Goal: Task Accomplishment & Management: Use online tool/utility

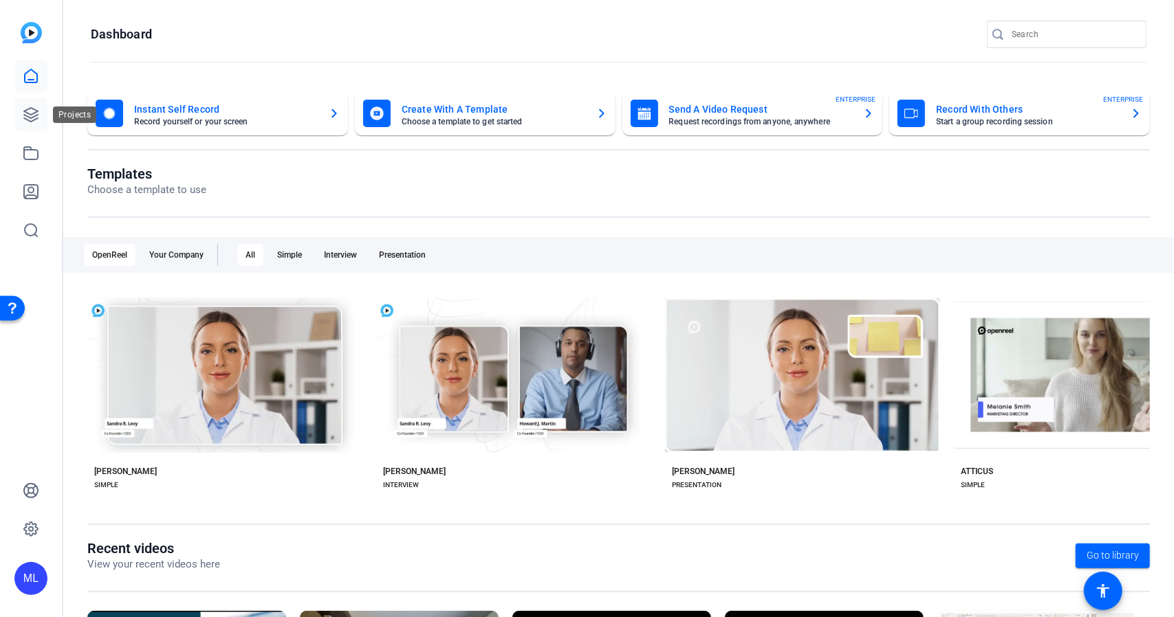
click at [28, 116] on icon at bounding box center [31, 115] width 17 height 17
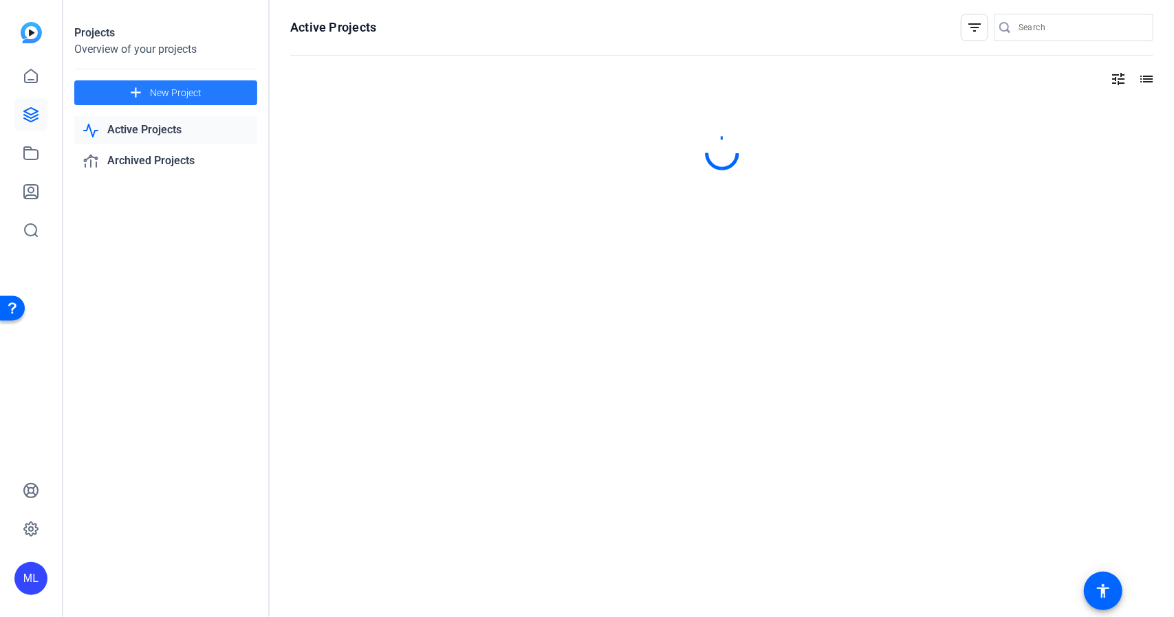
click at [146, 91] on span at bounding box center [165, 92] width 183 height 33
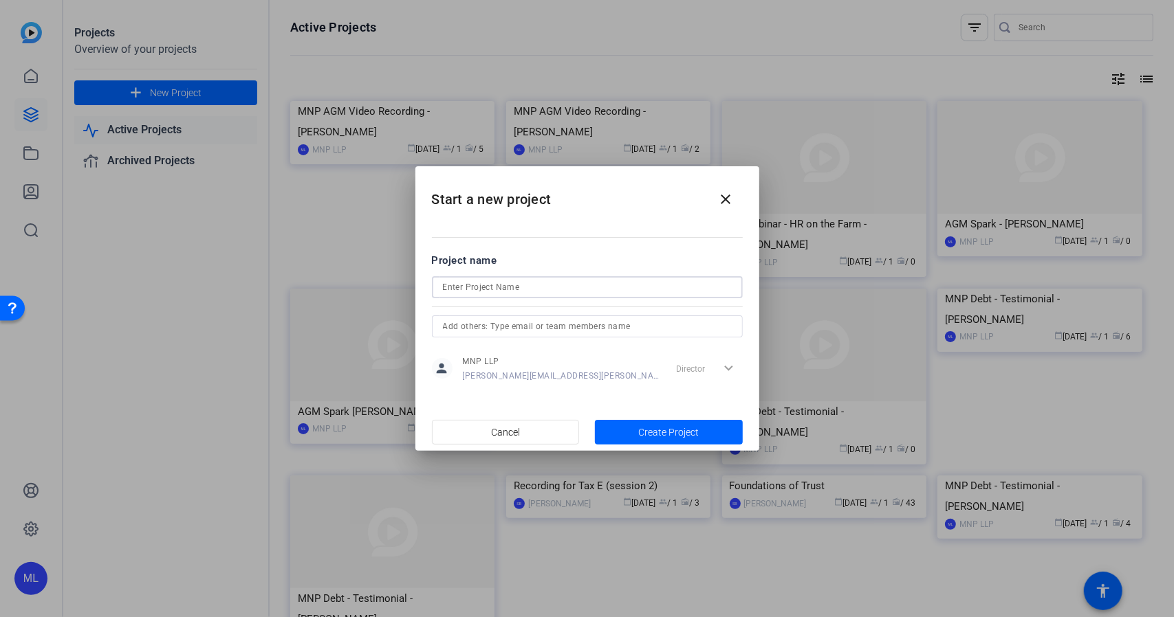
click at [474, 284] on input at bounding box center [587, 287] width 289 height 17
type input "[PERSON_NAME]"
click at [628, 426] on span "button" at bounding box center [669, 432] width 148 height 33
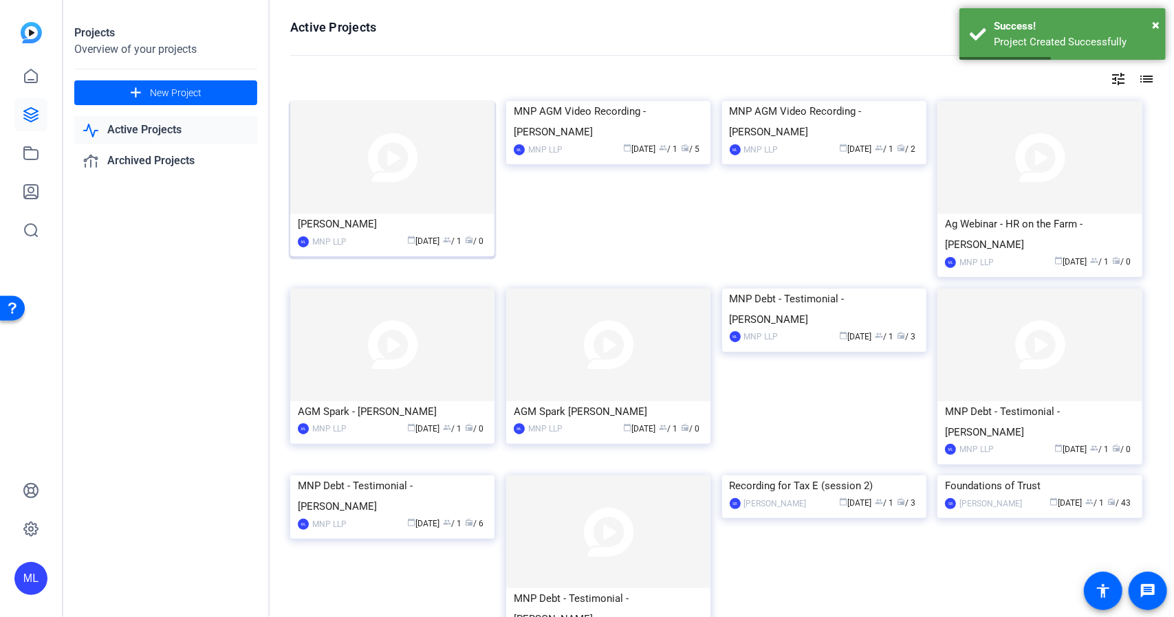
click at [375, 171] on img at bounding box center [392, 157] width 204 height 113
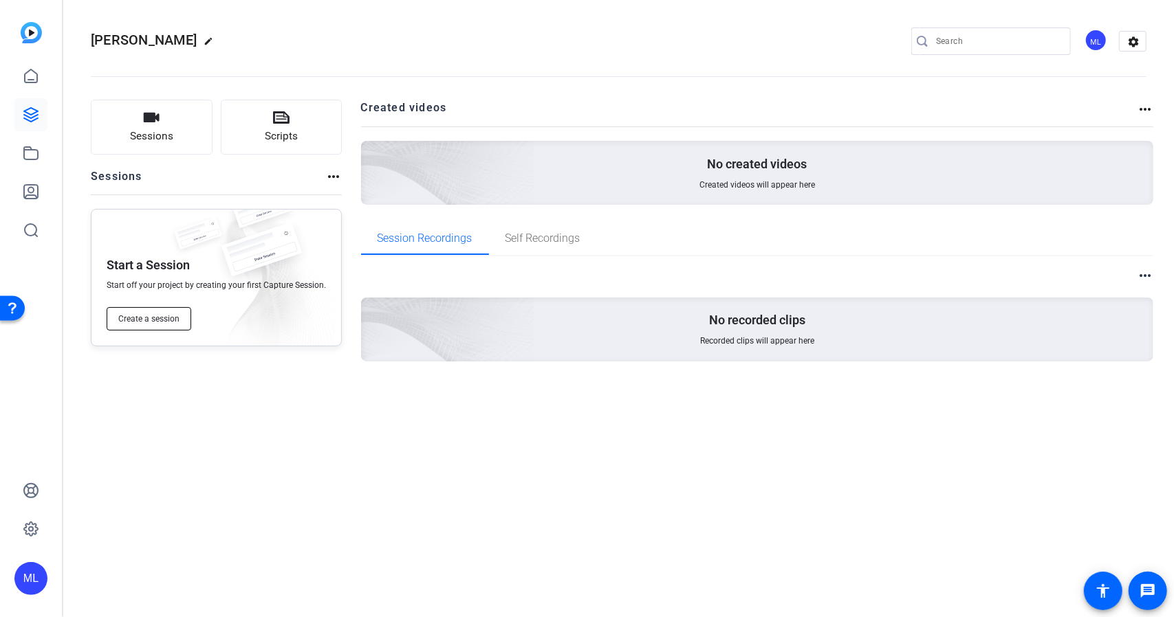
click at [175, 312] on button "Create a session" at bounding box center [149, 318] width 85 height 23
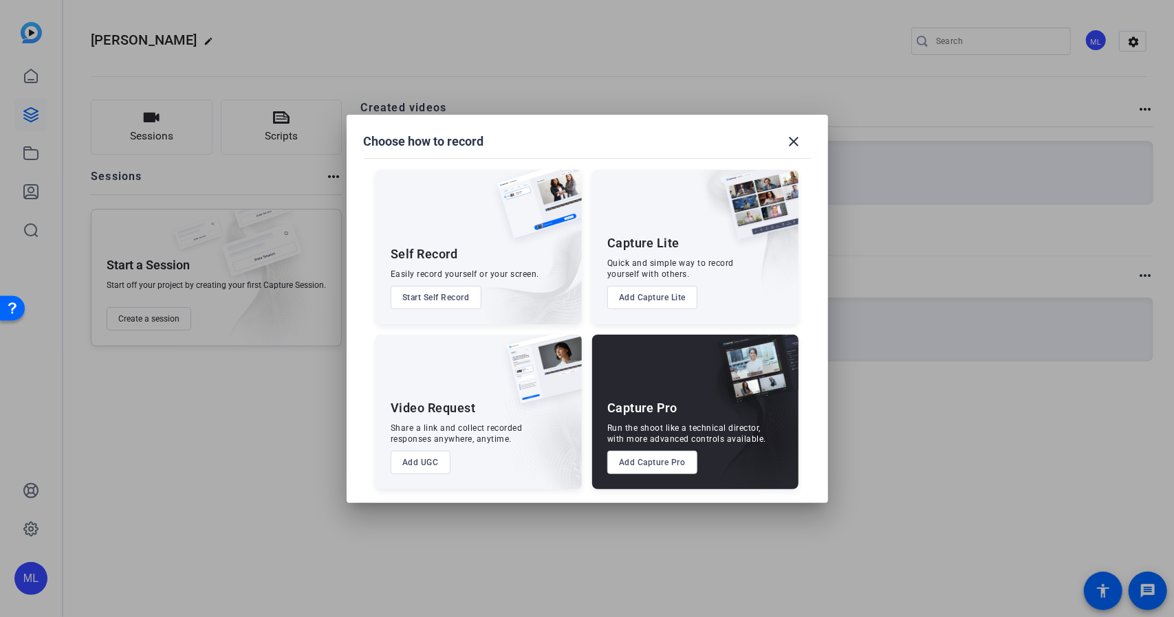
click at [667, 457] on button "Add Capture Pro" at bounding box center [652, 462] width 90 height 23
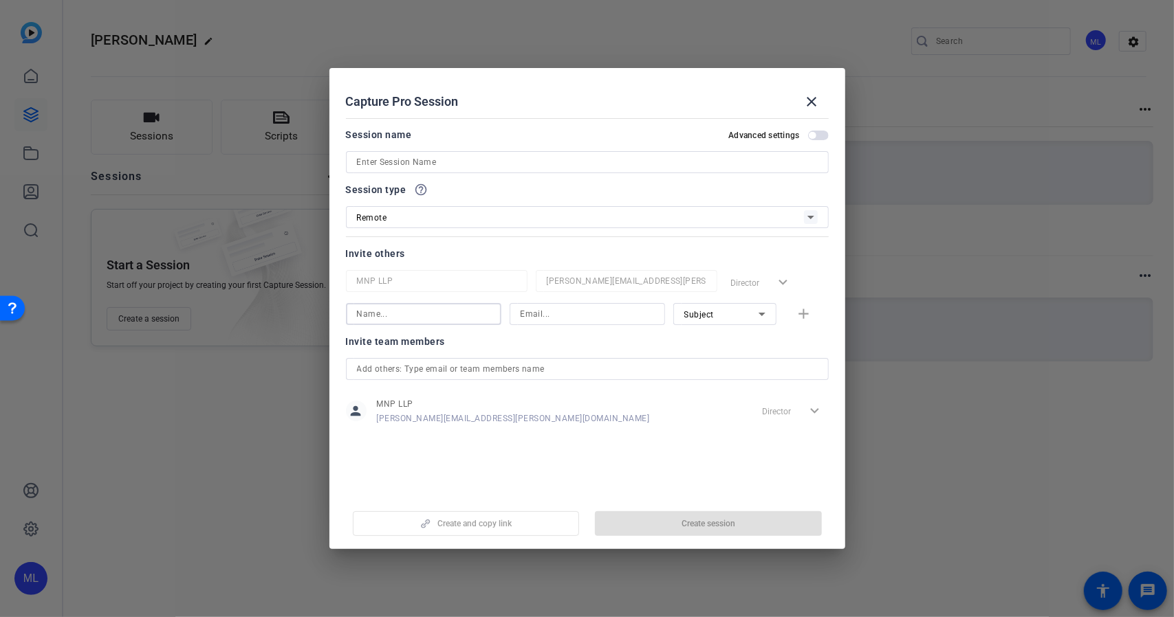
click at [439, 318] on input at bounding box center [423, 314] width 133 height 17
type input "[PERSON_NAME]"
click at [537, 307] on input at bounding box center [586, 314] width 133 height 17
paste input "Wes.Pohl@mnp.ca"
type input "Wes.Pohl@mnp.ca"
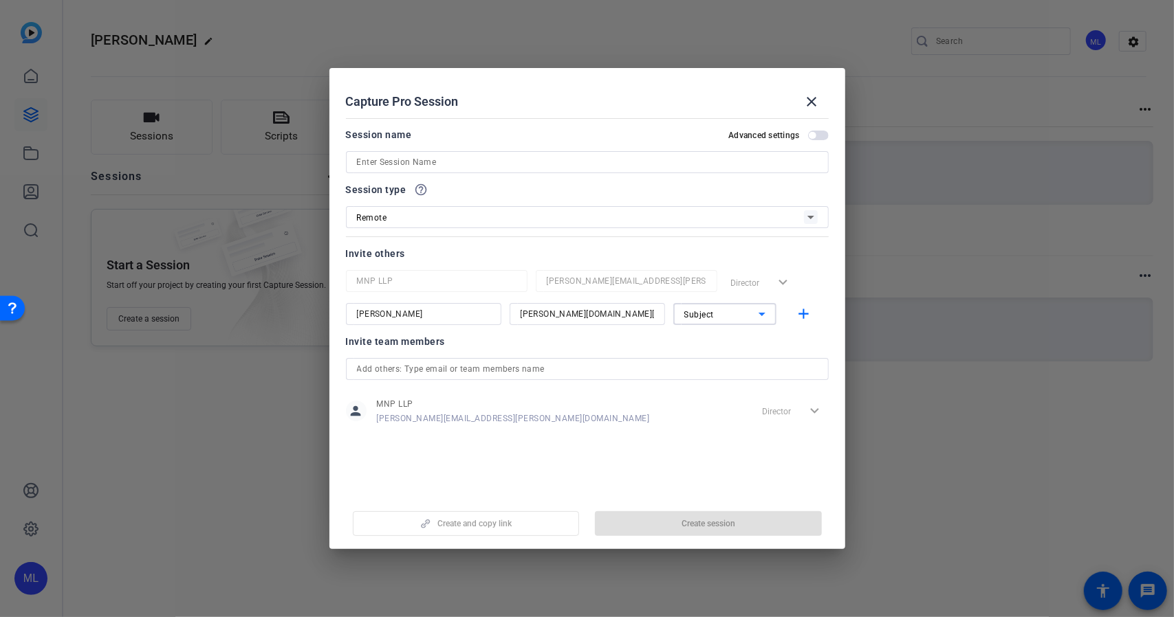
click at [705, 307] on div "Subject" at bounding box center [721, 314] width 74 height 17
click at [704, 344] on span "Collaborator" at bounding box center [709, 341] width 50 height 17
click at [807, 312] on mat-icon "add" at bounding box center [803, 314] width 17 height 17
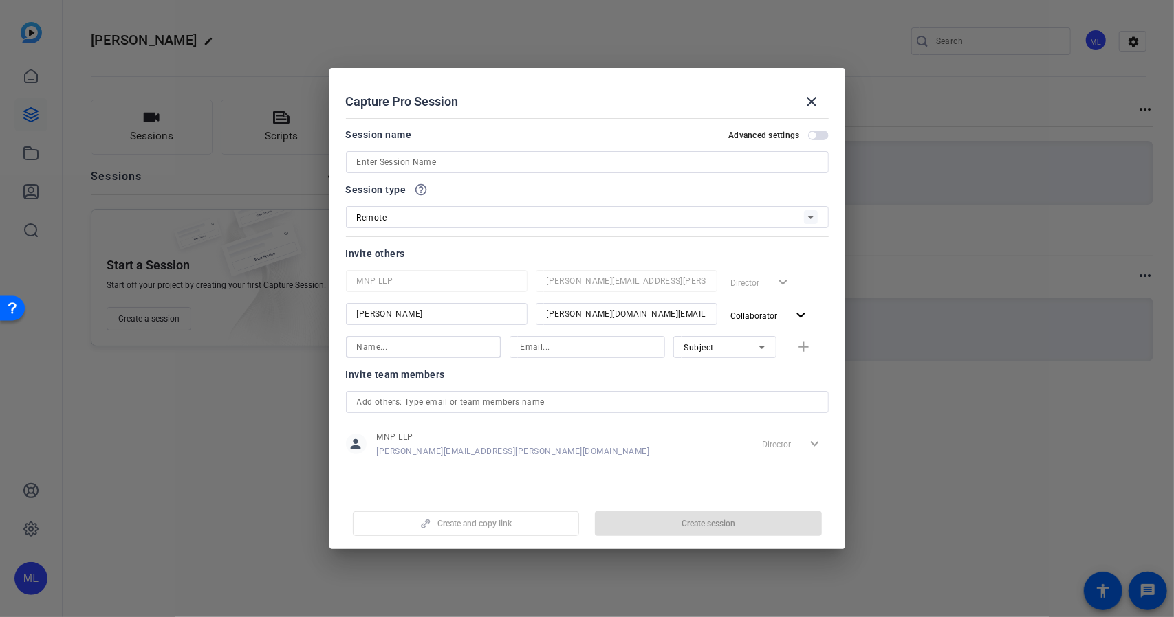
click at [431, 354] on input at bounding box center [423, 347] width 133 height 17
type input "[PERSON_NAME]"
click at [549, 351] on input at bounding box center [586, 347] width 133 height 17
type input "yanis.bendj@gmail.com"
click at [806, 346] on mat-icon "add" at bounding box center [803, 347] width 17 height 17
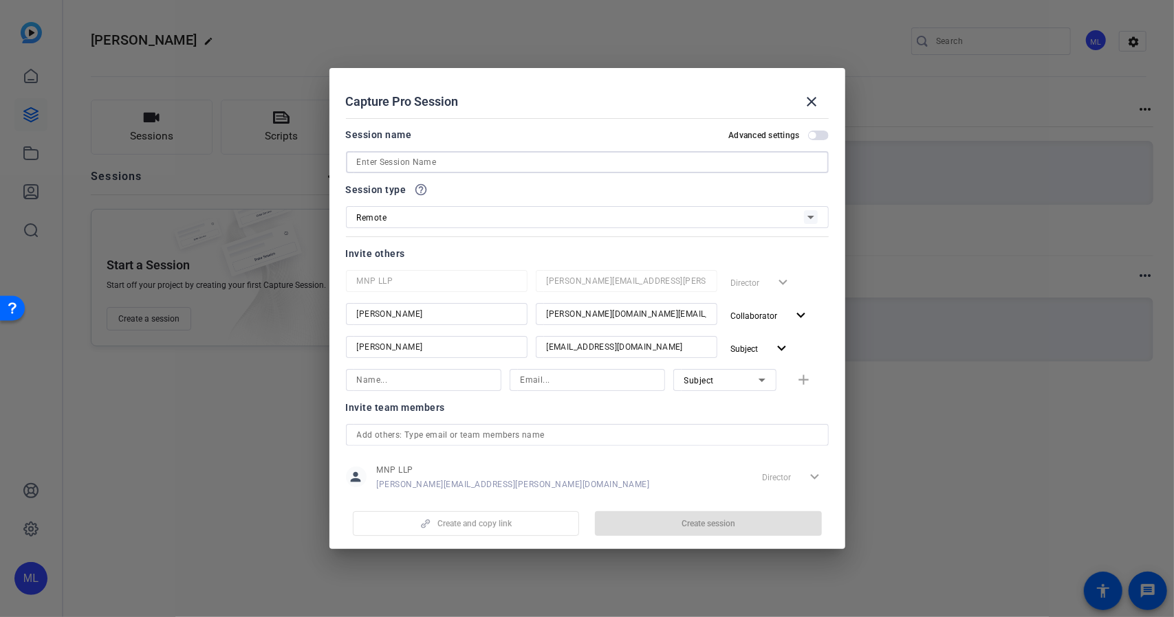
click at [484, 164] on input at bounding box center [587, 162] width 461 height 17
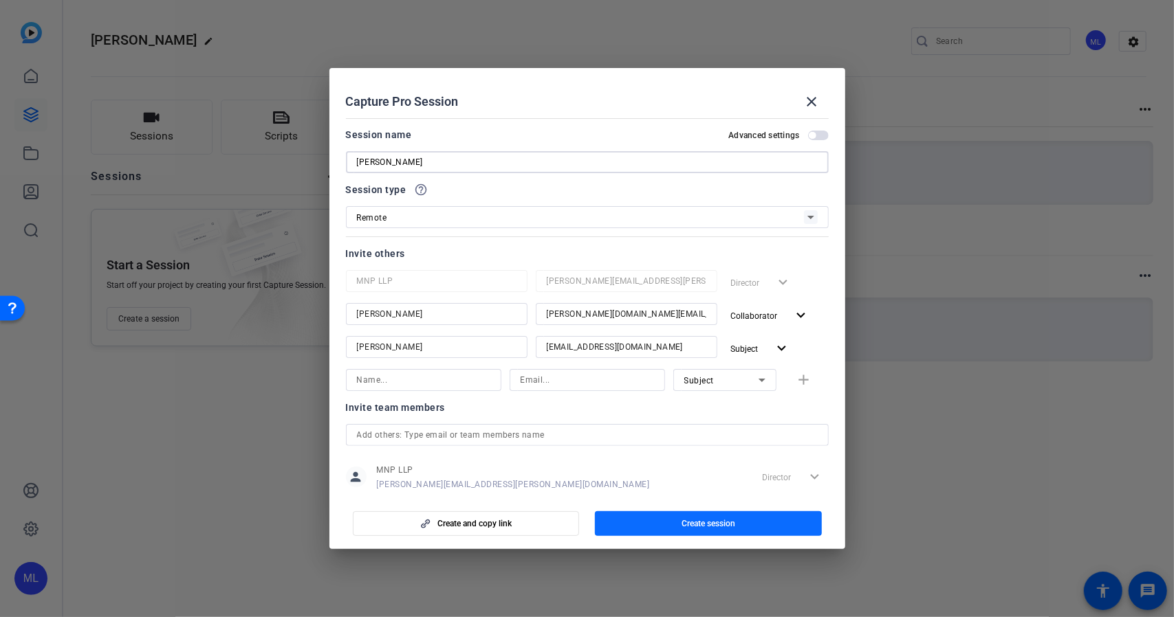
type input "[PERSON_NAME]"
click at [675, 519] on span "button" at bounding box center [708, 523] width 227 height 33
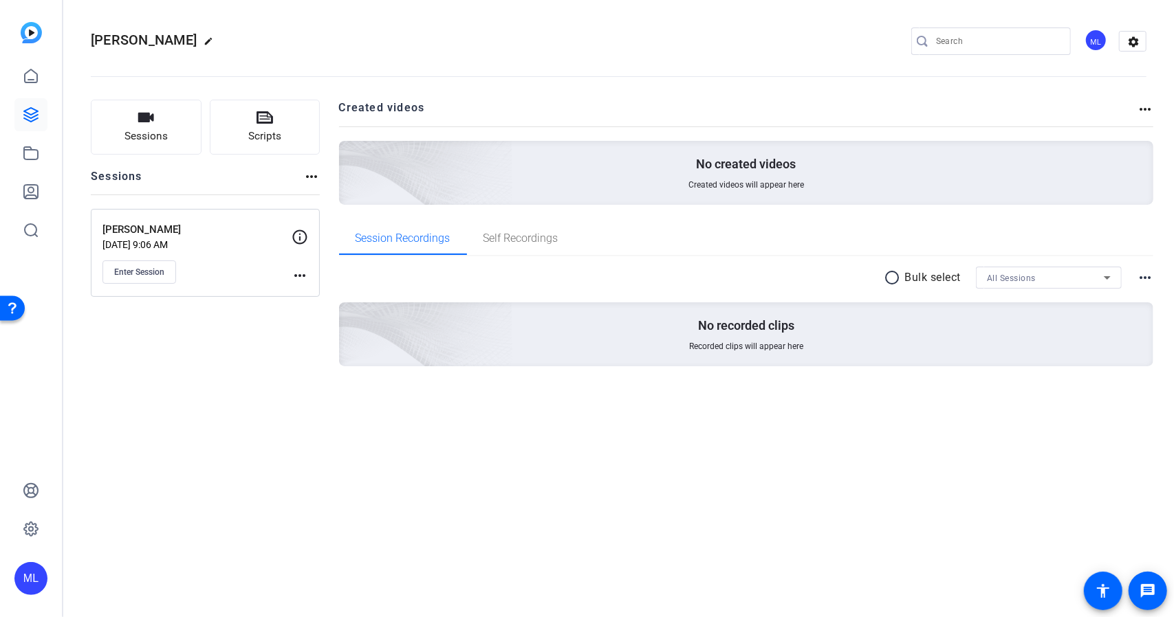
click at [938, 527] on div "Jessica Lacey edit ML settings Sessions Scripts Sessions more_horiz Jessica Lac…" at bounding box center [618, 308] width 1110 height 617
click at [309, 277] on div "Jessica Lacey Sep 29, 2025 @ 9:06 AM Enter Session more_horiz" at bounding box center [205, 253] width 229 height 88
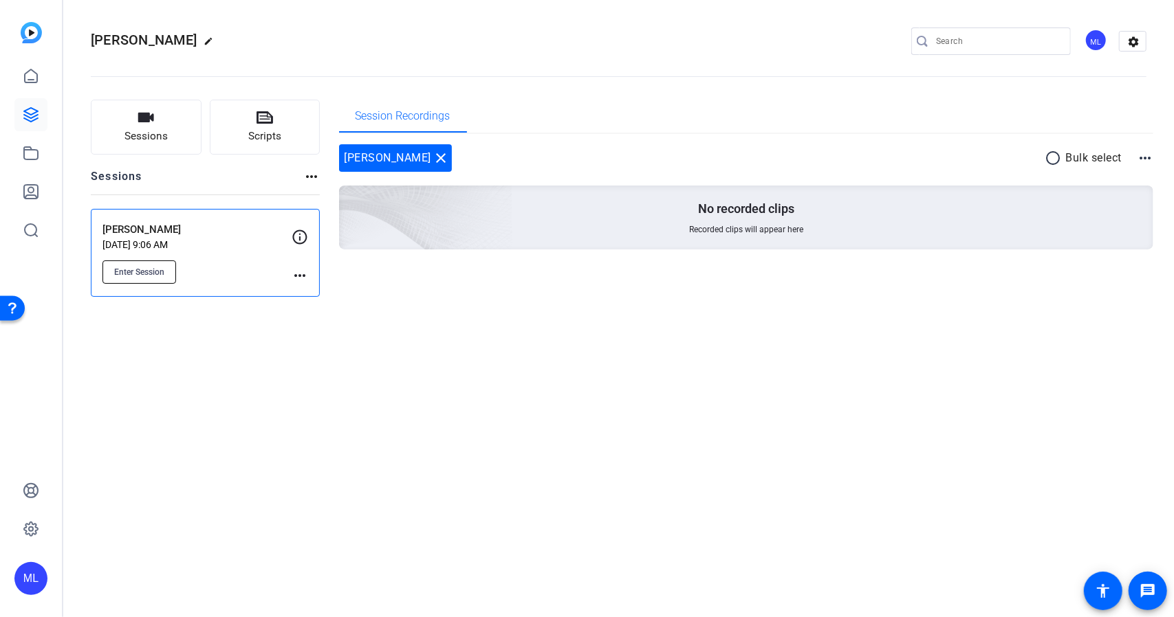
click at [150, 267] on span "Enter Session" at bounding box center [139, 272] width 50 height 11
click at [304, 277] on mat-icon "more_horiz" at bounding box center [300, 275] width 17 height 17
click at [319, 295] on span "Edit Session" at bounding box center [334, 295] width 63 height 17
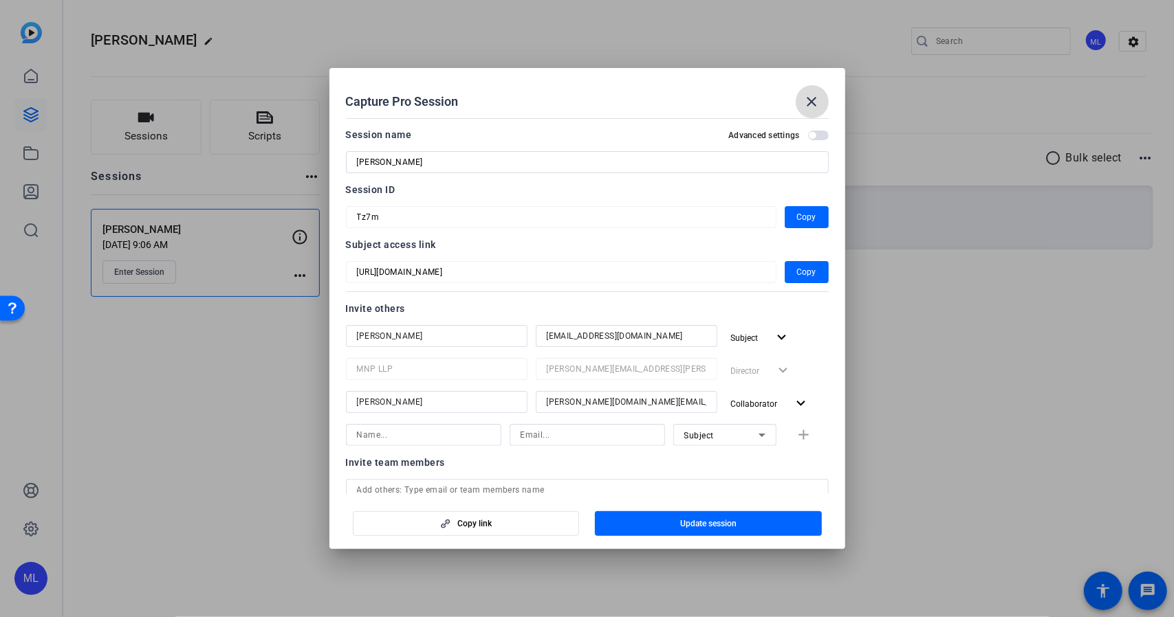
click at [804, 98] on mat-icon "close" at bounding box center [812, 102] width 17 height 17
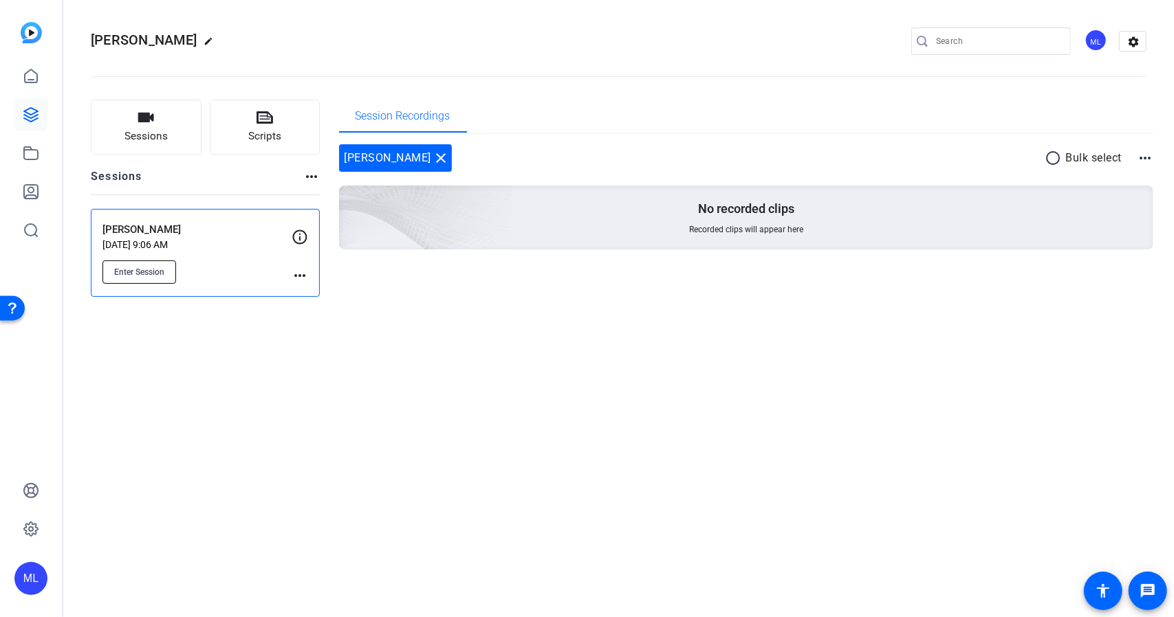
click at [161, 265] on button "Enter Session" at bounding box center [139, 272] width 74 height 23
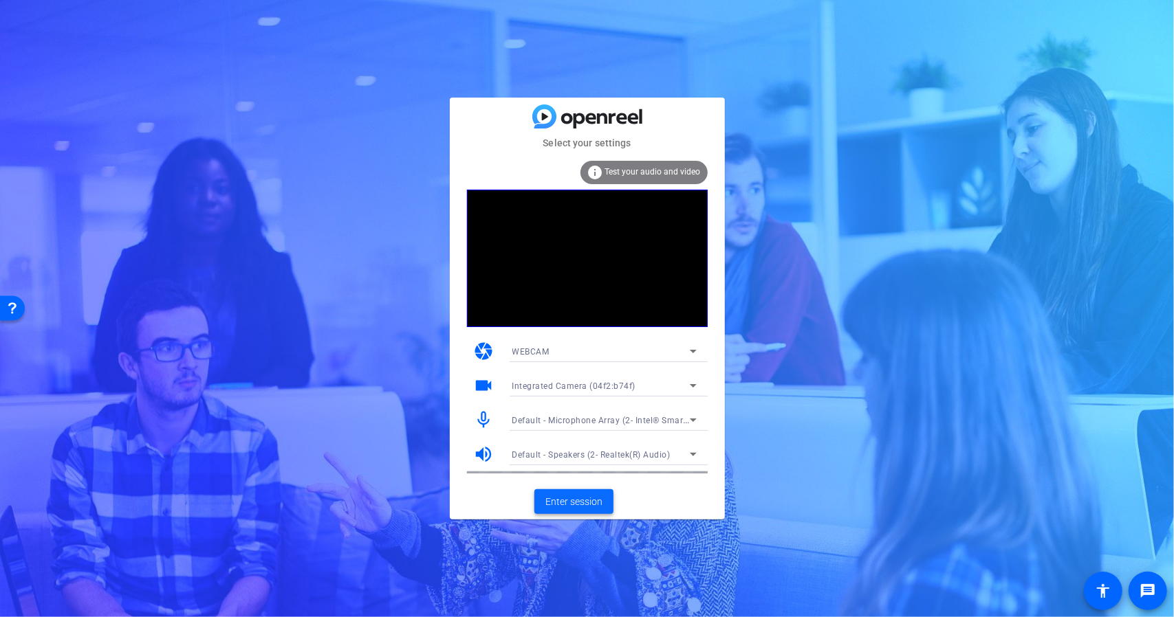
click at [571, 507] on span "Enter session" at bounding box center [573, 502] width 57 height 14
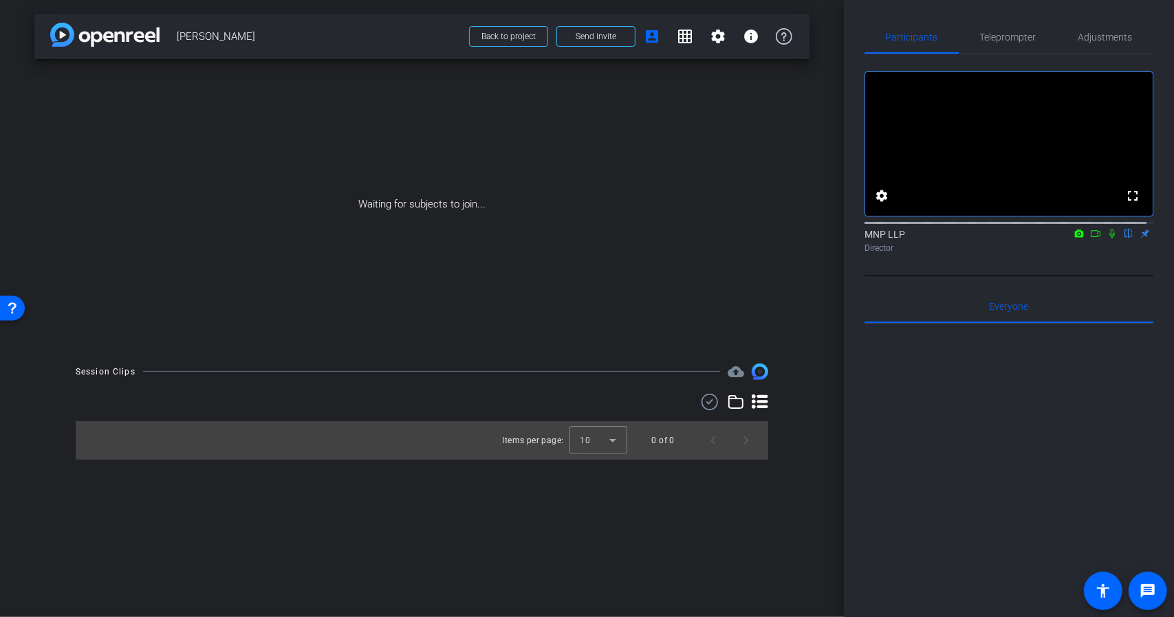
click at [1106, 239] on icon at bounding box center [1111, 234] width 11 height 10
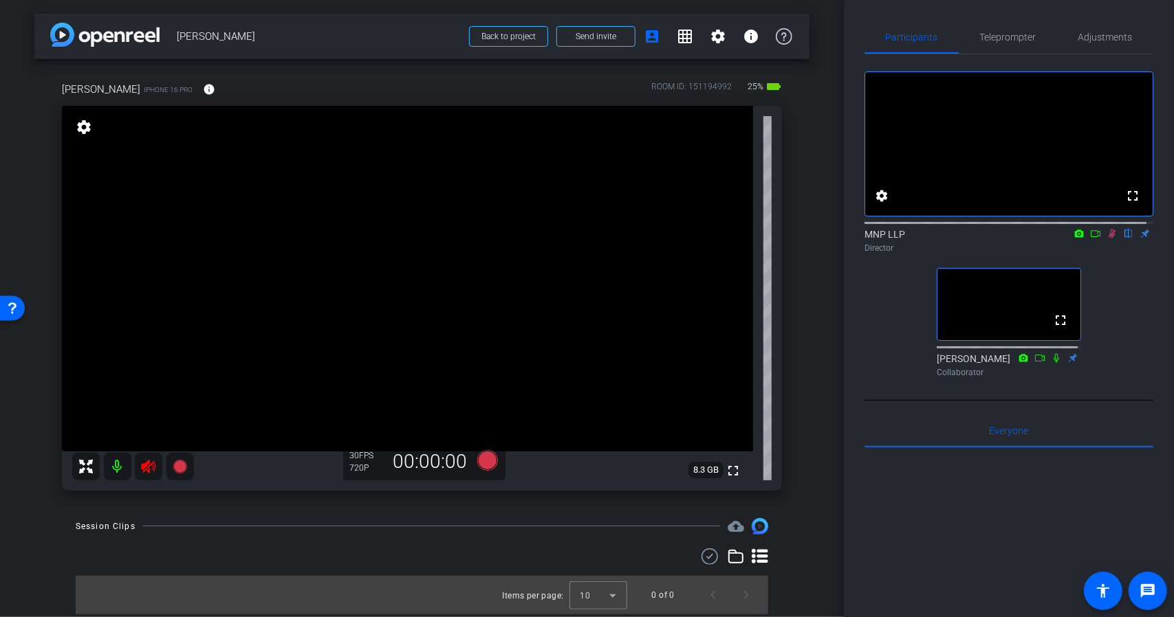
click at [153, 465] on icon at bounding box center [148, 467] width 14 height 14
click at [1101, 51] on span "Adjustments" at bounding box center [1105, 37] width 54 height 33
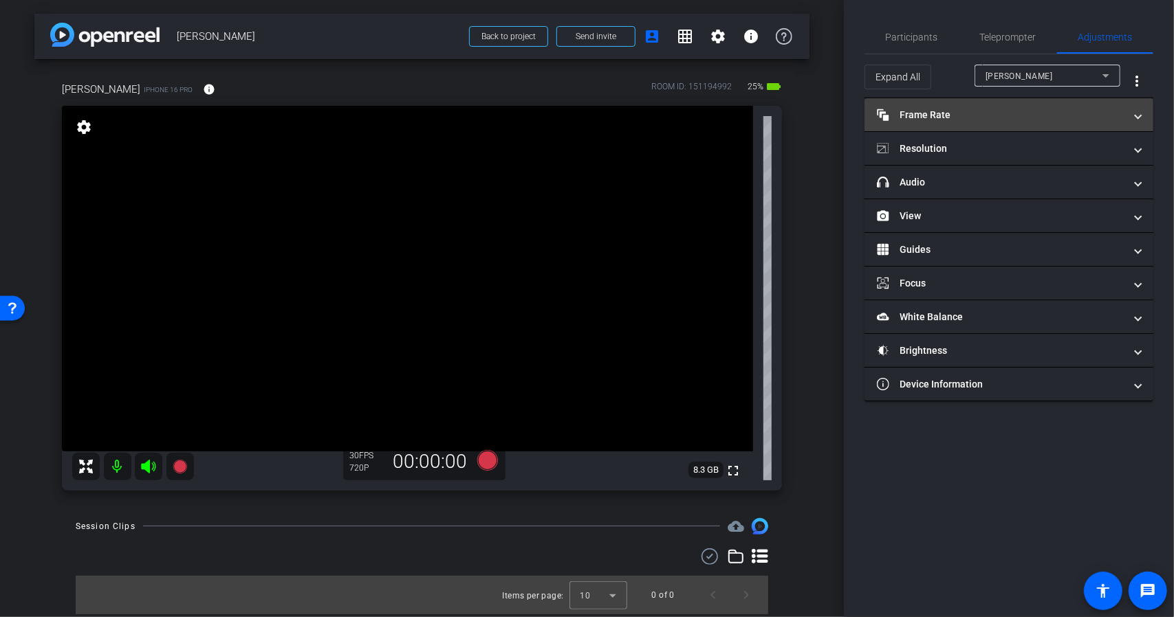
click at [983, 118] on mat-panel-title "Frame Rate Frame Rate" at bounding box center [1001, 115] width 248 height 14
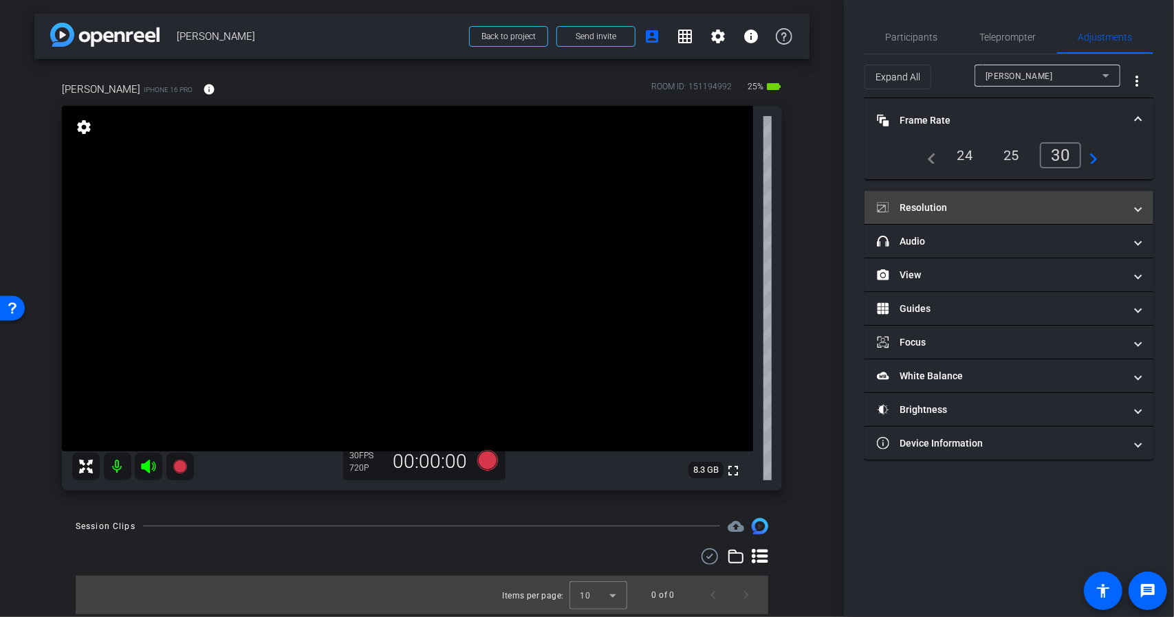
click at [983, 196] on mat-expansion-panel-header "Resolution" at bounding box center [1008, 207] width 289 height 33
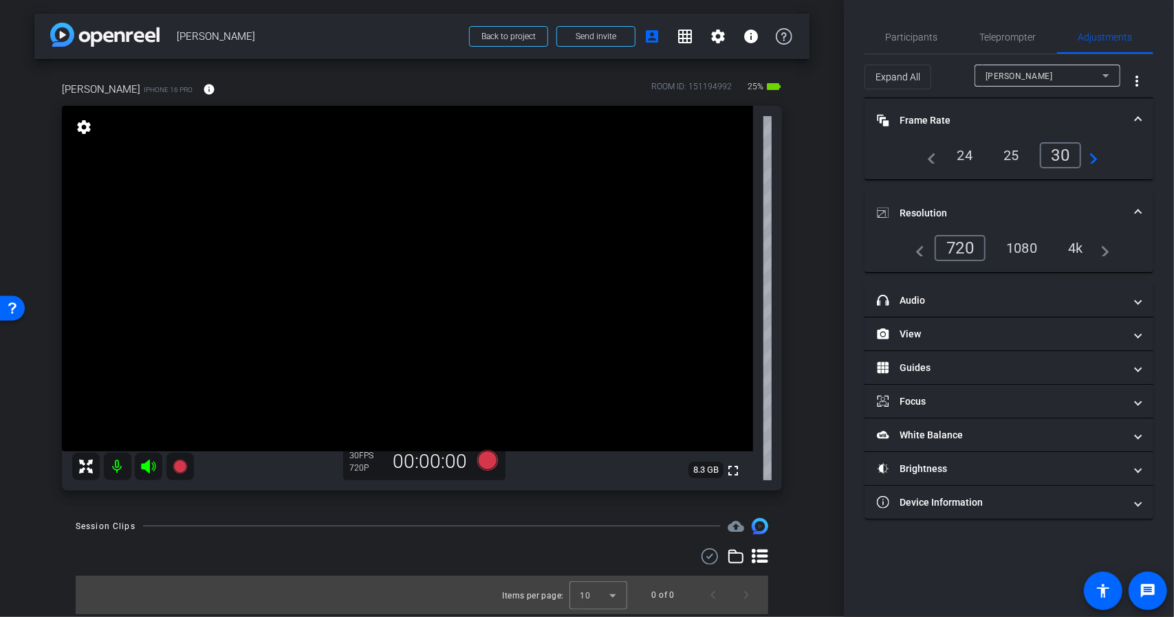
click at [1033, 241] on div "1080" at bounding box center [1022, 248] width 52 height 23
click at [896, 44] on span "Participants" at bounding box center [912, 37] width 52 height 33
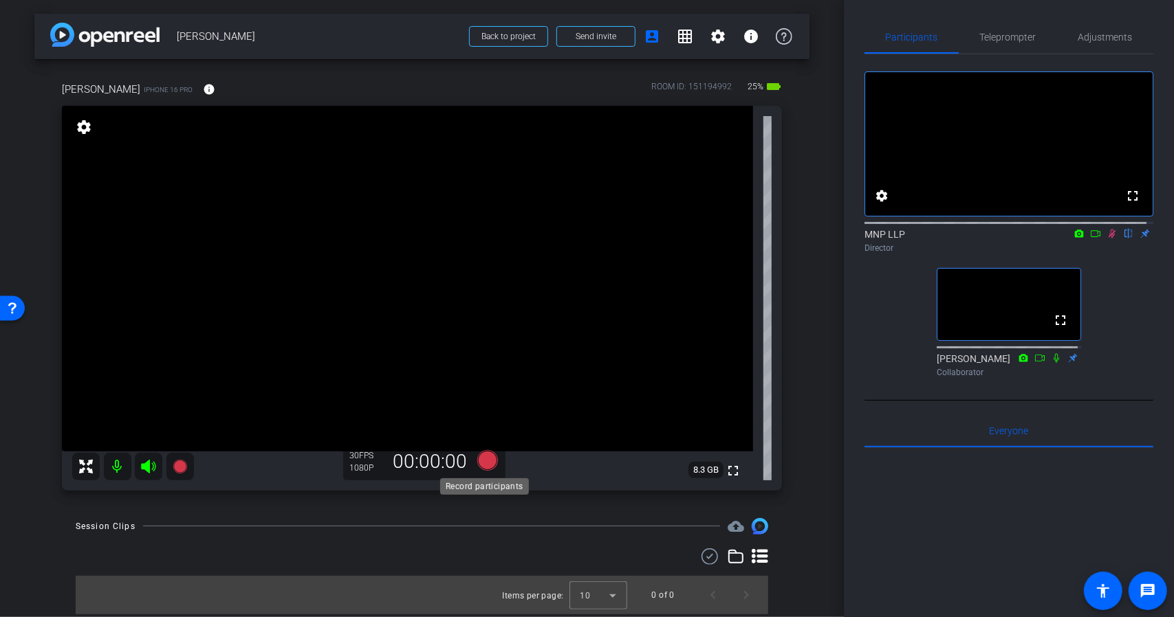
click at [484, 460] on icon at bounding box center [486, 460] width 21 height 21
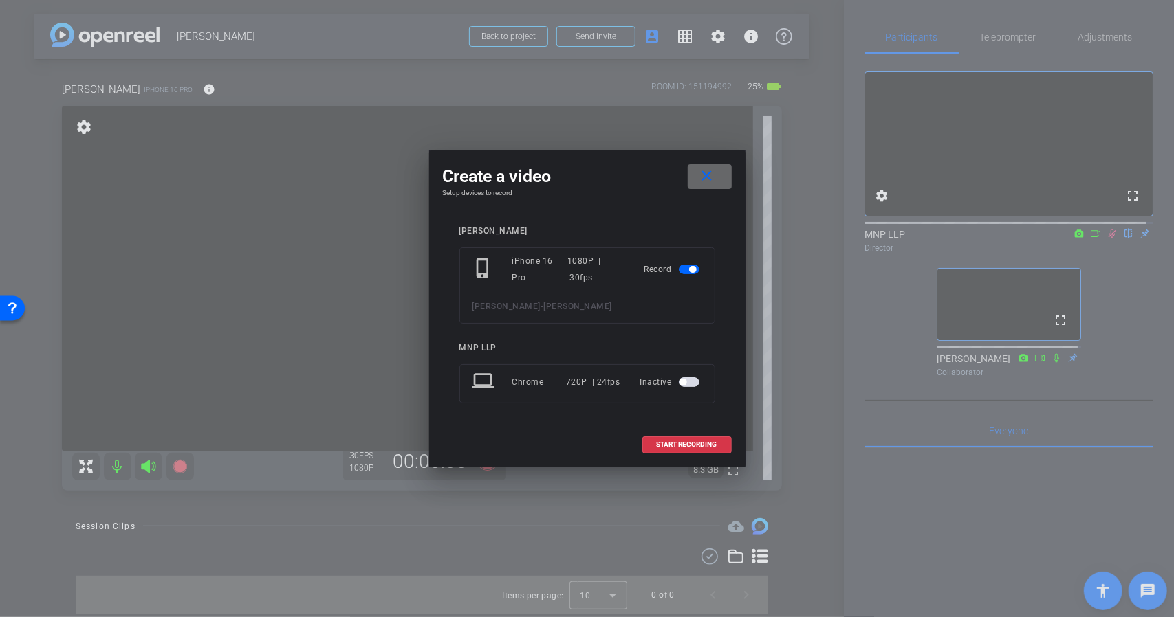
click at [720, 177] on span at bounding box center [710, 176] width 44 height 33
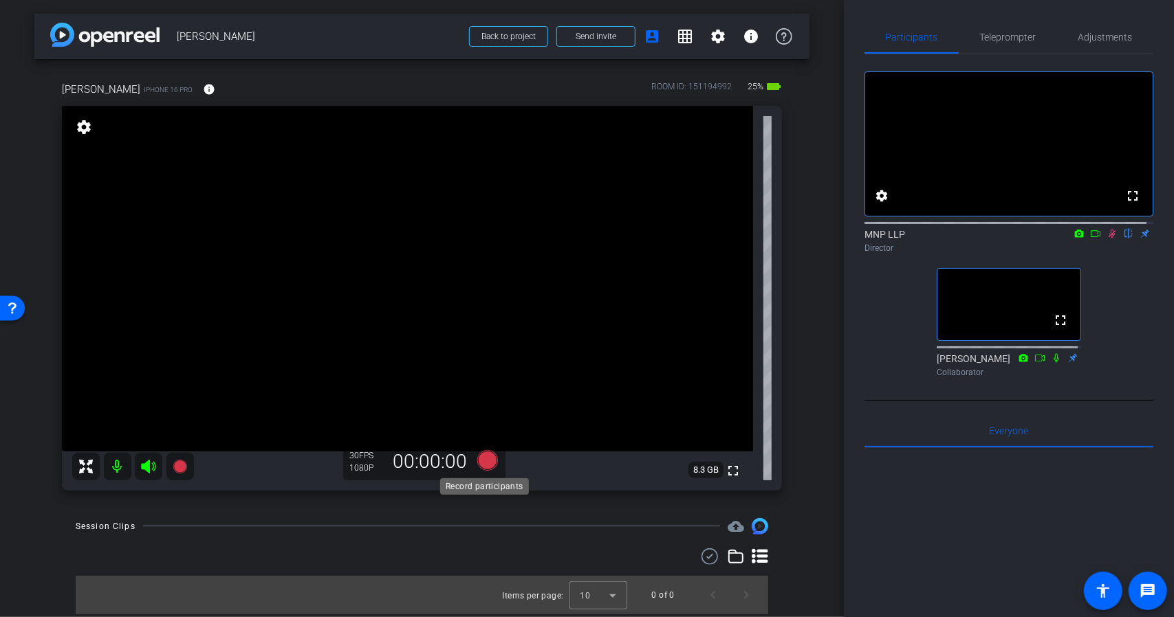
click at [479, 459] on icon at bounding box center [486, 460] width 21 height 21
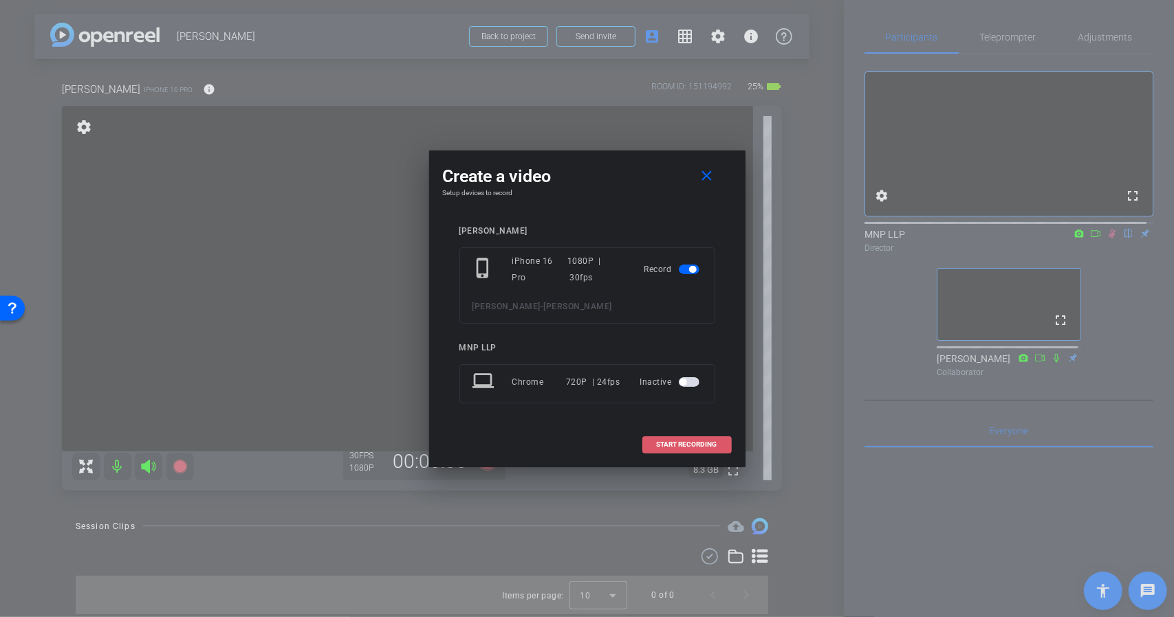
click at [672, 446] on span "START RECORDING" at bounding box center [687, 444] width 61 height 7
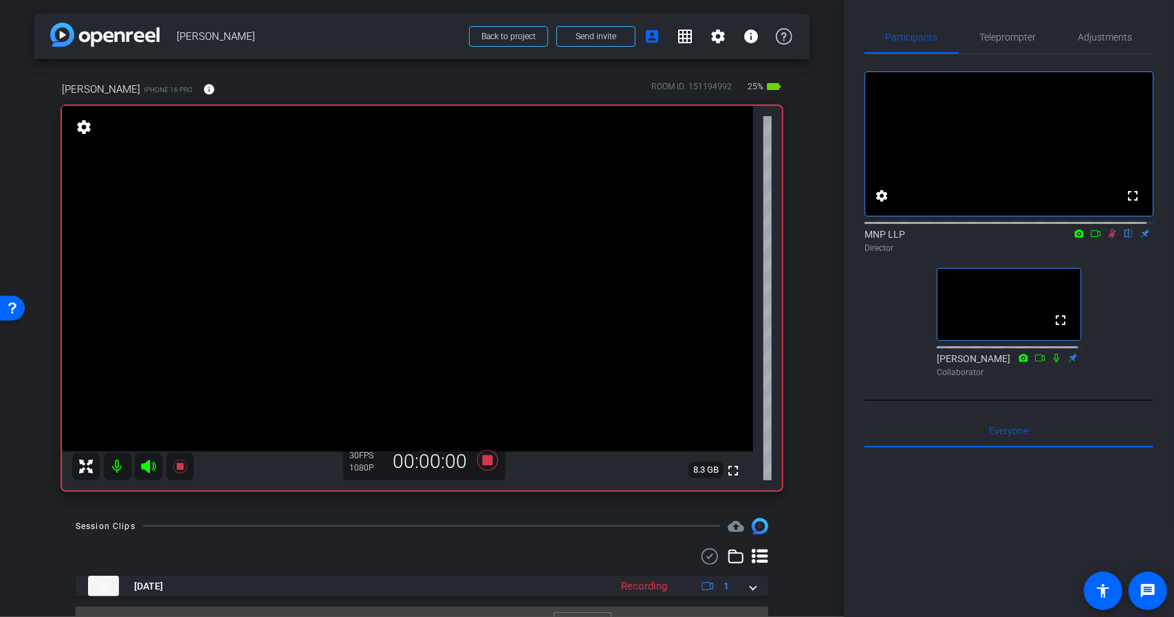
click at [1090, 239] on icon at bounding box center [1095, 234] width 11 height 10
click at [481, 463] on icon at bounding box center [486, 460] width 21 height 21
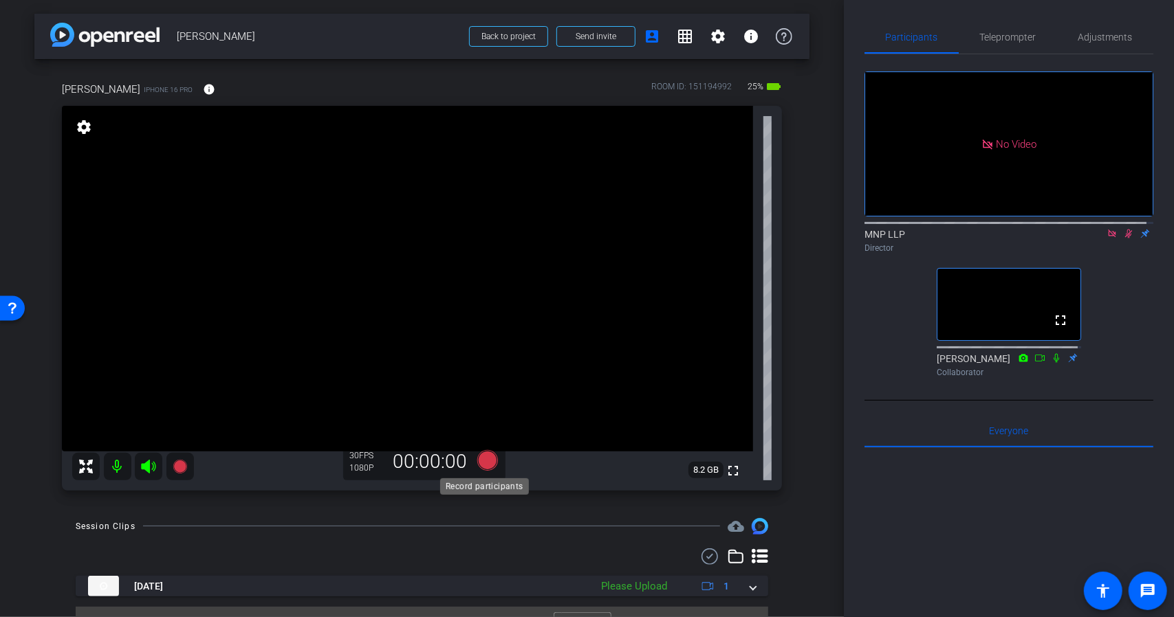
click at [481, 463] on icon at bounding box center [486, 460] width 21 height 21
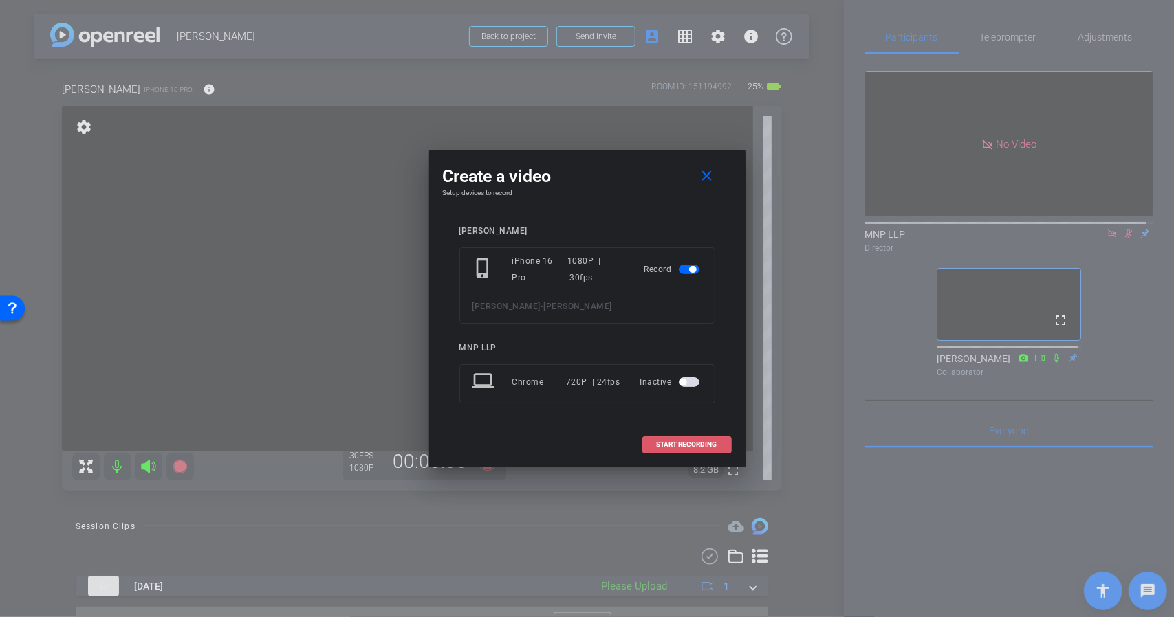
click at [653, 449] on span at bounding box center [687, 444] width 88 height 33
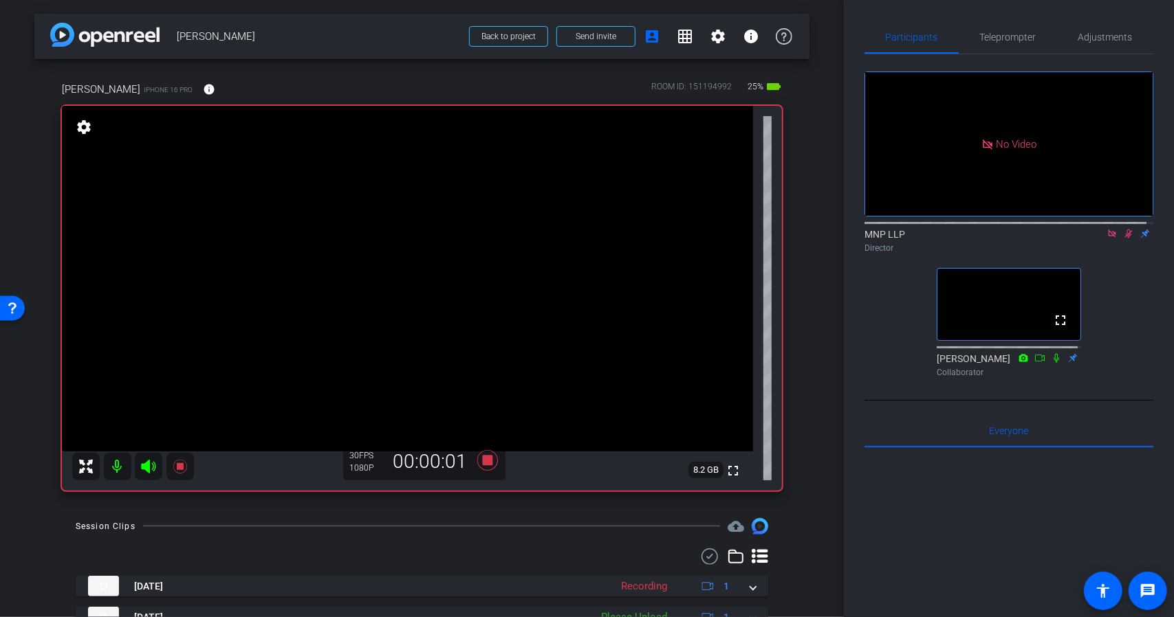
scroll to position [59, 0]
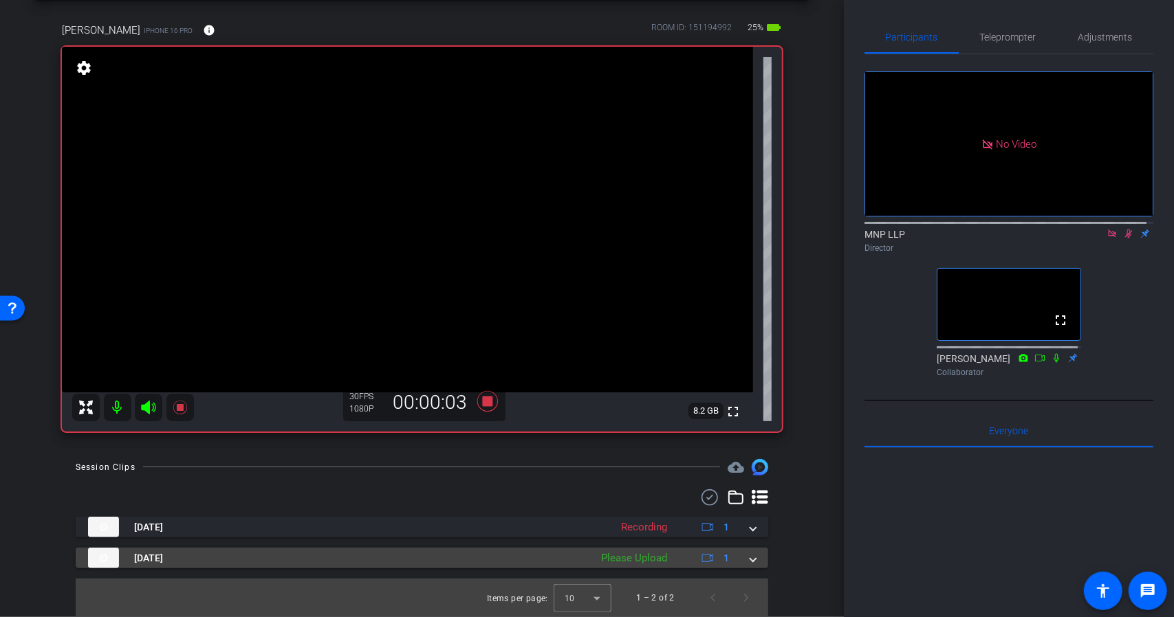
click at [750, 552] on span at bounding box center [753, 558] width 6 height 14
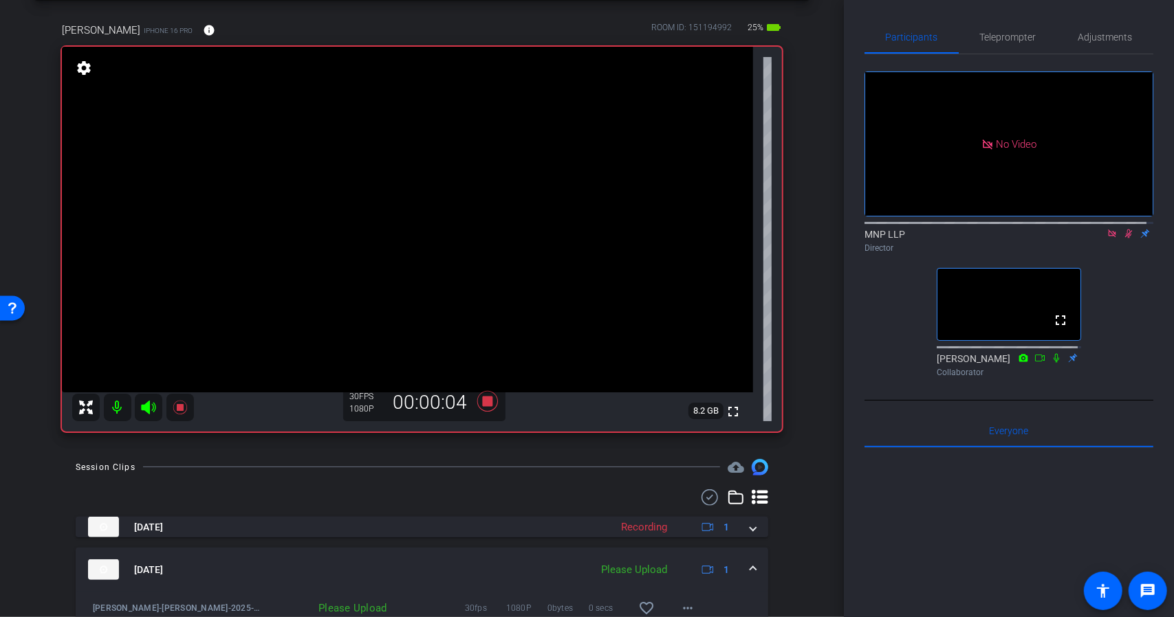
scroll to position [130, 0]
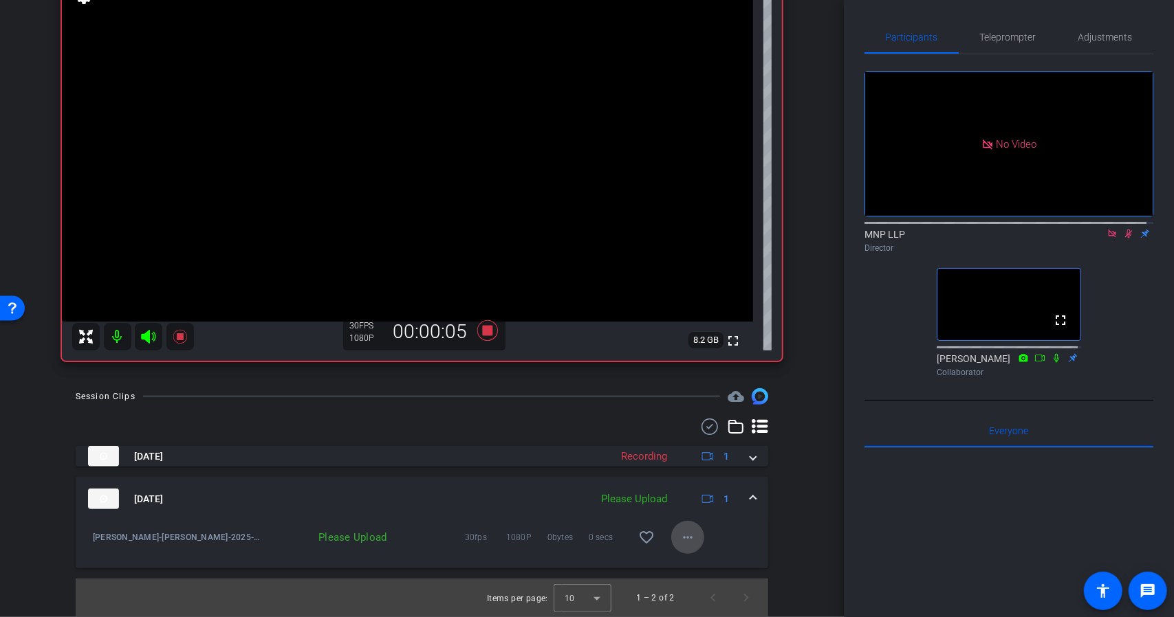
click at [679, 544] on mat-icon "more_horiz" at bounding box center [687, 537] width 17 height 17
click at [689, 563] on span "Upload" at bounding box center [703, 566] width 55 height 17
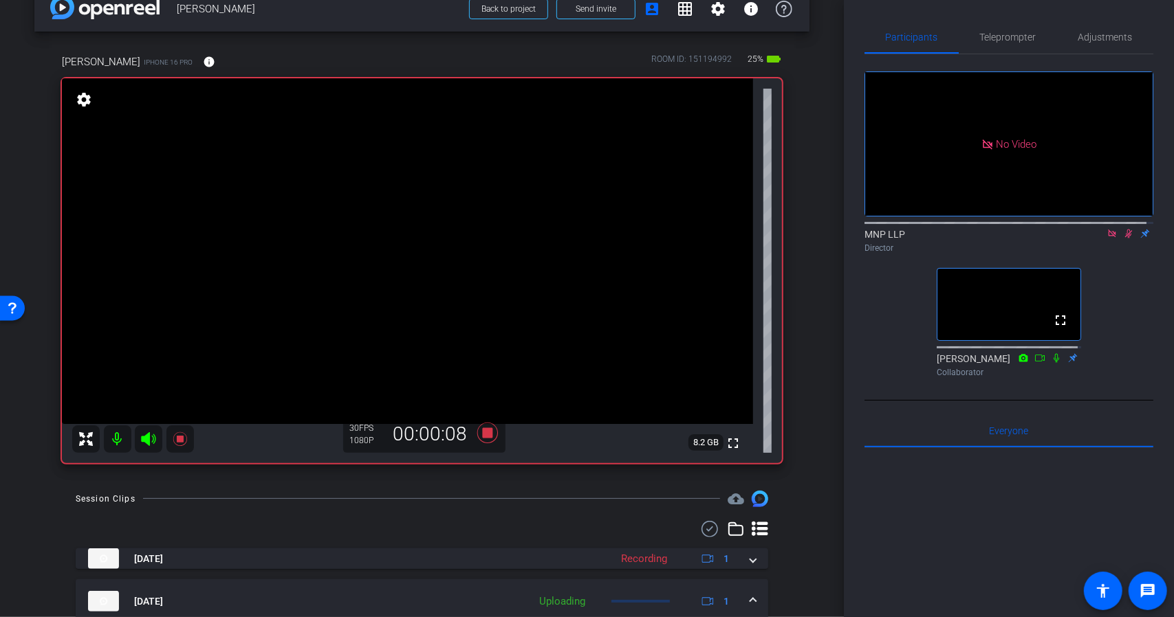
scroll to position [0, 0]
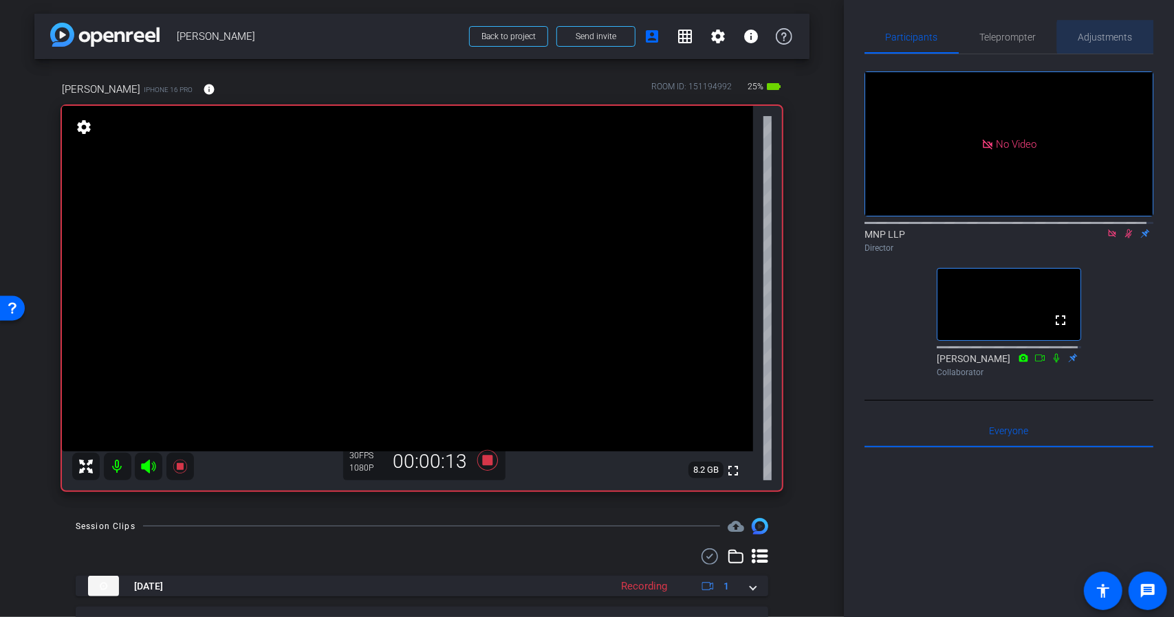
click at [1120, 36] on span "Adjustments" at bounding box center [1105, 37] width 54 height 10
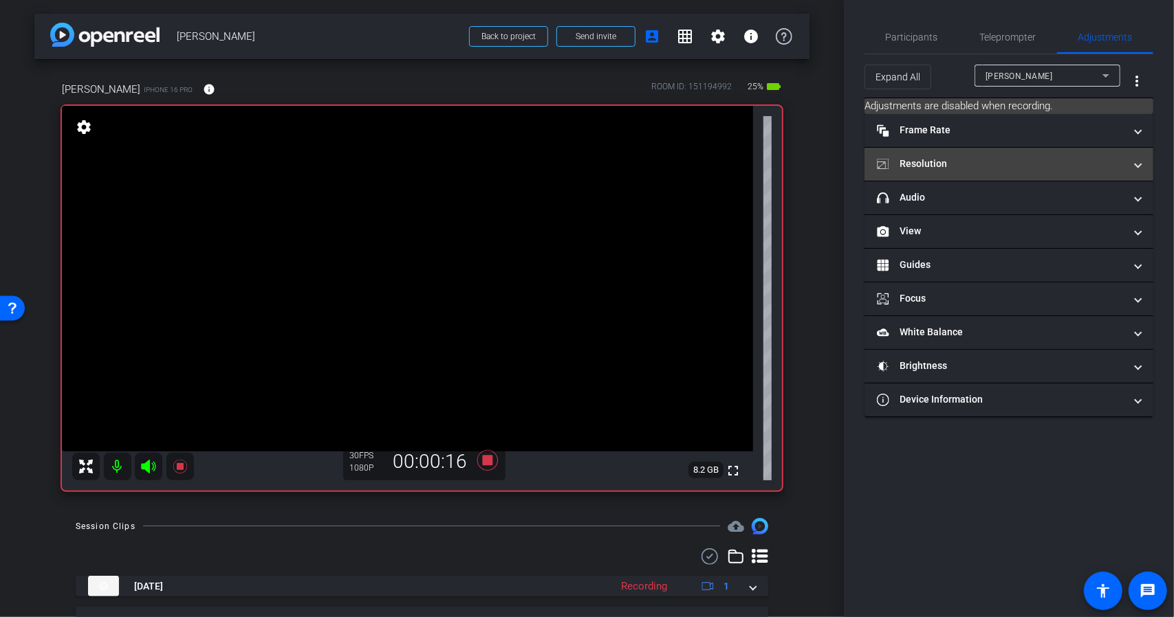
click at [983, 163] on mat-panel-title "Resolution" at bounding box center [1001, 164] width 248 height 14
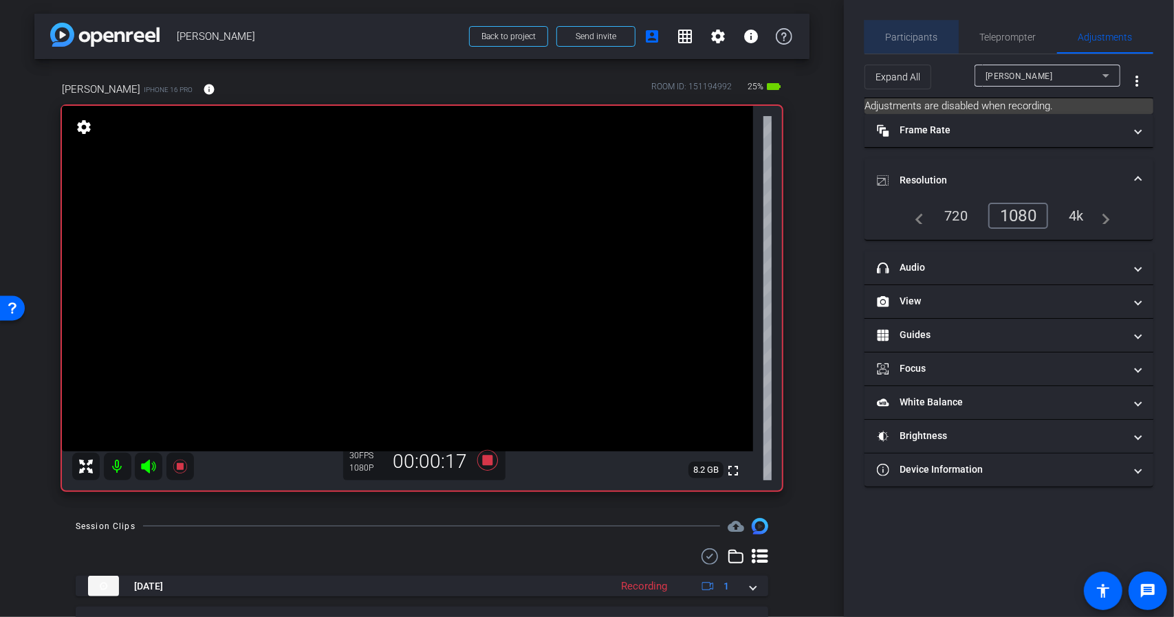
click at [921, 32] on span "Participants" at bounding box center [912, 37] width 52 height 10
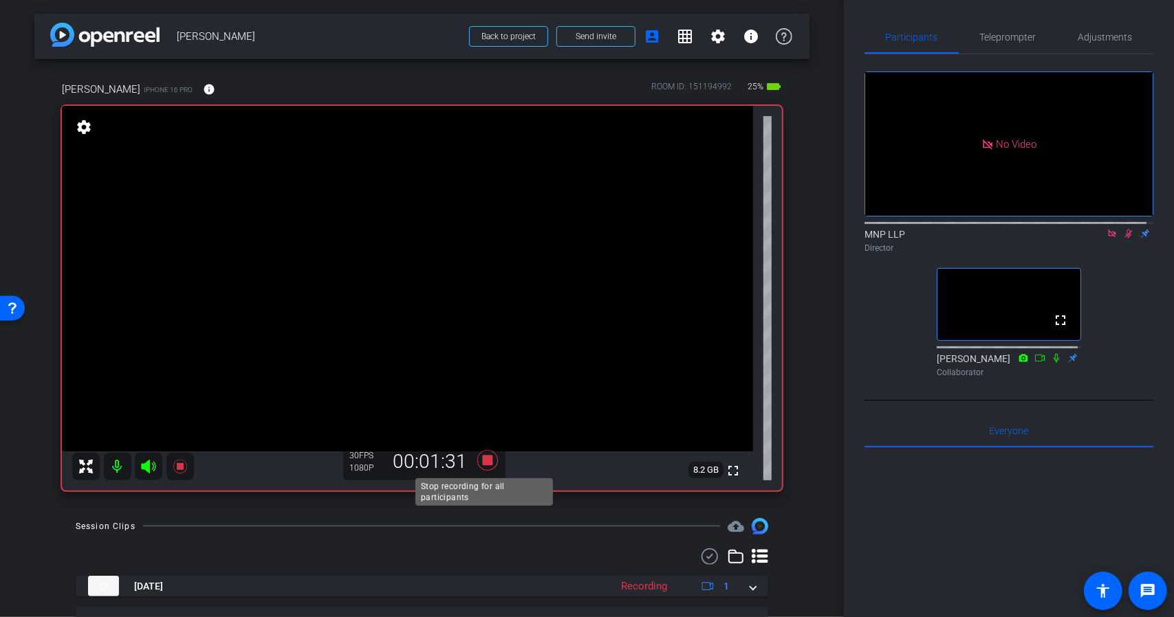
click at [483, 461] on icon at bounding box center [486, 460] width 21 height 21
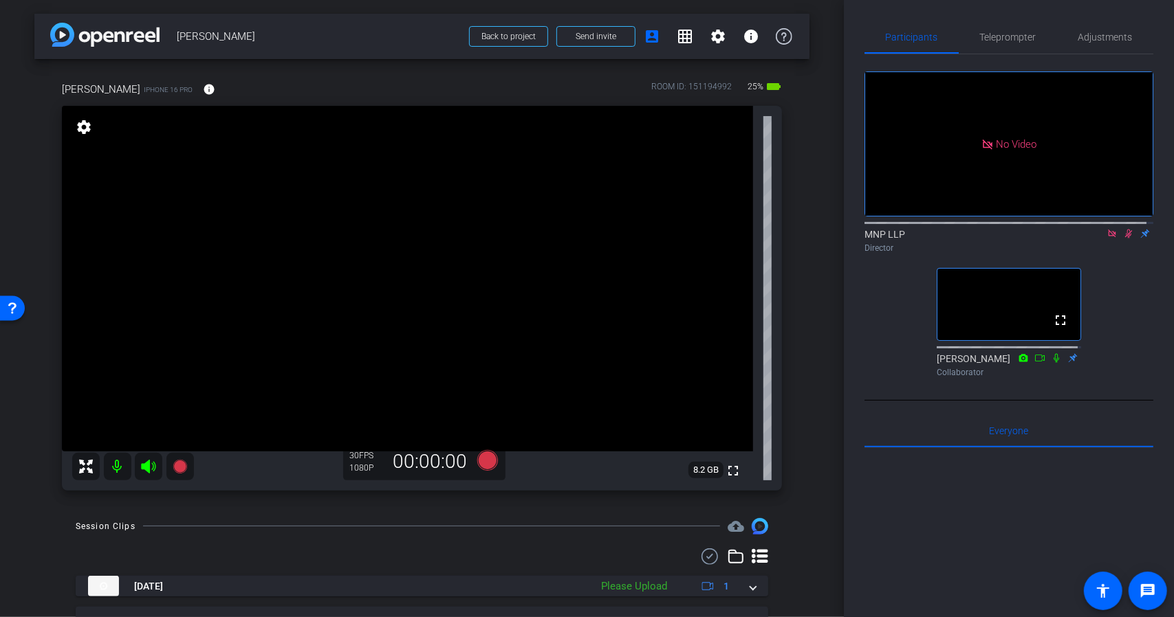
scroll to position [130, 0]
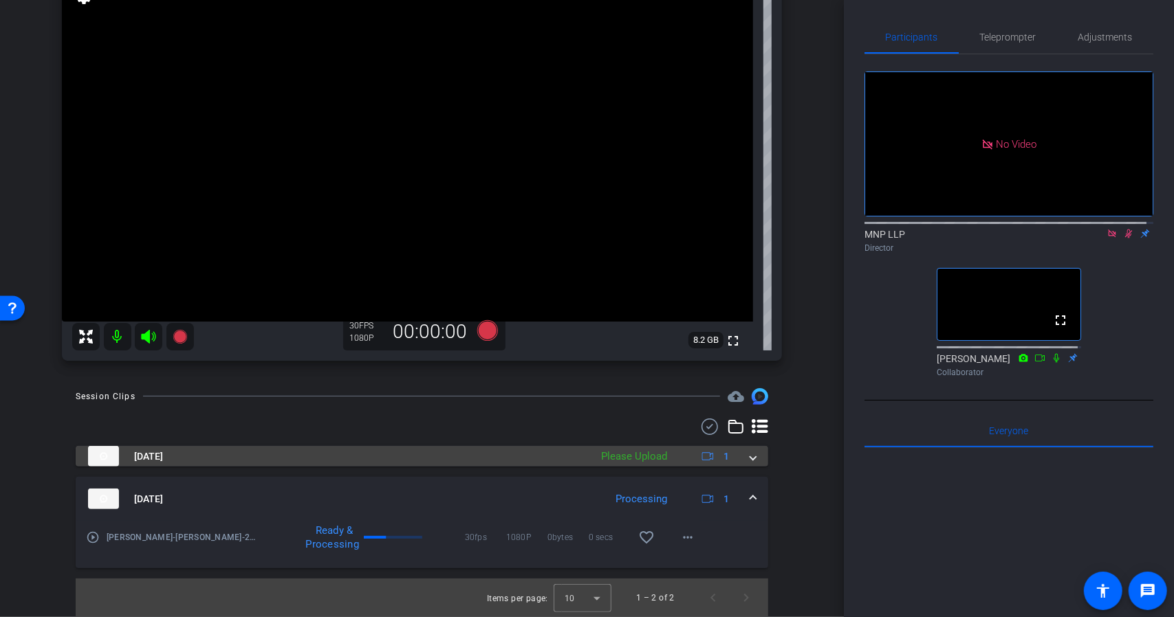
click at [740, 456] on div "[DATE] Please Upload 1" at bounding box center [419, 456] width 662 height 21
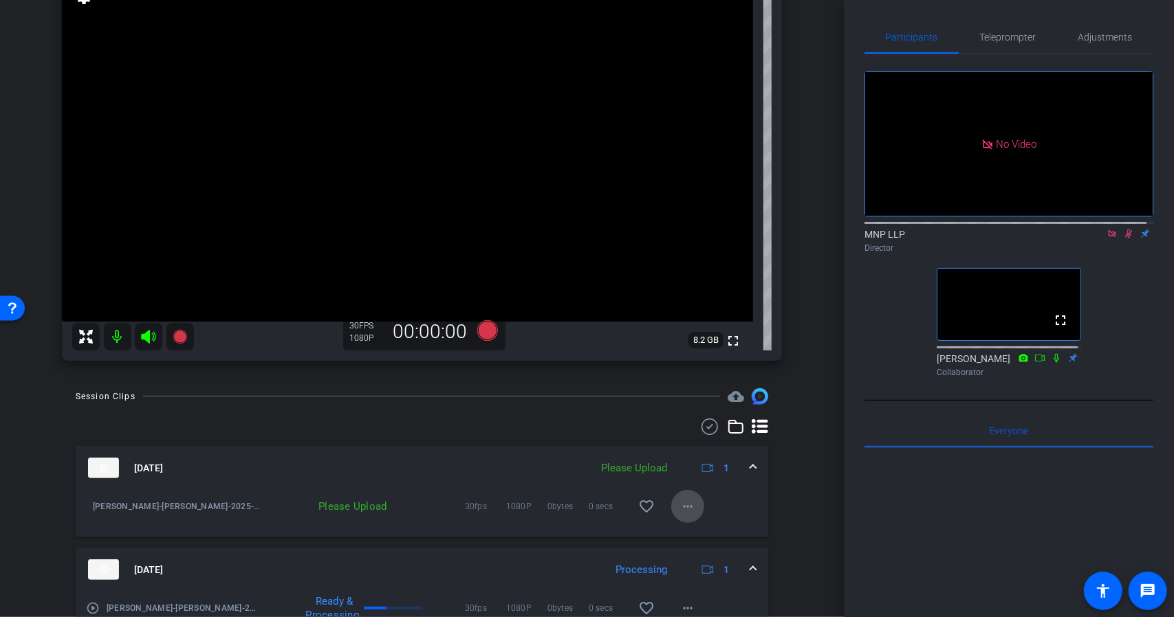
click at [684, 503] on mat-icon "more_horiz" at bounding box center [687, 506] width 17 height 17
click at [697, 530] on span "Upload" at bounding box center [703, 535] width 55 height 17
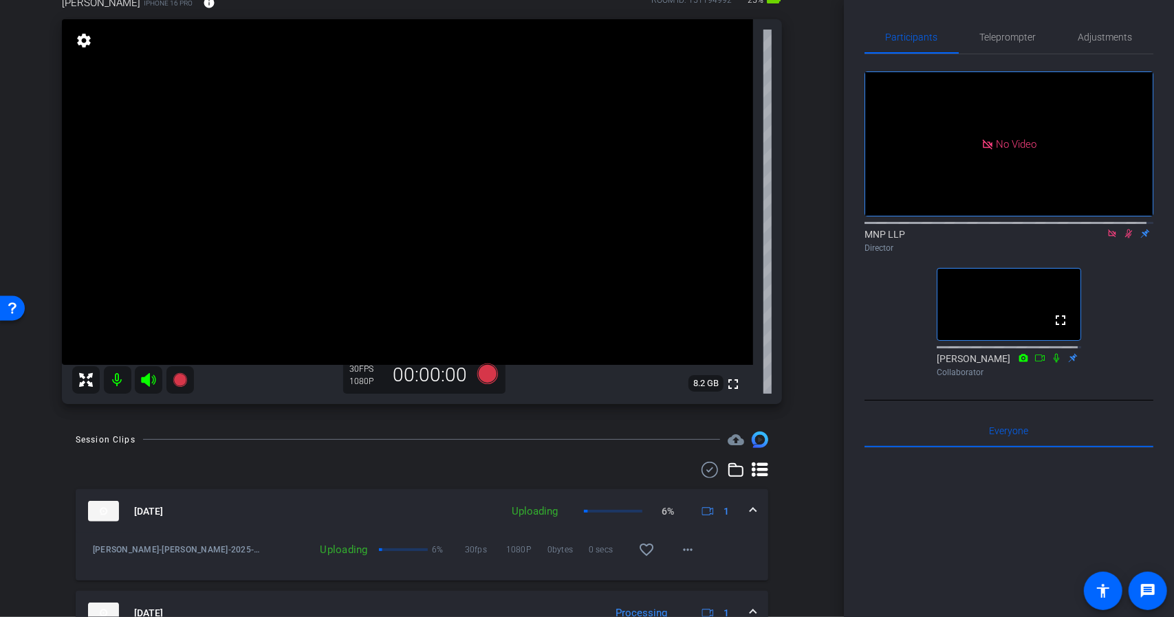
scroll to position [85, 0]
click at [483, 382] on icon at bounding box center [486, 376] width 21 height 21
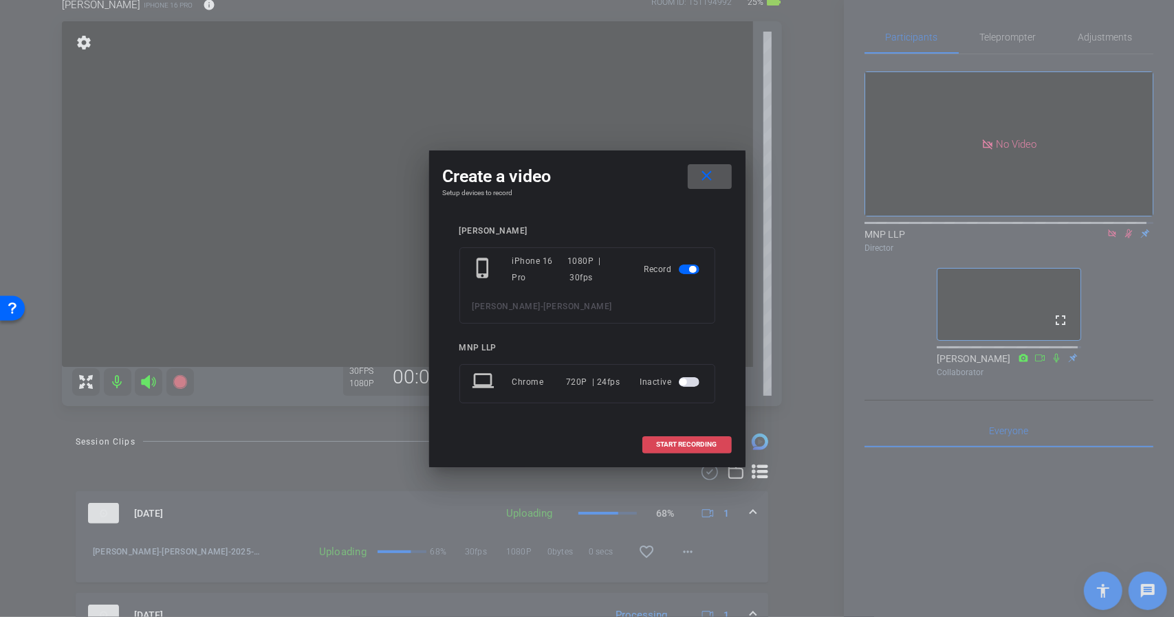
click at [648, 445] on span at bounding box center [687, 444] width 88 height 33
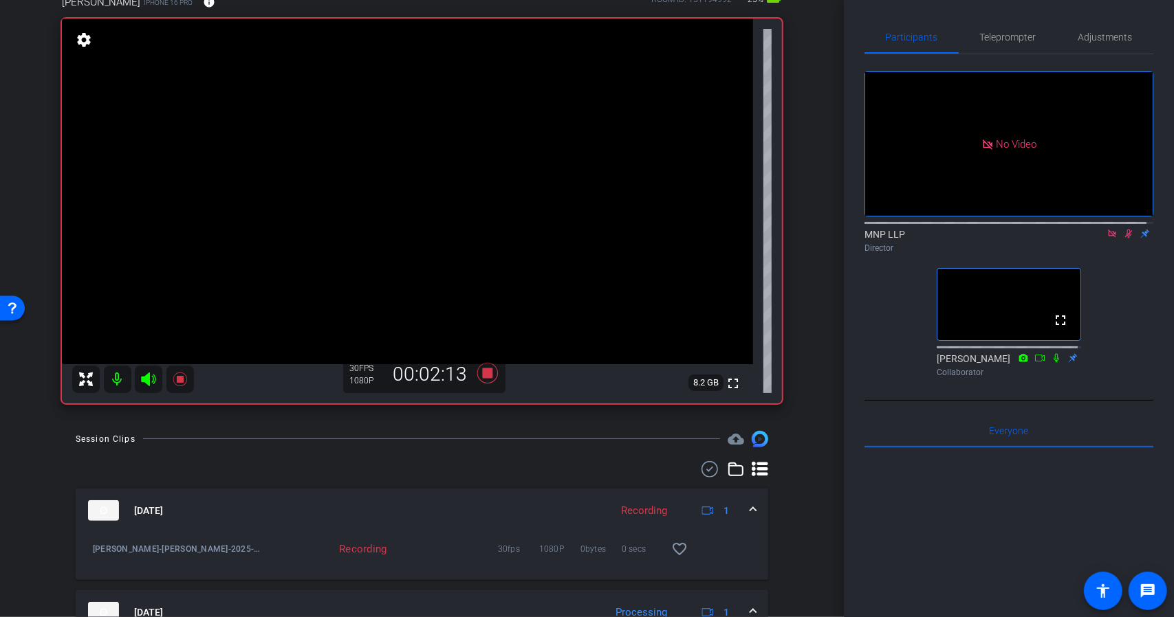
scroll to position [83, 0]
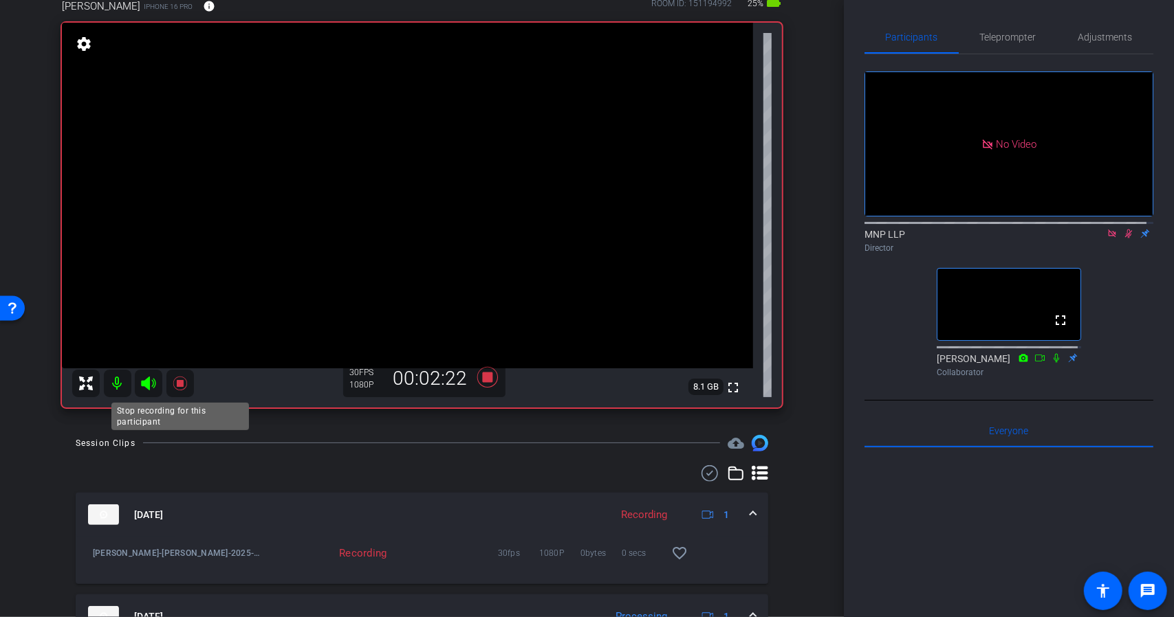
click at [180, 382] on icon at bounding box center [180, 384] width 14 height 14
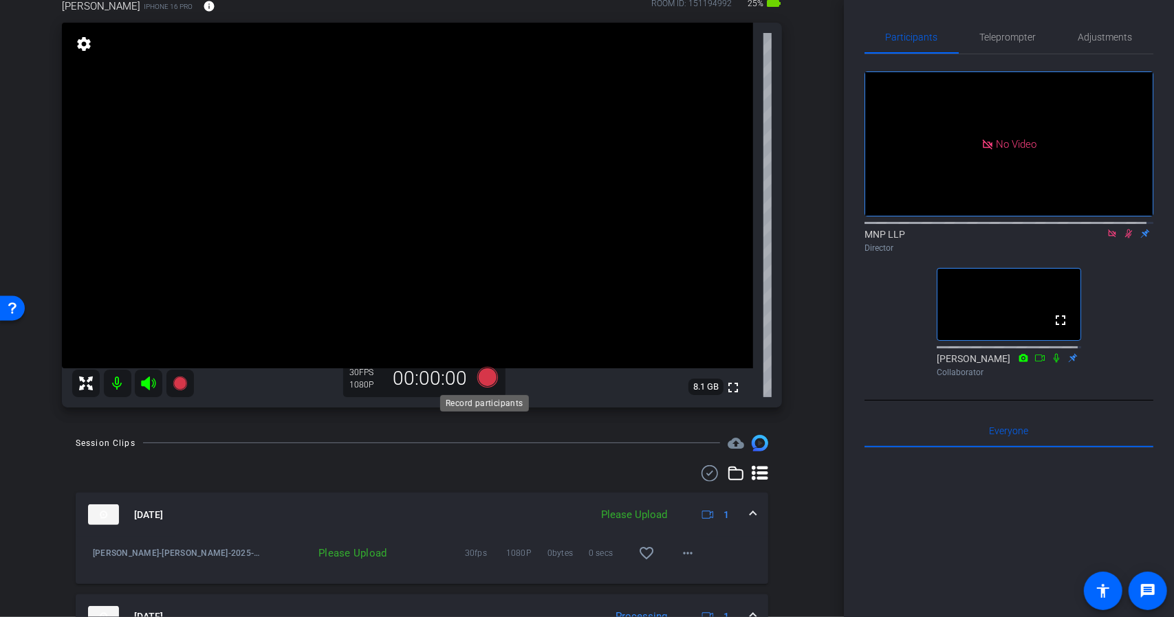
click at [482, 377] on icon at bounding box center [486, 377] width 21 height 21
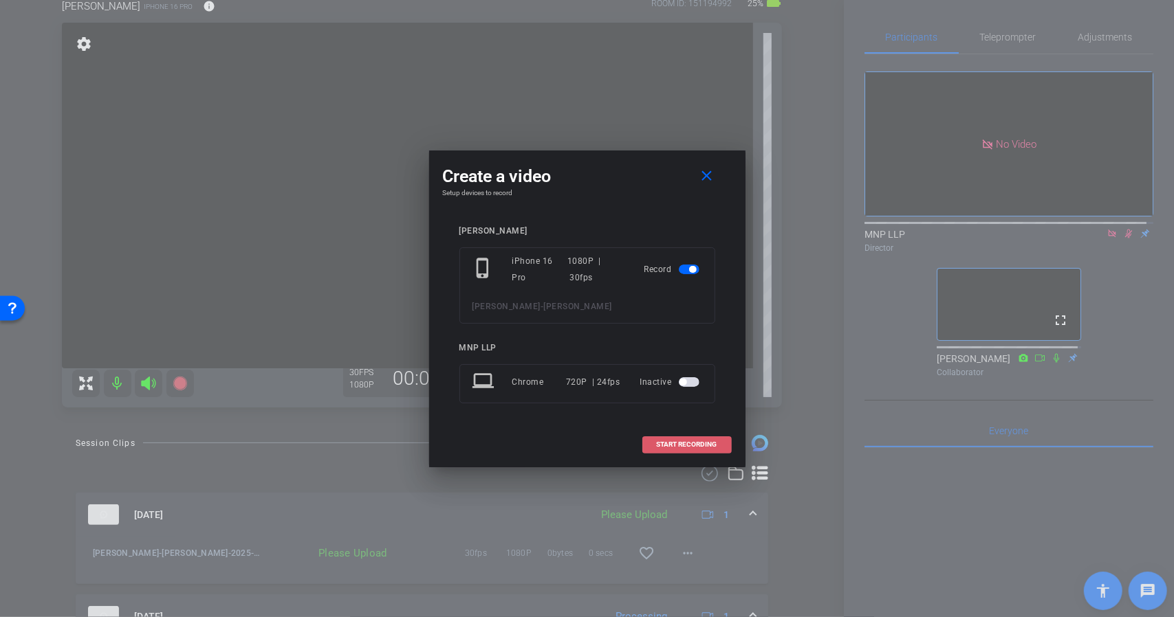
click at [672, 446] on span "START RECORDING" at bounding box center [687, 444] width 61 height 7
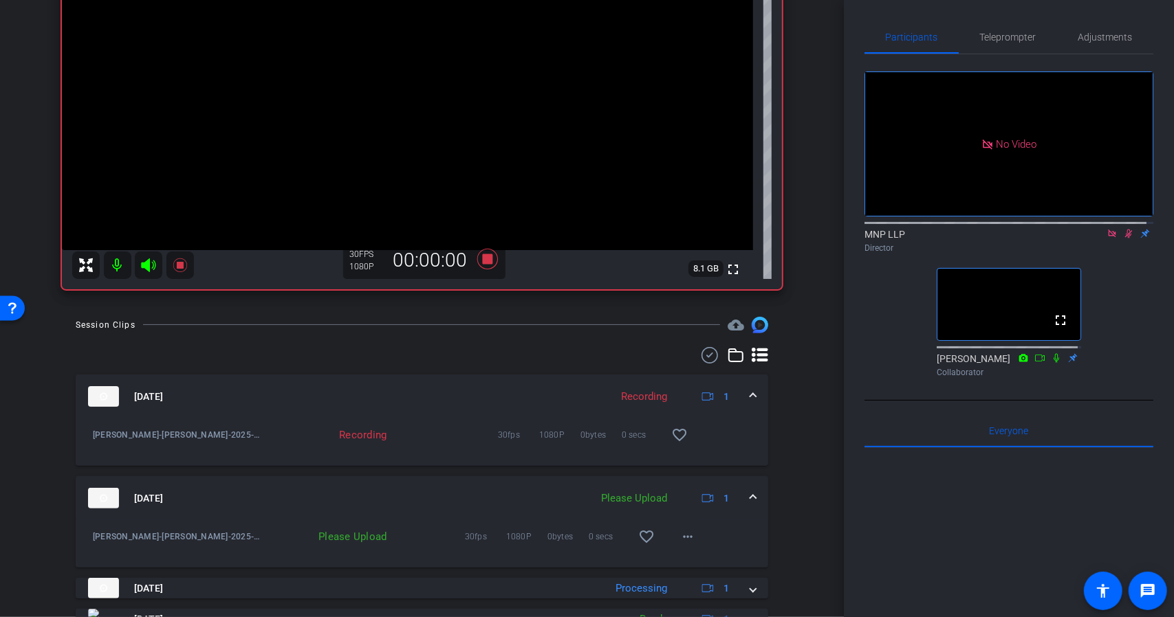
scroll to position [203, 0]
click at [679, 531] on mat-icon "more_horiz" at bounding box center [687, 535] width 17 height 17
click at [703, 569] on span "Upload" at bounding box center [703, 564] width 55 height 17
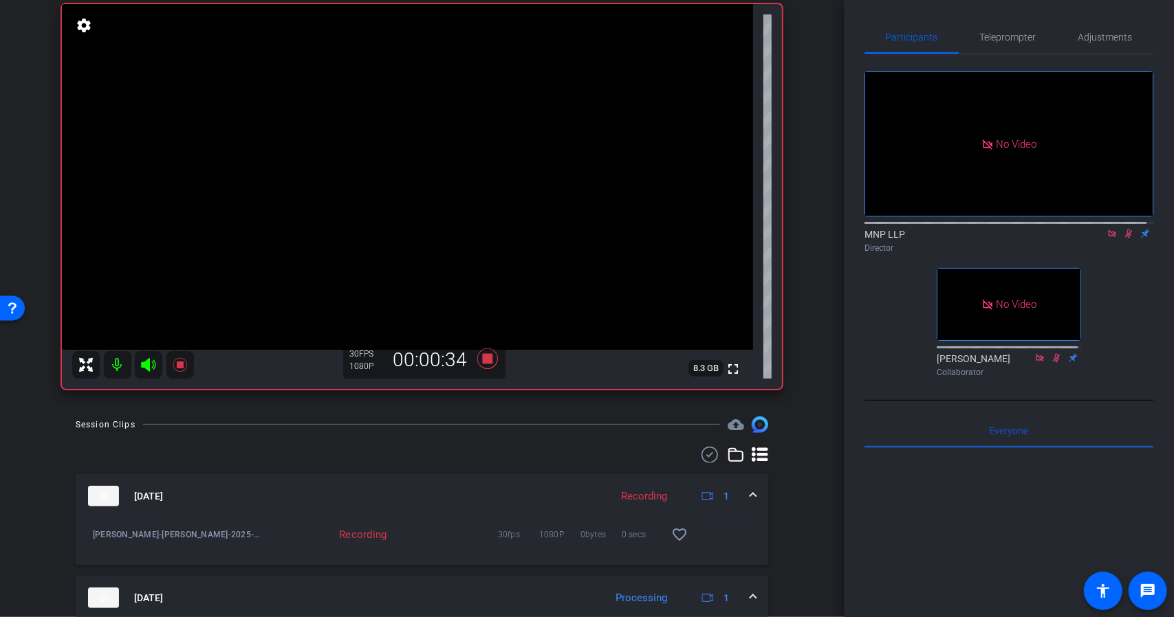
scroll to position [103, 0]
click at [483, 360] on icon at bounding box center [486, 357] width 21 height 21
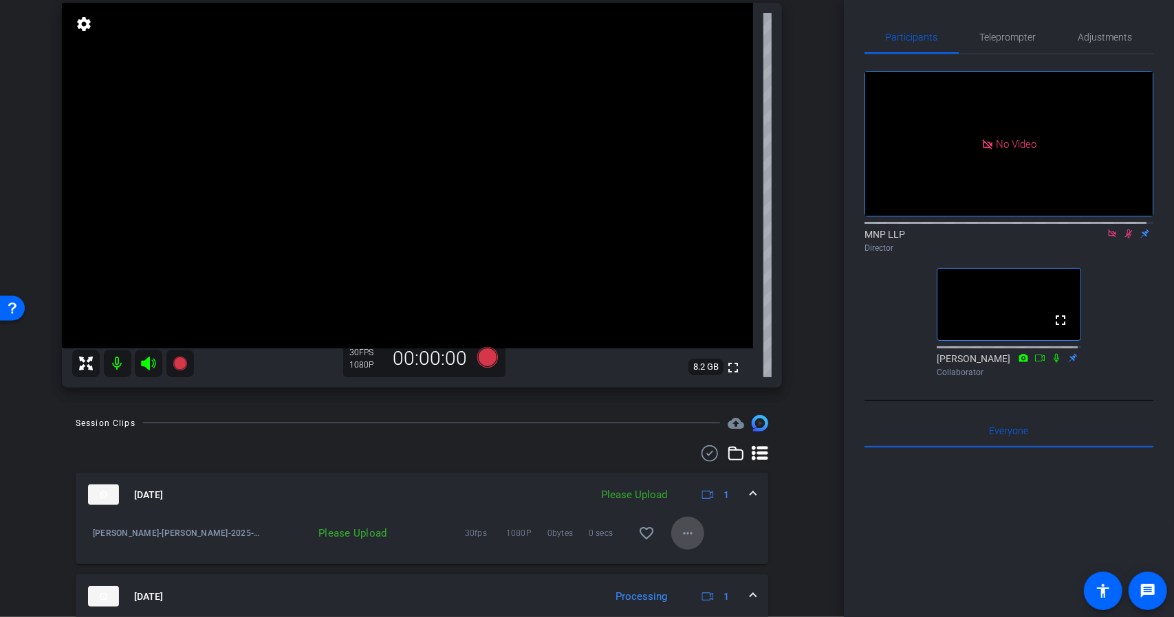
click at [682, 530] on mat-icon "more_horiz" at bounding box center [687, 533] width 17 height 17
click at [690, 555] on span "Upload" at bounding box center [703, 562] width 55 height 17
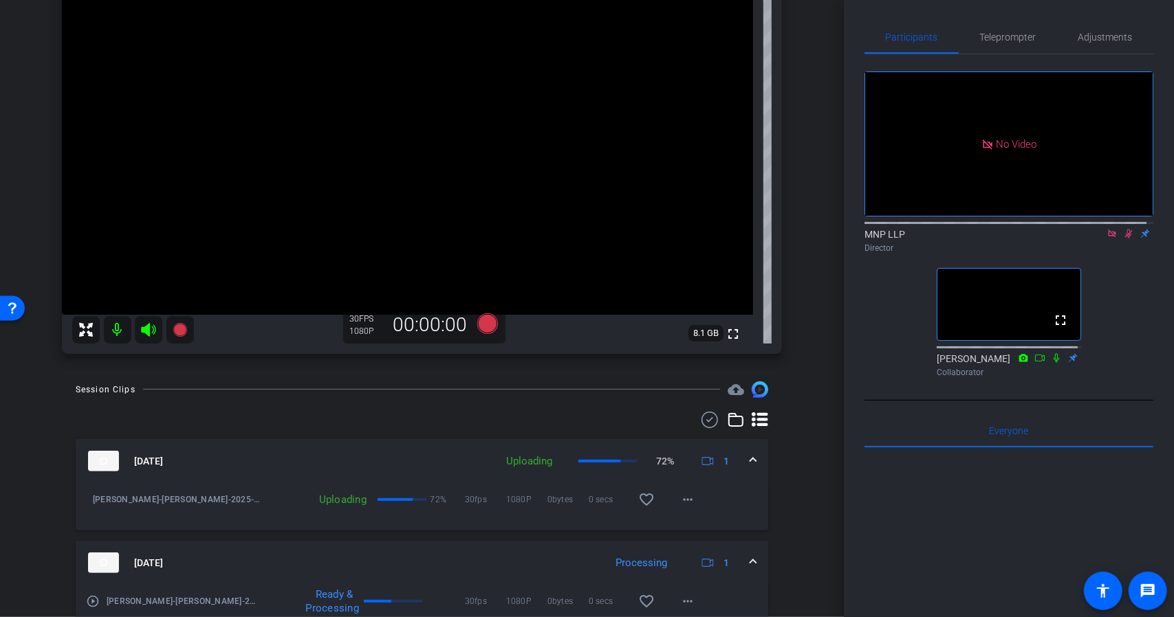
scroll to position [133, 0]
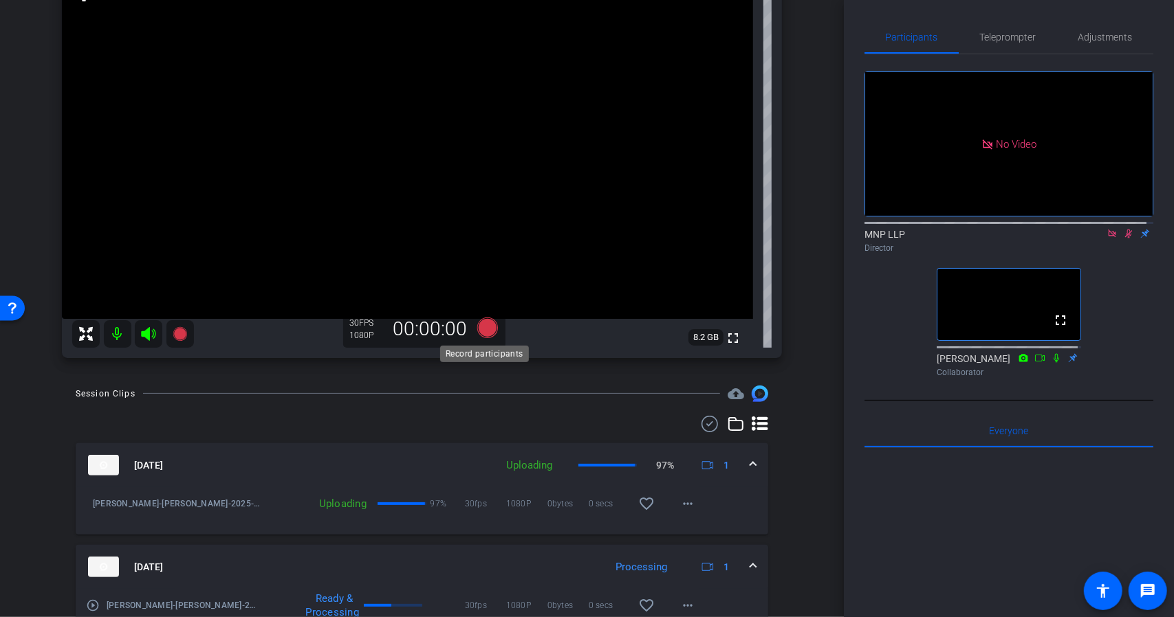
click at [483, 331] on icon at bounding box center [486, 328] width 21 height 21
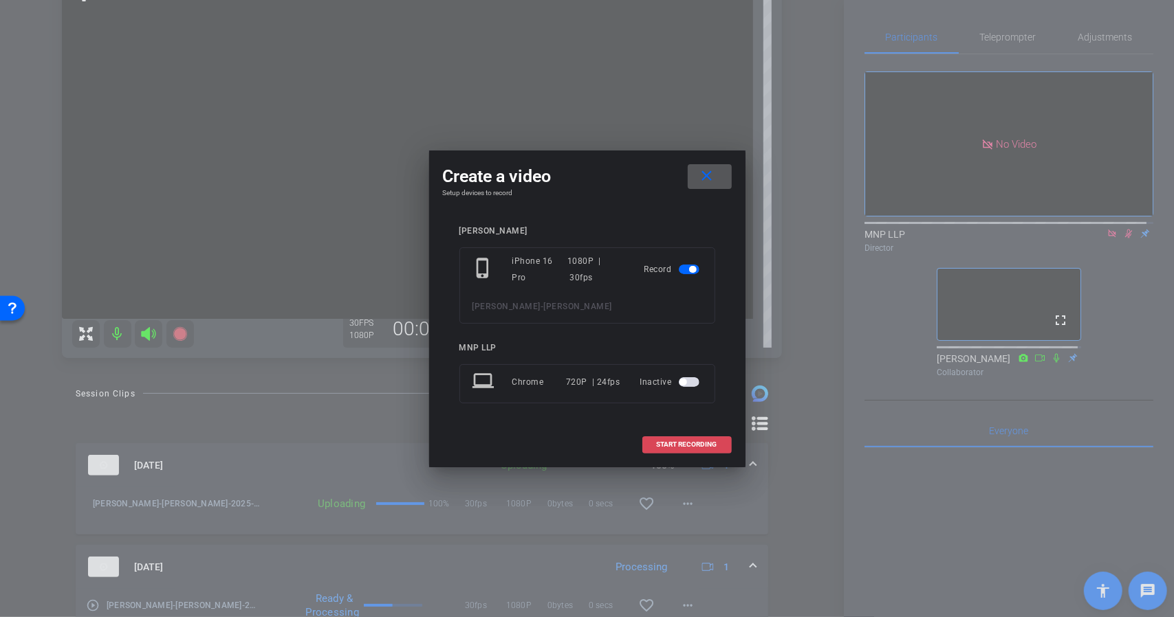
click at [685, 434] on span at bounding box center [687, 444] width 88 height 33
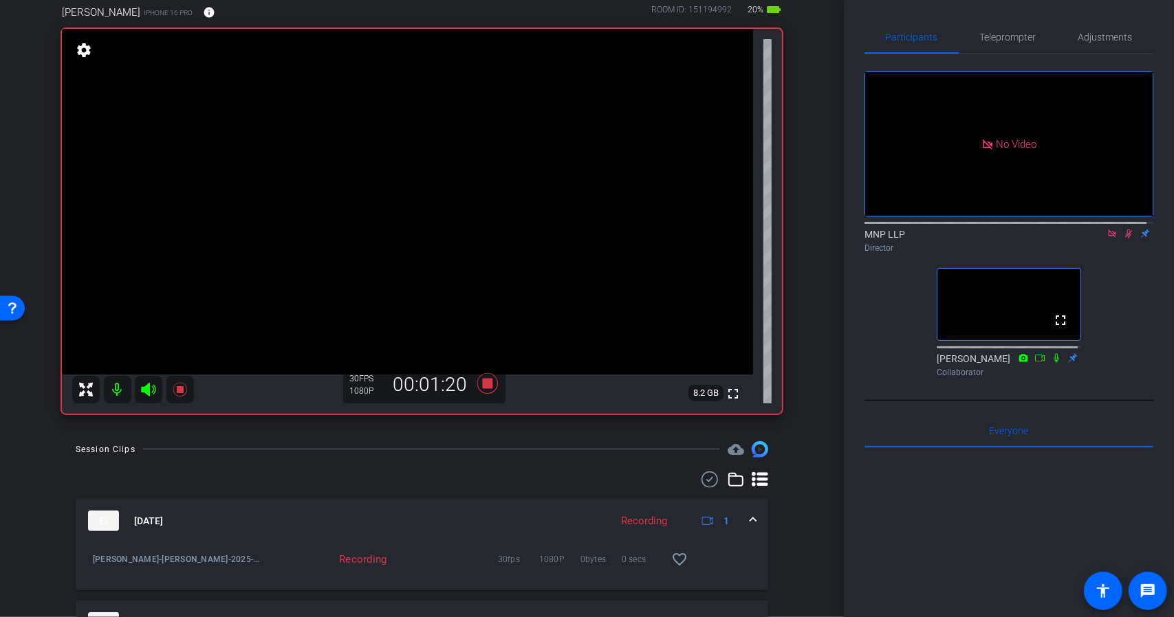
scroll to position [76, 0]
click at [1108, 229] on icon at bounding box center [1111, 234] width 11 height 10
click at [485, 389] on icon at bounding box center [487, 384] width 33 height 25
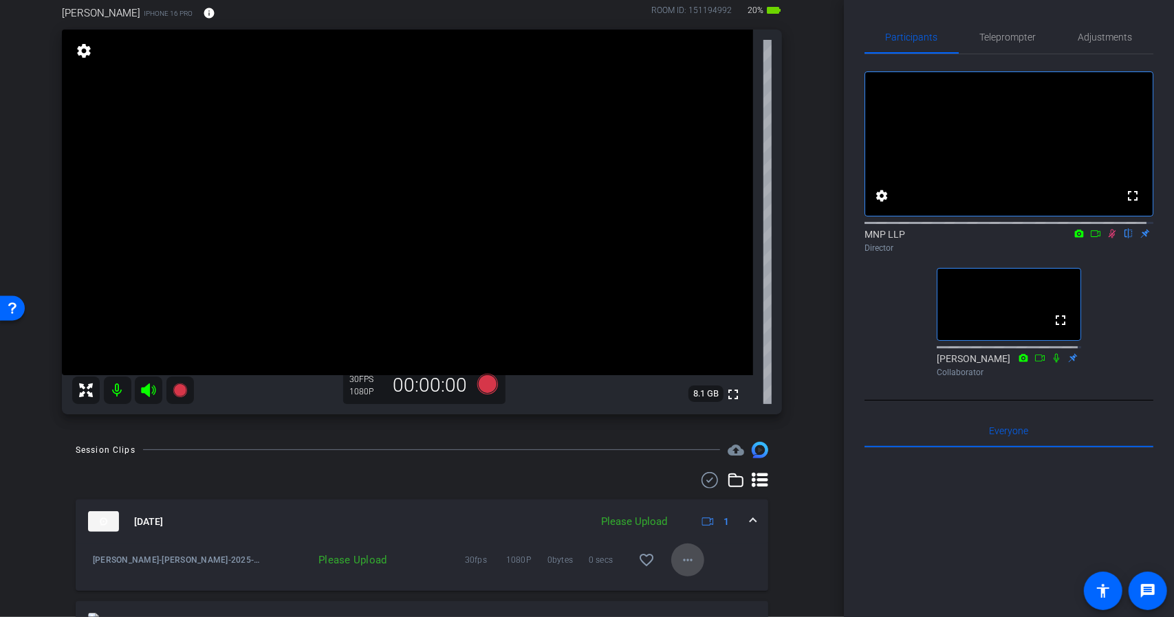
click at [684, 557] on mat-icon "more_horiz" at bounding box center [687, 560] width 17 height 17
click at [692, 498] on span "Upload" at bounding box center [703, 497] width 55 height 17
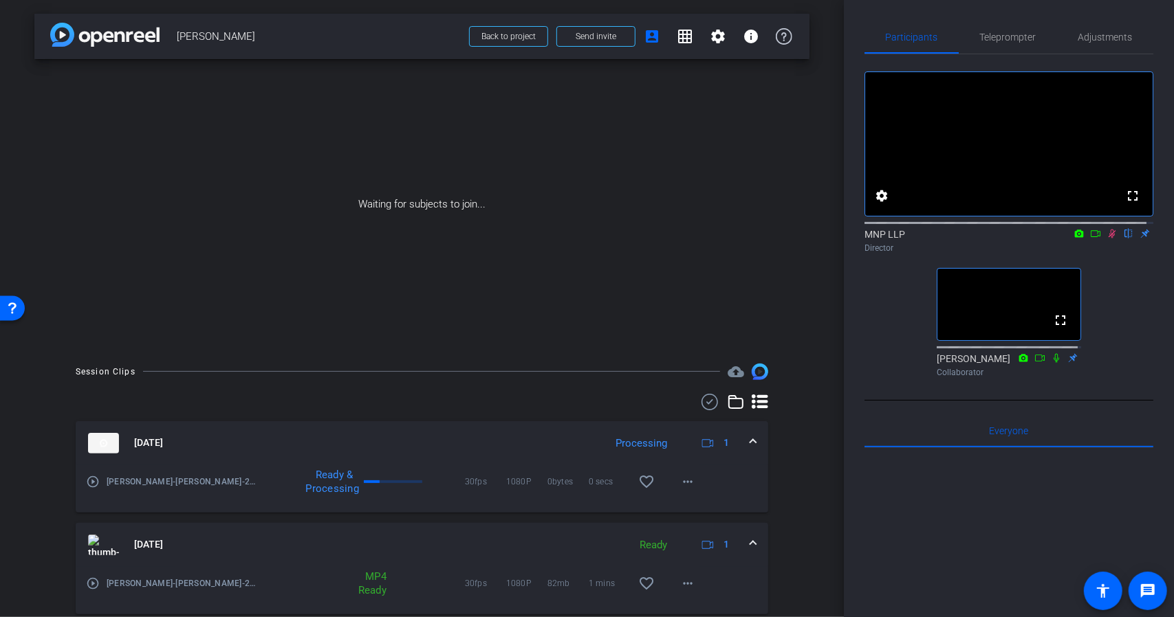
scroll to position [0, 0]
click at [1106, 239] on icon at bounding box center [1111, 234] width 11 height 10
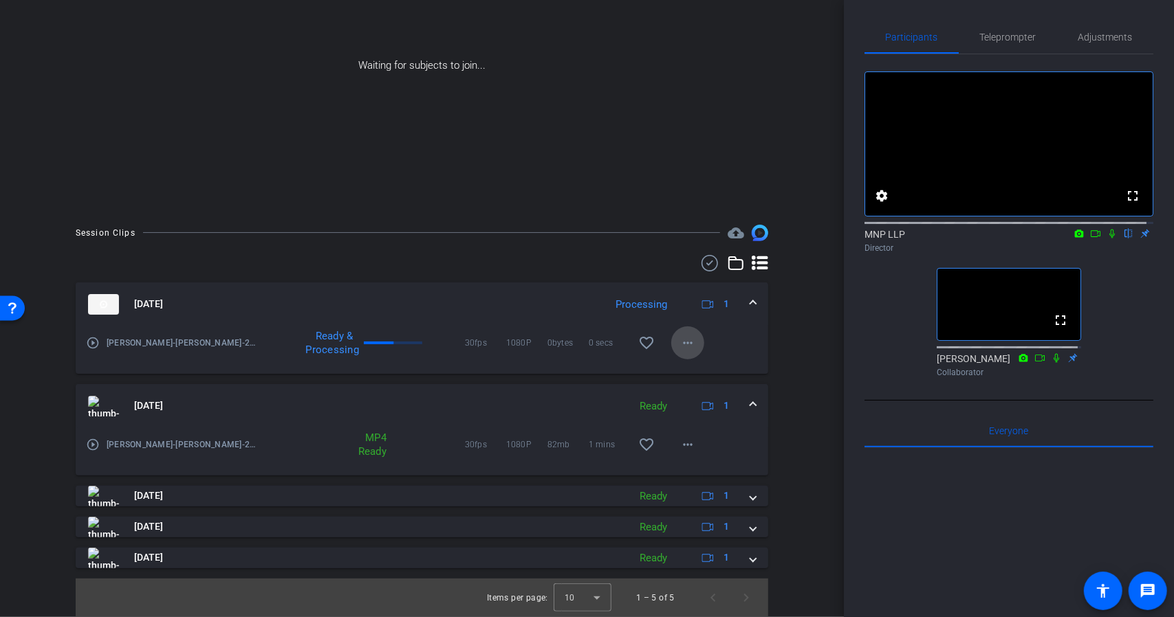
click at [679, 346] on mat-icon "more_horiz" at bounding box center [687, 343] width 17 height 17
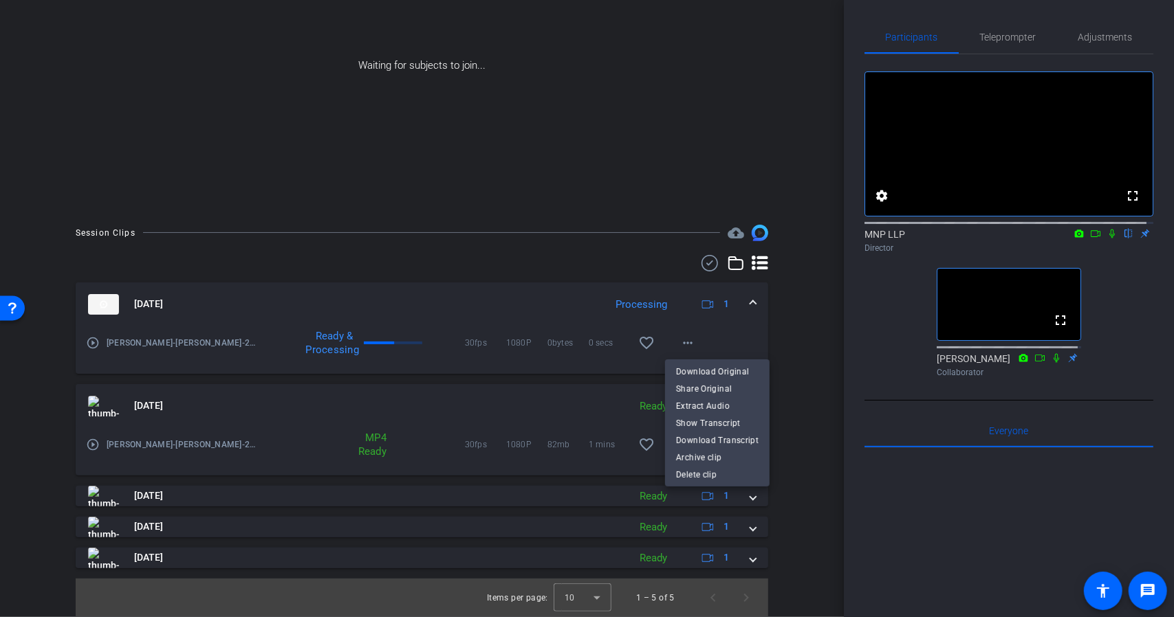
click at [774, 340] on div at bounding box center [587, 308] width 1174 height 617
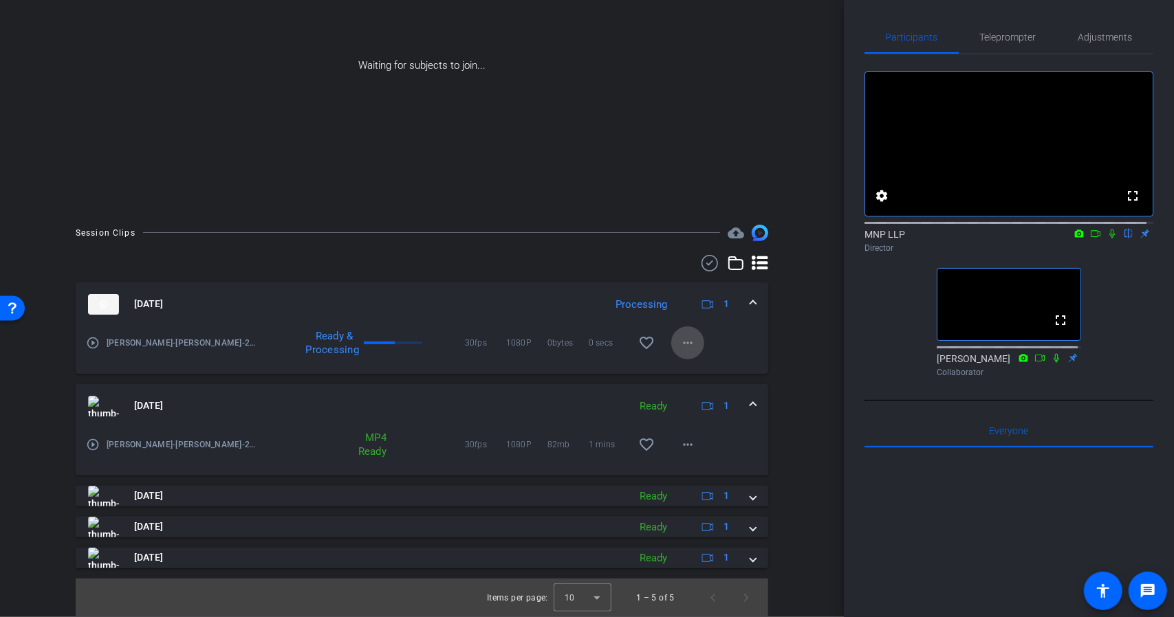
click at [690, 343] on span at bounding box center [687, 343] width 33 height 33
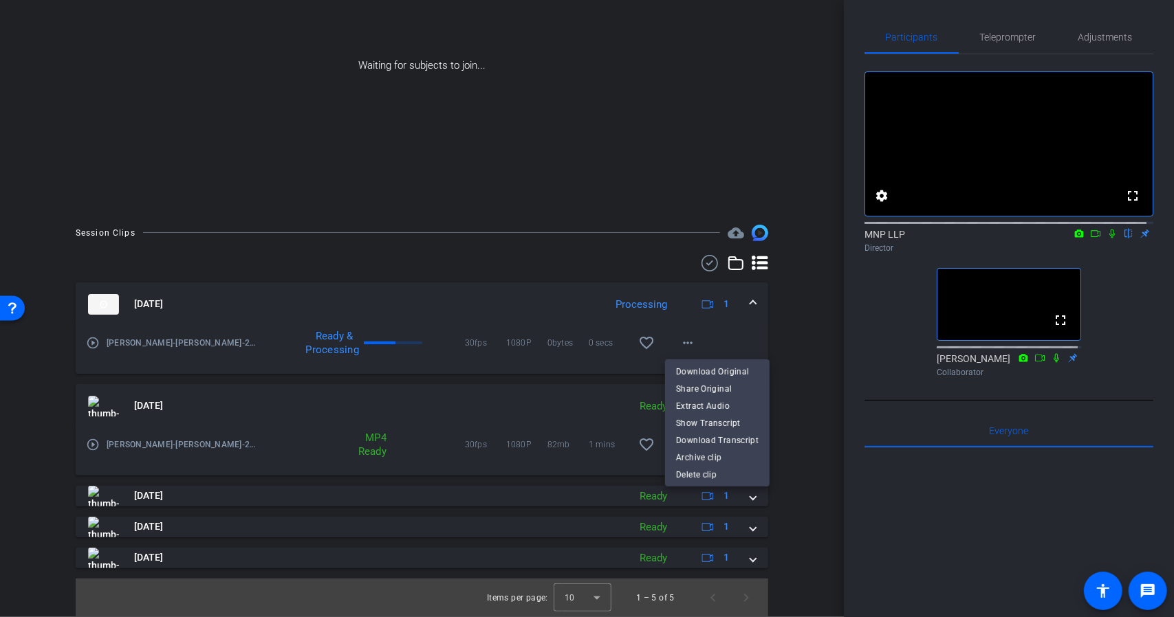
click at [771, 347] on div at bounding box center [587, 308] width 1174 height 617
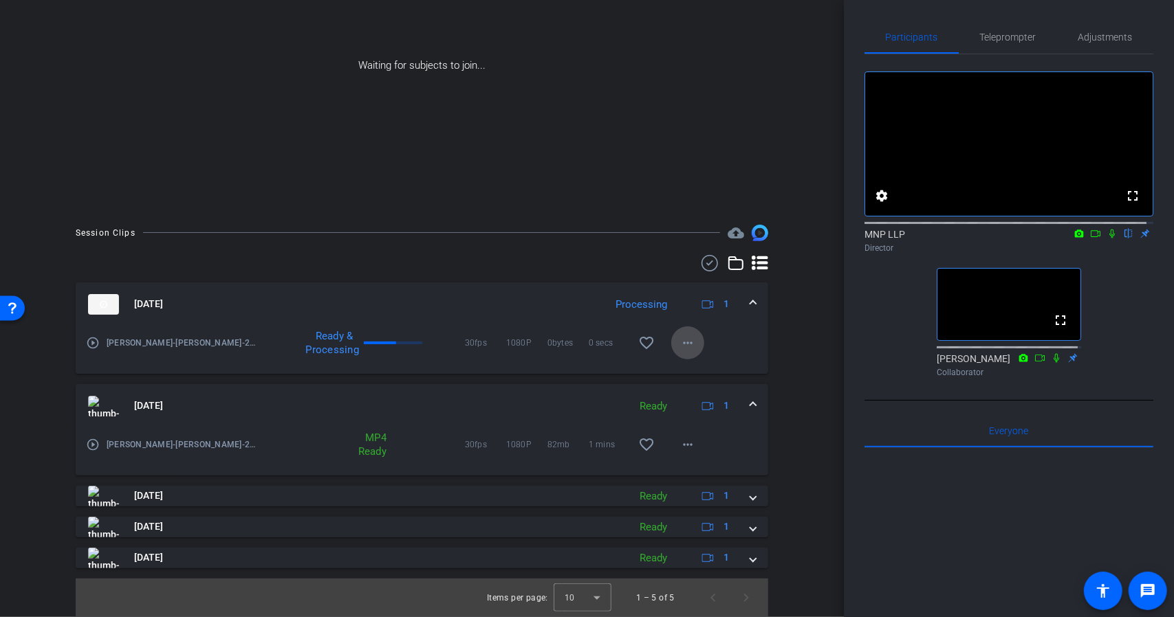
click at [680, 332] on span at bounding box center [687, 343] width 33 height 33
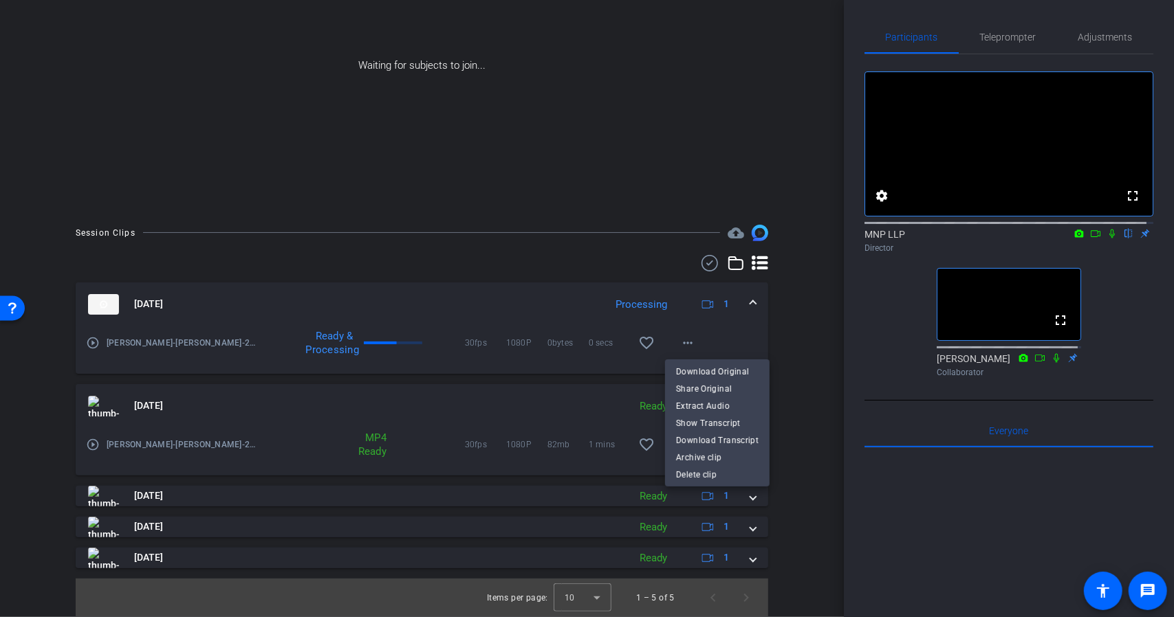
click at [774, 357] on div at bounding box center [587, 308] width 1174 height 617
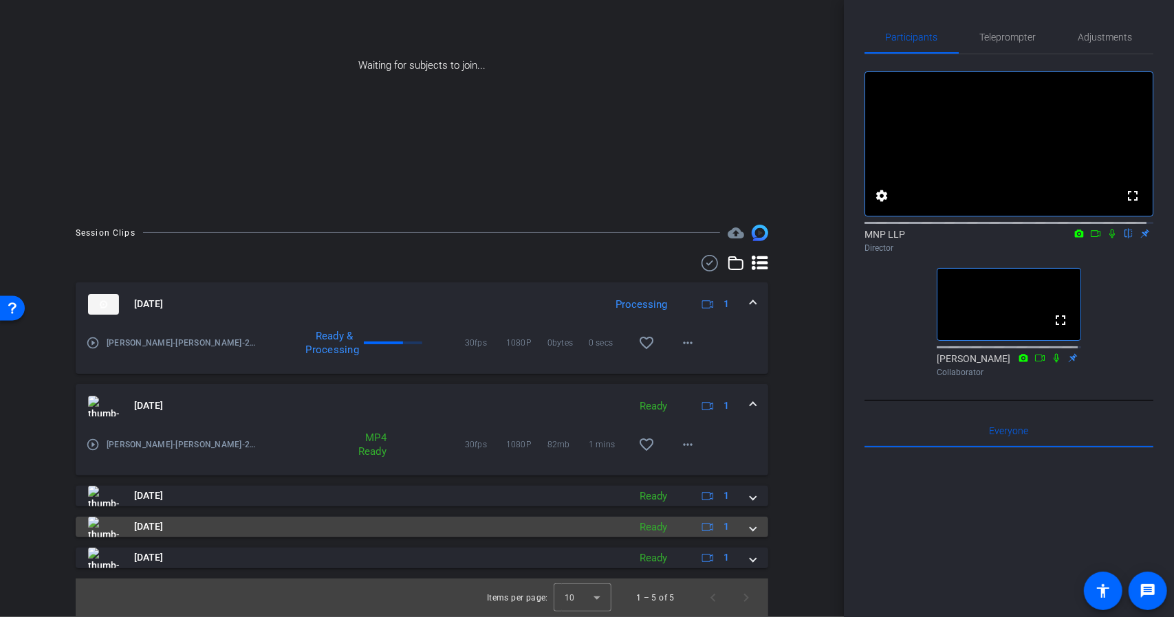
click at [702, 521] on icon at bounding box center [708, 527] width 12 height 12
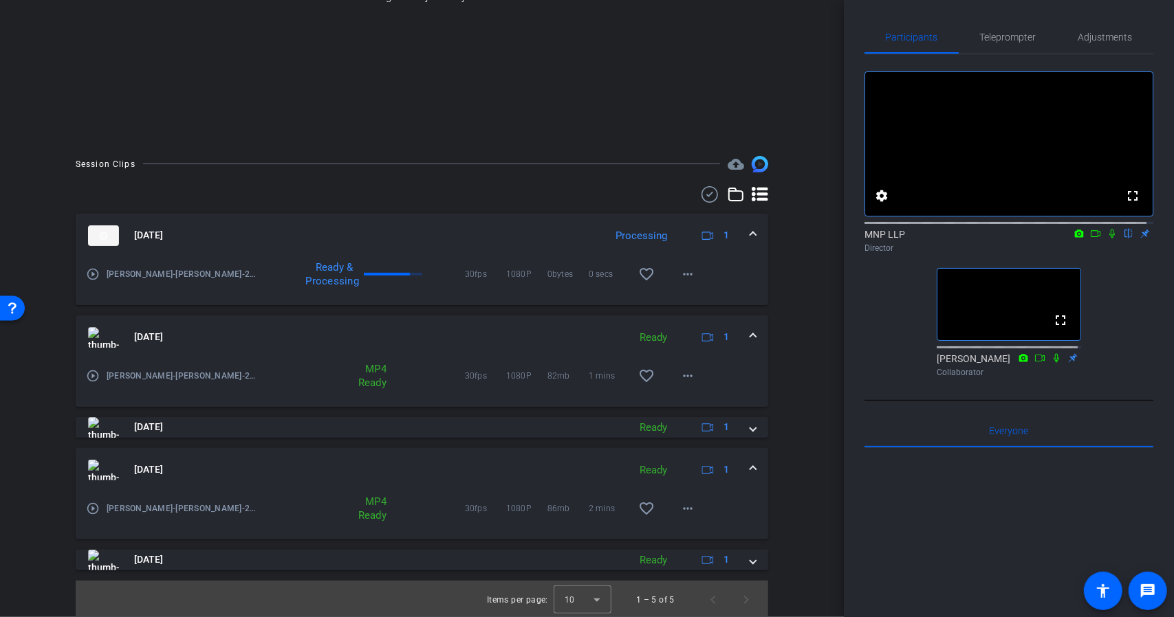
scroll to position [209, 0]
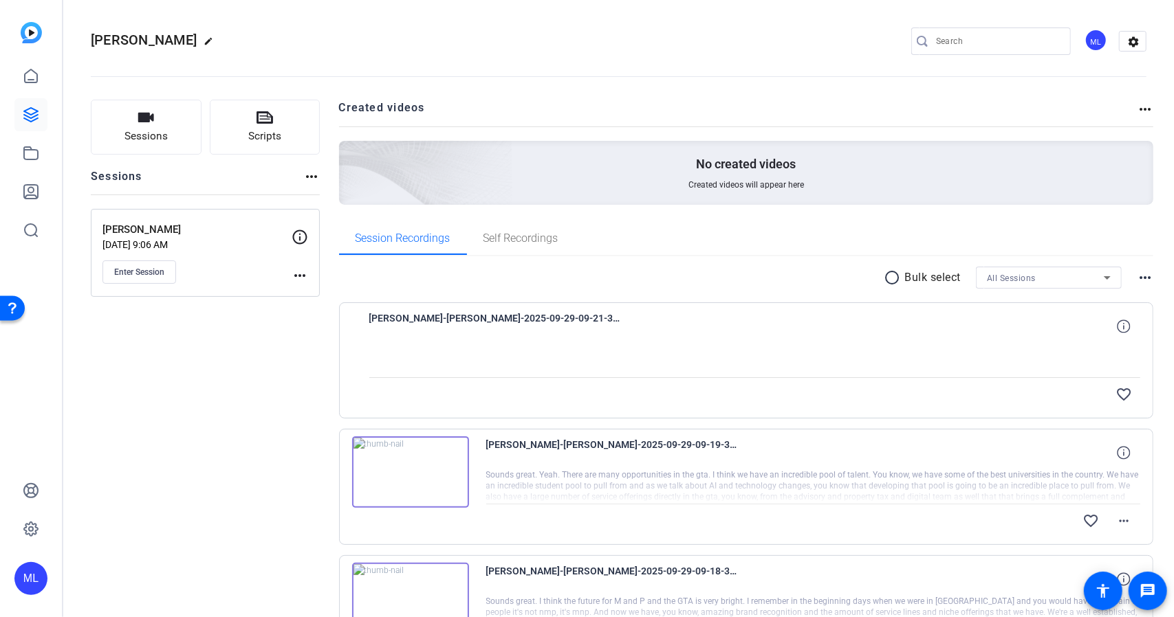
scroll to position [1, 0]
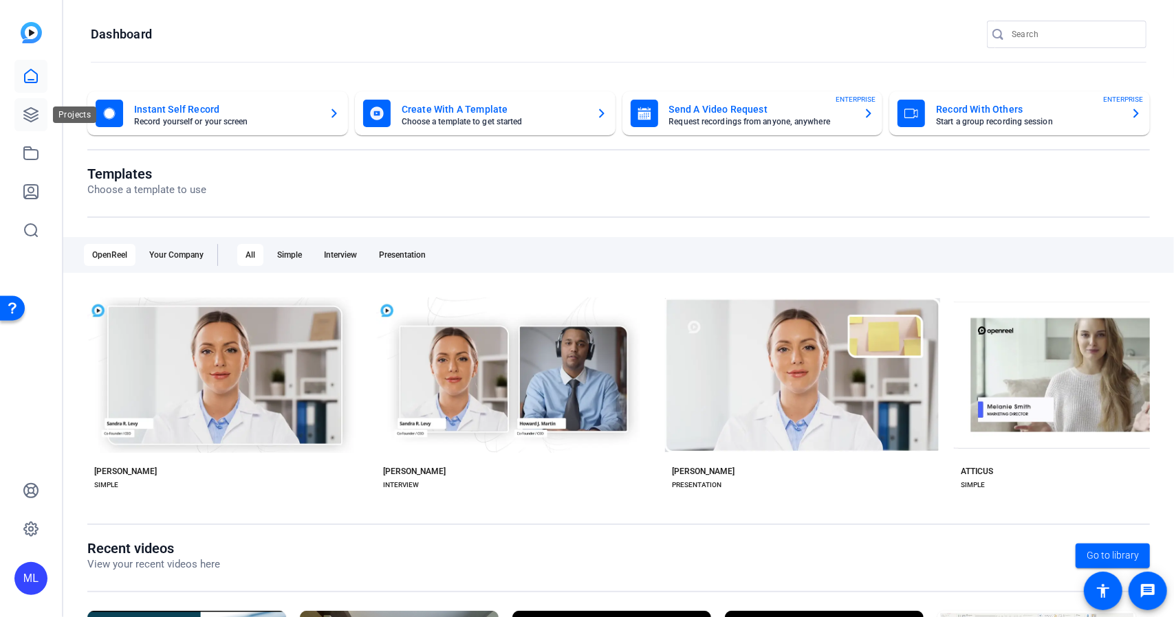
click at [33, 115] on icon at bounding box center [31, 115] width 17 height 17
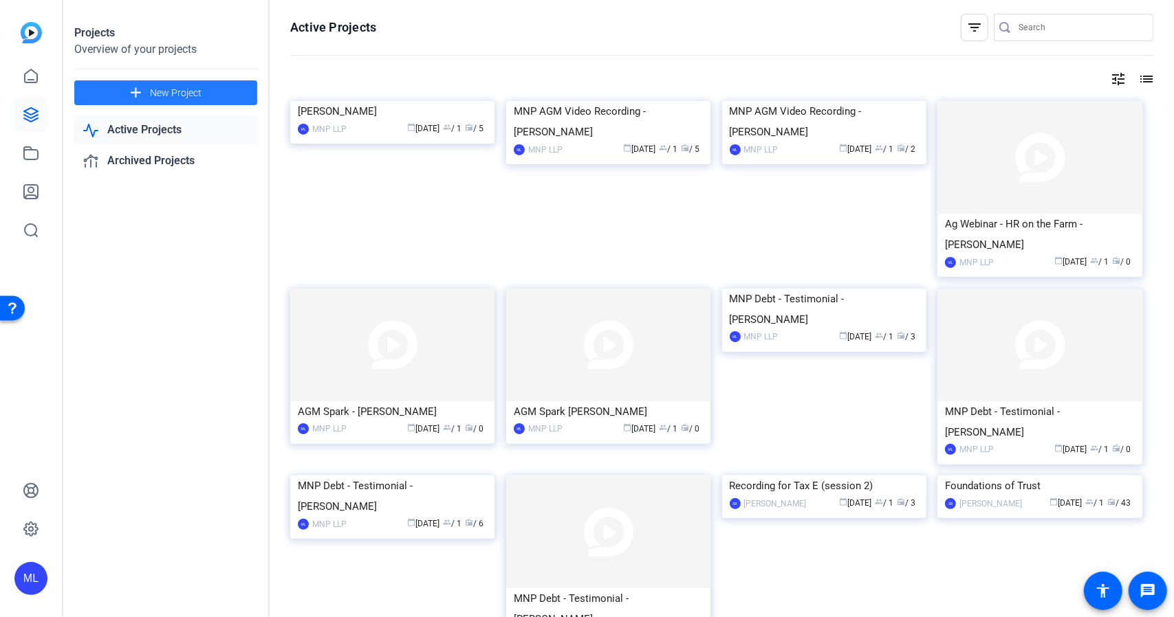
click at [157, 98] on span "New Project" at bounding box center [176, 93] width 52 height 14
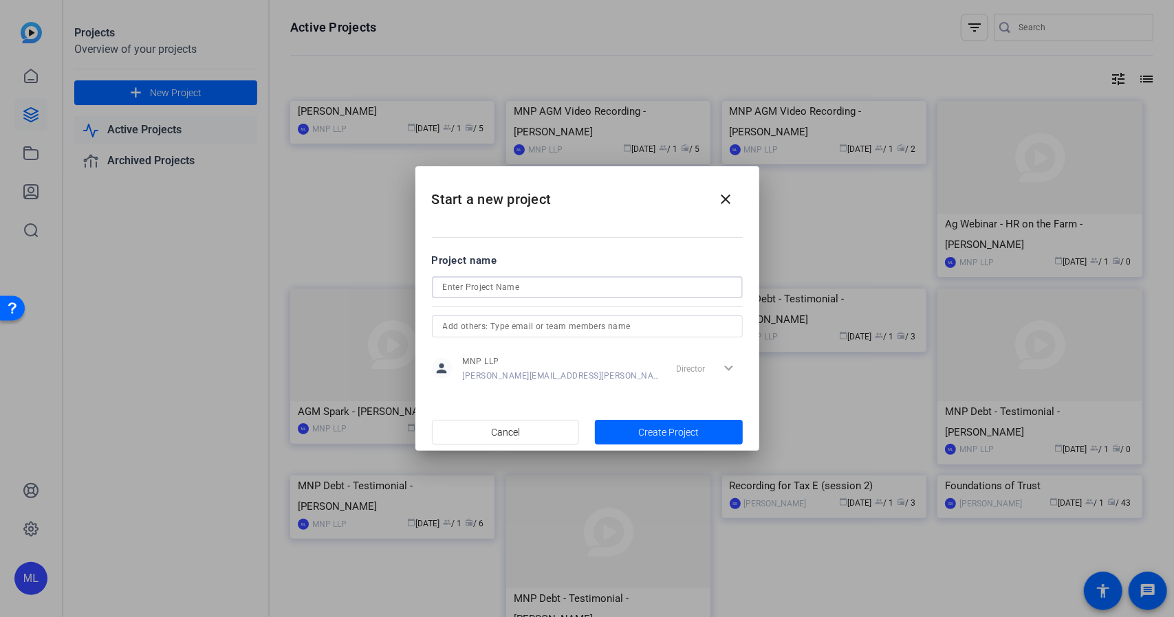
click at [545, 294] on input at bounding box center [587, 287] width 289 height 17
paste input "Denise Gigova"
type input "Denise Gigova"
click at [635, 430] on span "button" at bounding box center [669, 432] width 148 height 33
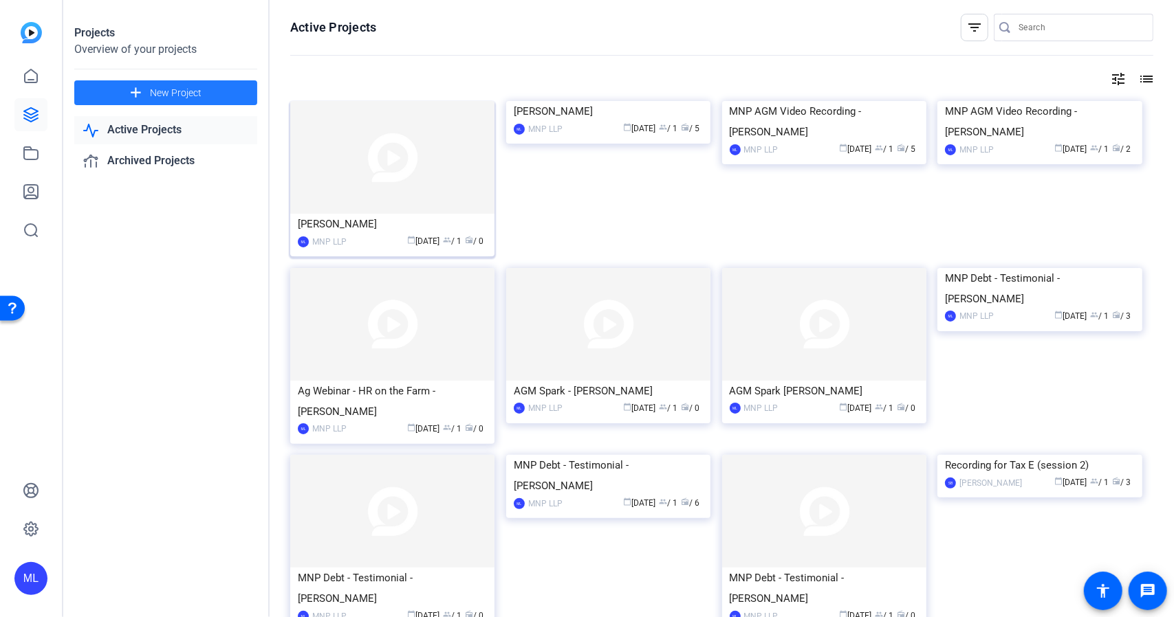
click at [407, 217] on div "Denise Gigova" at bounding box center [392, 224] width 189 height 21
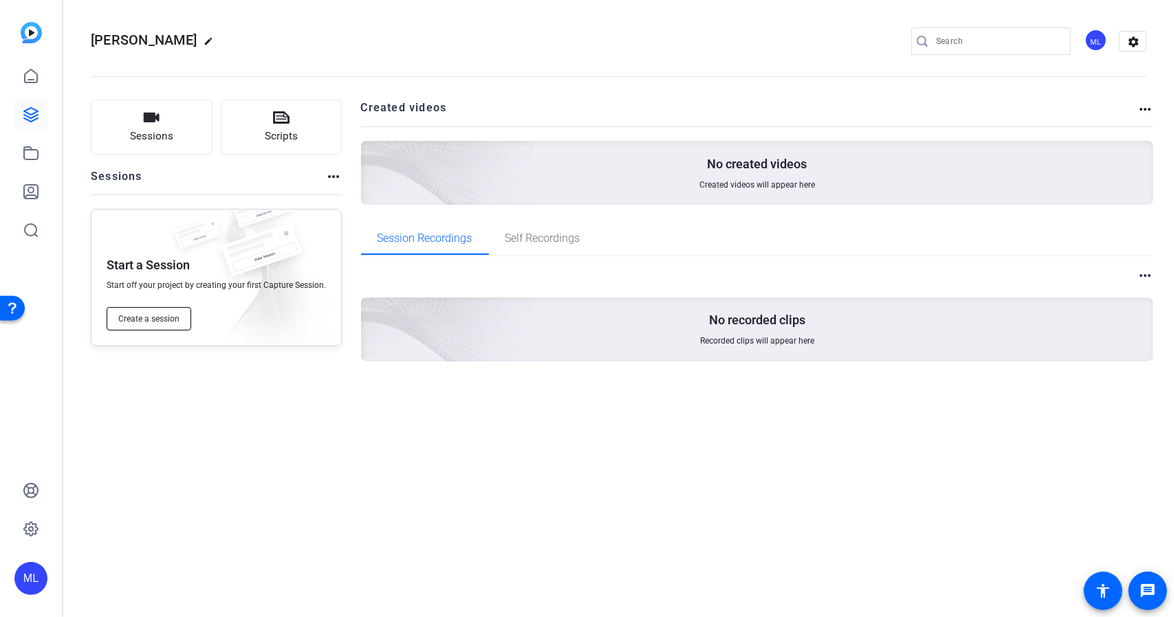
click at [138, 325] on button "Create a session" at bounding box center [149, 318] width 85 height 23
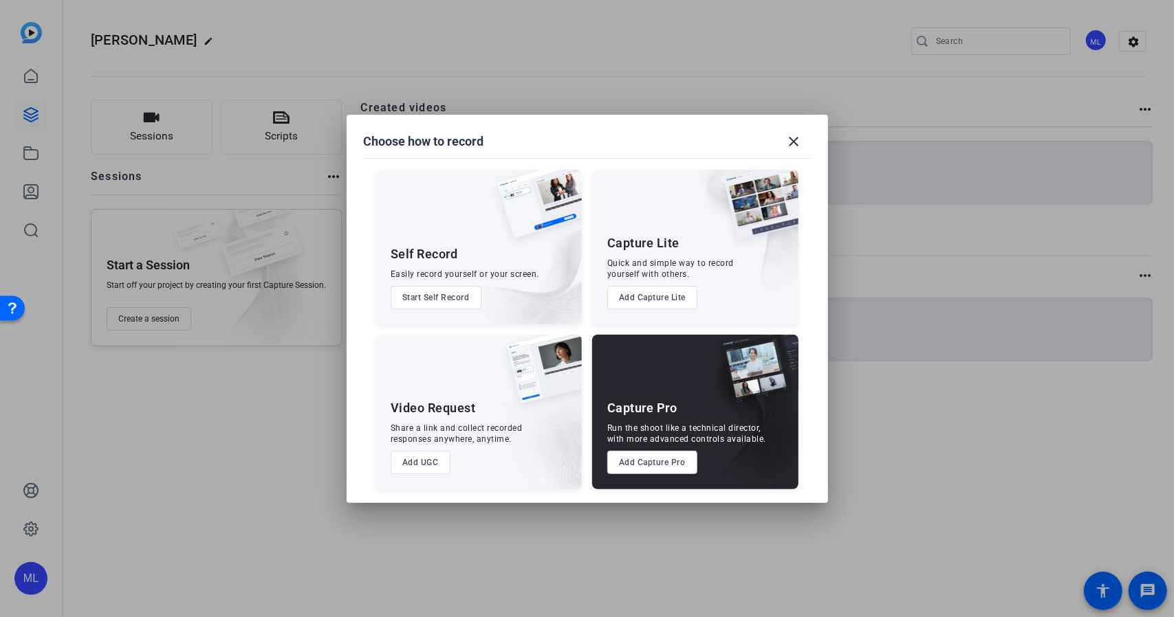
click at [638, 463] on button "Add Capture Pro" at bounding box center [652, 462] width 90 height 23
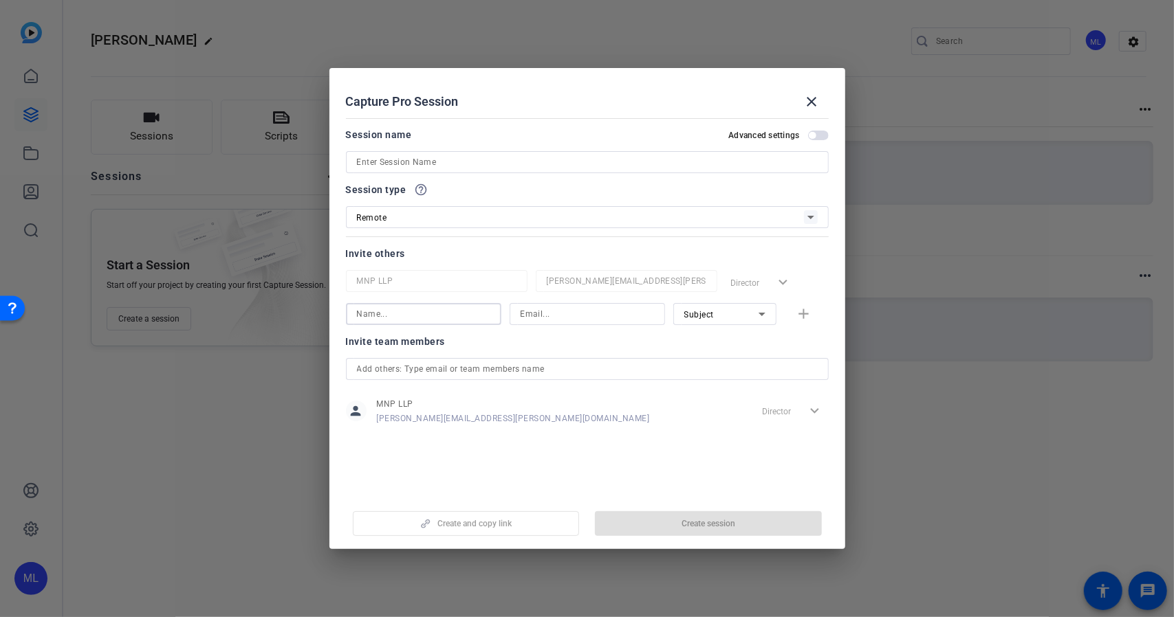
click at [436, 318] on input at bounding box center [423, 314] width 133 height 17
type input "Wes Phol"
click at [553, 316] on input at bounding box center [586, 314] width 133 height 17
paste input "Wes.Pohl@mnp.ca"
type input "Wes.Pohl@mnp.ca"
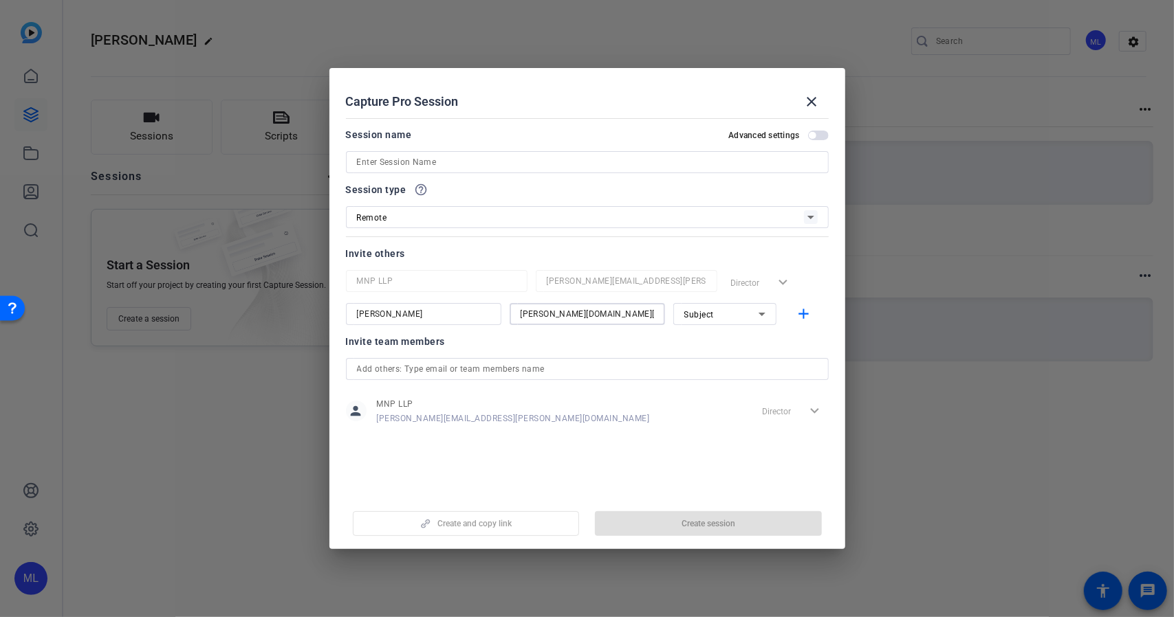
click at [763, 317] on icon at bounding box center [762, 314] width 17 height 17
click at [730, 342] on span "Collaborator" at bounding box center [709, 341] width 50 height 17
click at [795, 316] on mat-icon "add" at bounding box center [803, 314] width 17 height 17
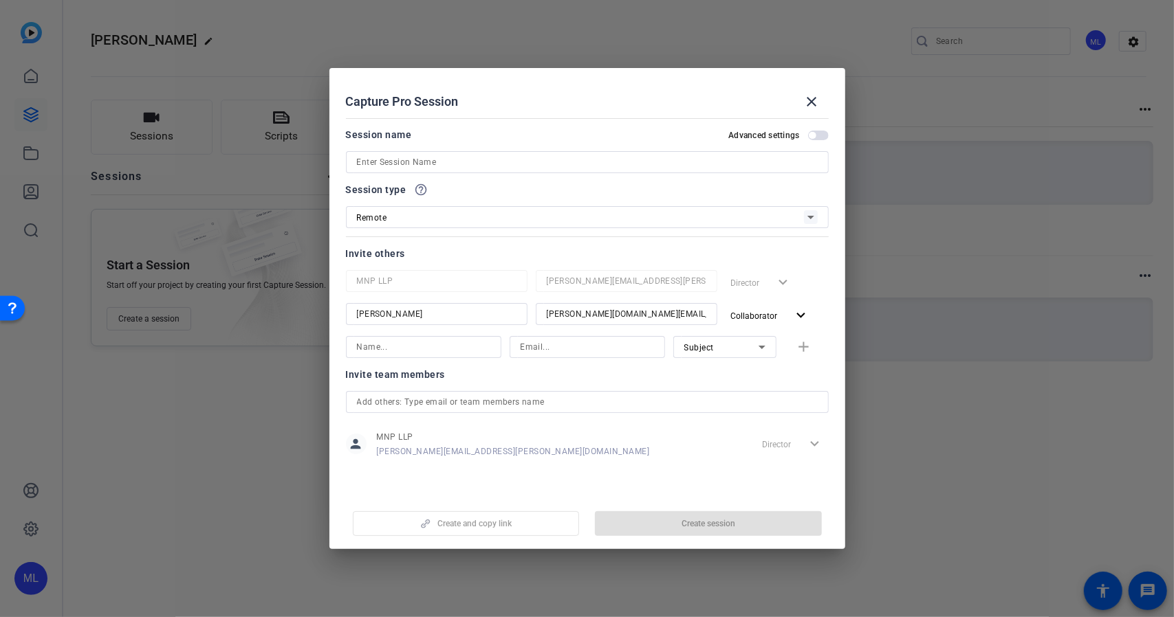
click at [448, 354] on input at bounding box center [423, 347] width 133 height 17
paste input "Wes.Pohl@mnp.ca"
type input "W"
type input "[PERSON_NAME]"
type input "i"
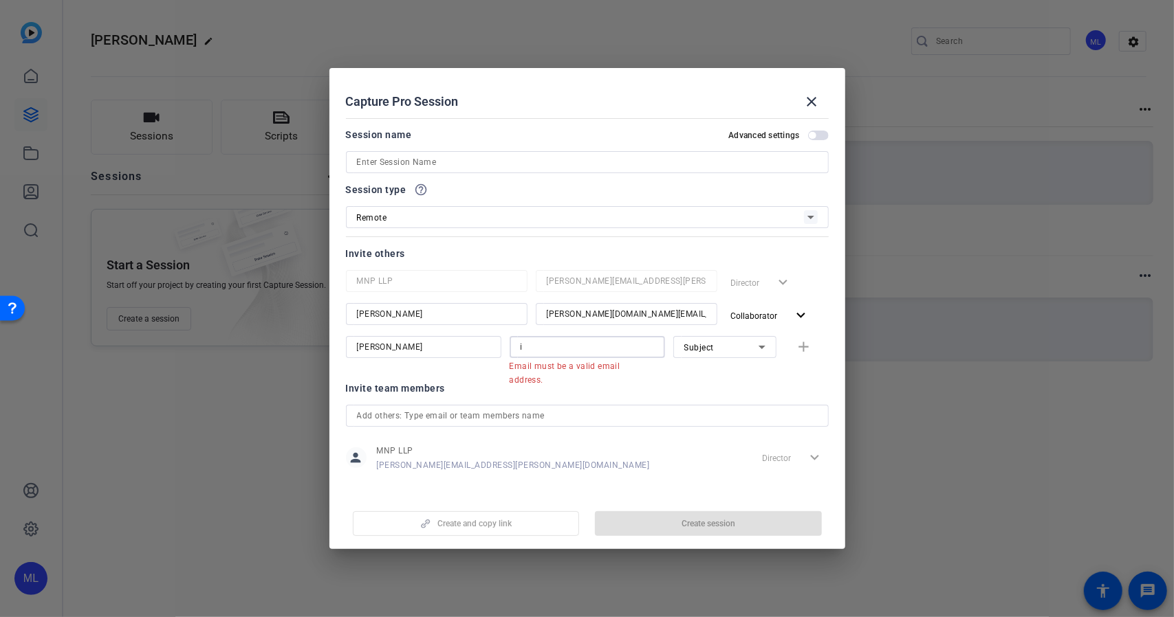
click at [575, 350] on input "i" at bounding box center [586, 347] width 133 height 17
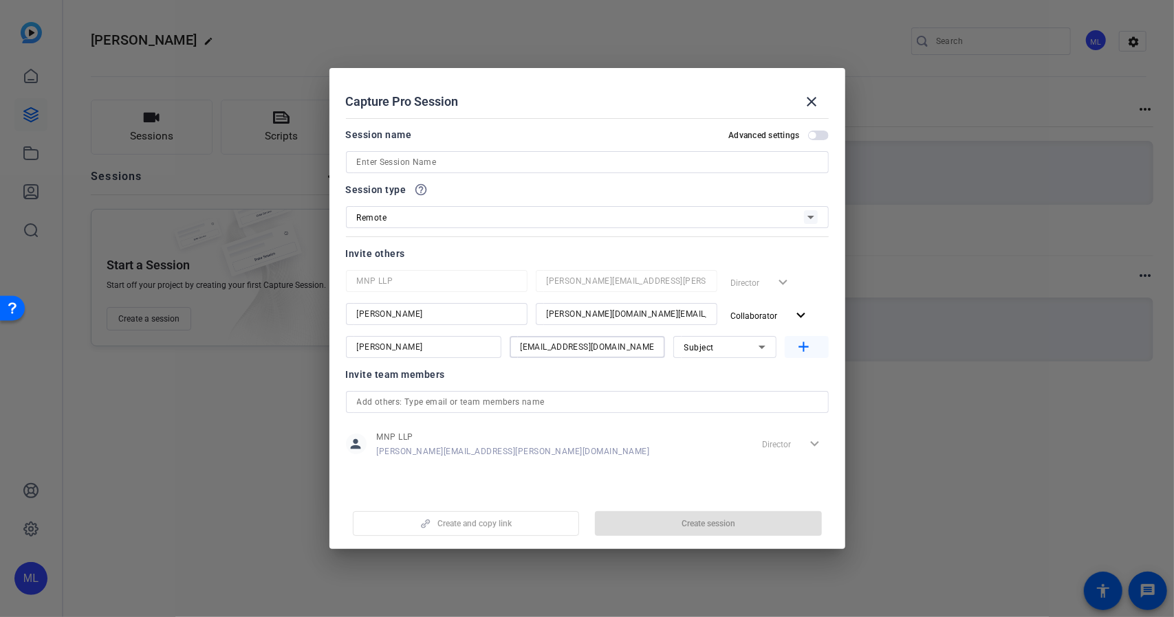
type input "yanis.bendj@gmail.com"
click at [804, 348] on mat-icon "add" at bounding box center [803, 347] width 17 height 17
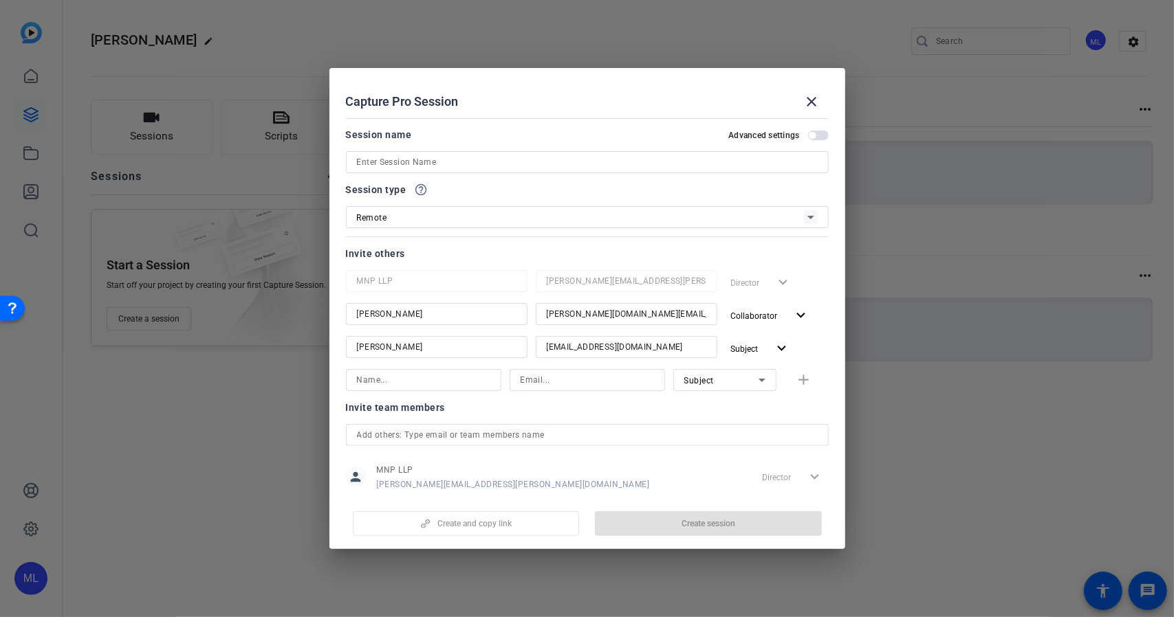
click at [493, 157] on input at bounding box center [587, 162] width 461 height 17
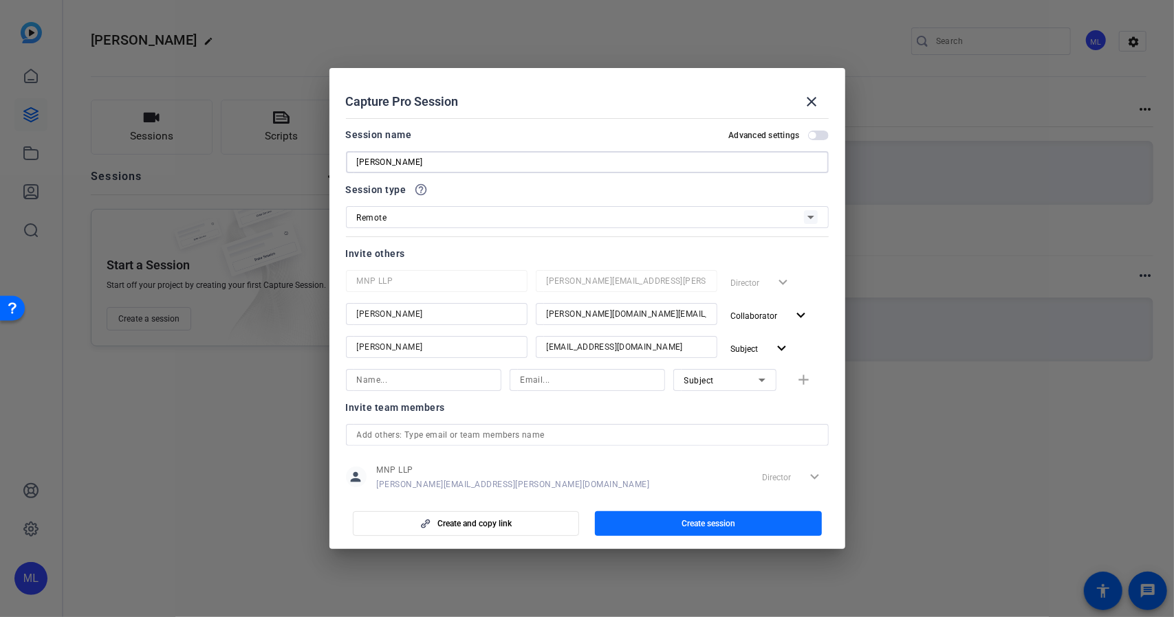
type input "[PERSON_NAME]"
click at [666, 525] on span "button" at bounding box center [708, 523] width 227 height 33
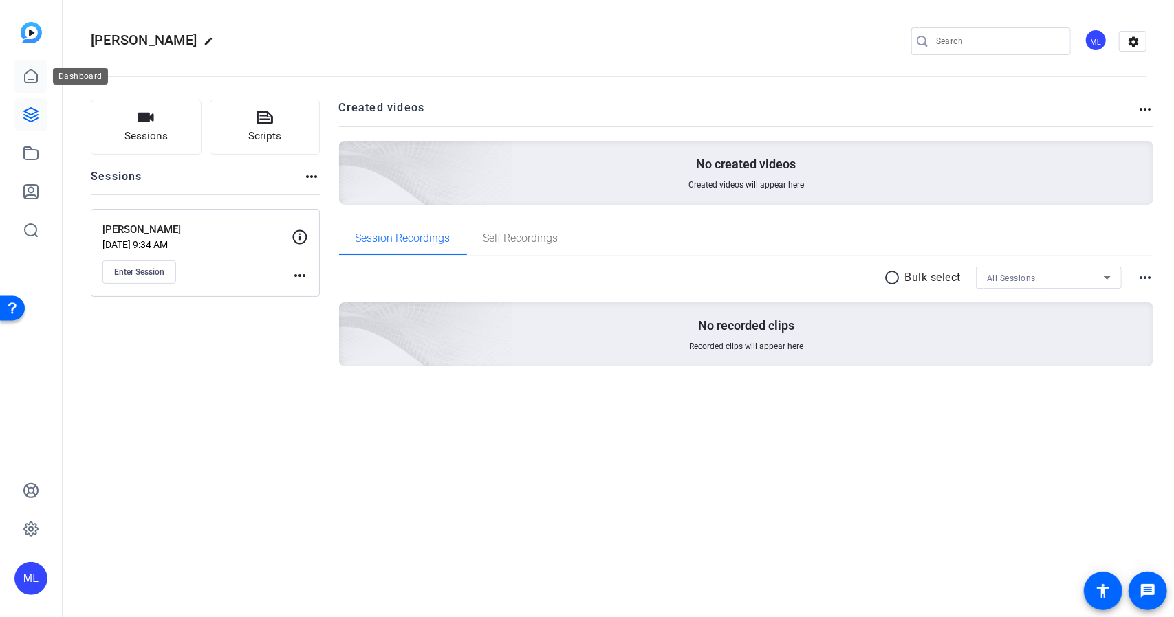
click at [33, 78] on icon at bounding box center [31, 76] width 17 height 17
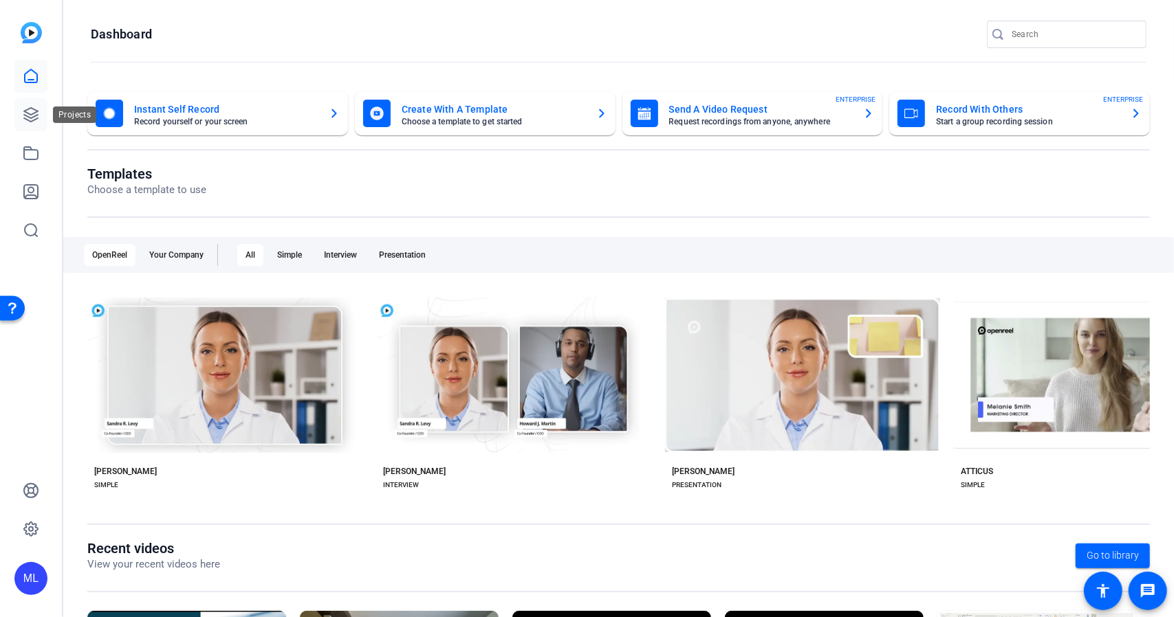
click at [34, 126] on link at bounding box center [30, 114] width 33 height 33
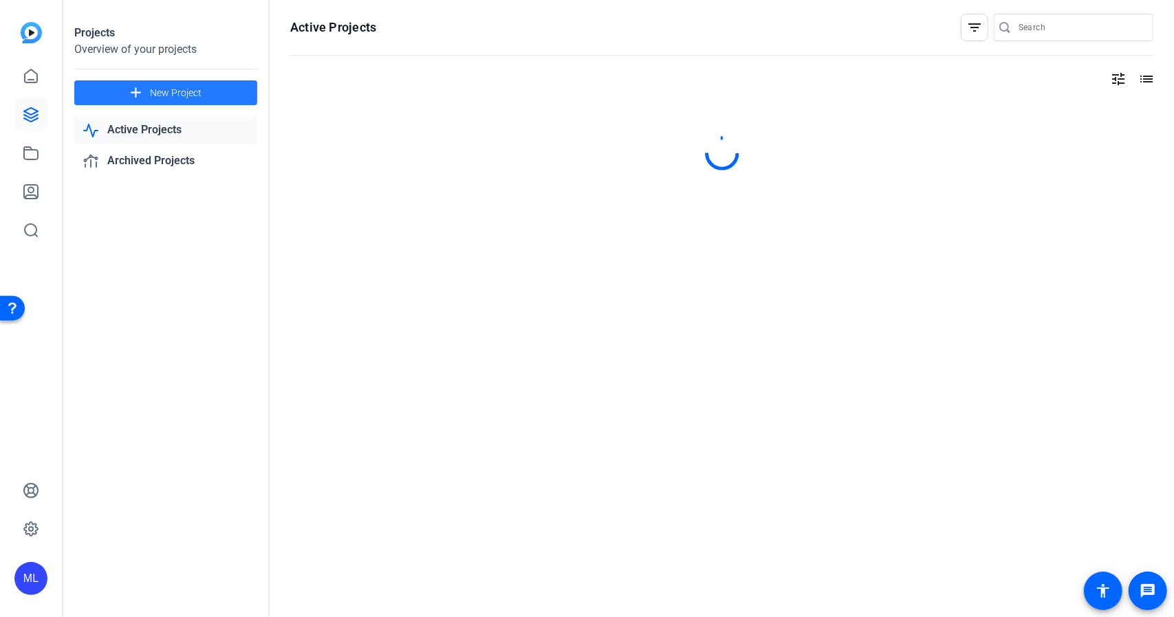
click at [160, 94] on span "New Project" at bounding box center [176, 93] width 52 height 14
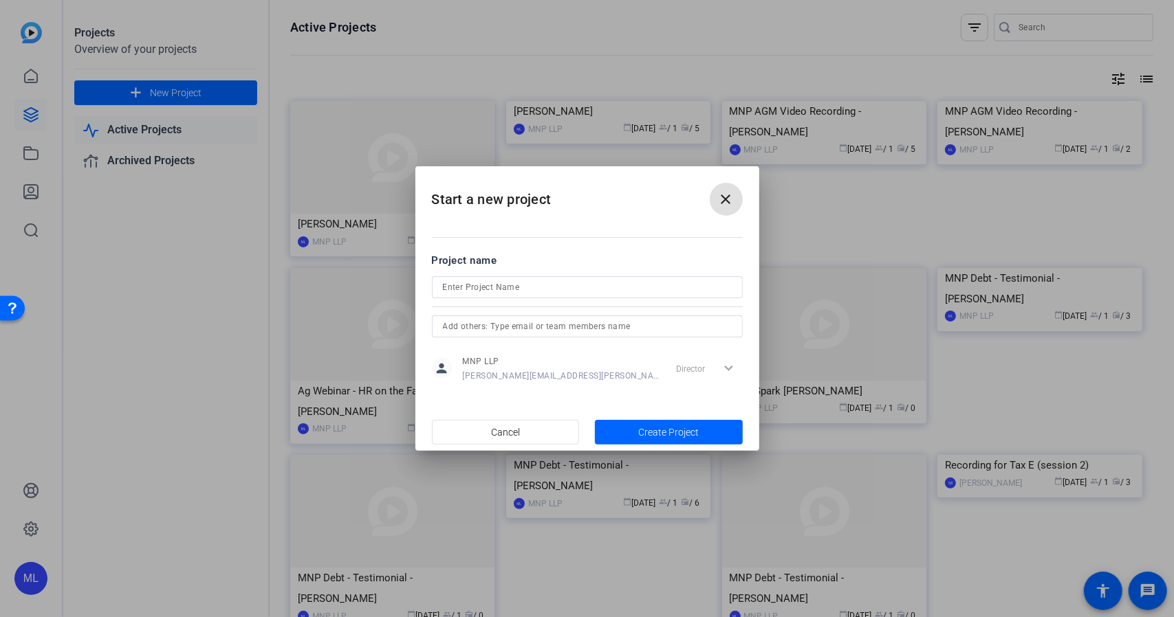
click at [463, 293] on input at bounding box center [587, 287] width 289 height 17
paste input "Kevin Hyatt"
type input "Kevin Hyatt"
click at [654, 435] on span "Create Project" at bounding box center [668, 433] width 61 height 14
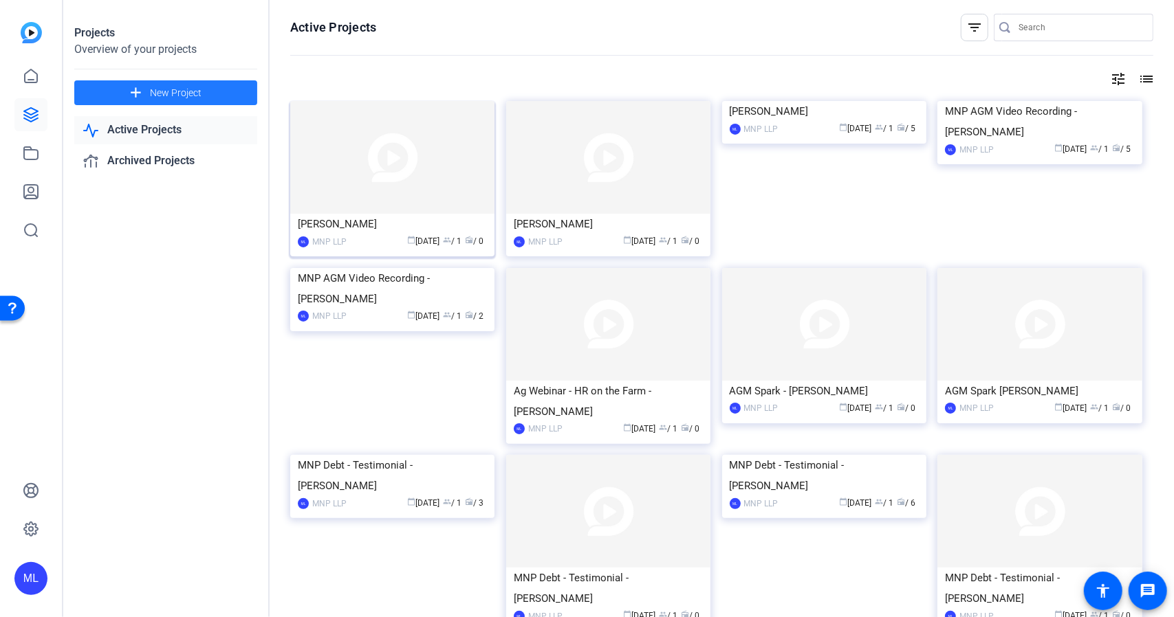
click at [391, 203] on img at bounding box center [392, 157] width 204 height 113
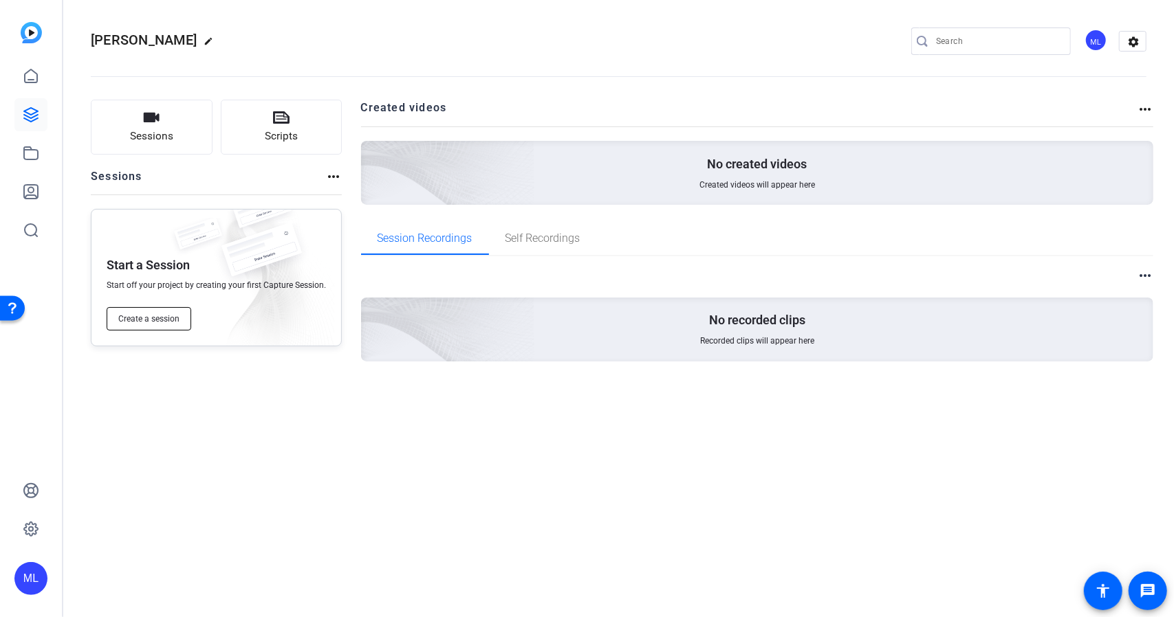
click at [162, 317] on span "Create a session" at bounding box center [148, 319] width 61 height 11
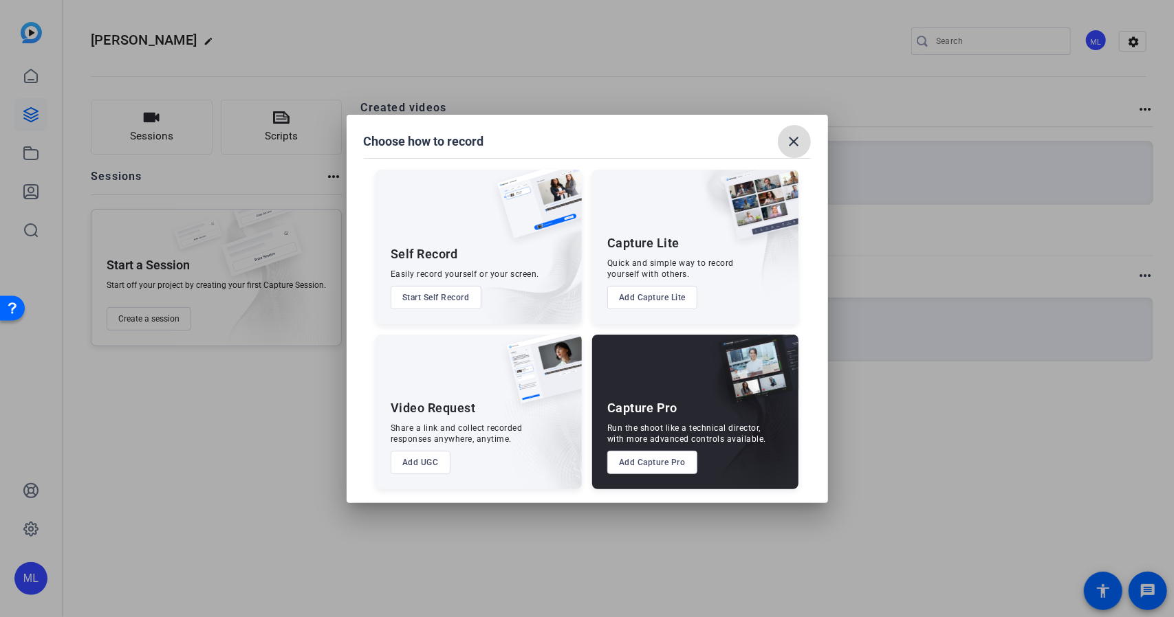
click at [787, 141] on mat-icon "close" at bounding box center [794, 141] width 17 height 17
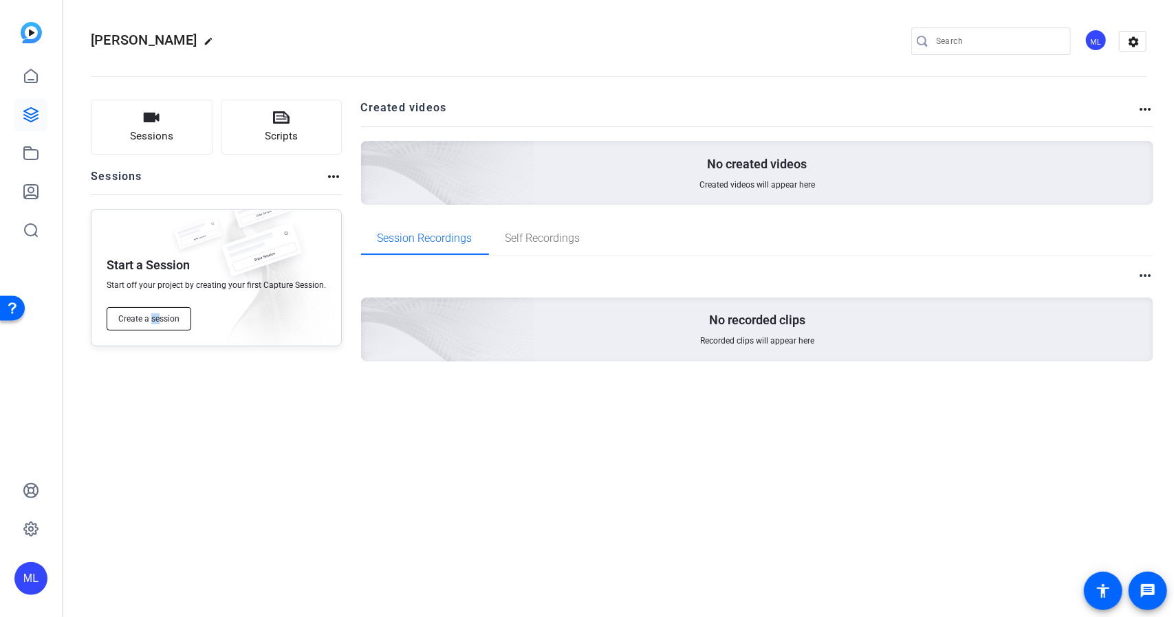
drag, startPoint x: 160, startPoint y: 333, endPoint x: 148, endPoint y: 322, distance: 16.6
click at [148, 322] on div "Start a Session Start off your project by creating your first Capture Session. …" at bounding box center [216, 278] width 251 height 138
click at [148, 322] on span "Create a session" at bounding box center [148, 319] width 61 height 11
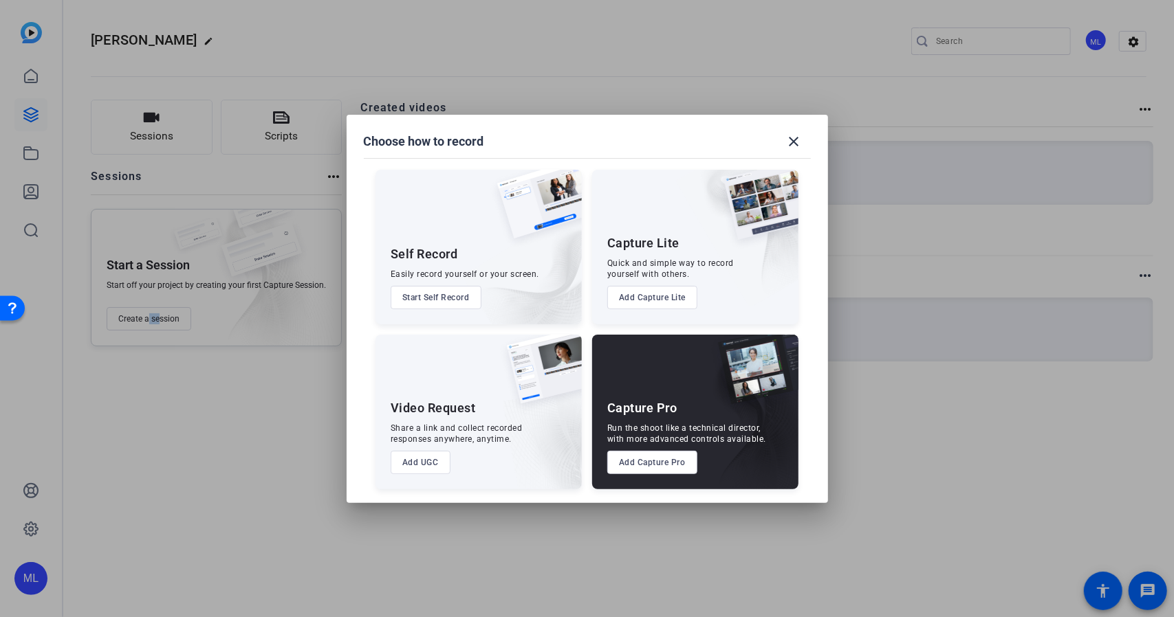
click at [653, 468] on button "Add Capture Pro" at bounding box center [652, 462] width 90 height 23
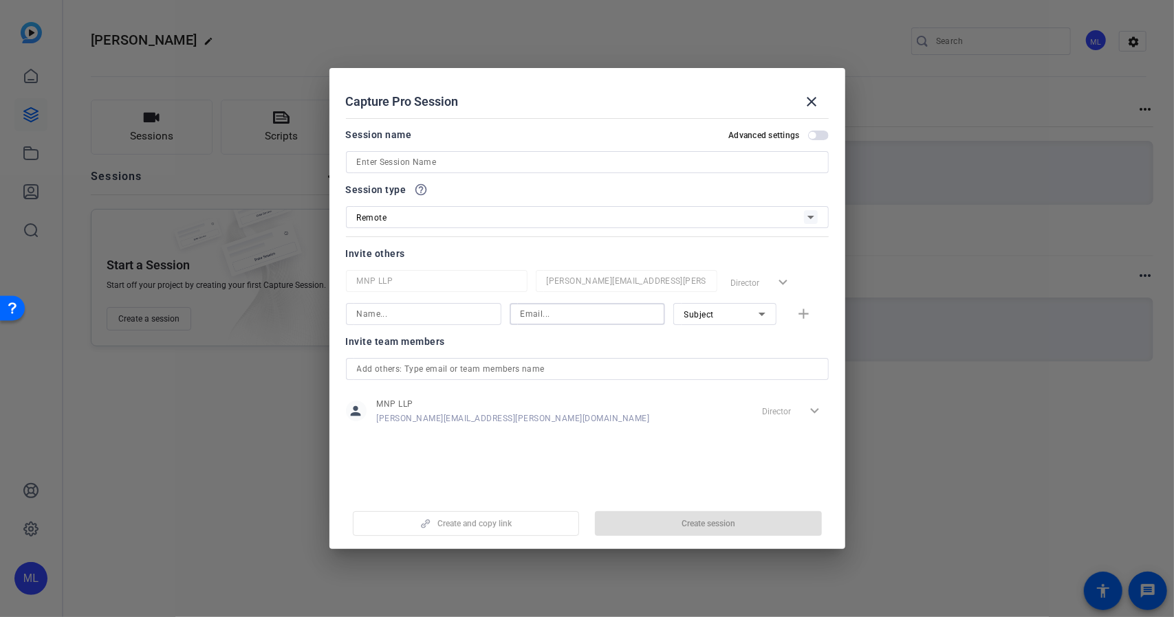
click at [543, 316] on input at bounding box center [586, 314] width 133 height 17
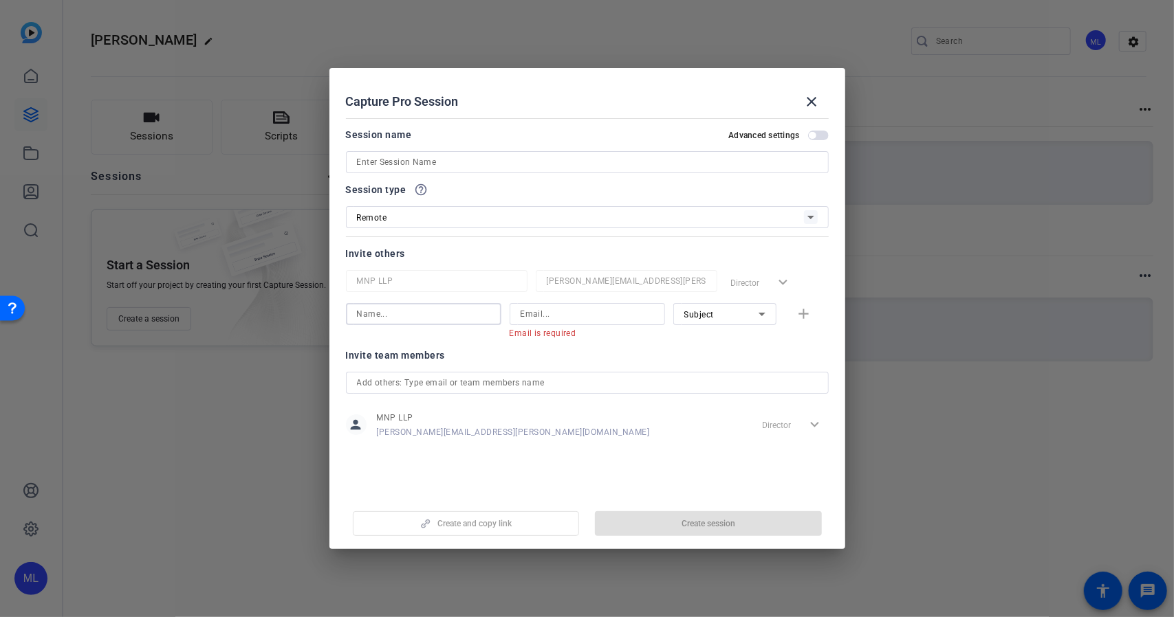
click at [462, 315] on input at bounding box center [423, 314] width 133 height 17
type input "Kevin Hyatt"
click at [512, 315] on div at bounding box center [586, 314] width 155 height 22
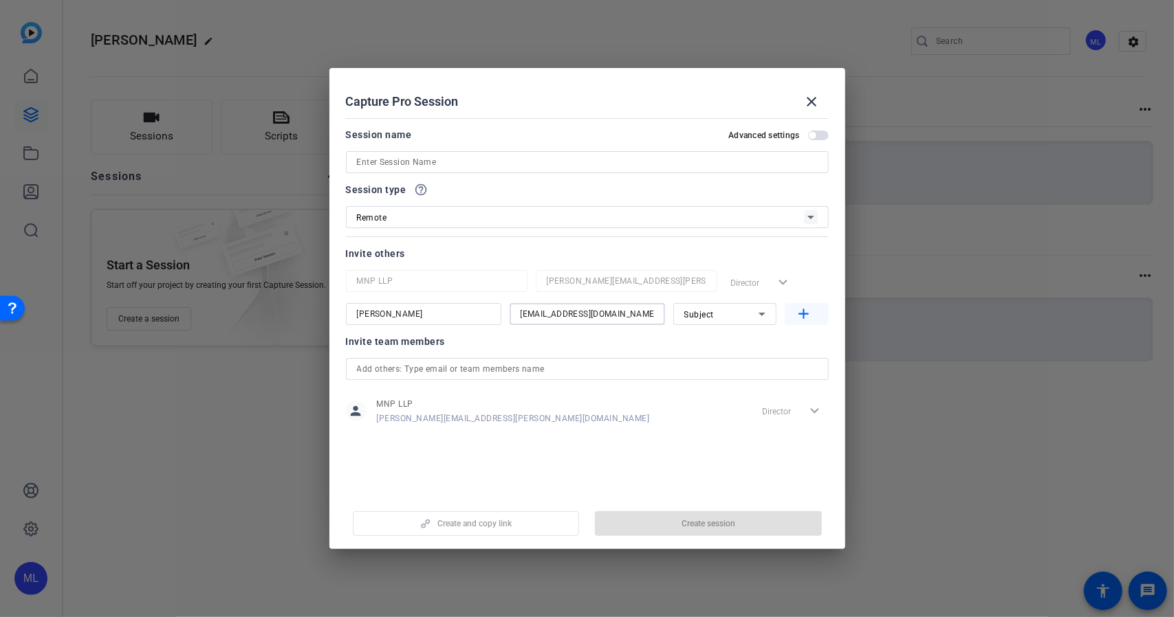
type input "yanis.bendj@gmail.com"
click at [804, 318] on mat-icon "add" at bounding box center [803, 314] width 17 height 17
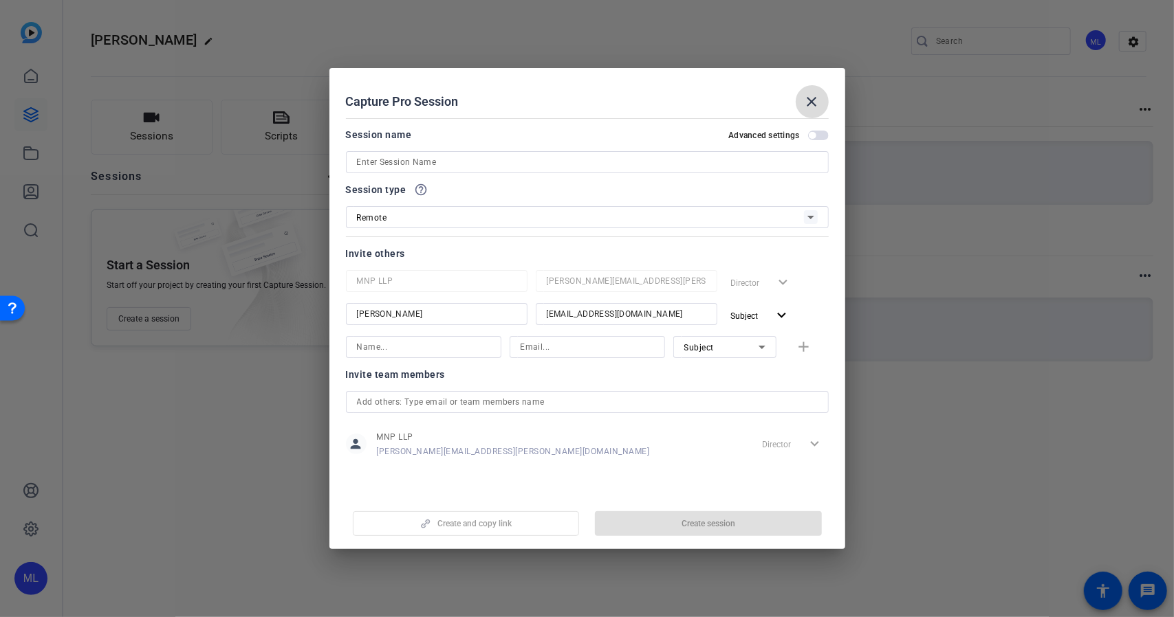
click at [820, 104] on span at bounding box center [811, 101] width 33 height 33
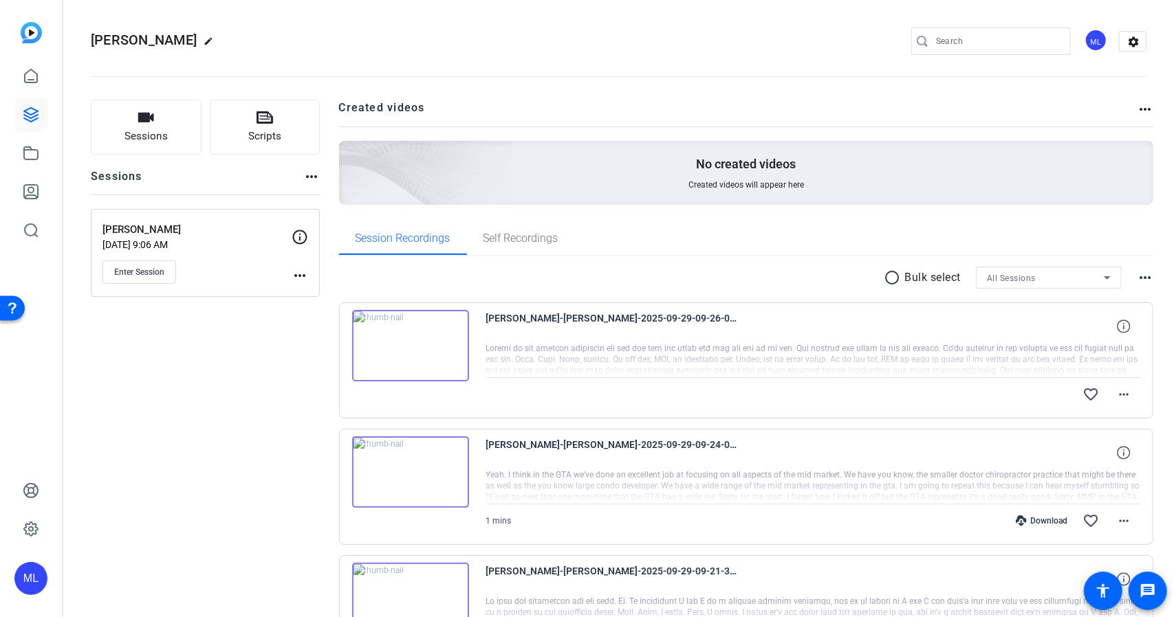
click at [889, 278] on mat-icon "radio_button_unchecked" at bounding box center [894, 278] width 21 height 17
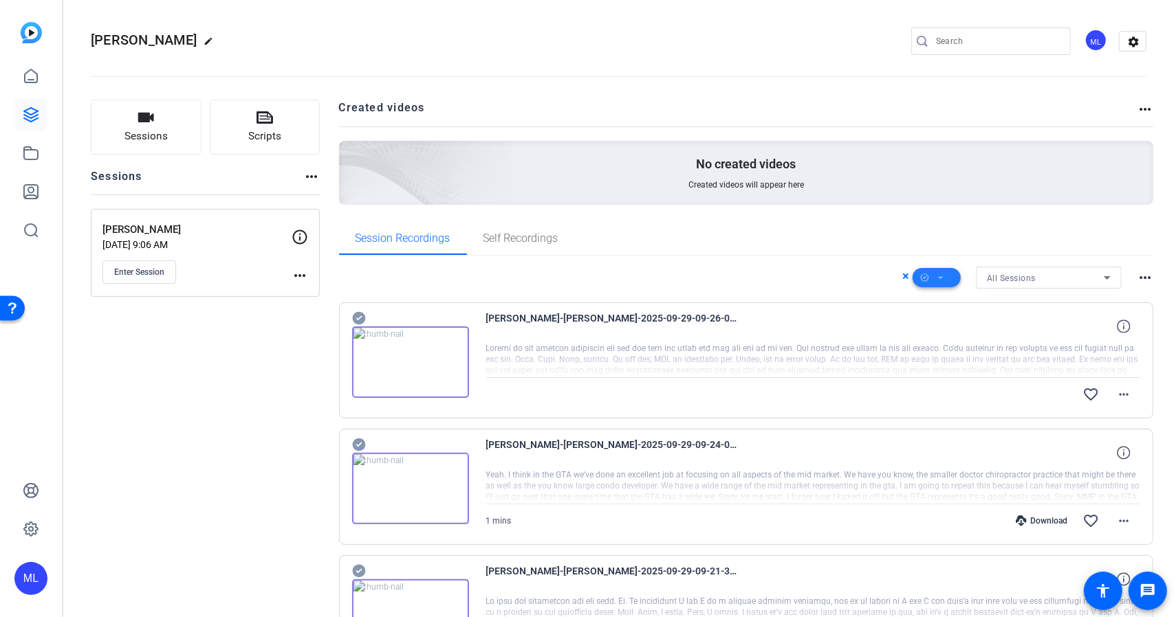
click at [946, 282] on span at bounding box center [936, 277] width 48 height 33
click at [961, 331] on span "Download Original" at bounding box center [952, 333] width 73 height 17
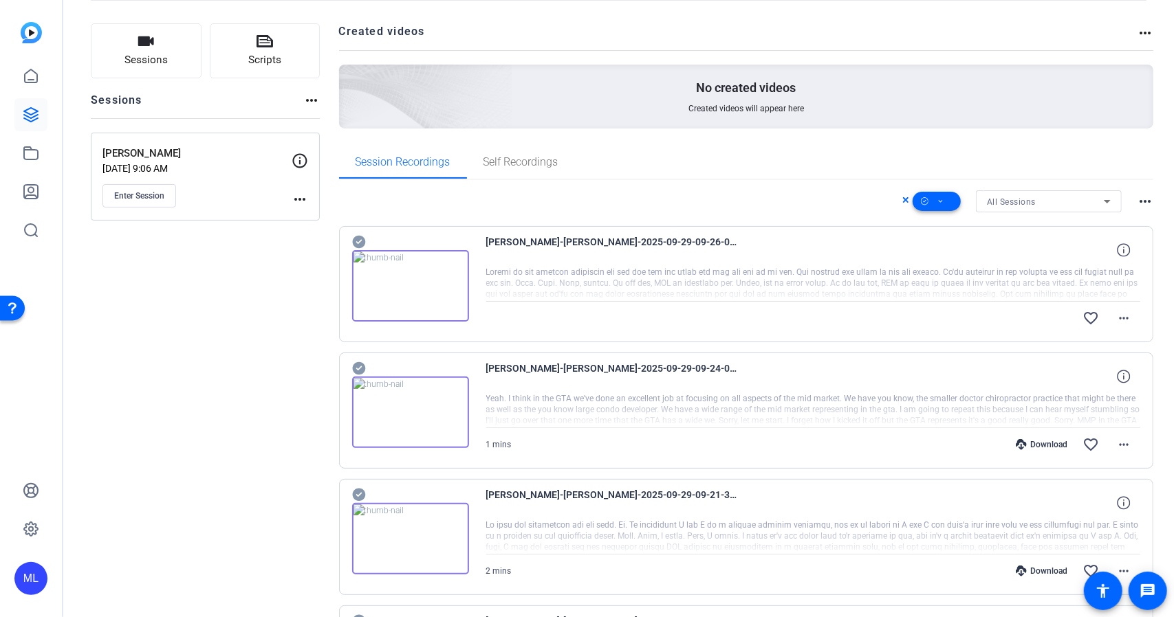
scroll to position [74, 0]
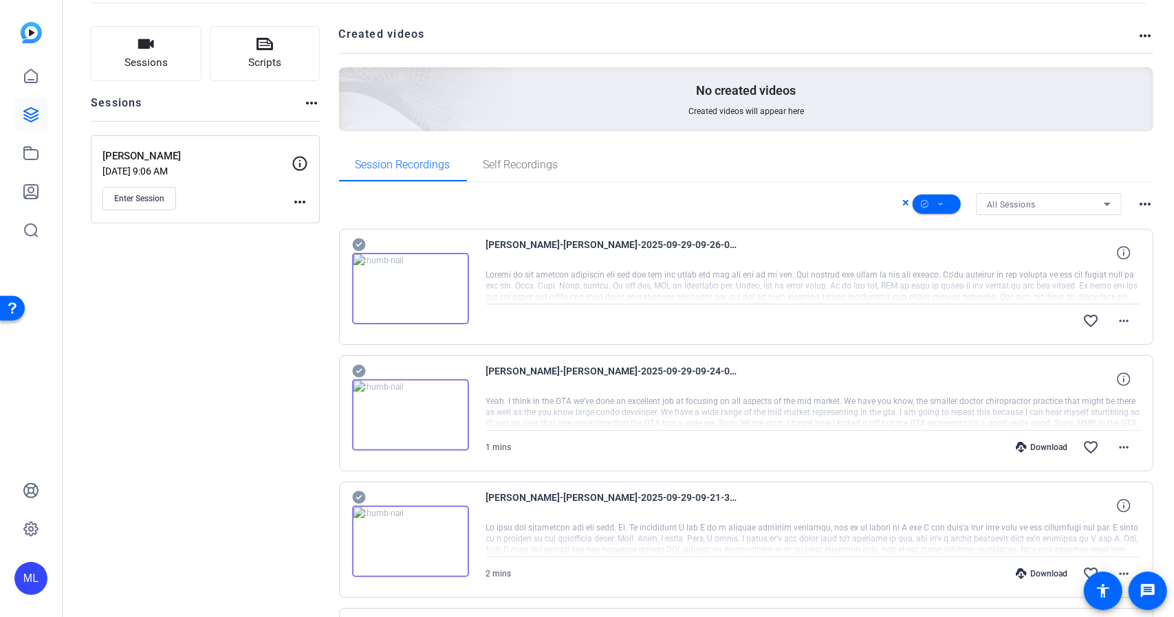
click at [1141, 204] on mat-icon "more_horiz" at bounding box center [1145, 204] width 17 height 17
click at [941, 205] on div at bounding box center [587, 308] width 1174 height 617
click at [941, 205] on span at bounding box center [936, 204] width 48 height 33
click at [945, 261] on span "Download Original" at bounding box center [952, 260] width 73 height 17
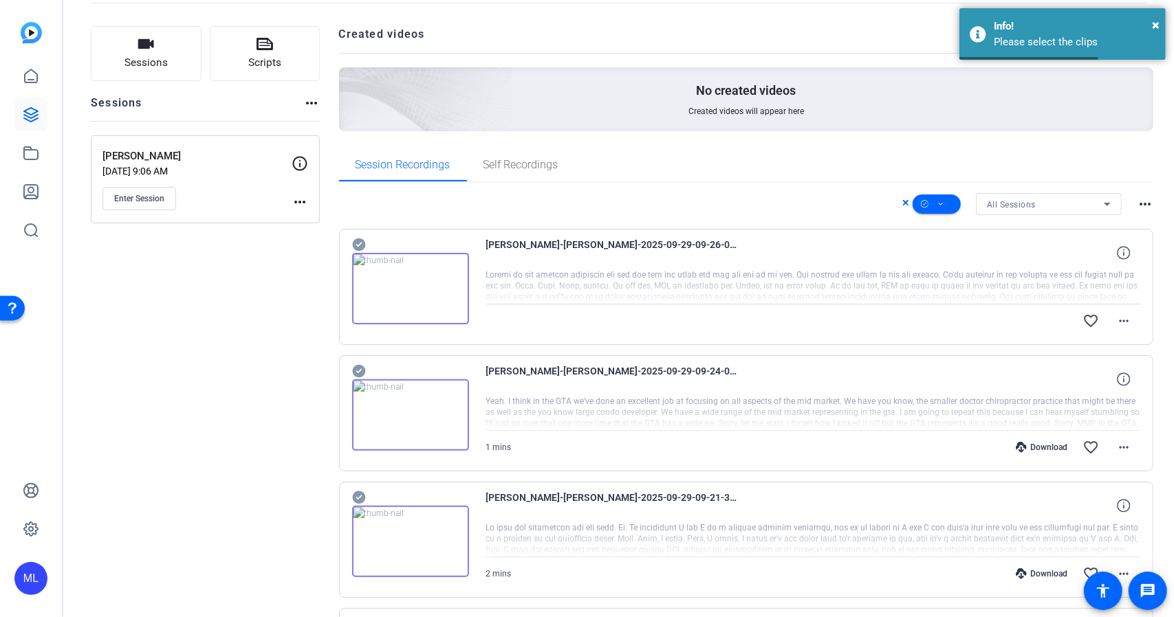
click at [360, 241] on icon at bounding box center [358, 245] width 13 height 13
click at [356, 368] on icon at bounding box center [358, 371] width 13 height 13
click at [359, 497] on icon at bounding box center [358, 498] width 13 height 13
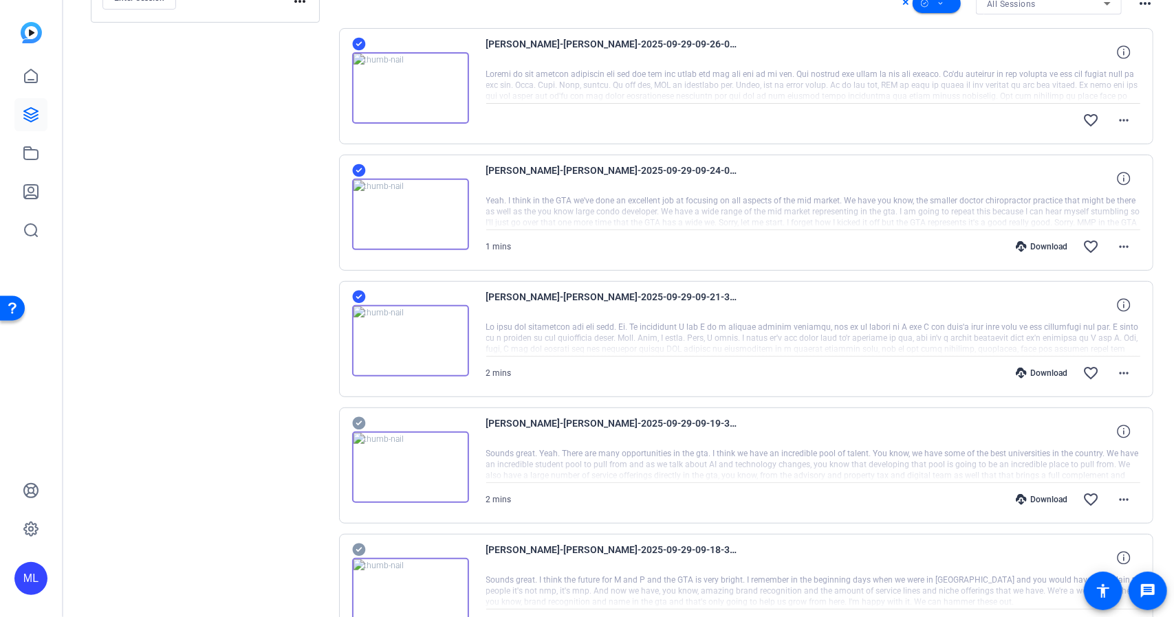
scroll to position [275, 0]
click at [358, 419] on icon at bounding box center [358, 423] width 13 height 13
click at [360, 547] on icon at bounding box center [358, 549] width 13 height 13
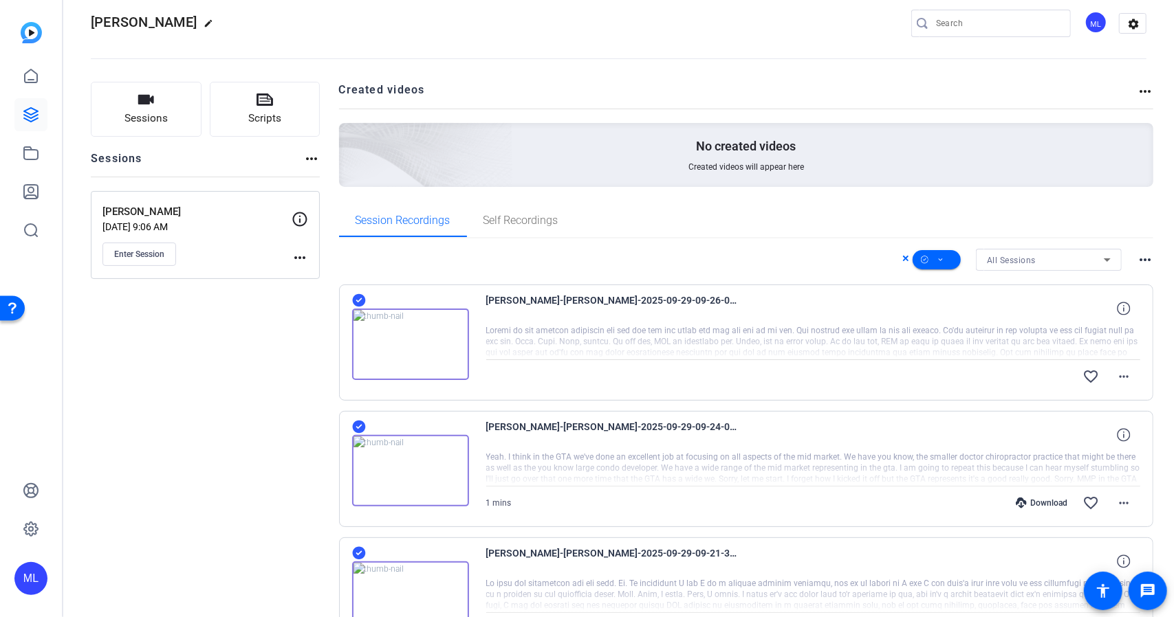
scroll to position [0, 0]
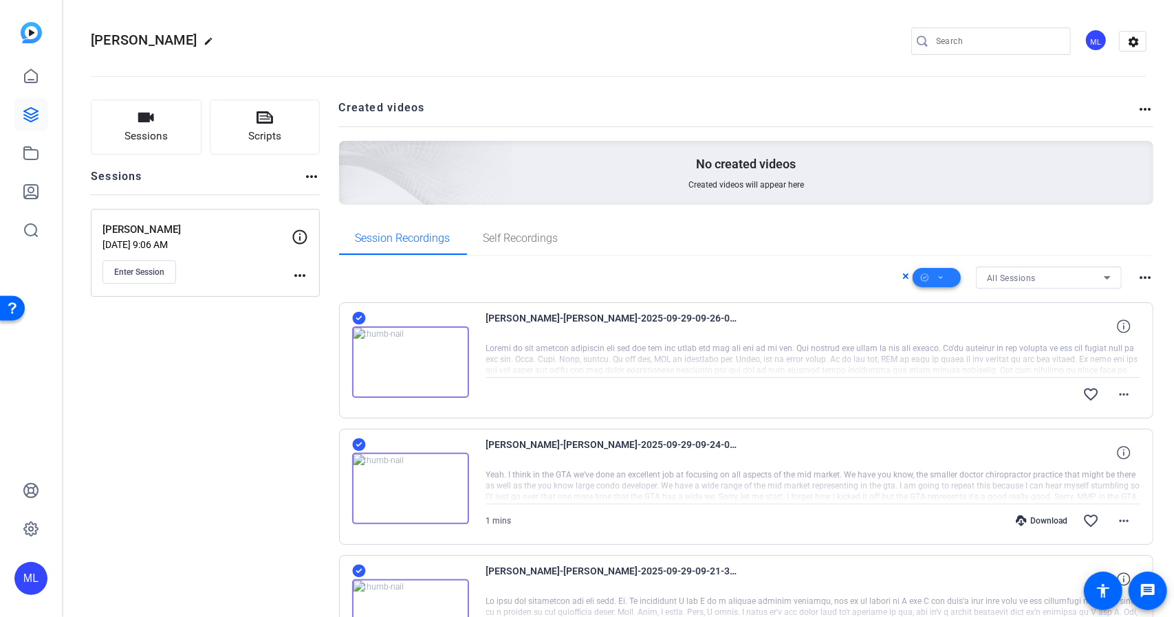
click at [941, 272] on span at bounding box center [936, 277] width 48 height 33
click at [934, 332] on span "Download Original" at bounding box center [952, 333] width 73 height 17
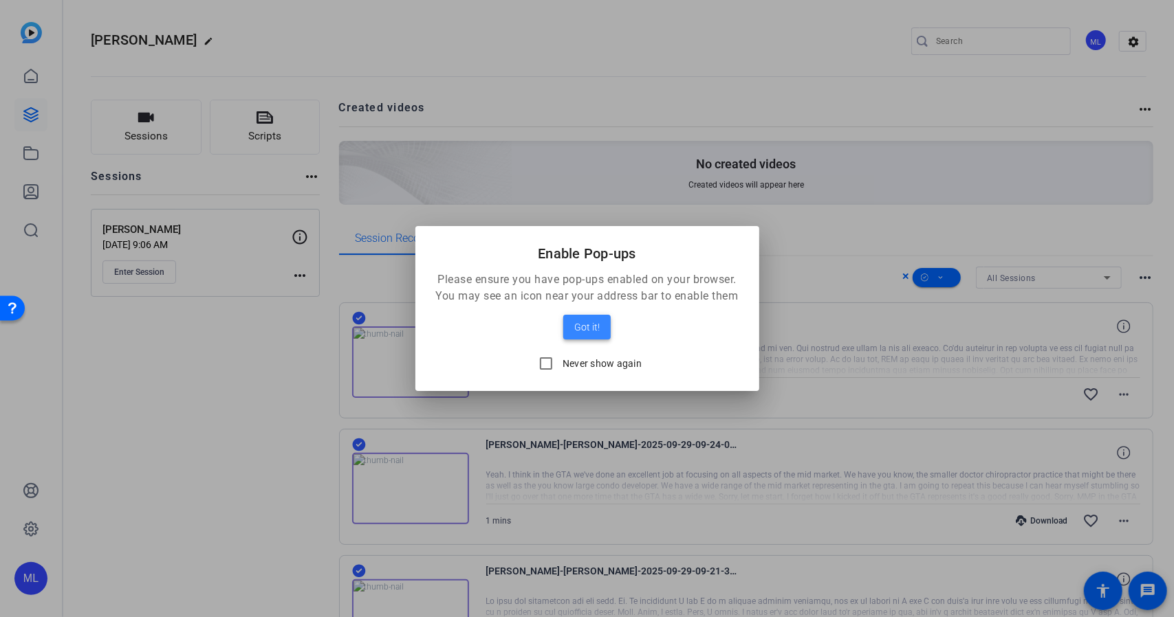
click at [598, 329] on span "Got it!" at bounding box center [586, 327] width 25 height 17
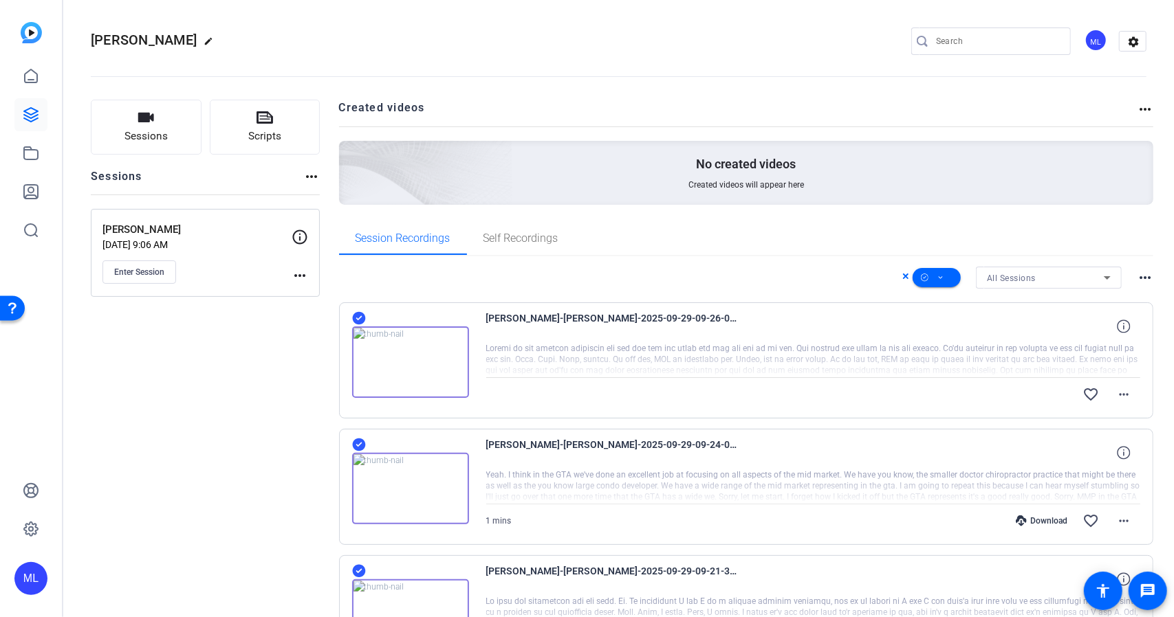
click at [355, 320] on icon at bounding box center [358, 318] width 13 height 13
click at [902, 276] on icon at bounding box center [905, 276] width 7 height 17
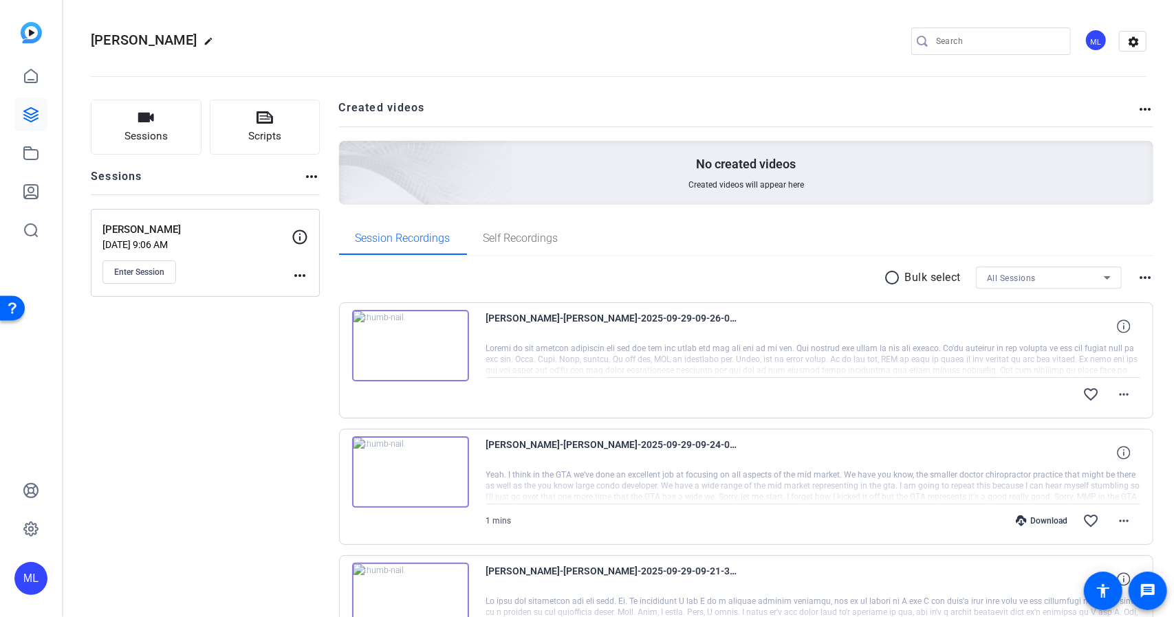
scroll to position [364, 0]
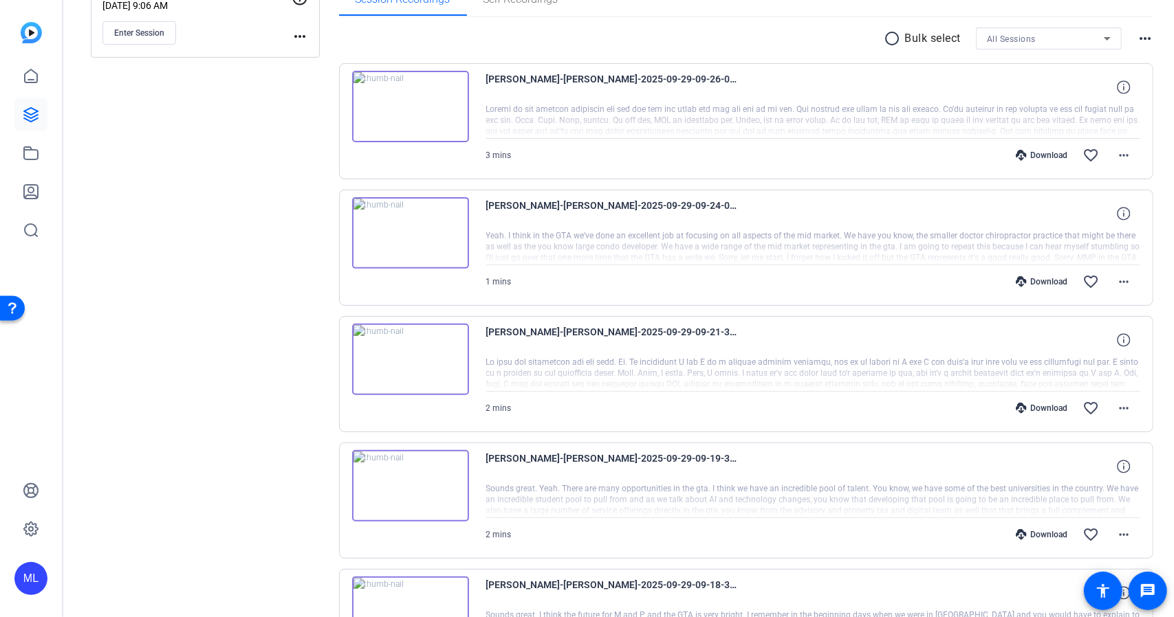
scroll to position [364, 0]
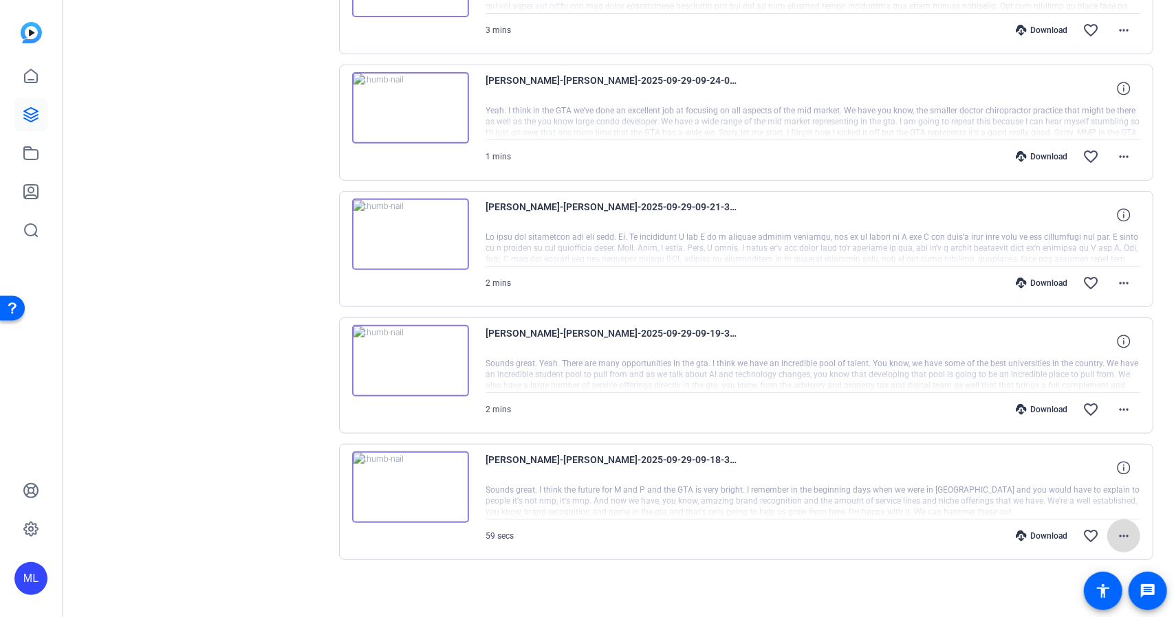
click at [1119, 528] on mat-icon "more_horiz" at bounding box center [1123, 536] width 17 height 17
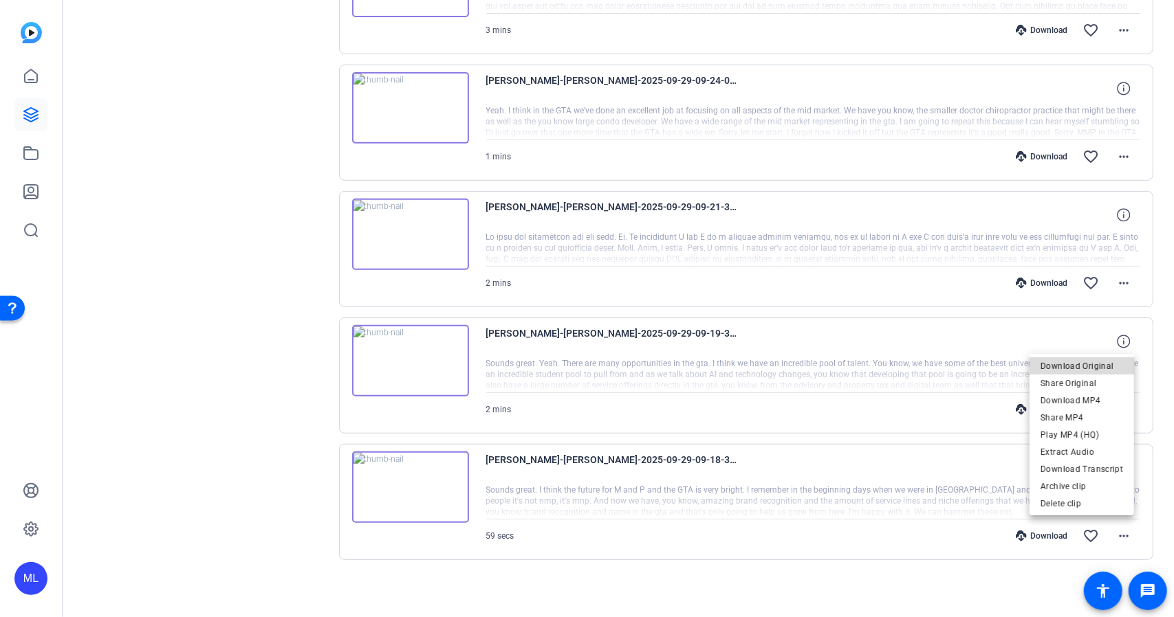
click at [1085, 370] on span "Download Original" at bounding box center [1081, 366] width 83 height 17
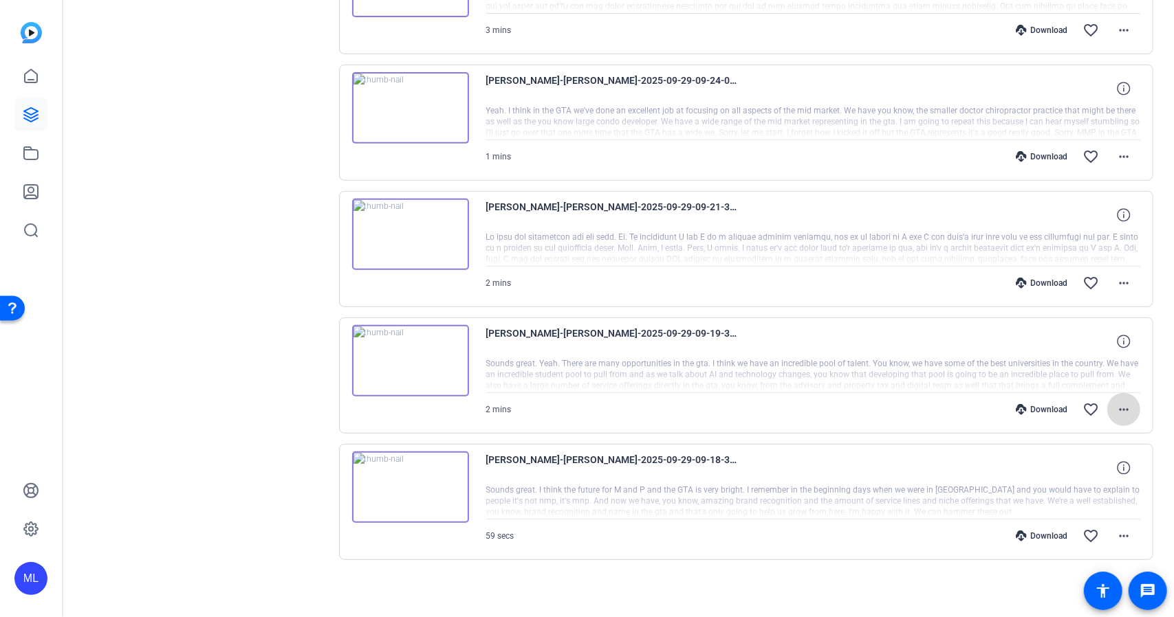
click at [1123, 416] on span at bounding box center [1123, 409] width 33 height 33
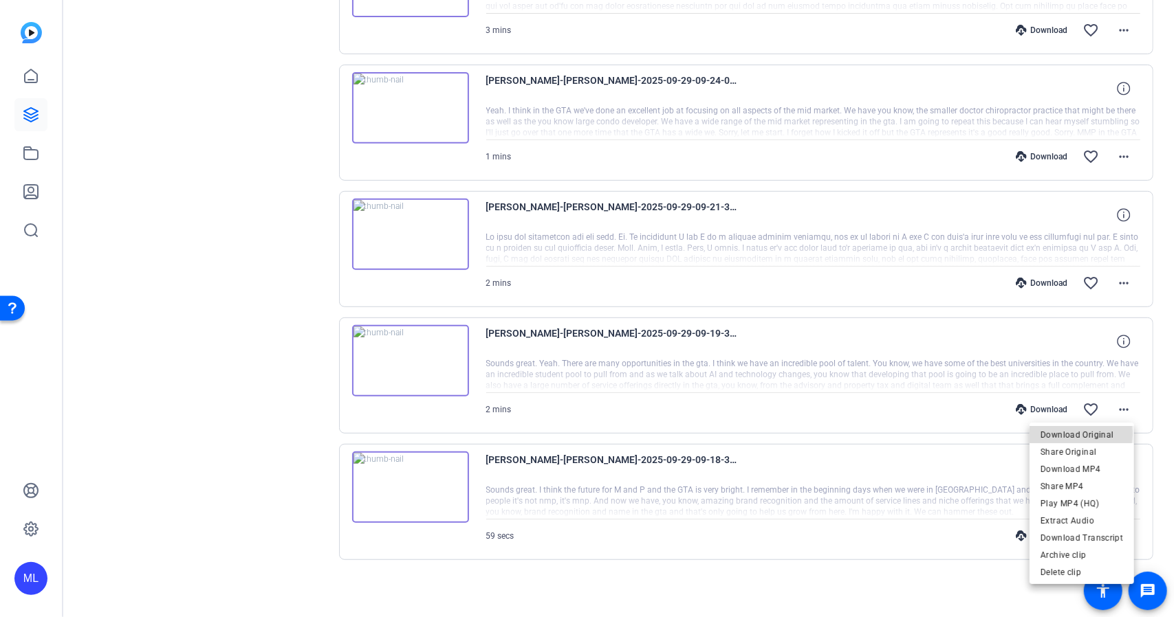
click at [1053, 434] on span "Download Original" at bounding box center [1081, 435] width 83 height 17
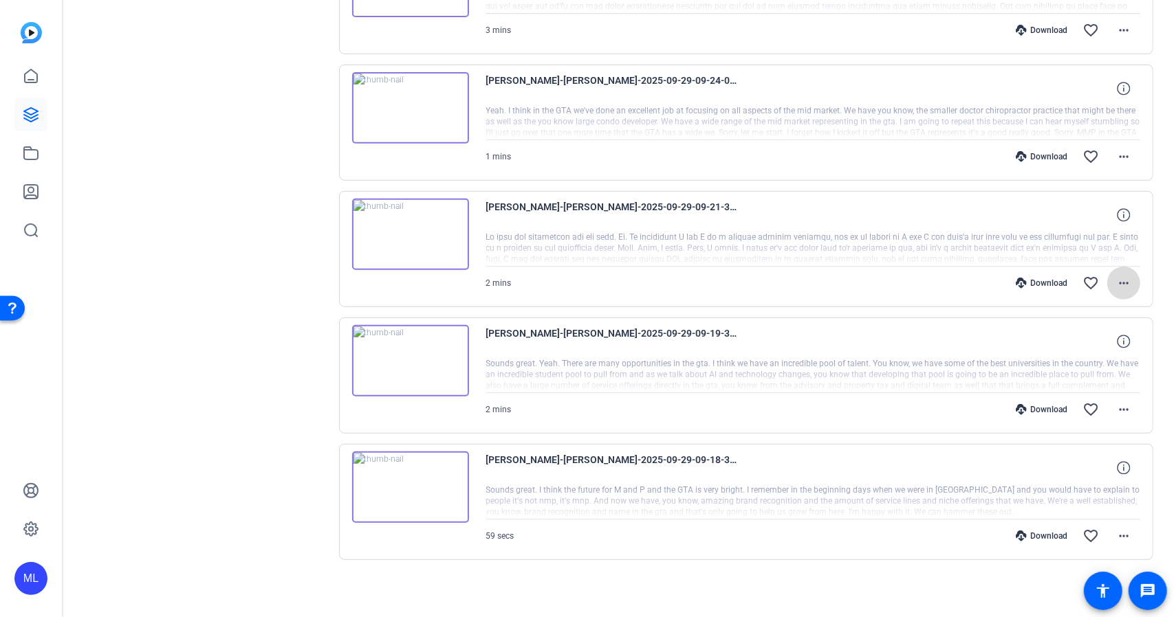
click at [1117, 278] on mat-icon "more_horiz" at bounding box center [1123, 283] width 17 height 17
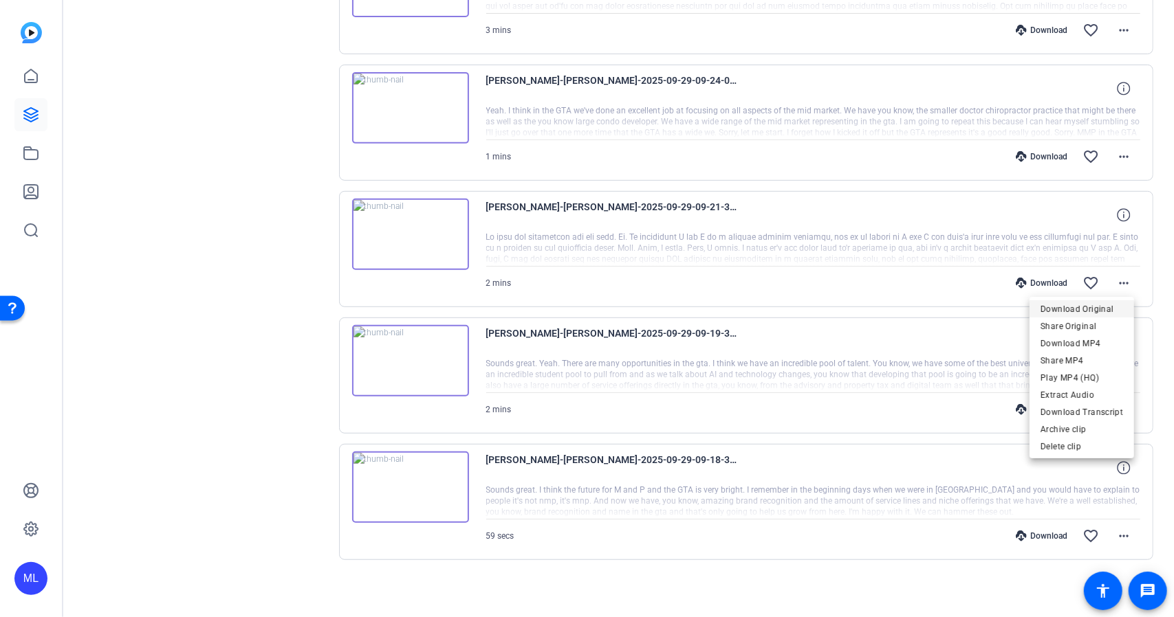
click at [1077, 307] on span "Download Original" at bounding box center [1081, 309] width 83 height 17
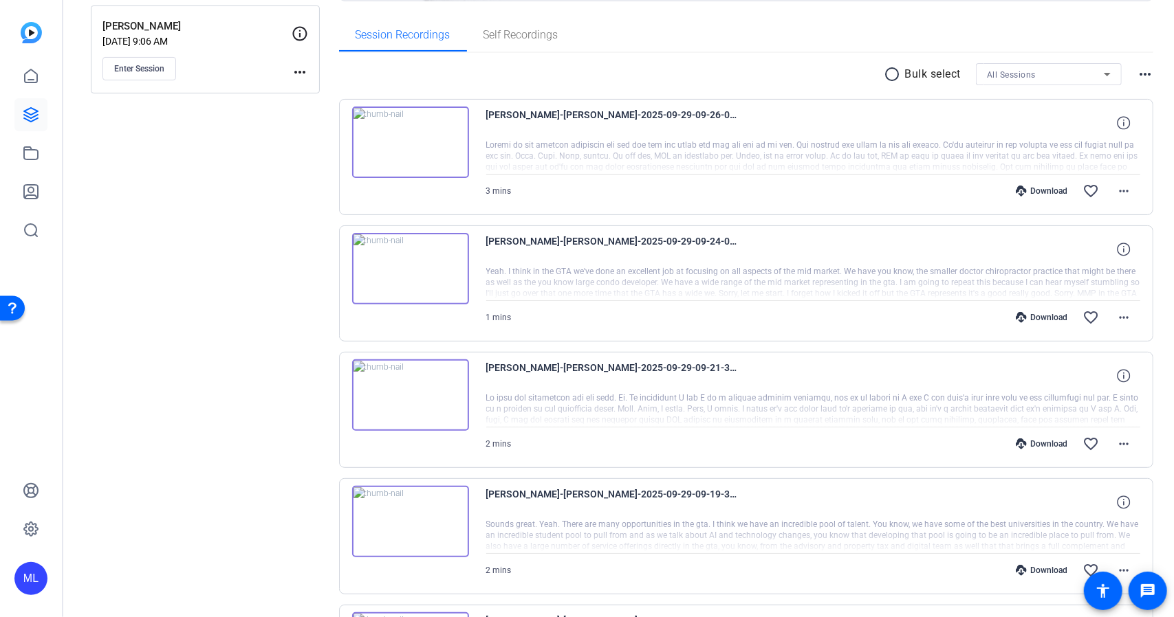
scroll to position [202, 0]
click at [1123, 312] on mat-icon "more_horiz" at bounding box center [1123, 319] width 17 height 17
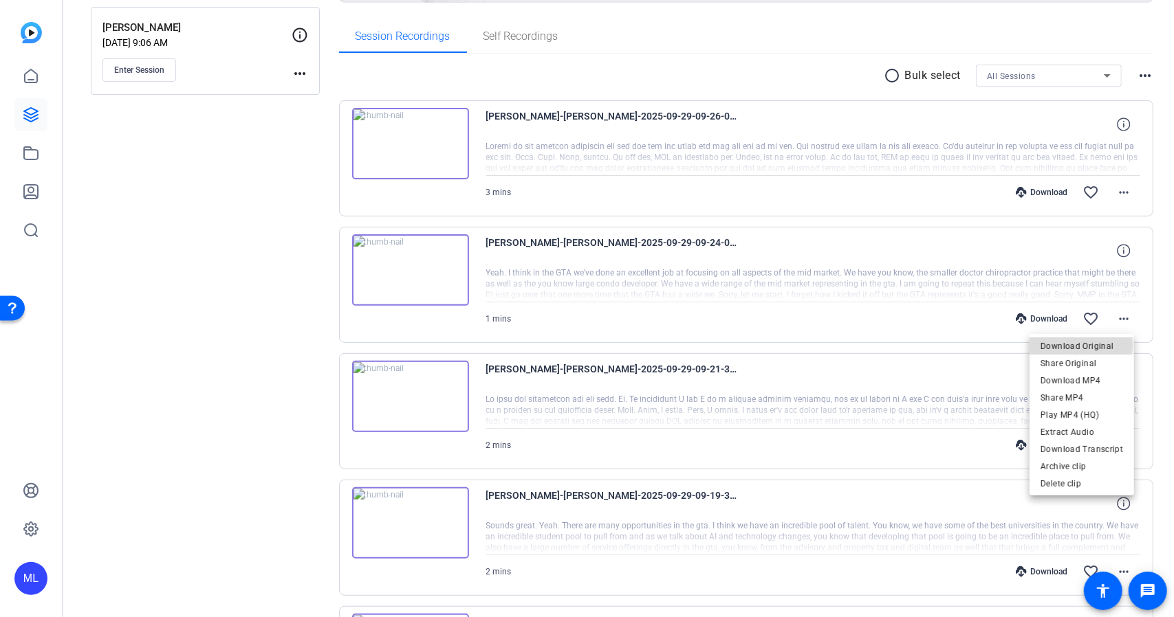
click at [1051, 346] on span "Download Original" at bounding box center [1081, 346] width 83 height 17
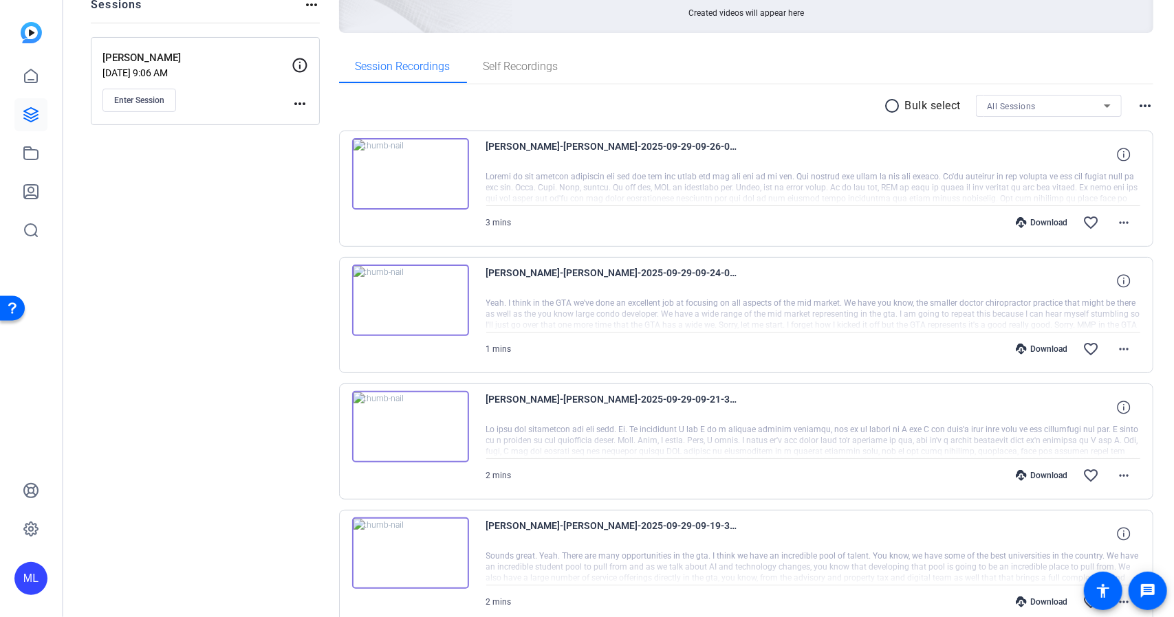
scroll to position [158, 0]
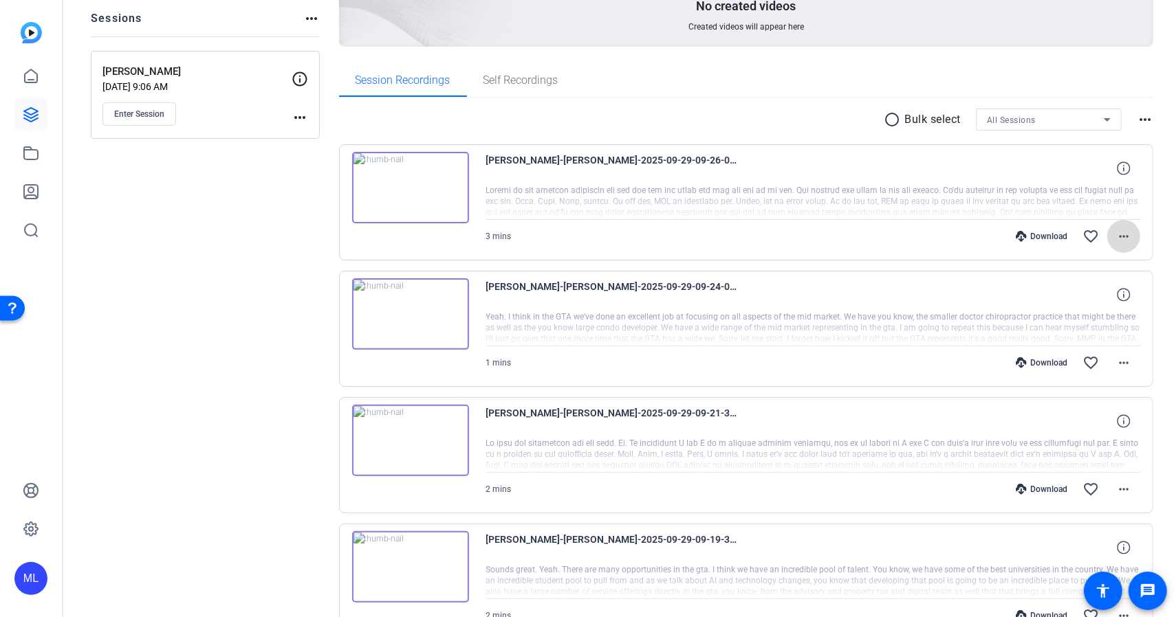
click at [1123, 233] on mat-icon "more_horiz" at bounding box center [1123, 236] width 17 height 17
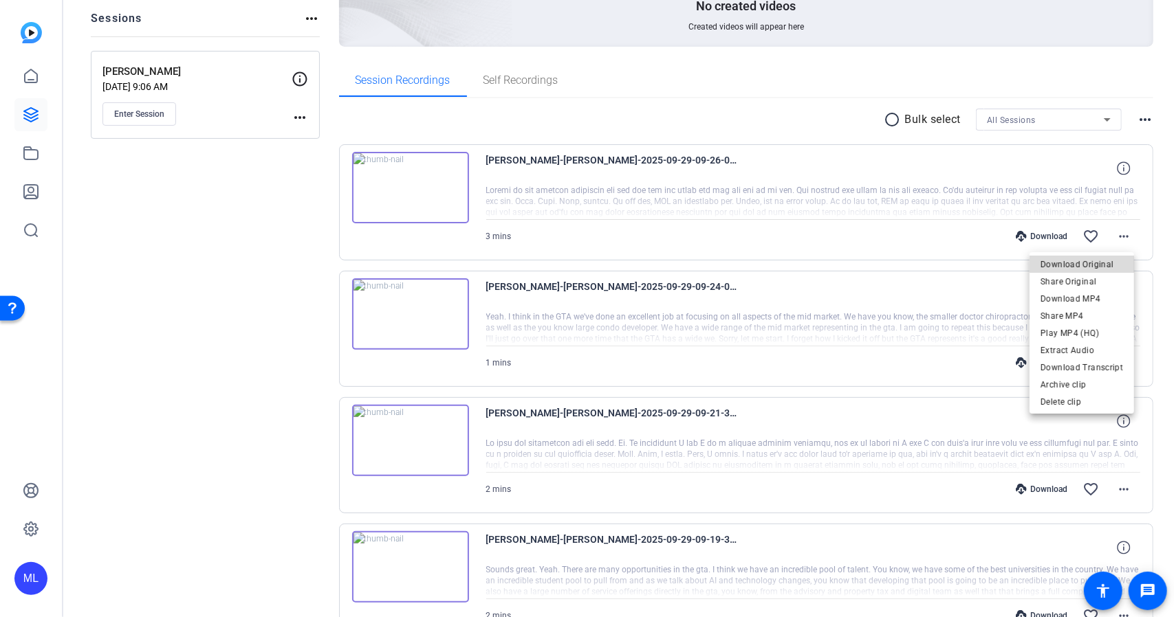
click at [1095, 269] on span "Download Original" at bounding box center [1081, 264] width 83 height 17
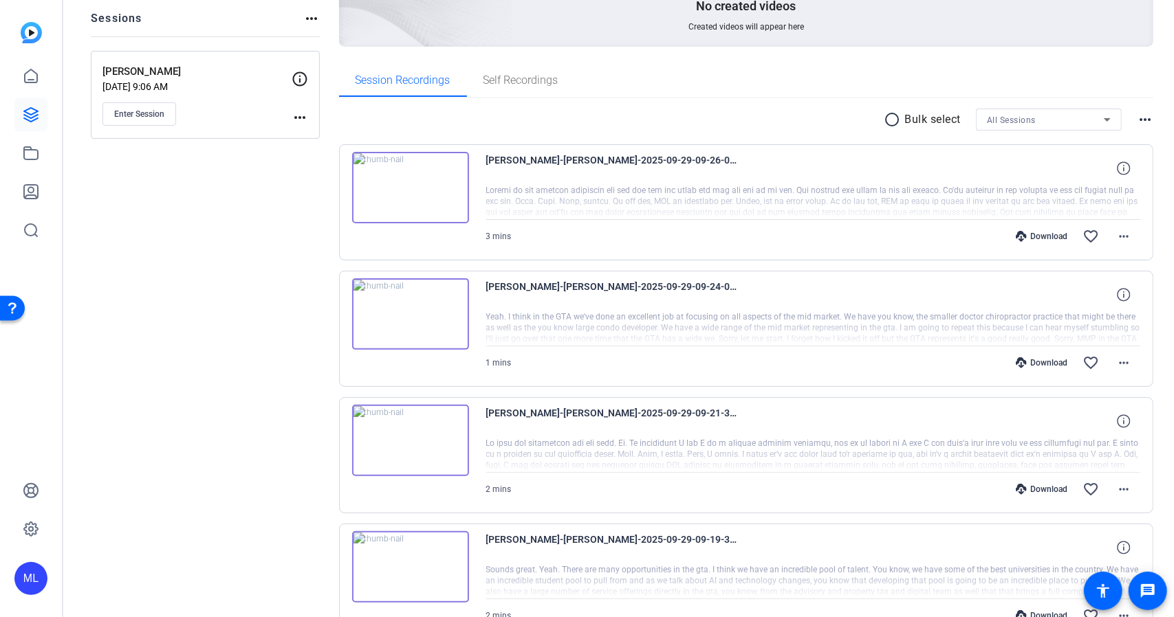
scroll to position [0, 0]
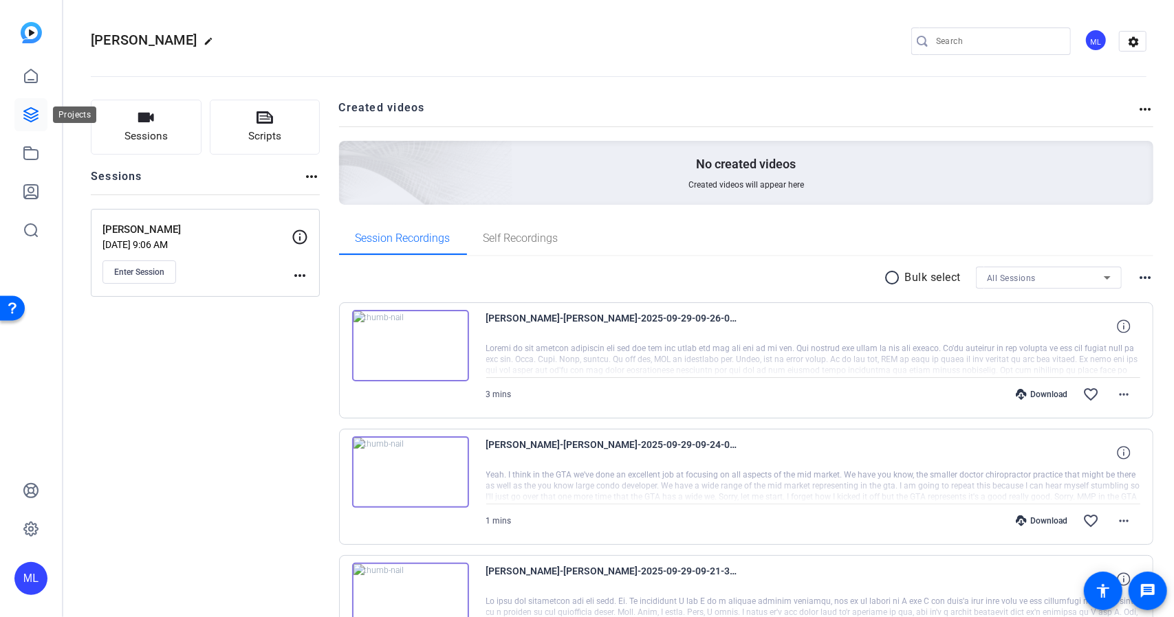
click at [36, 113] on icon at bounding box center [31, 115] width 17 height 17
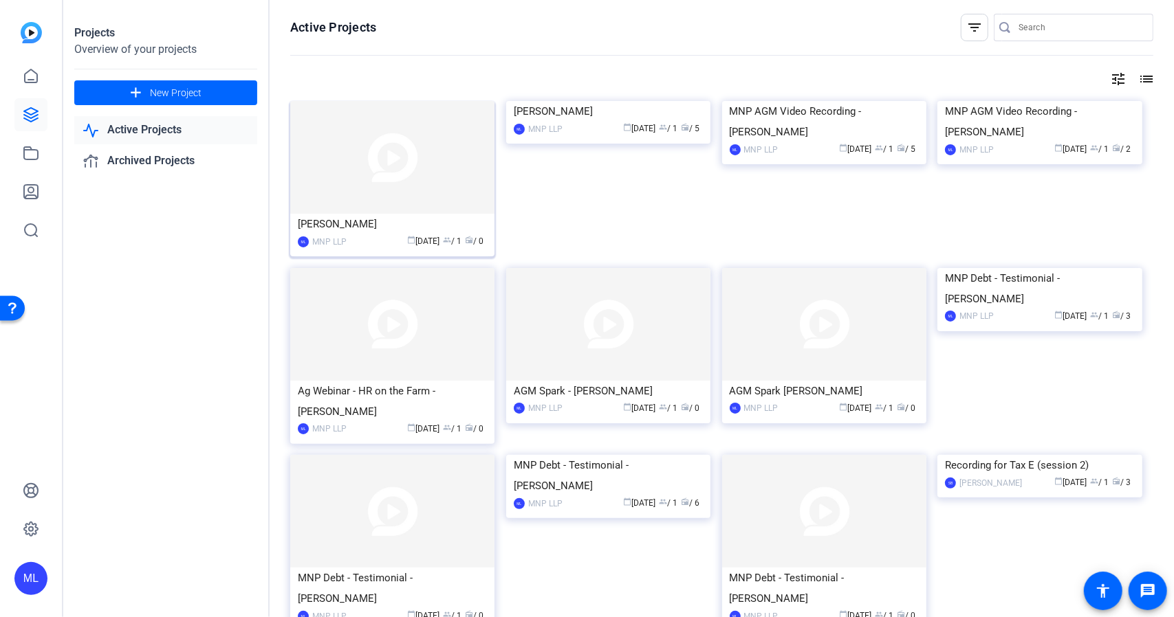
click at [362, 160] on img at bounding box center [392, 157] width 204 height 113
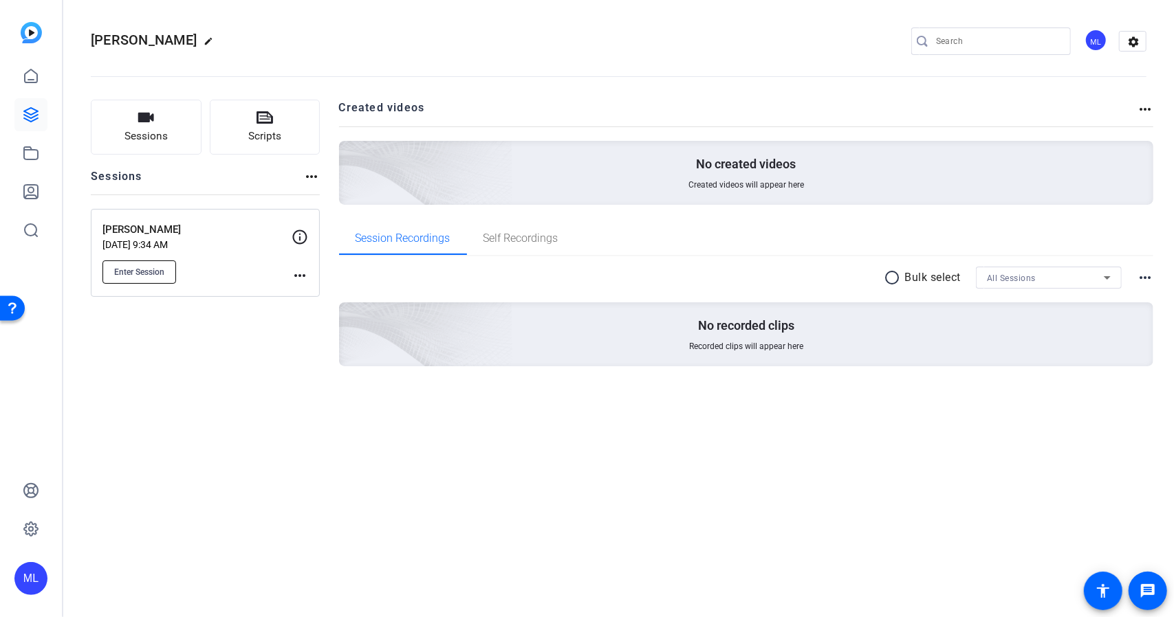
click at [148, 280] on button "Enter Session" at bounding box center [139, 272] width 74 height 23
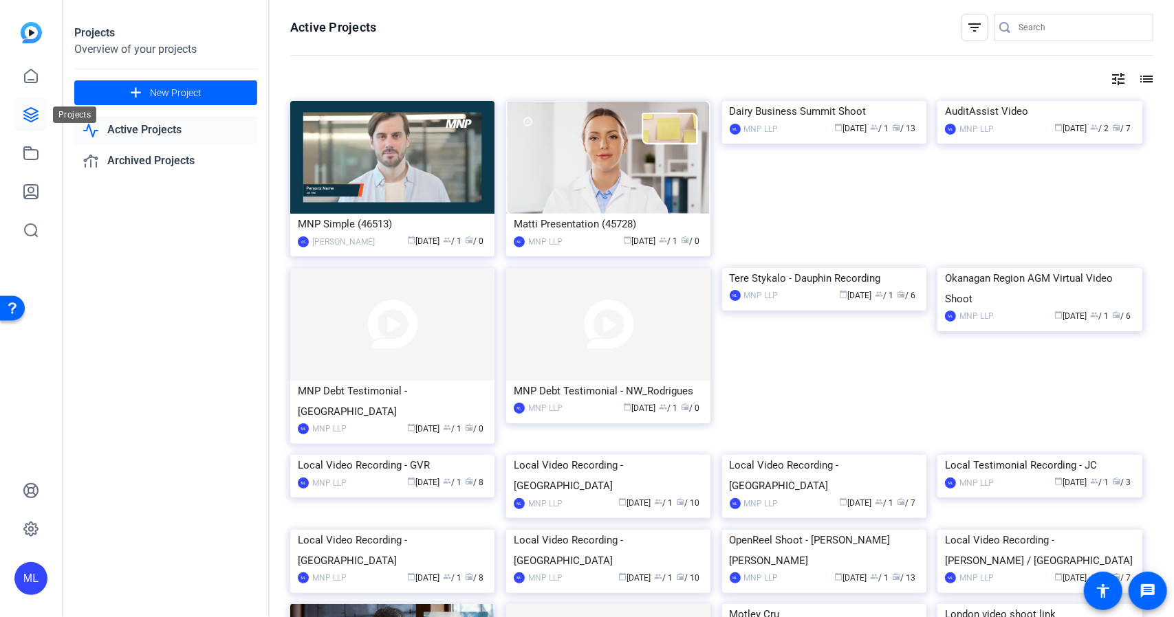
click at [31, 108] on icon at bounding box center [31, 115] width 14 height 14
click at [1111, 79] on mat-icon "tune" at bounding box center [1118, 79] width 17 height 17
click at [1088, 102] on div "Newest First" at bounding box center [1036, 107] width 117 height 17
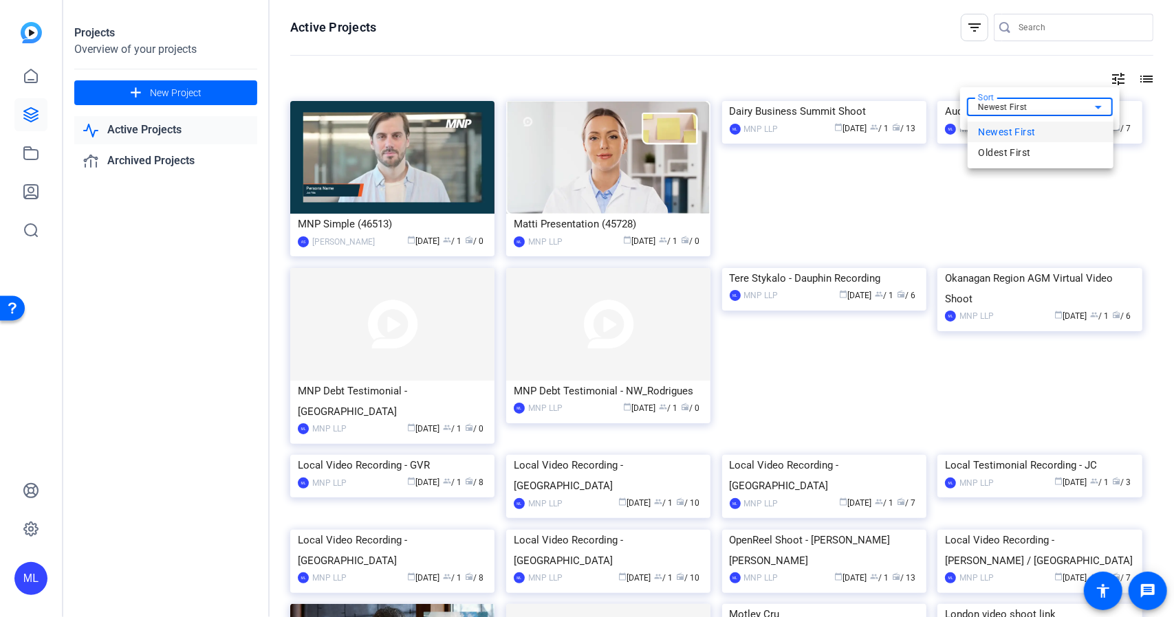
click at [1088, 102] on div at bounding box center [587, 308] width 1174 height 617
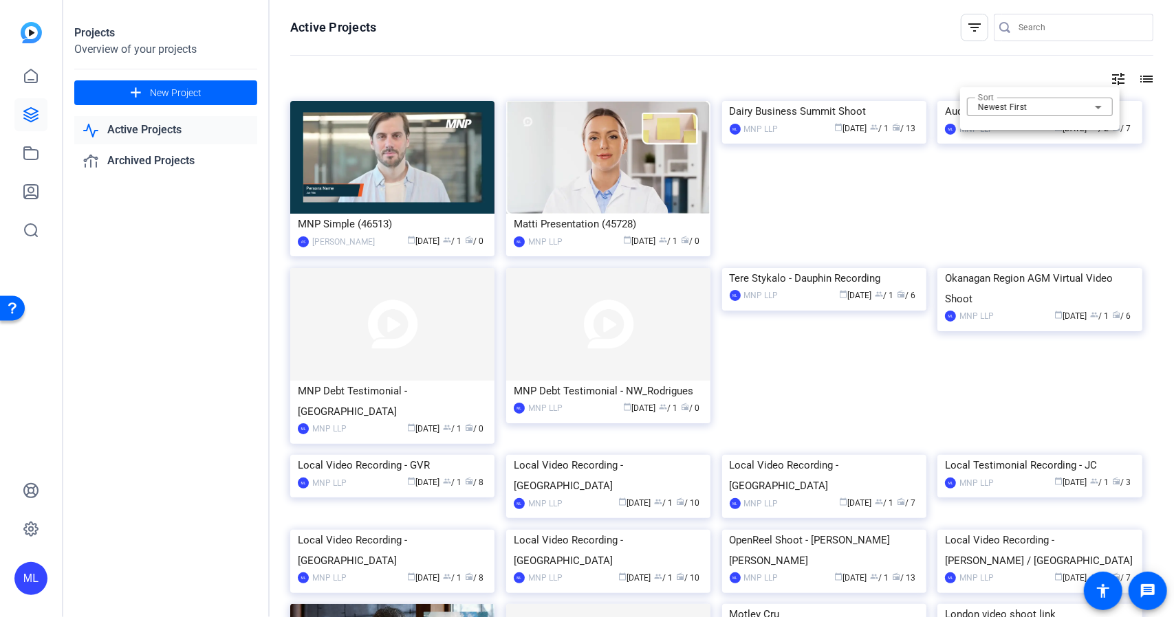
click at [36, 78] on div at bounding box center [587, 308] width 1174 height 617
click at [21, 78] on link at bounding box center [30, 76] width 33 height 33
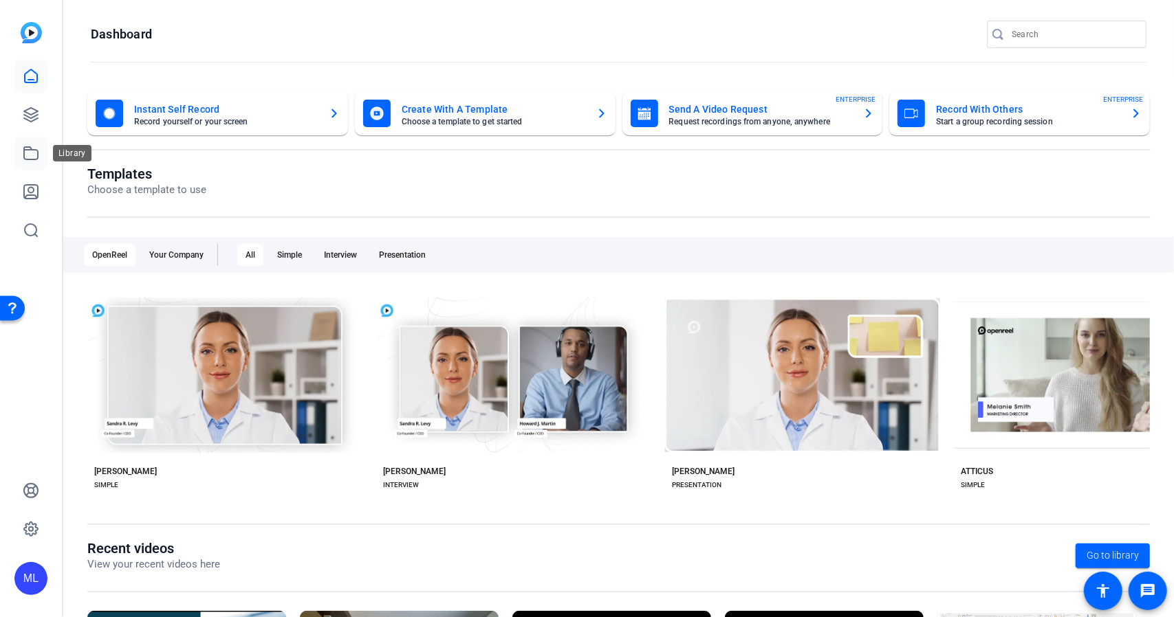
click at [32, 156] on icon at bounding box center [31, 153] width 17 height 17
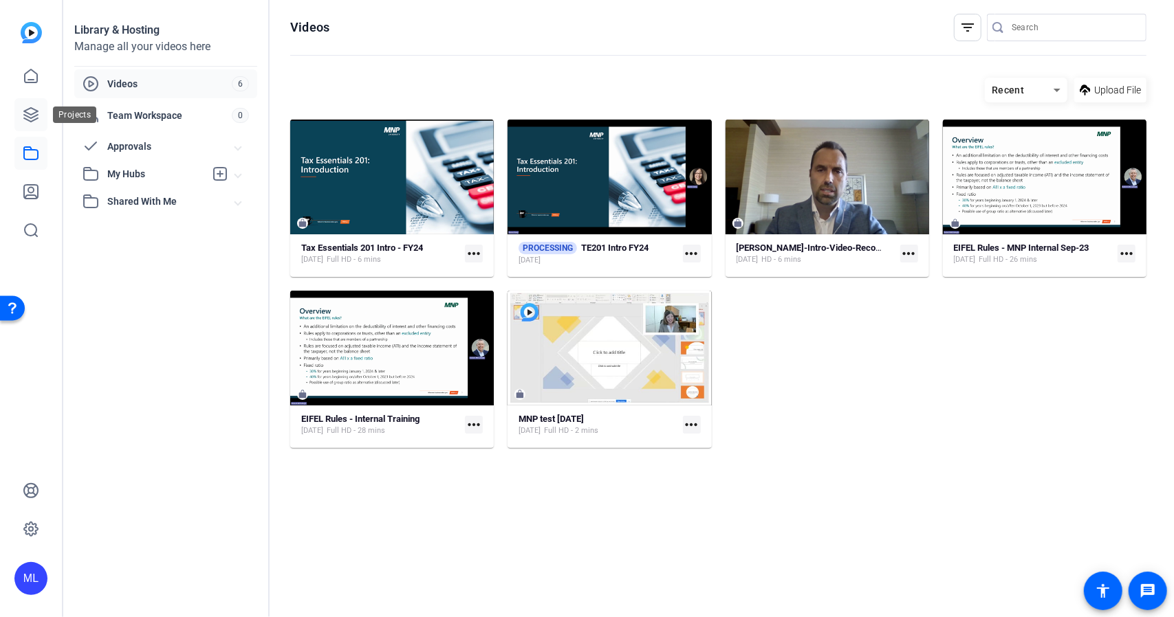
click at [25, 120] on icon at bounding box center [31, 115] width 17 height 17
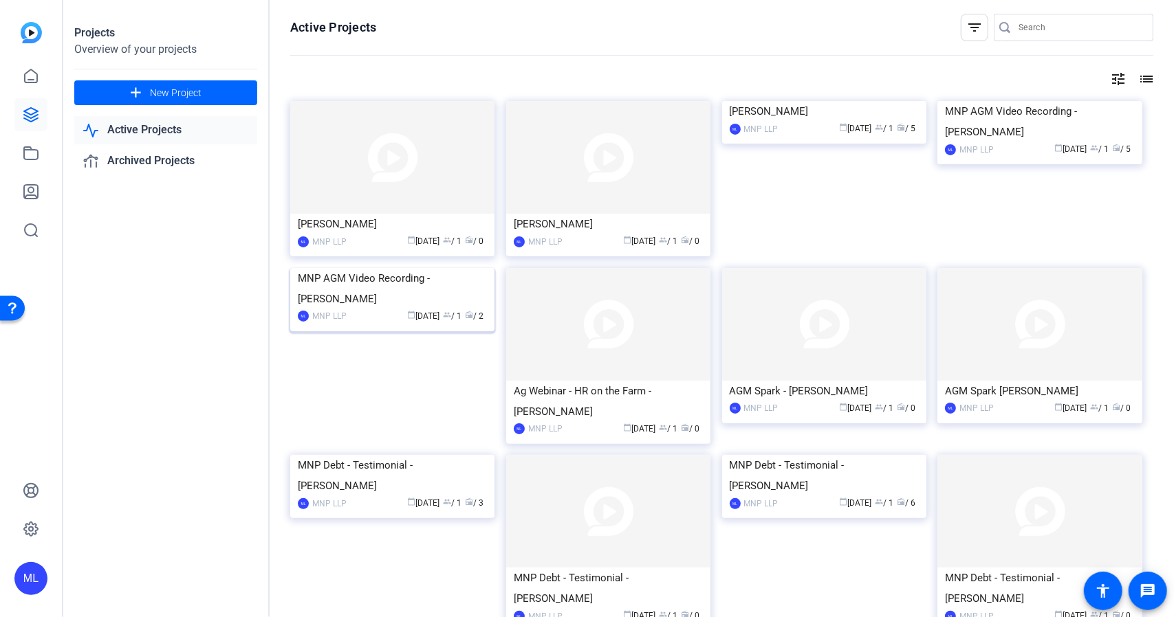
click at [433, 268] on img at bounding box center [392, 268] width 204 height 0
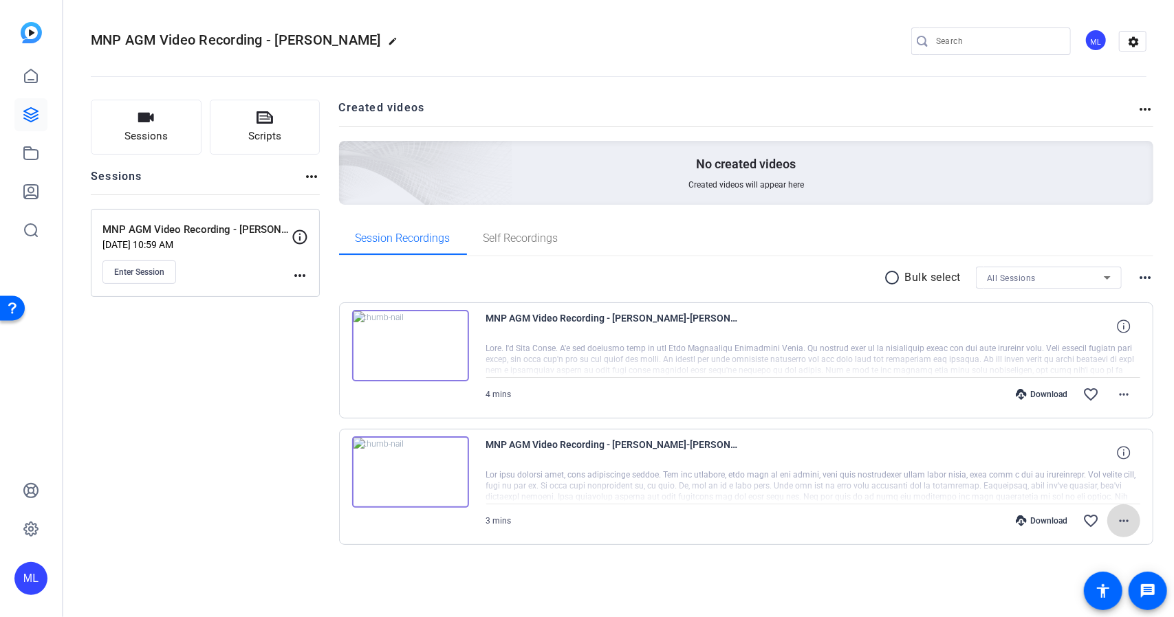
click at [1115, 514] on span at bounding box center [1123, 521] width 33 height 33
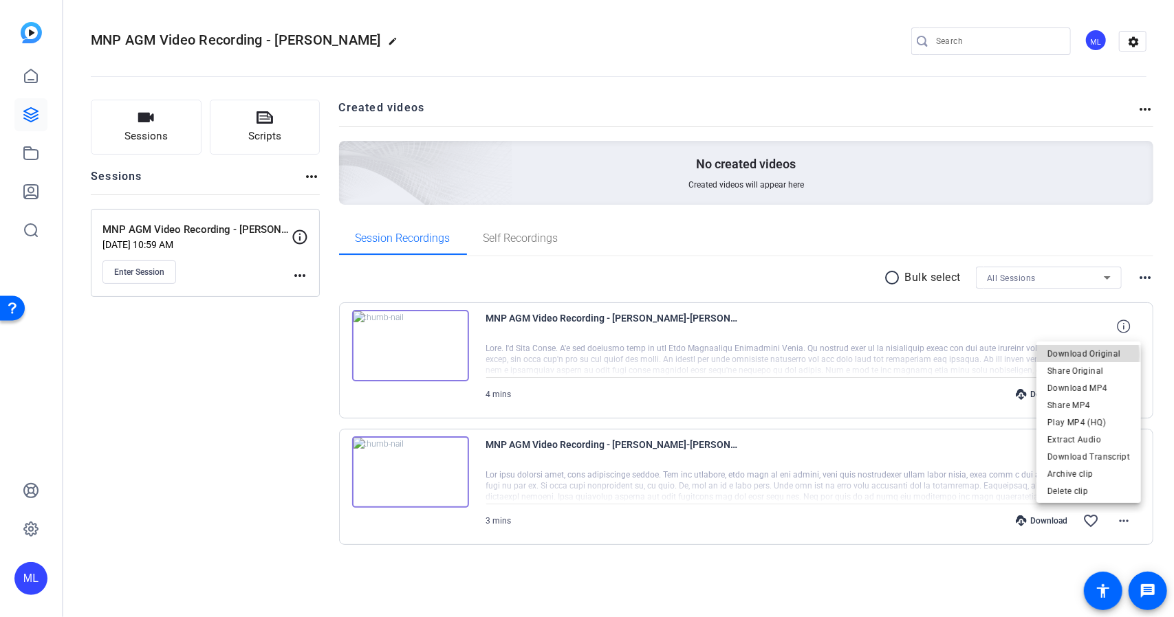
click at [1073, 355] on span "Download Original" at bounding box center [1088, 354] width 83 height 17
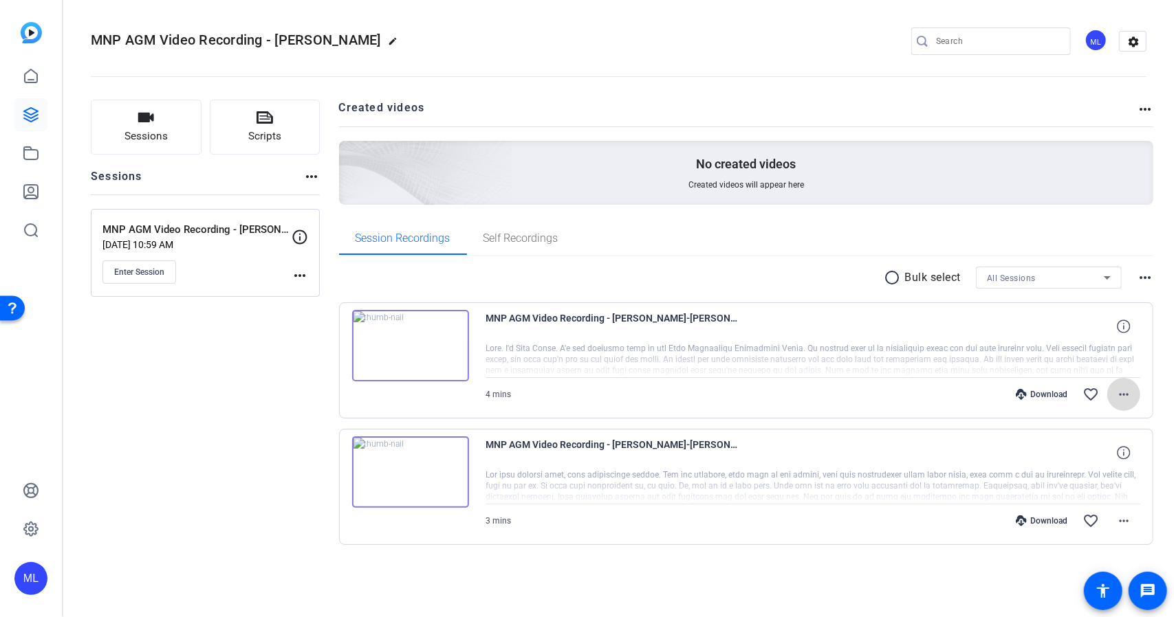
click at [1115, 395] on span at bounding box center [1123, 394] width 33 height 33
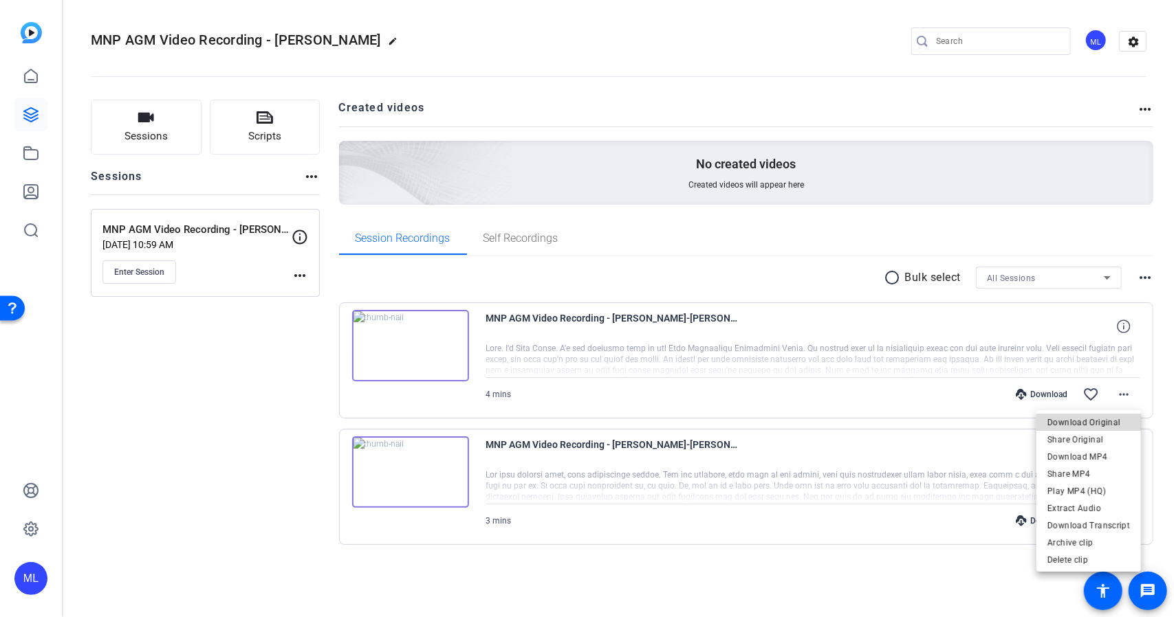
click at [1097, 420] on span "Download Original" at bounding box center [1088, 423] width 83 height 17
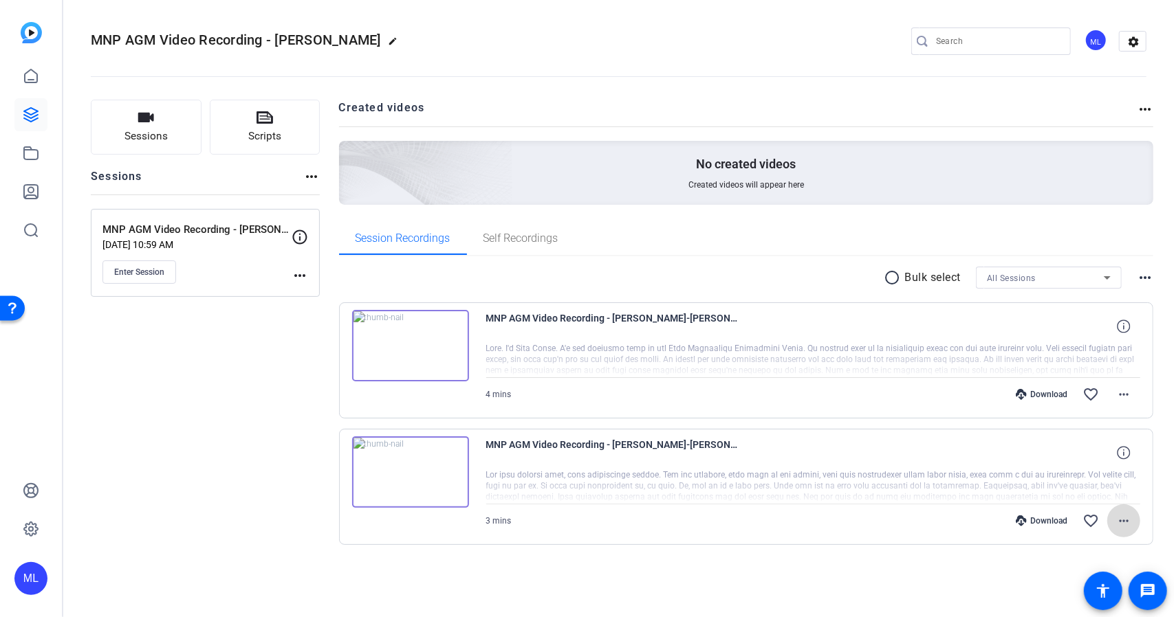
click at [1115, 523] on span at bounding box center [1123, 521] width 33 height 33
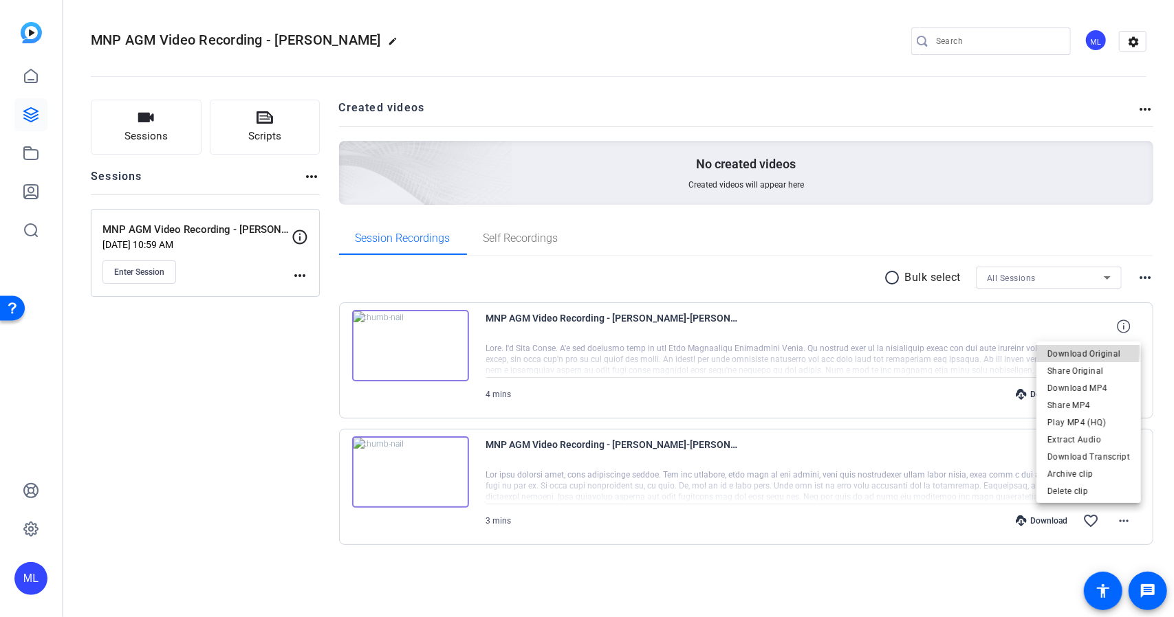
click at [1063, 351] on span "Download Original" at bounding box center [1088, 354] width 83 height 17
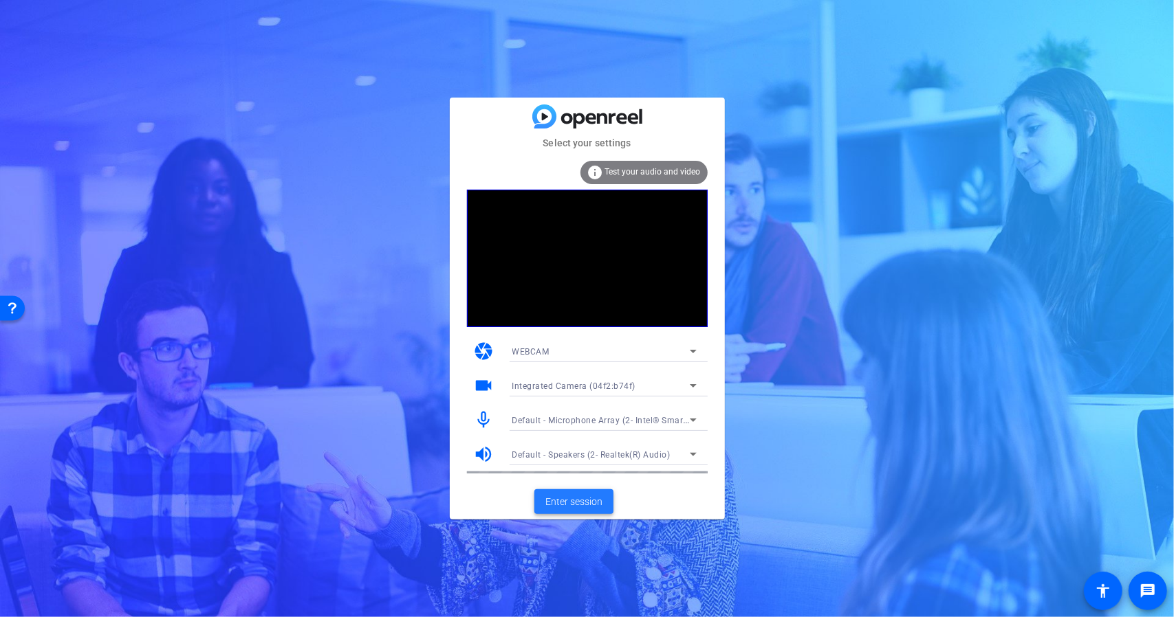
click at [582, 496] on span "Enter session" at bounding box center [573, 502] width 57 height 14
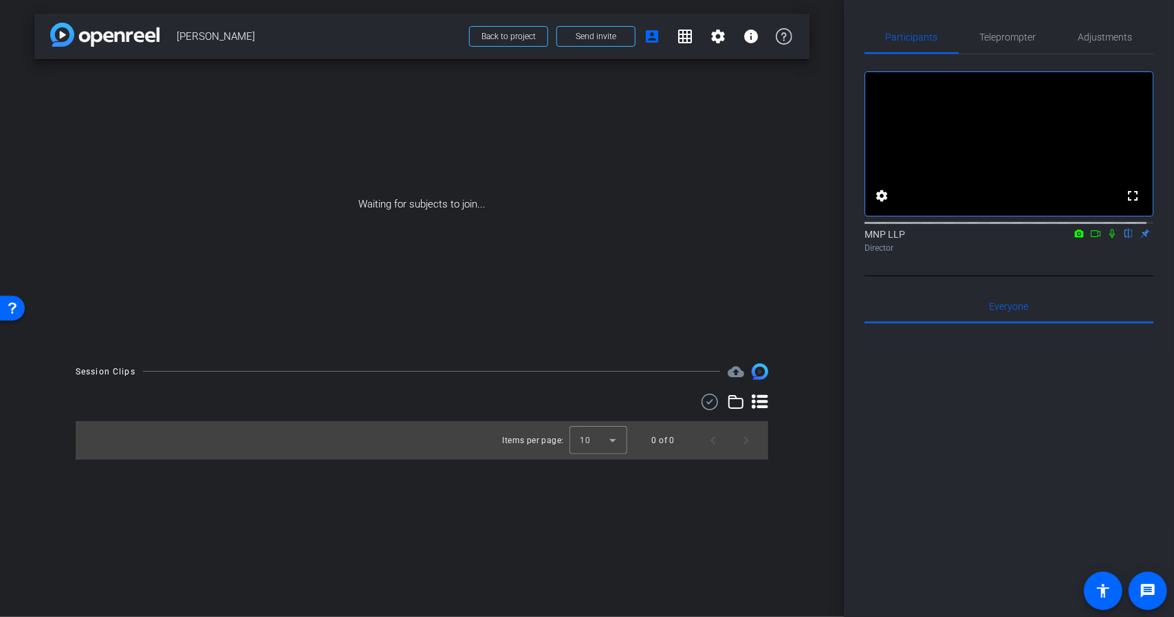
click at [1109, 239] on icon at bounding box center [1111, 234] width 11 height 10
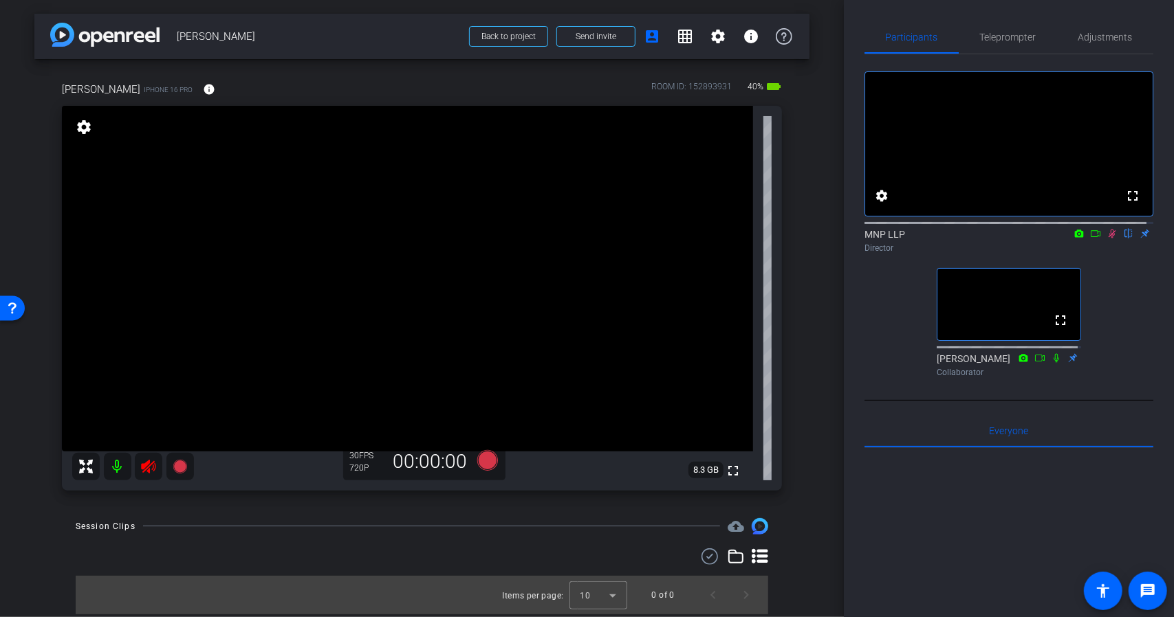
click at [144, 467] on icon at bounding box center [148, 467] width 14 height 14
click at [1103, 34] on span "Adjustments" at bounding box center [1105, 37] width 54 height 10
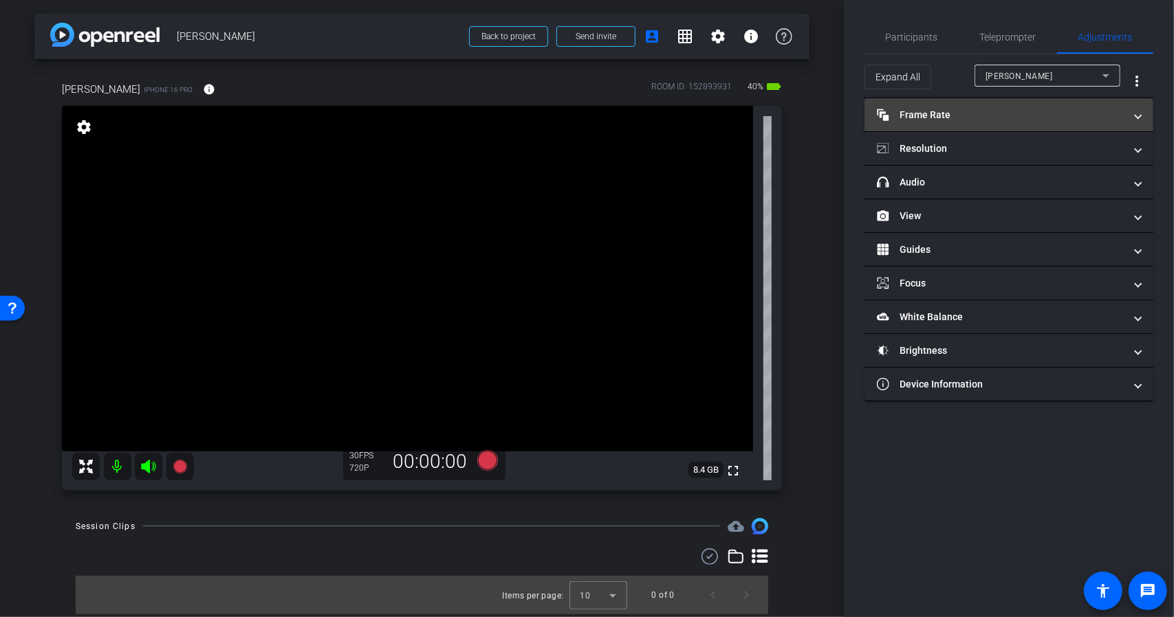
click at [961, 111] on mat-panel-title "Frame Rate Frame Rate" at bounding box center [1001, 115] width 248 height 14
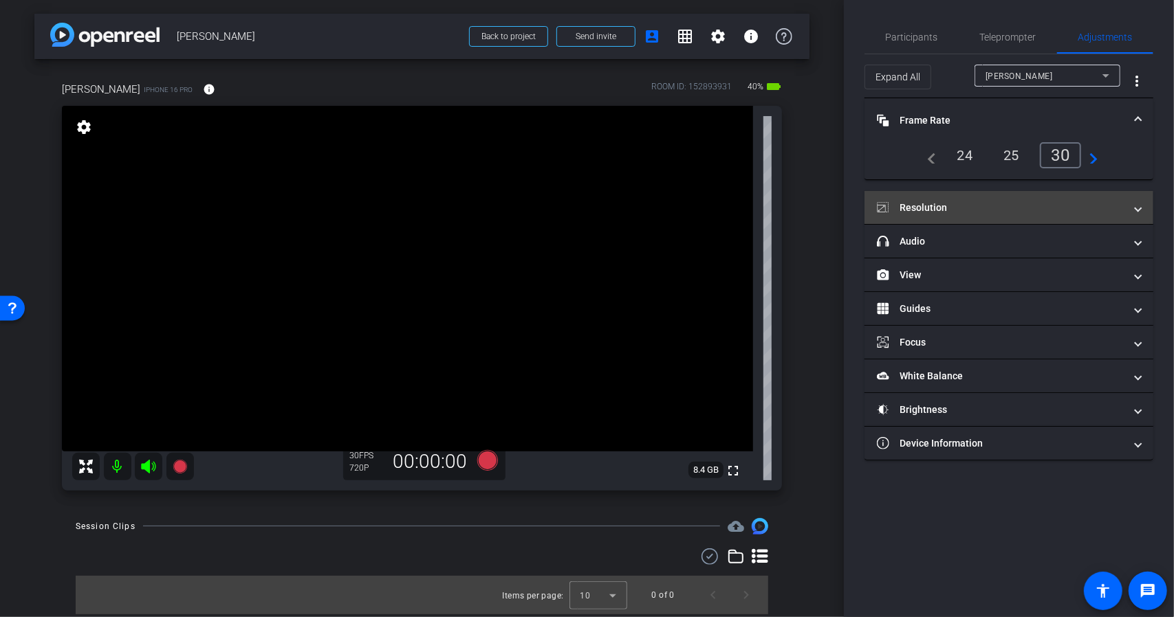
click at [1018, 197] on mat-expansion-panel-header "Resolution" at bounding box center [1008, 207] width 289 height 33
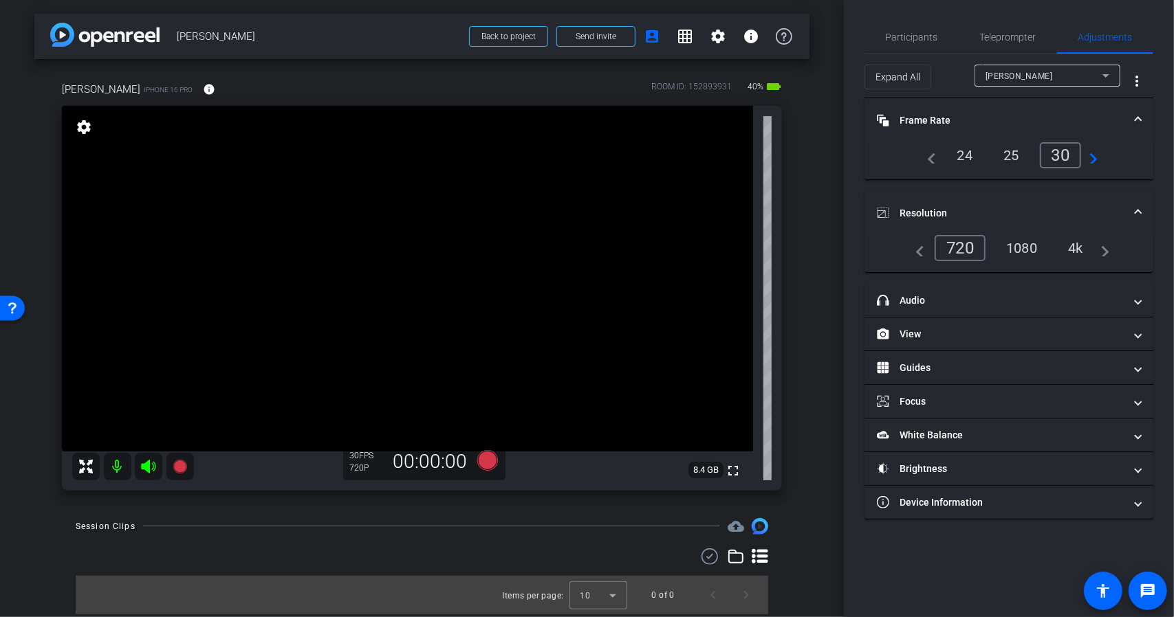
click at [1011, 245] on div "1080" at bounding box center [1022, 248] width 52 height 23
click at [920, 41] on span "Participants" at bounding box center [912, 37] width 52 height 10
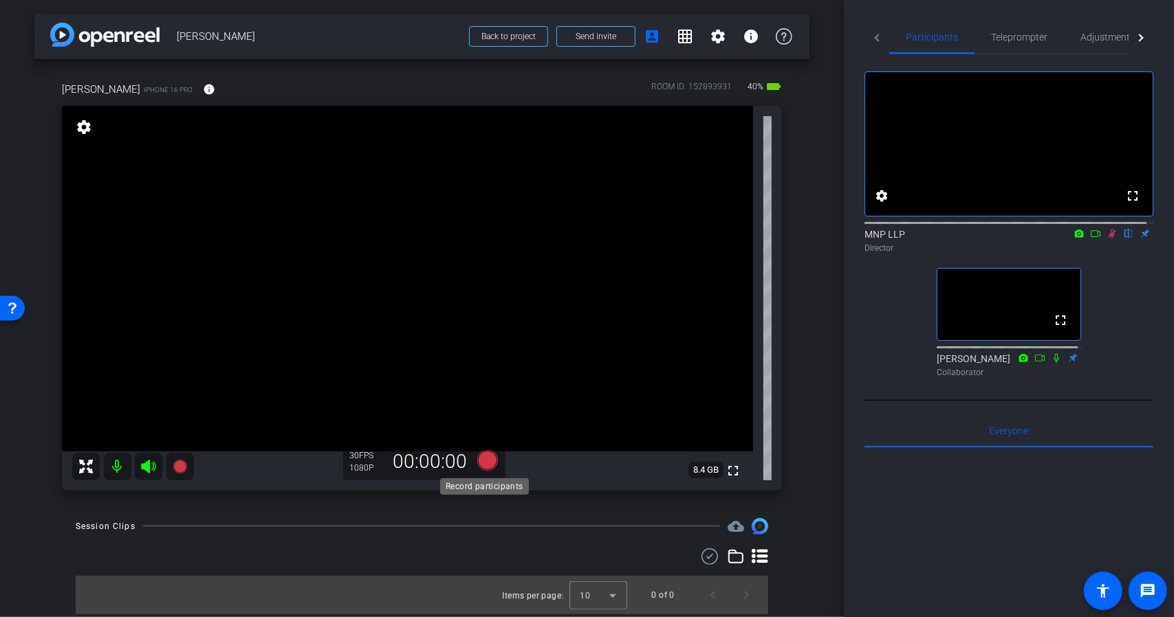
click at [483, 464] on icon at bounding box center [486, 460] width 21 height 21
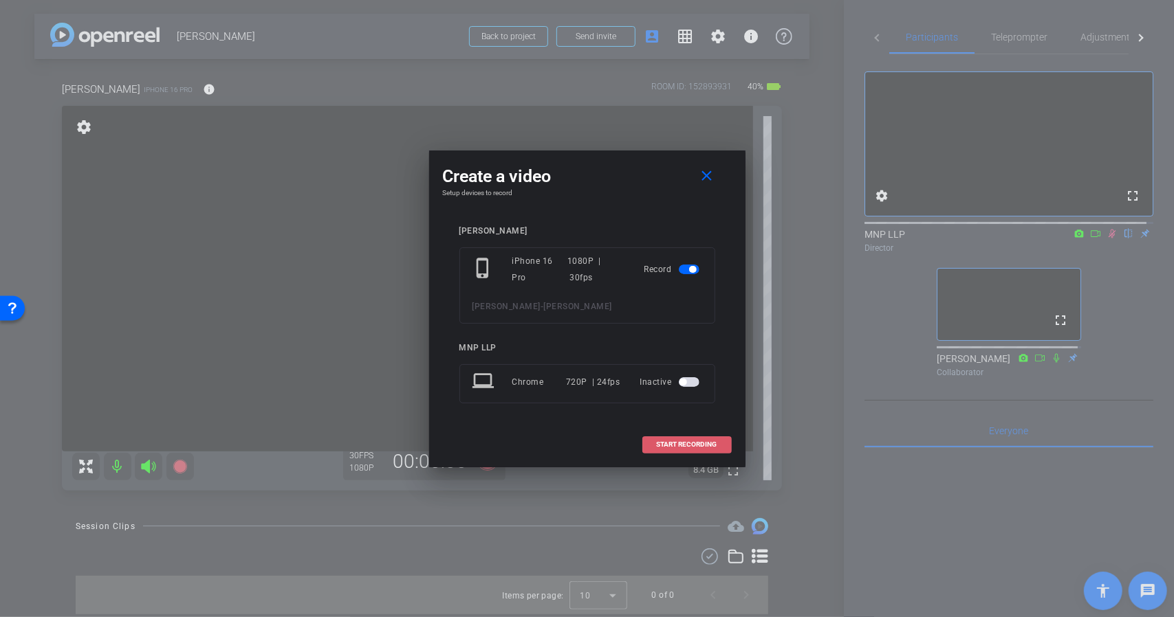
click at [678, 443] on span "START RECORDING" at bounding box center [687, 444] width 61 height 7
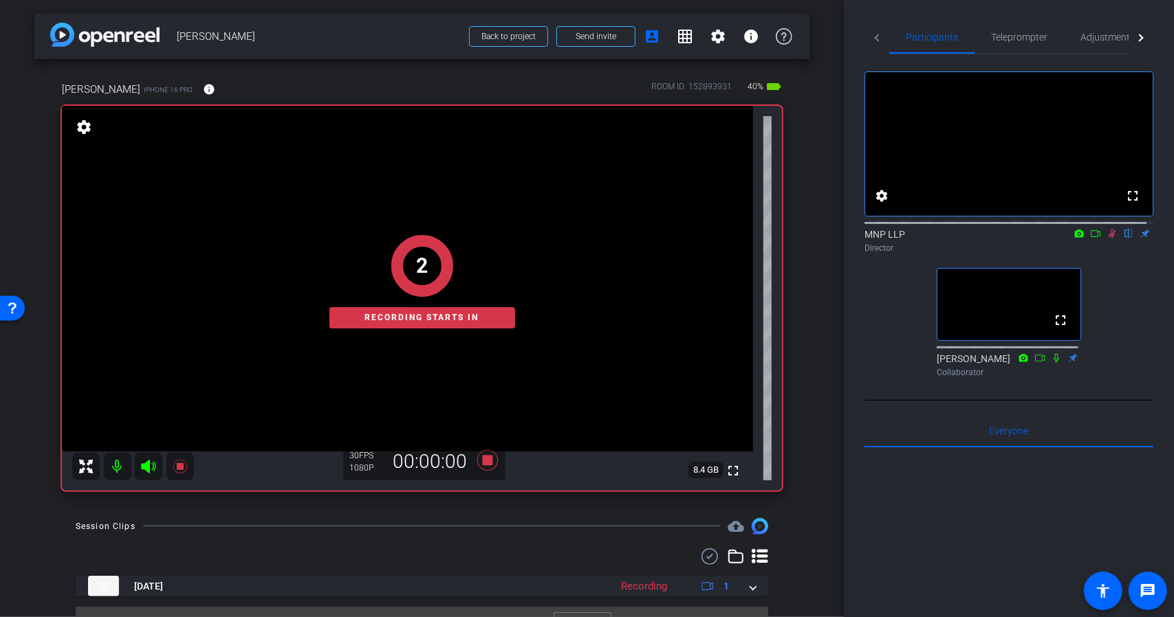
click at [1090, 239] on icon at bounding box center [1095, 234] width 11 height 10
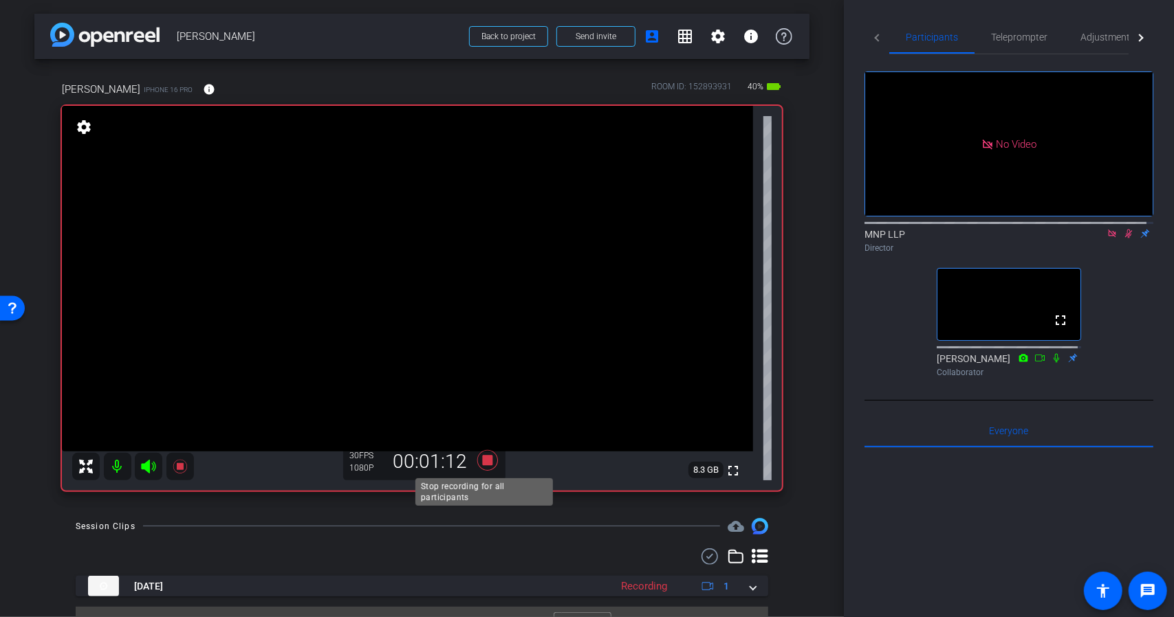
click at [484, 464] on icon at bounding box center [486, 460] width 21 height 21
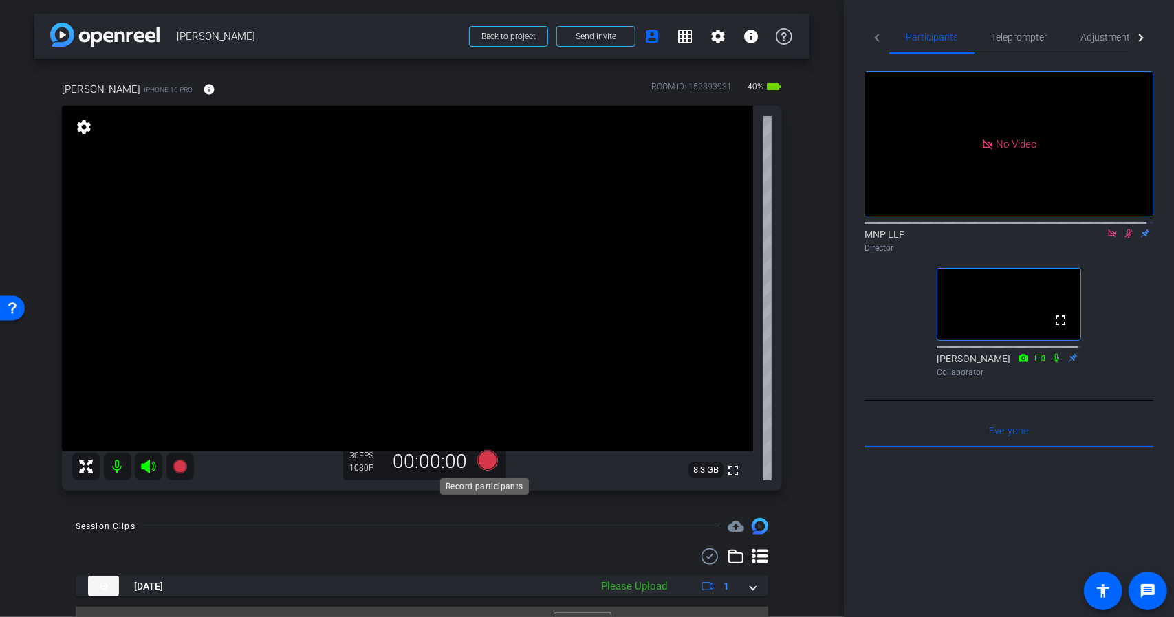
click at [484, 464] on icon at bounding box center [486, 460] width 21 height 21
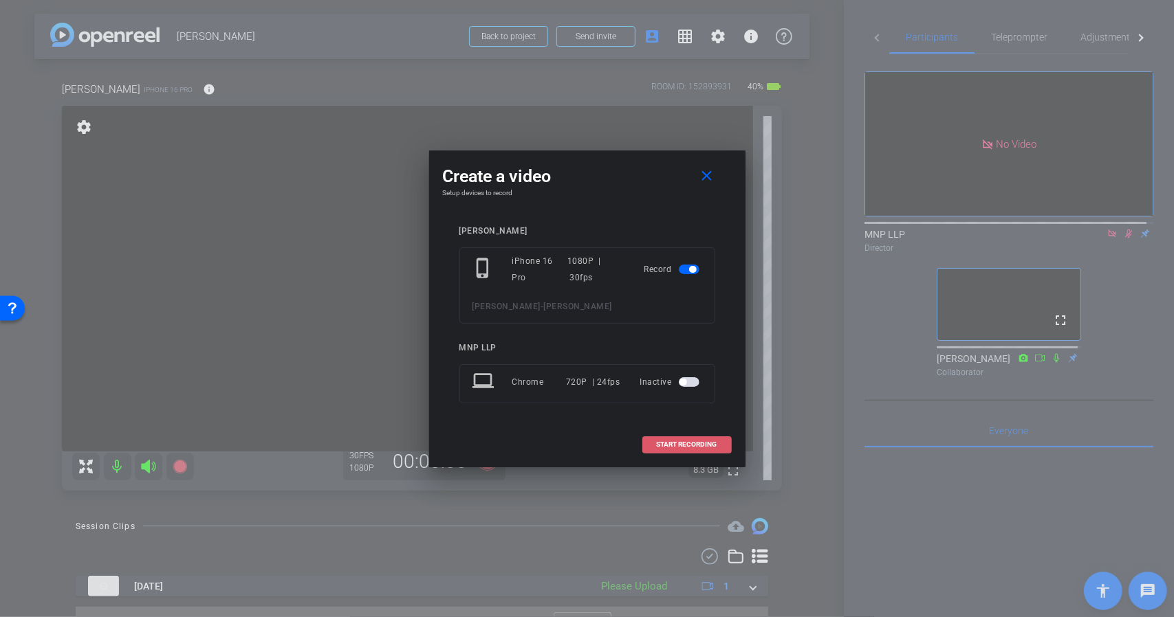
click at [653, 443] on span at bounding box center [687, 444] width 88 height 33
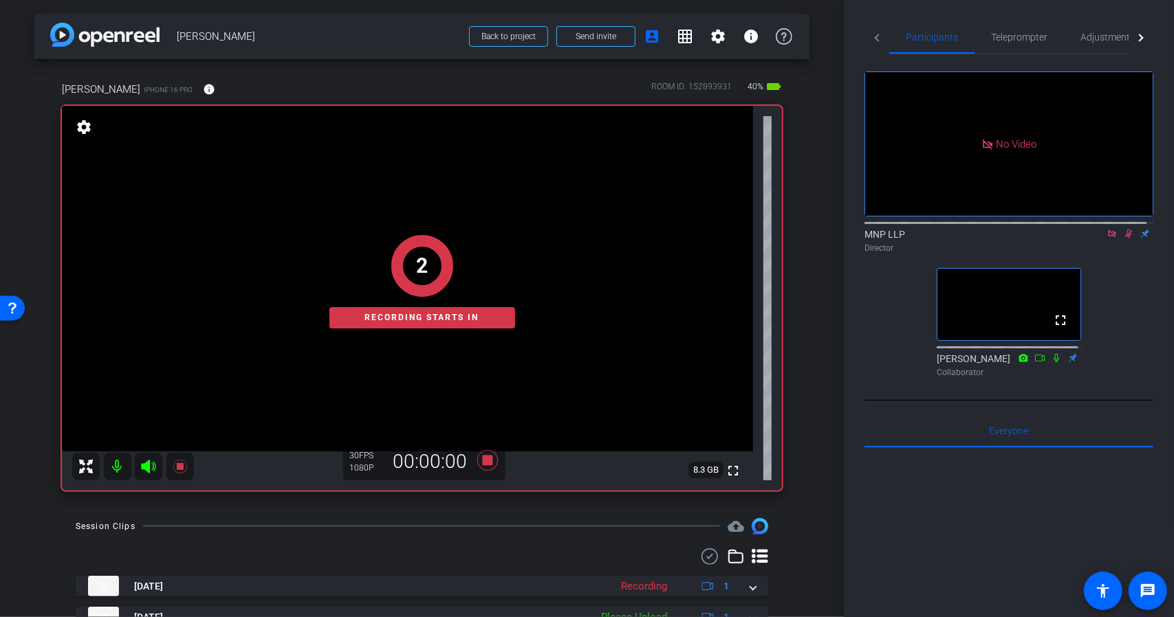
scroll to position [59, 0]
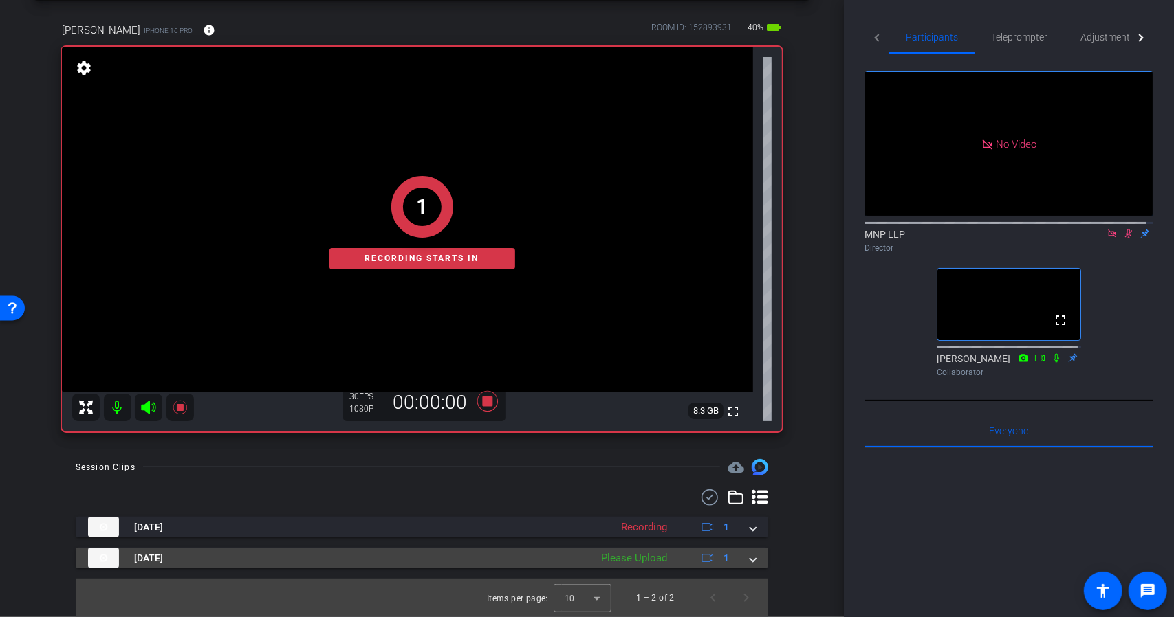
click at [743, 563] on div "Sep 29, 2025 Please Upload 1" at bounding box center [419, 558] width 662 height 21
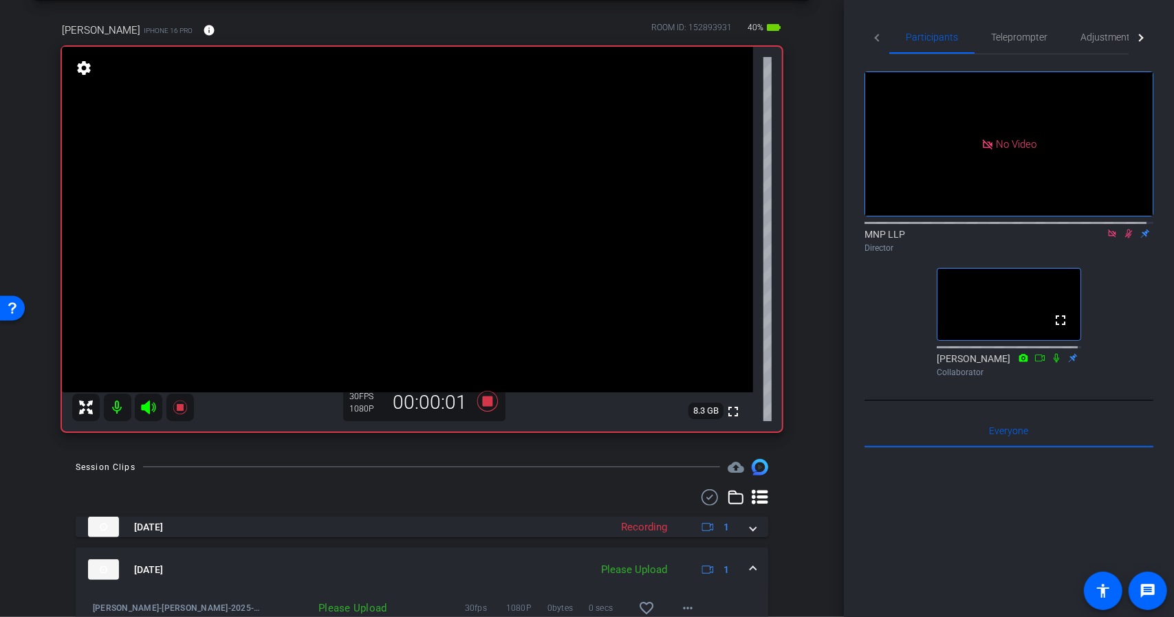
scroll to position [130, 0]
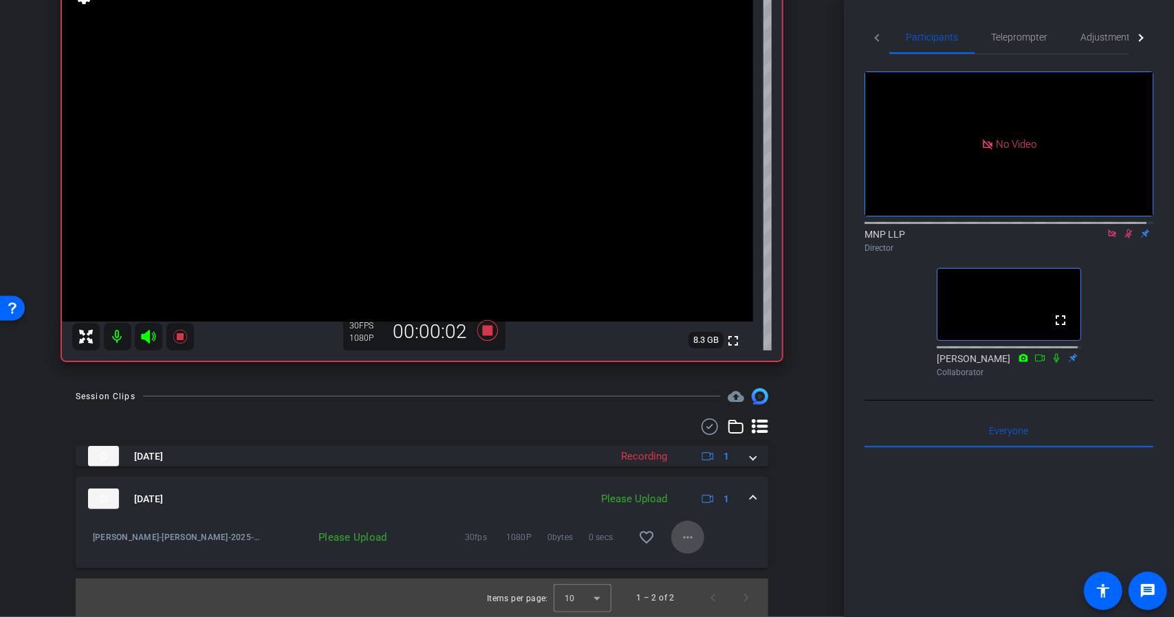
click at [679, 527] on span at bounding box center [687, 537] width 33 height 33
click at [697, 564] on span "Upload" at bounding box center [703, 566] width 55 height 17
click at [671, 544] on span at bounding box center [687, 537] width 33 height 33
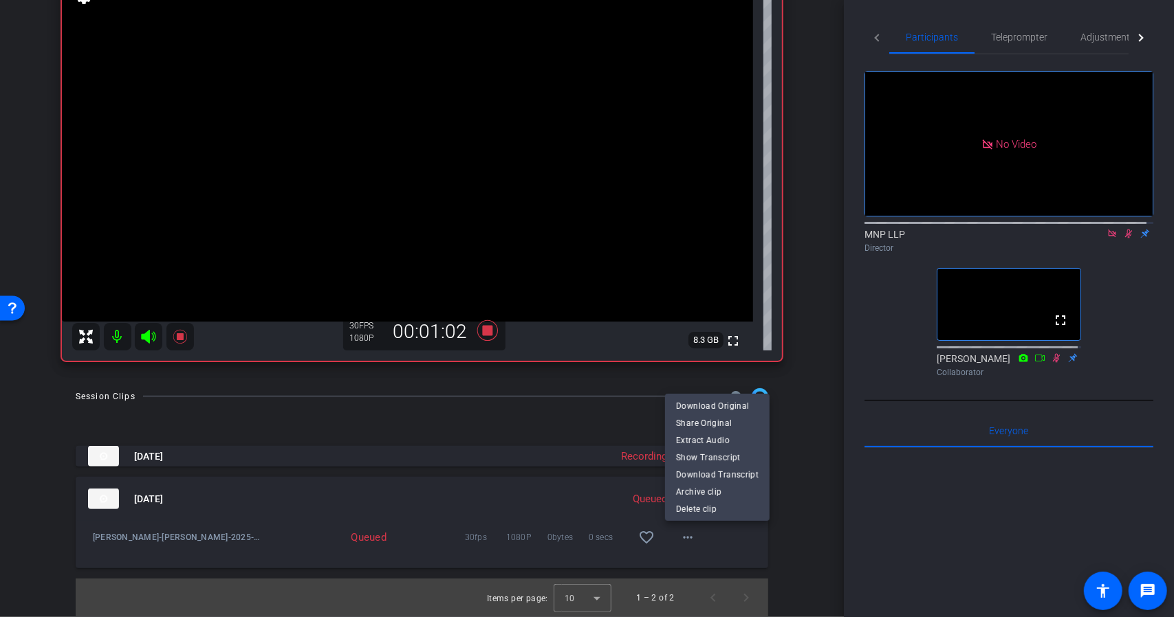
click at [24, 428] on div at bounding box center [587, 308] width 1174 height 617
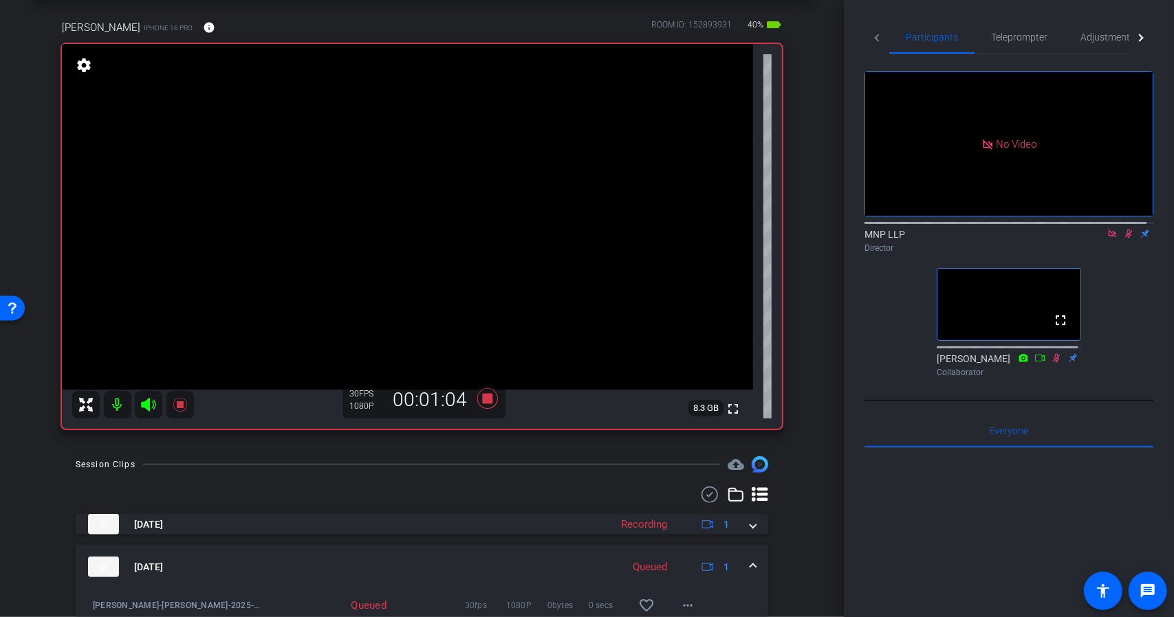
scroll to position [60, 0]
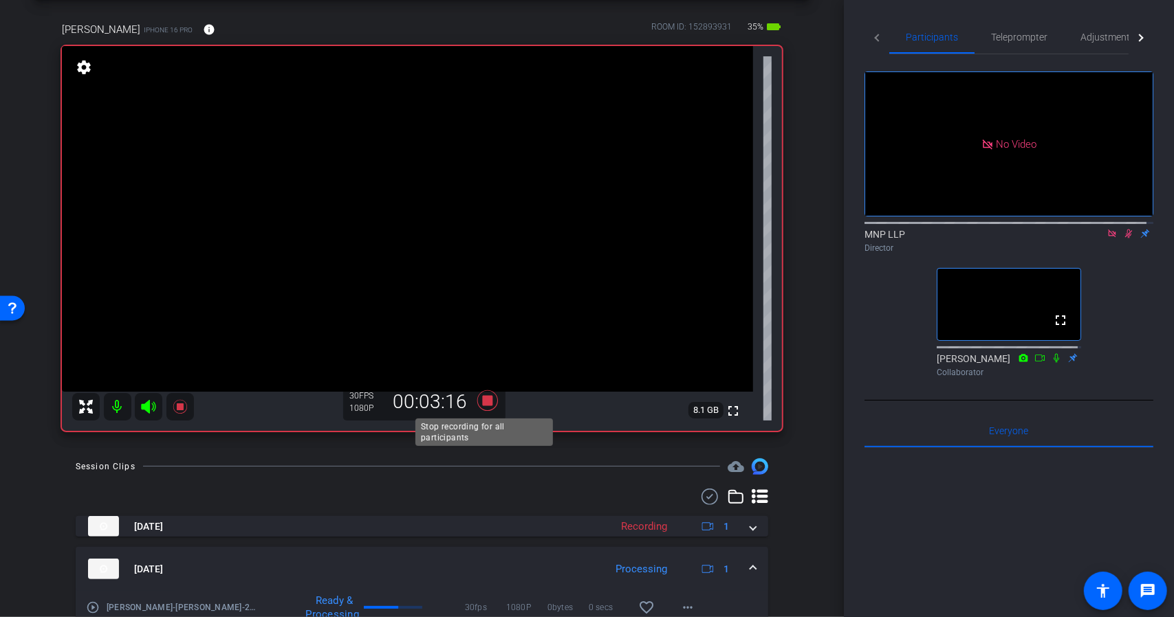
click at [482, 402] on icon at bounding box center [486, 401] width 21 height 21
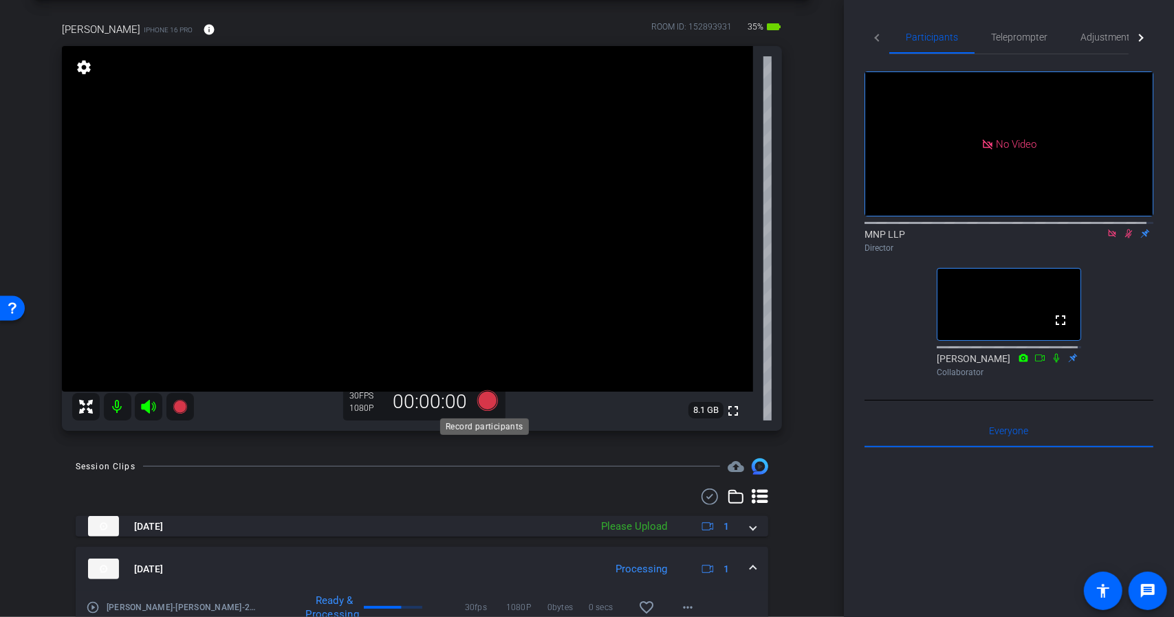
click at [482, 402] on icon at bounding box center [486, 401] width 21 height 21
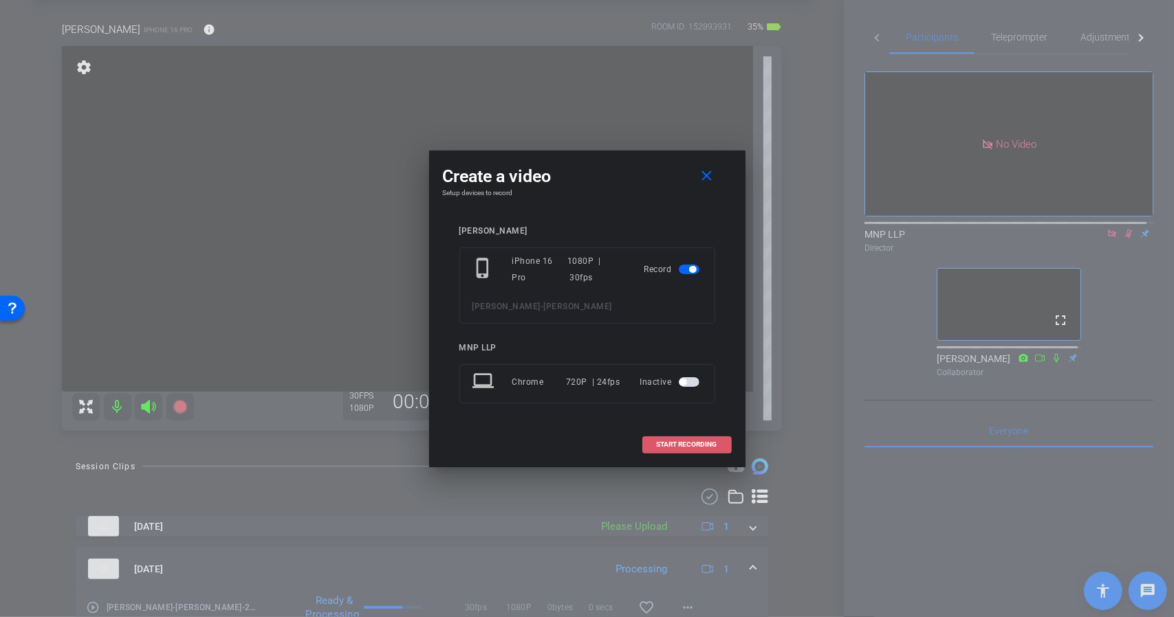
click at [657, 448] on span "START RECORDING" at bounding box center [687, 444] width 61 height 7
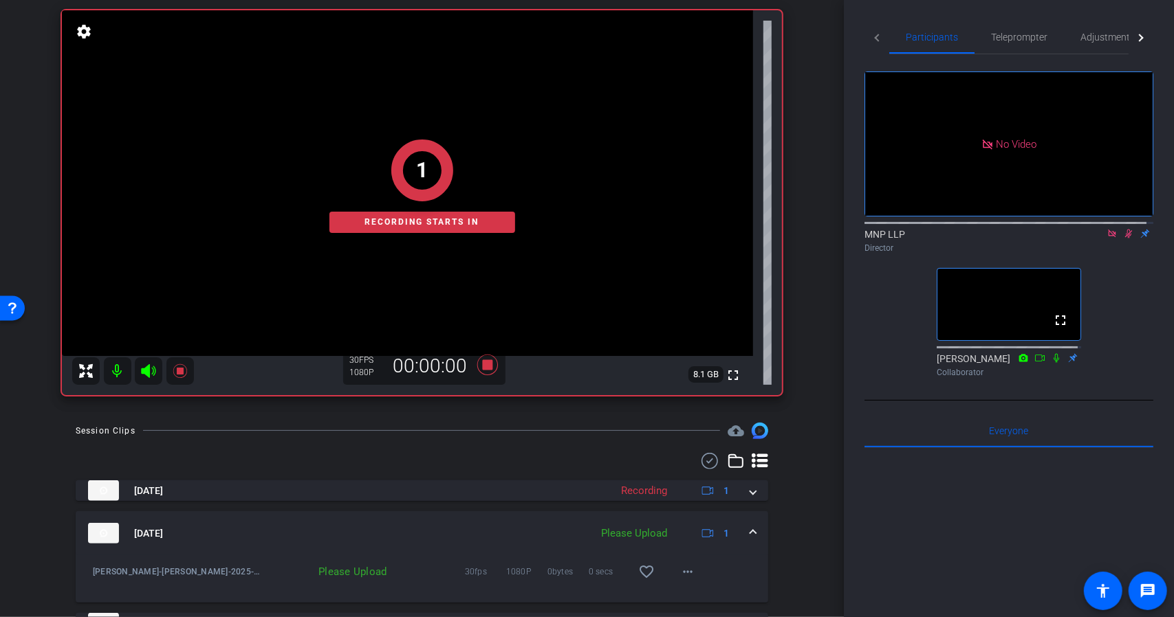
scroll to position [97, 0]
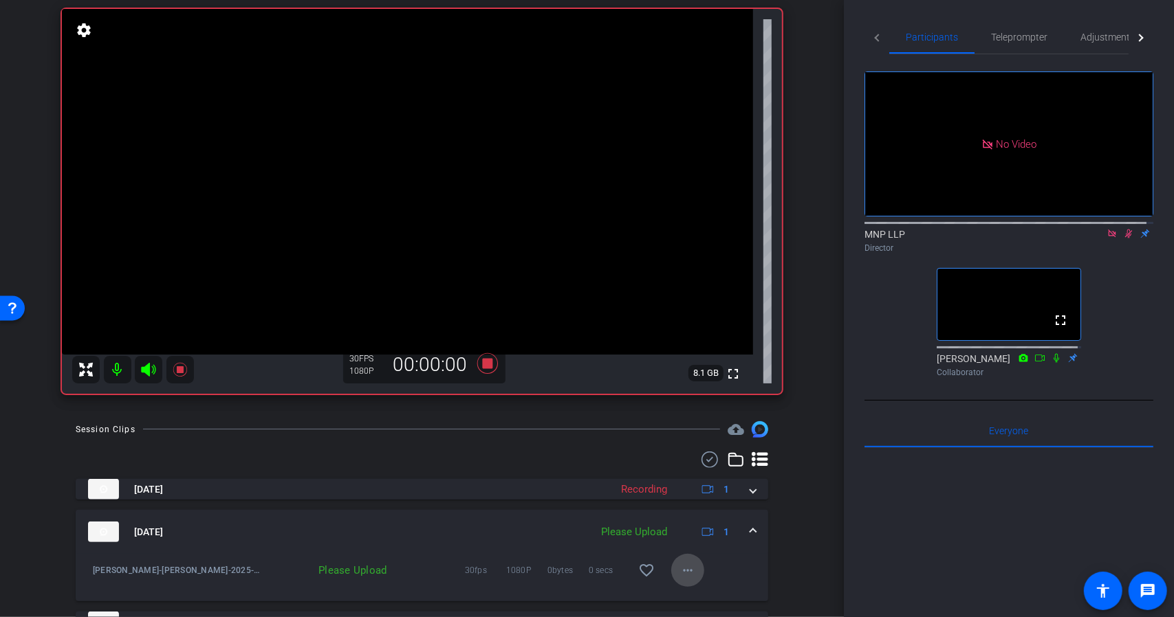
click at [689, 563] on mat-icon "more_horiz" at bounding box center [687, 570] width 17 height 17
click at [686, 509] on span "Upload" at bounding box center [703, 507] width 55 height 17
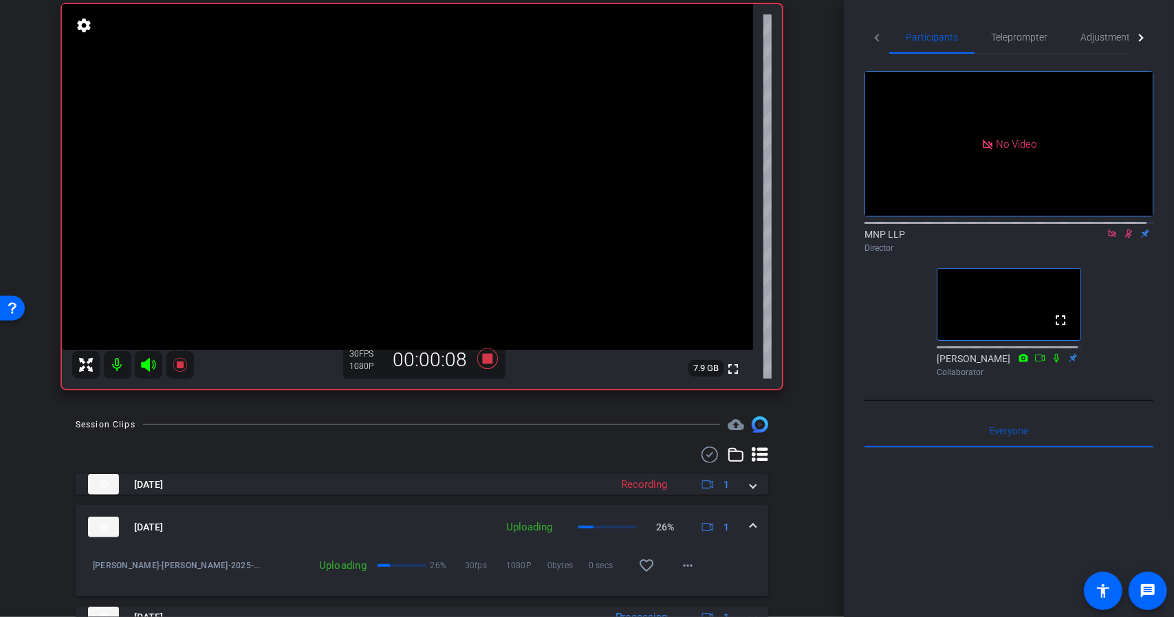
scroll to position [98, 0]
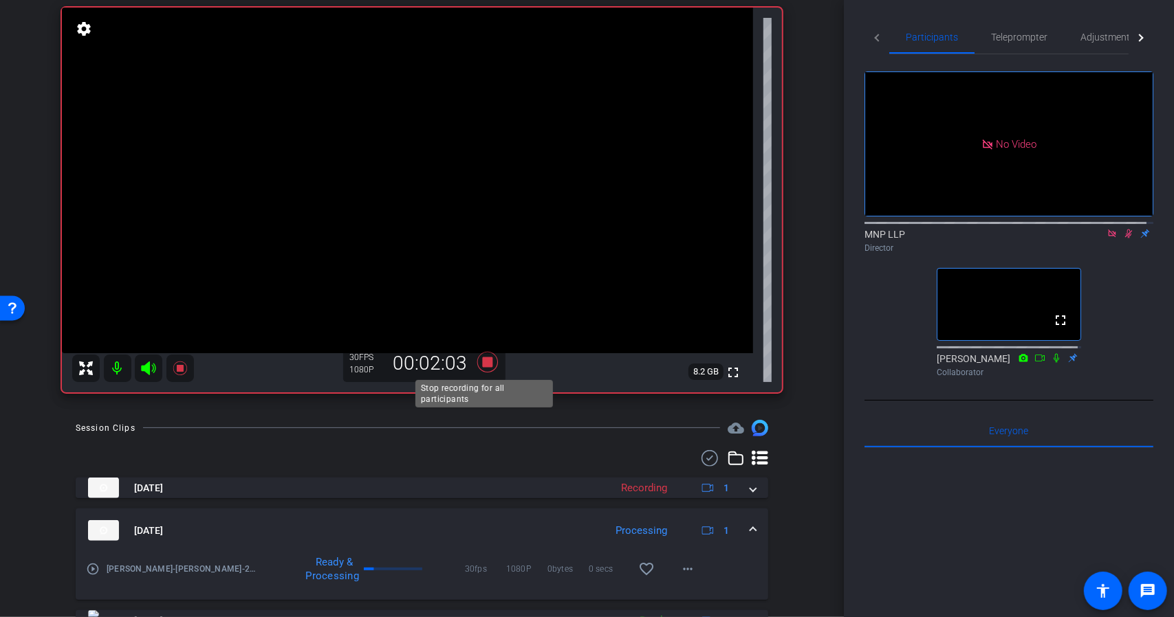
click at [481, 364] on icon at bounding box center [486, 362] width 21 height 21
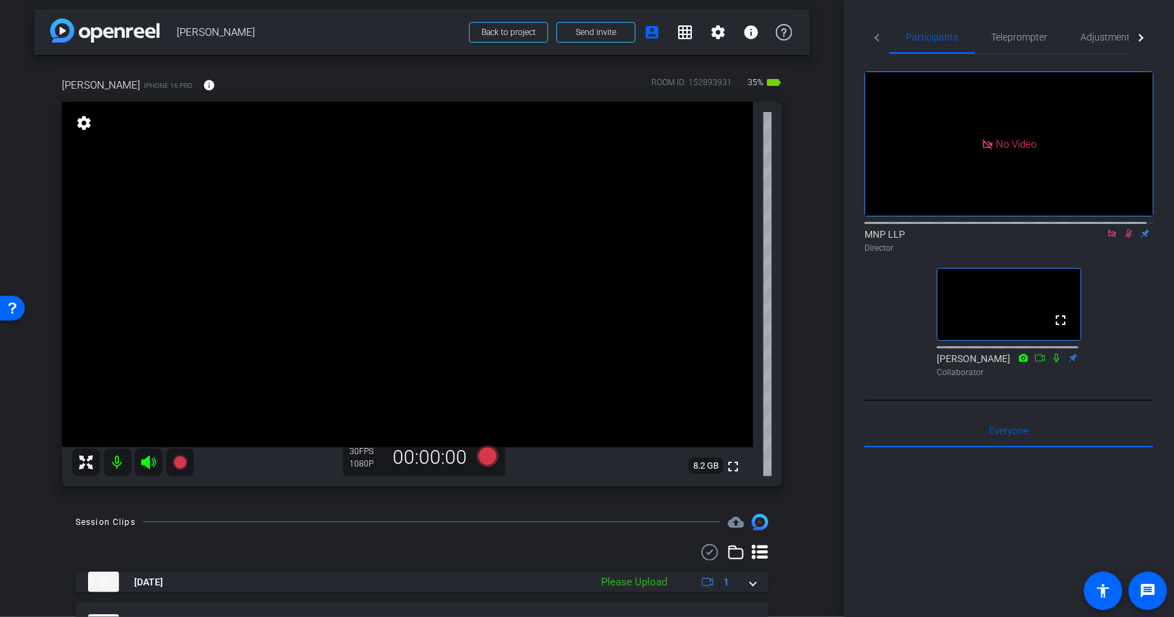
scroll to position [3, 0]
click at [710, 36] on mat-icon "settings" at bounding box center [718, 33] width 17 height 17
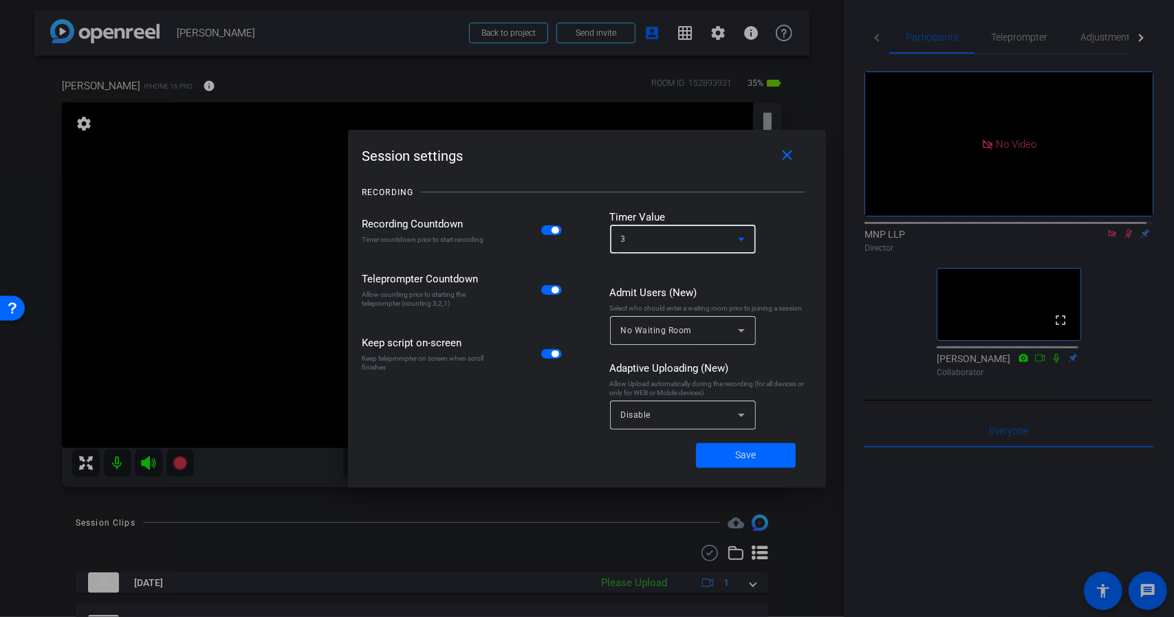
click at [733, 239] on icon at bounding box center [741, 239] width 17 height 17
click at [782, 153] on div at bounding box center [587, 308] width 1174 height 617
click at [784, 166] on span at bounding box center [790, 156] width 44 height 33
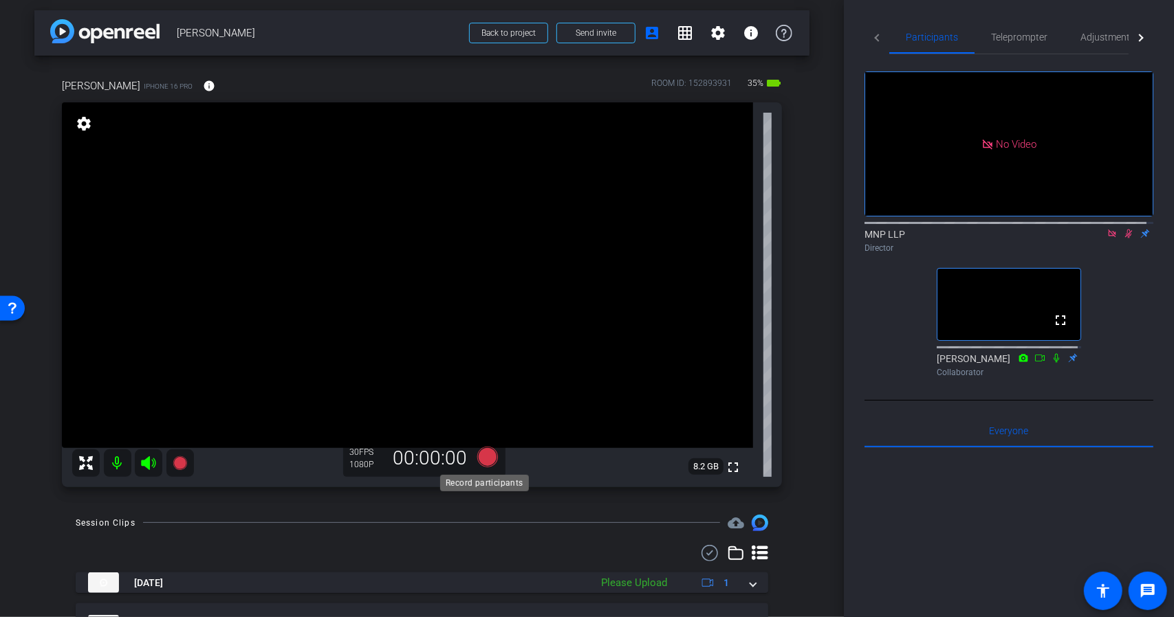
click at [483, 459] on icon at bounding box center [486, 457] width 21 height 21
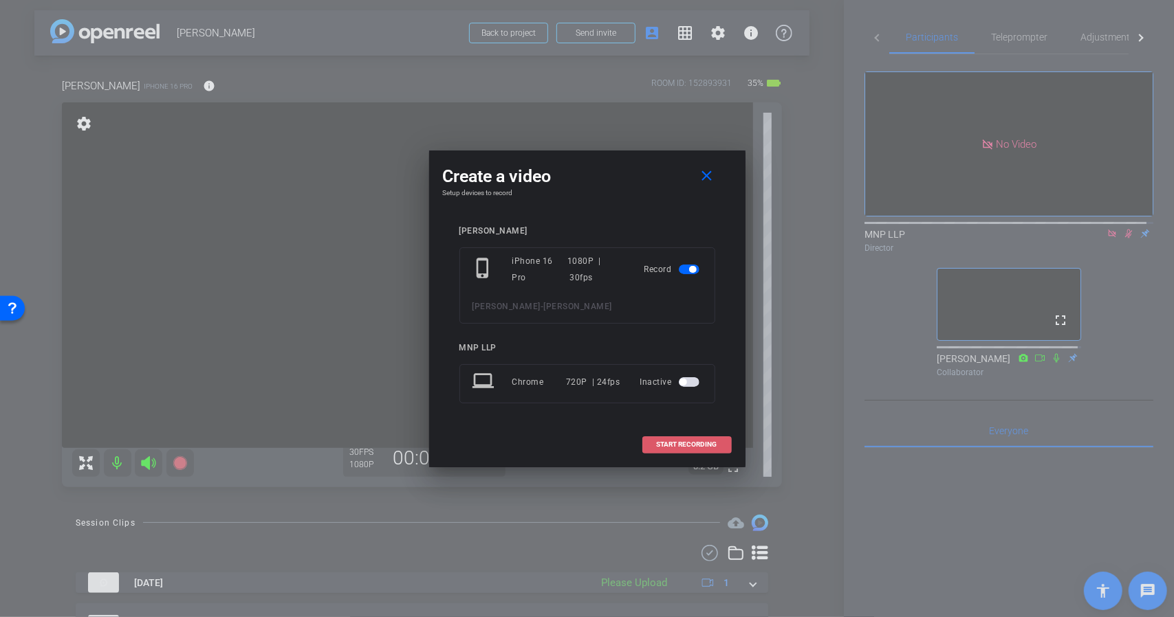
click at [667, 441] on span "START RECORDING" at bounding box center [687, 444] width 61 height 7
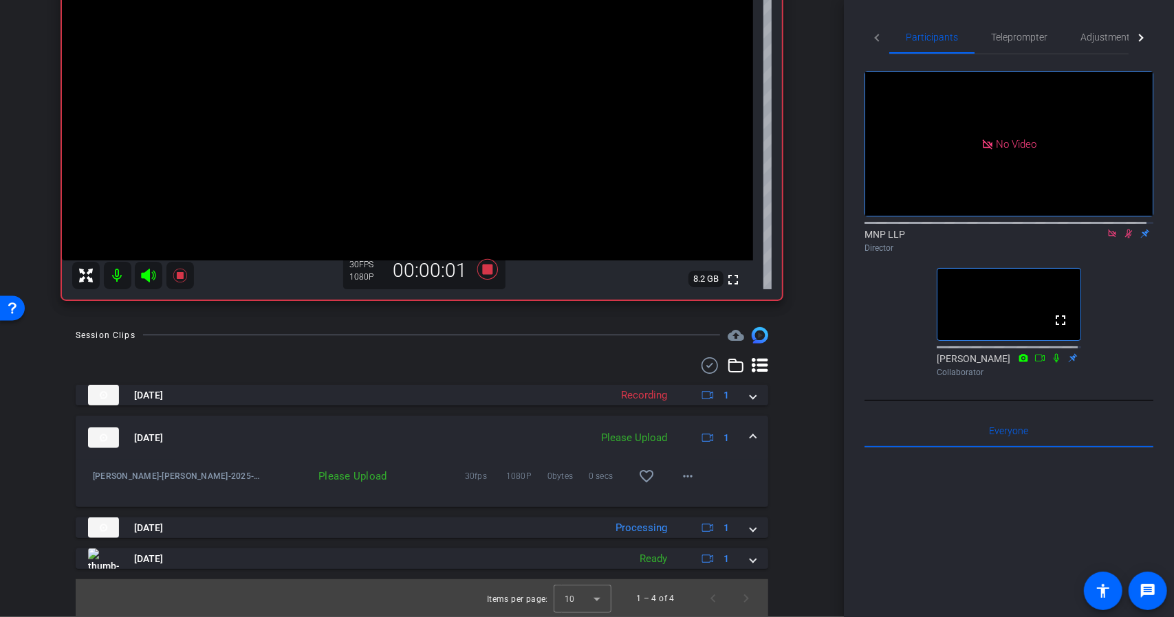
scroll to position [192, 0]
click at [681, 467] on span at bounding box center [687, 475] width 33 height 33
click at [680, 498] on span "Upload" at bounding box center [703, 504] width 55 height 17
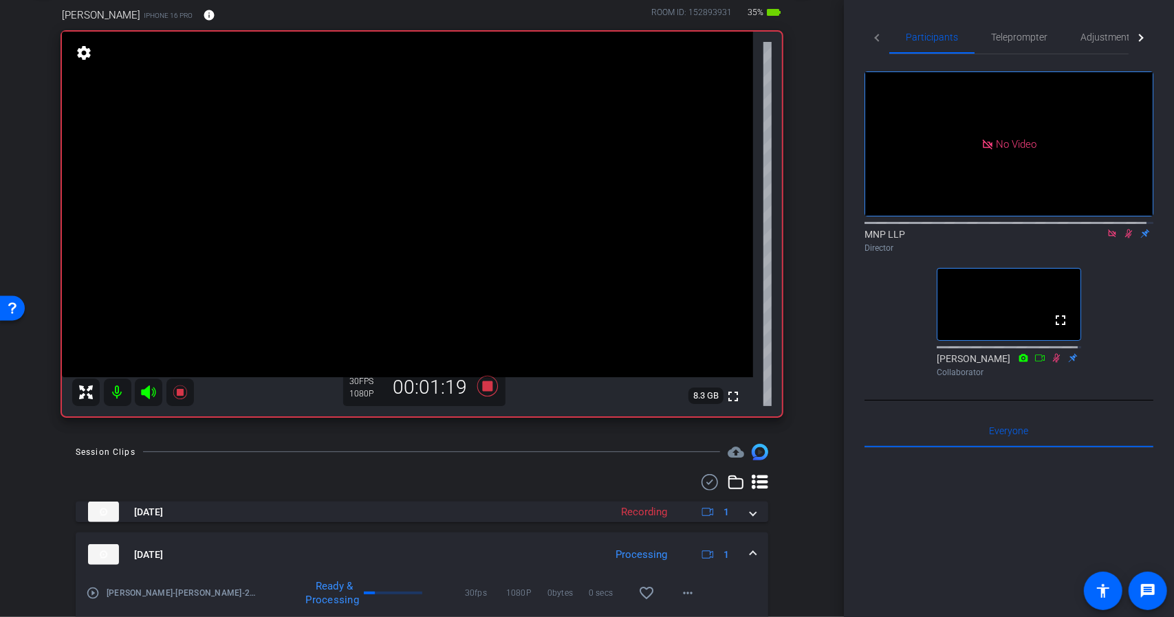
scroll to position [74, 0]
click at [487, 384] on icon at bounding box center [486, 387] width 21 height 21
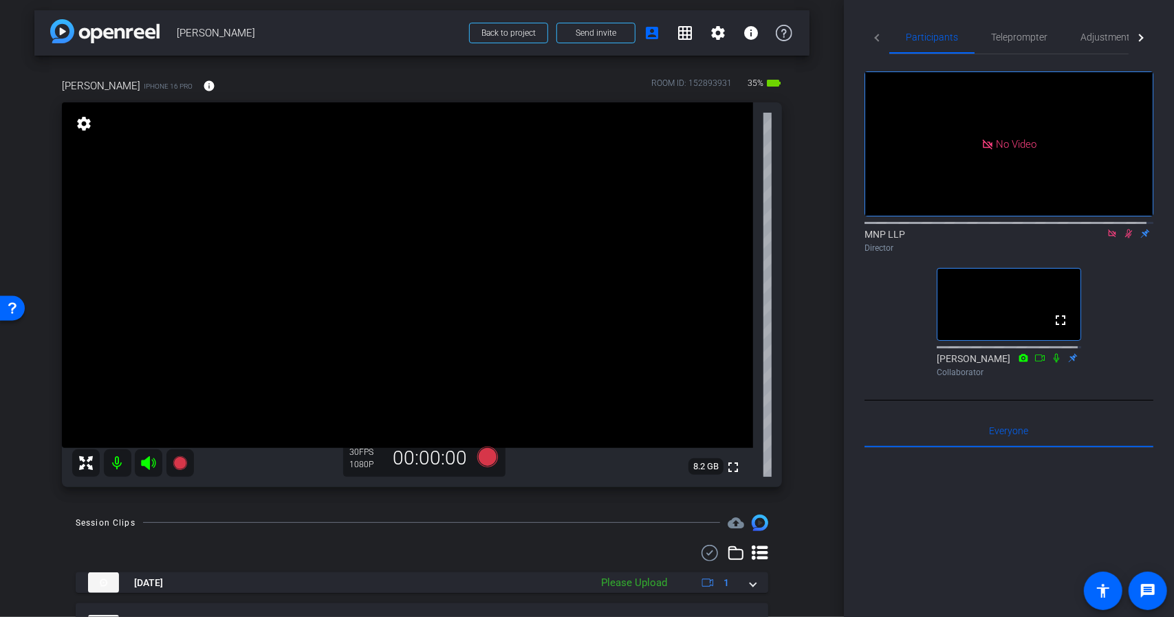
scroll to position [0, 0]
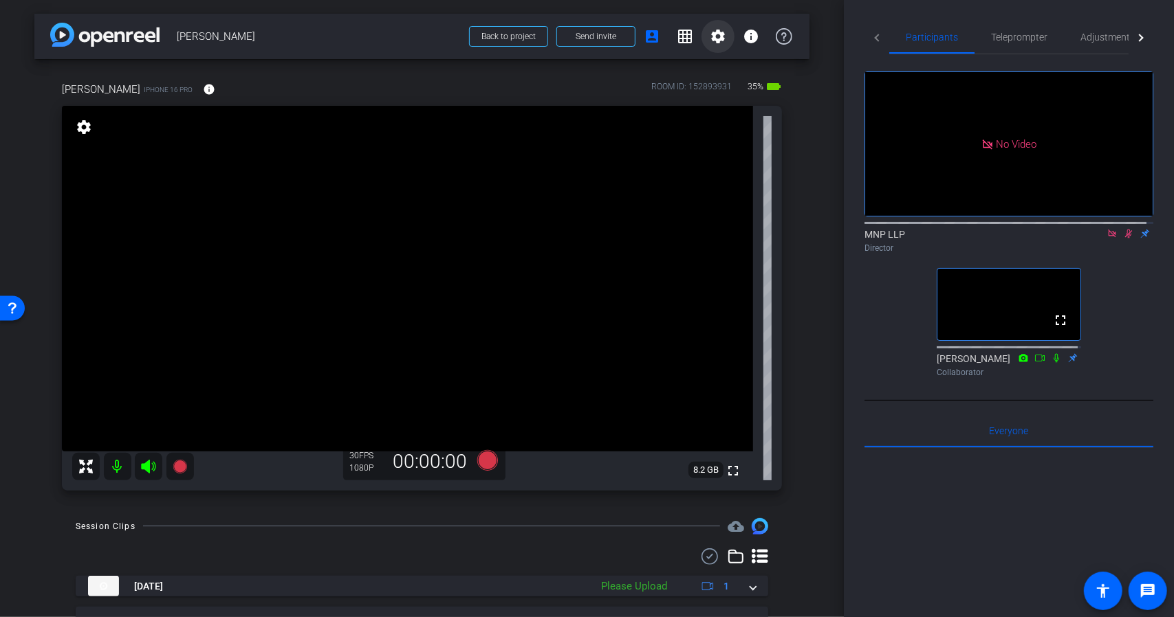
click at [710, 39] on mat-icon "settings" at bounding box center [718, 36] width 17 height 17
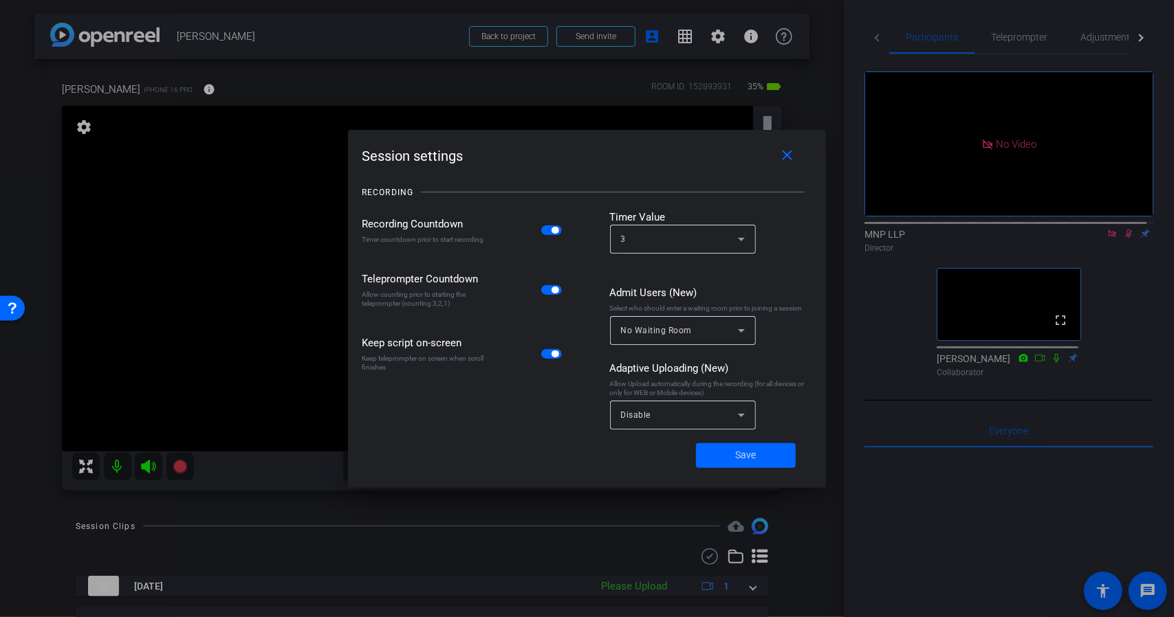
click at [551, 232] on span "button" at bounding box center [554, 230] width 7 height 7
click at [736, 450] on span "Save" at bounding box center [746, 455] width 21 height 14
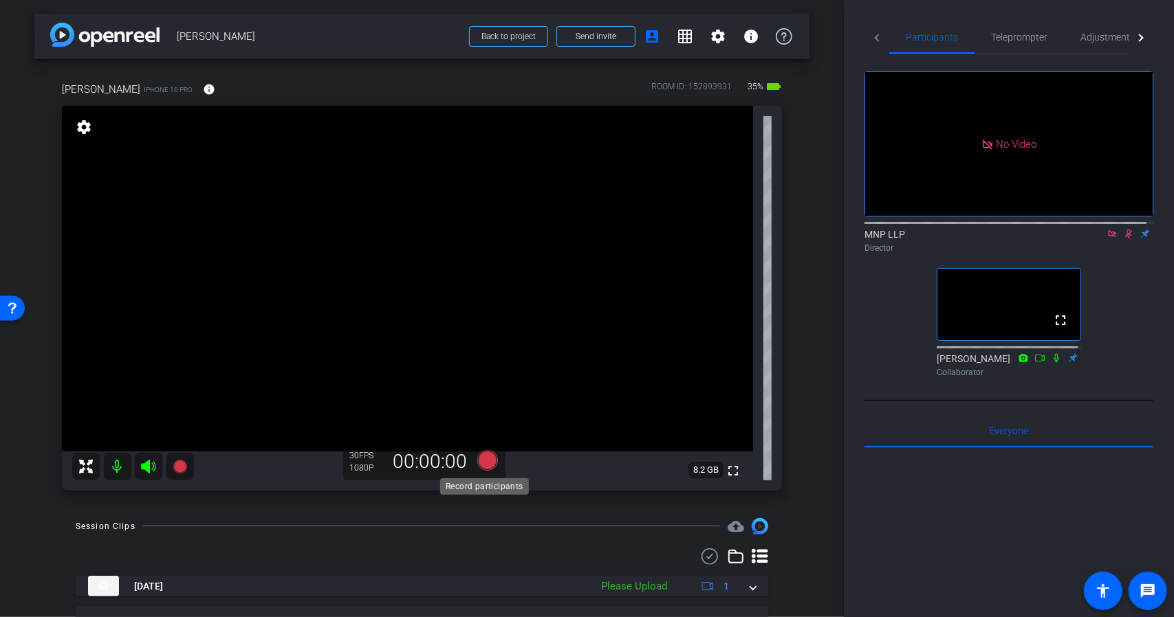
click at [484, 461] on icon at bounding box center [486, 460] width 21 height 21
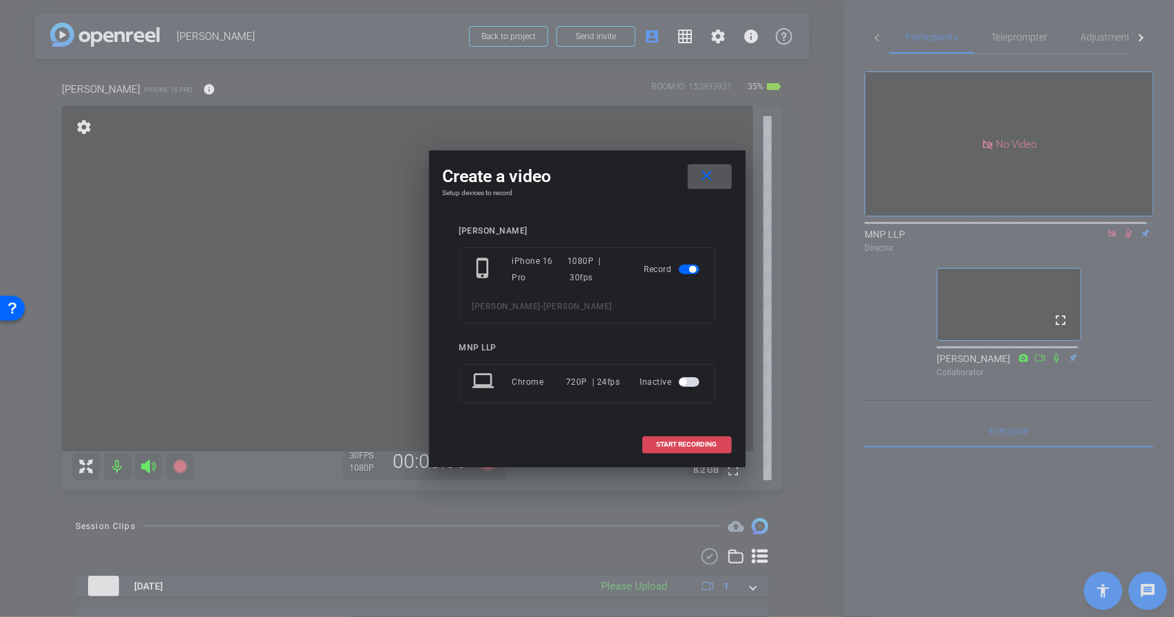
click at [663, 441] on span "START RECORDING" at bounding box center [687, 444] width 61 height 7
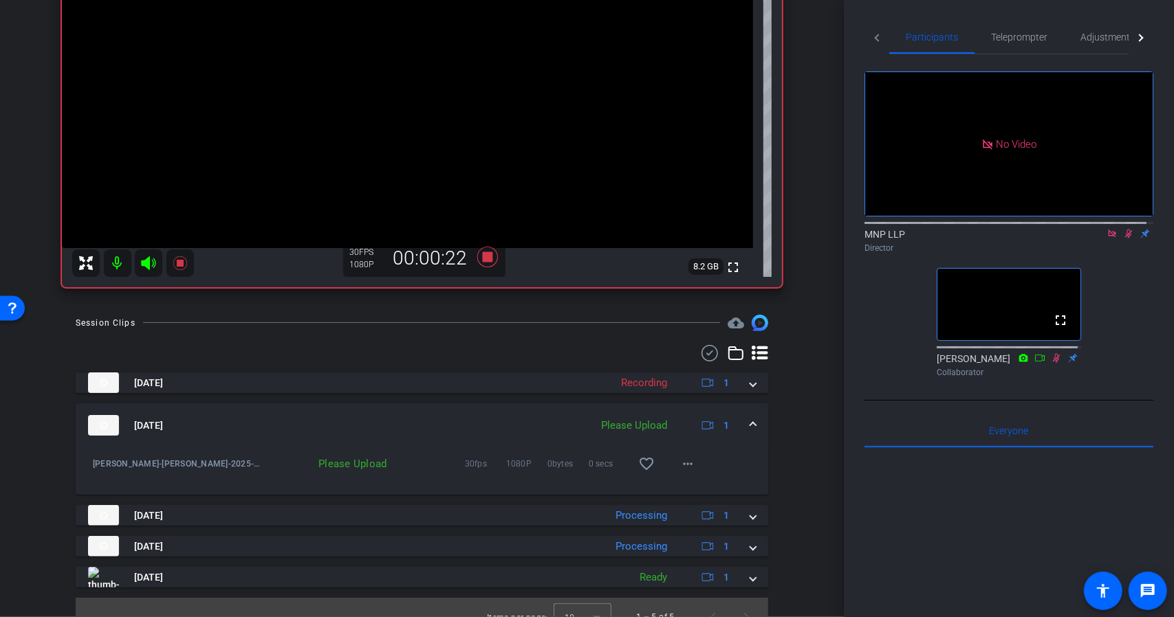
scroll to position [205, 0]
click at [679, 456] on mat-icon "more_horiz" at bounding box center [687, 462] width 17 height 17
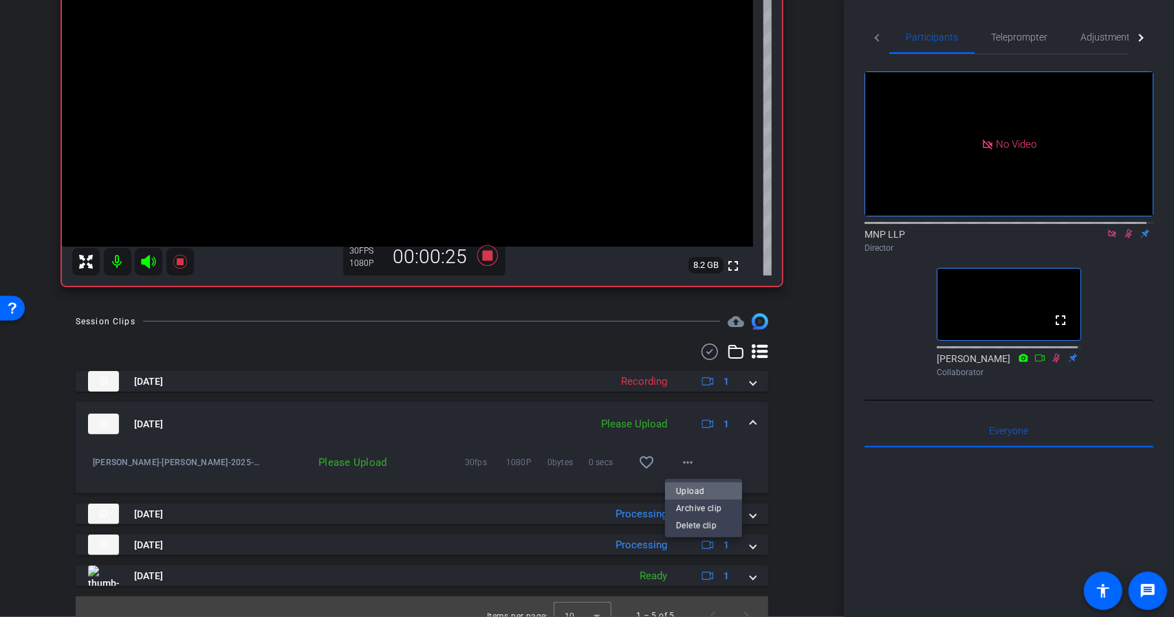
click at [703, 492] on span "Upload" at bounding box center [703, 491] width 55 height 17
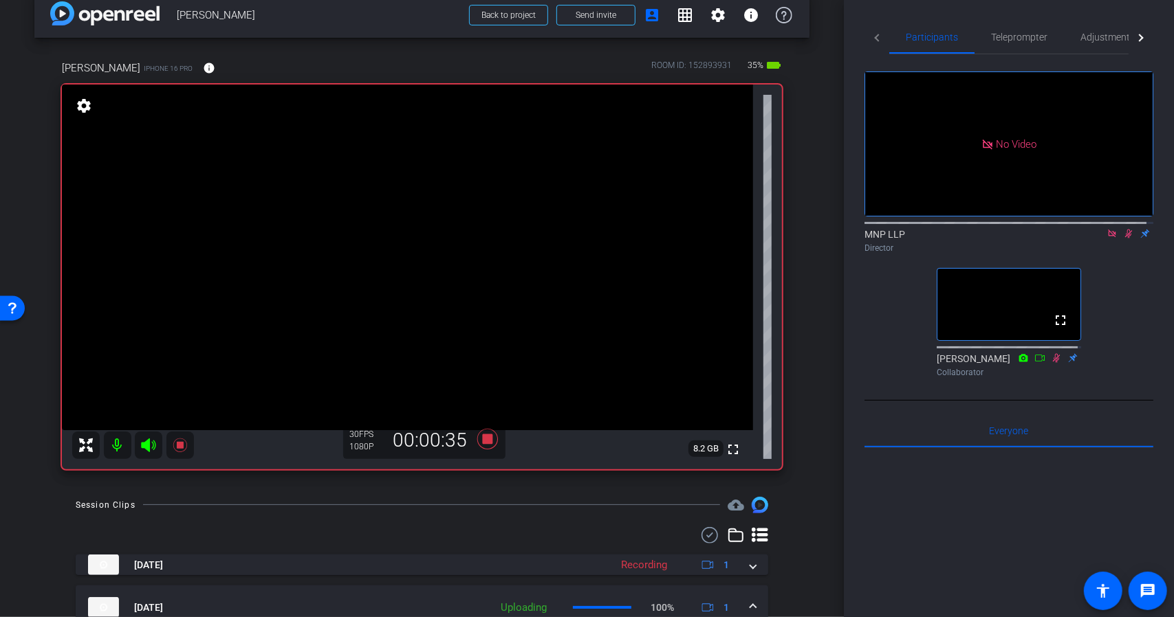
scroll to position [22, 0]
click at [483, 443] on icon at bounding box center [487, 438] width 33 height 25
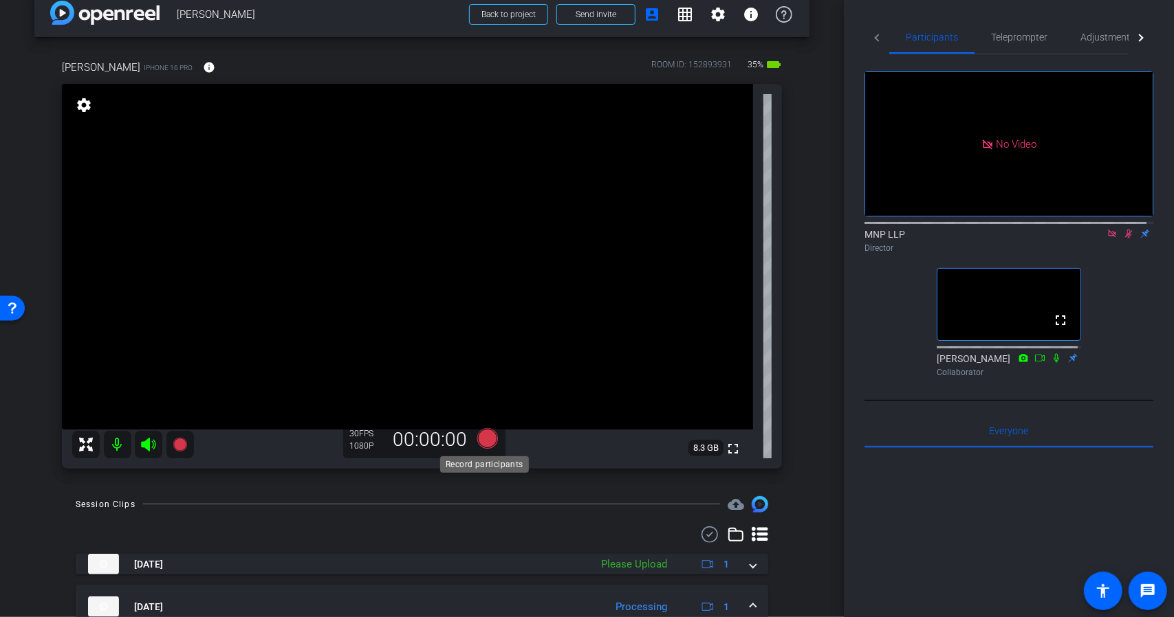
click at [483, 441] on icon at bounding box center [486, 438] width 21 height 21
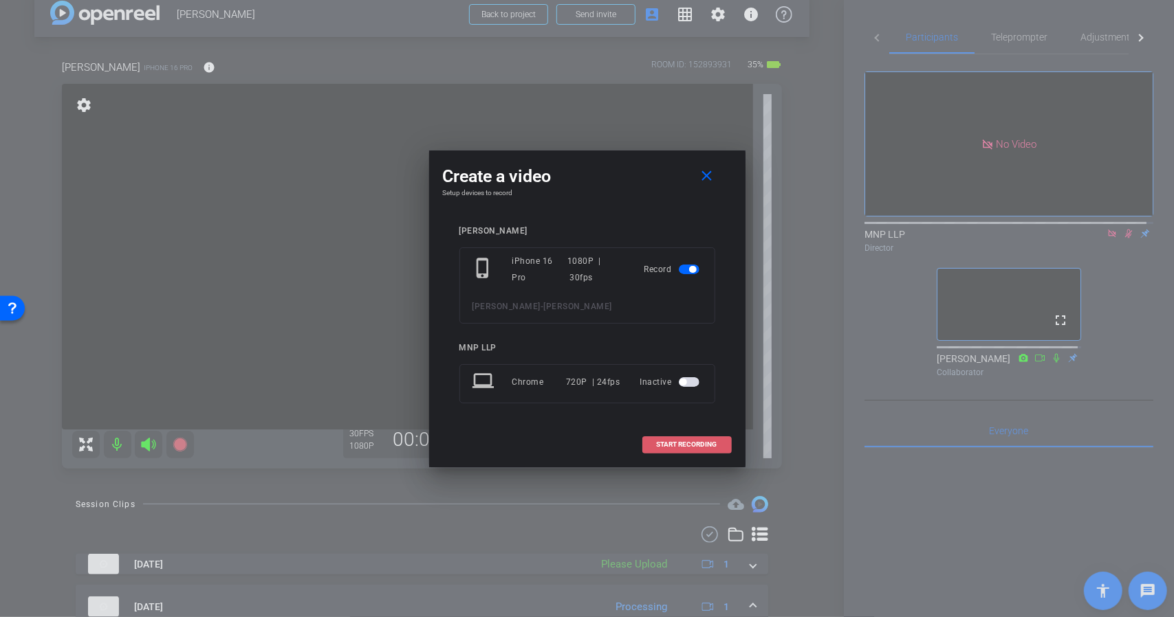
click at [671, 441] on span "START RECORDING" at bounding box center [687, 444] width 61 height 7
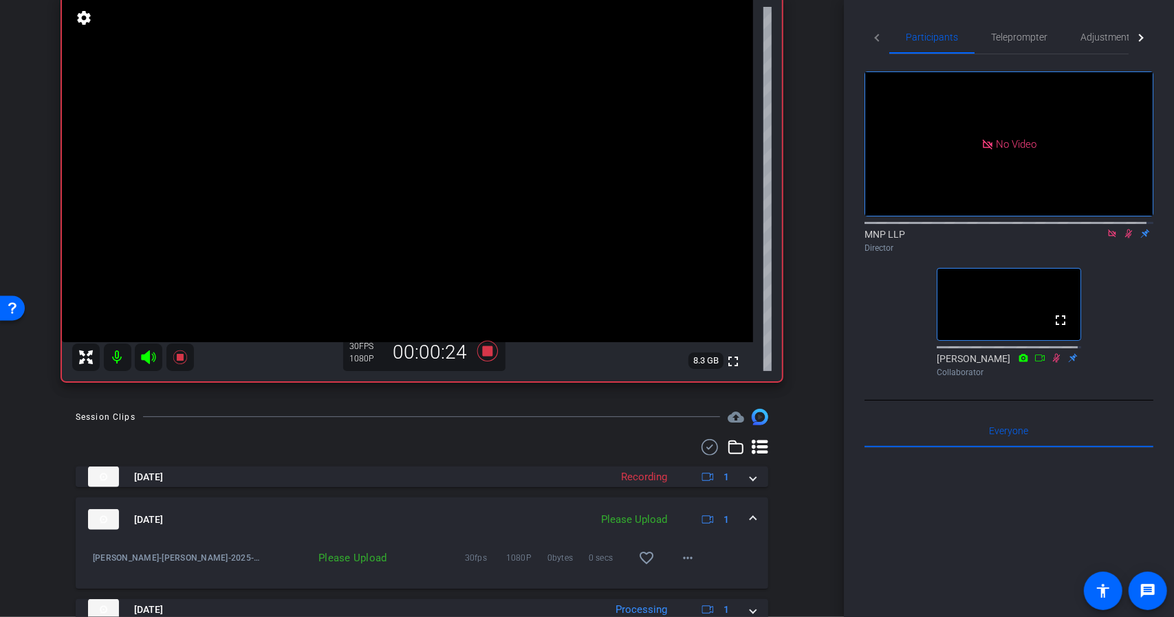
scroll to position [119, 0]
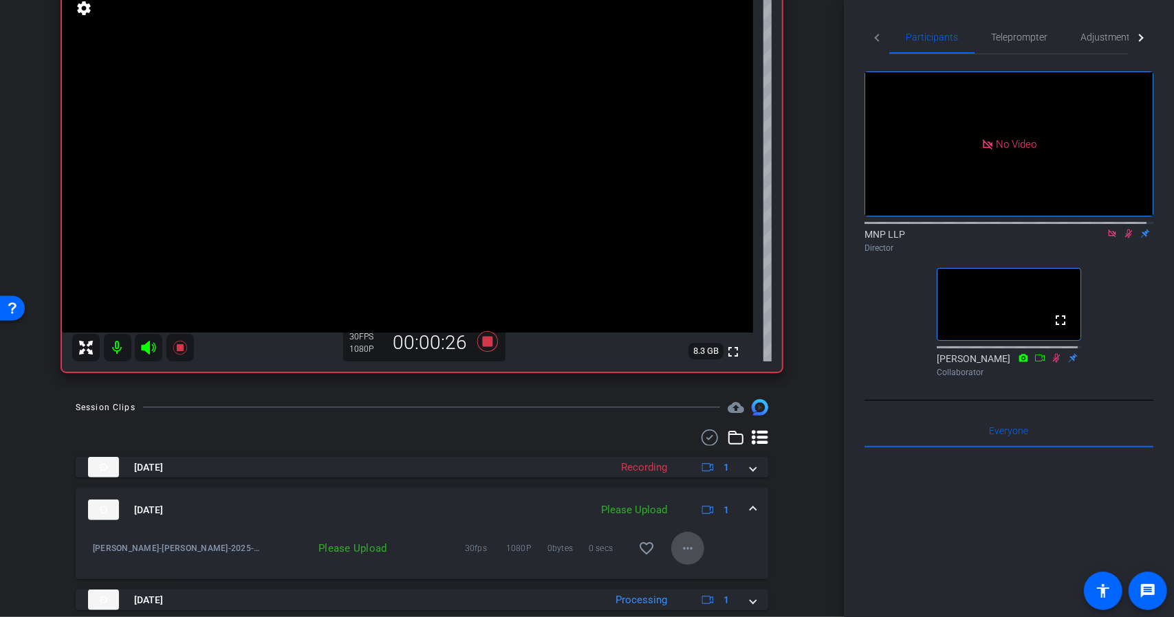
click at [684, 546] on mat-icon "more_horiz" at bounding box center [687, 548] width 17 height 17
click at [688, 489] on span "Upload" at bounding box center [703, 485] width 55 height 17
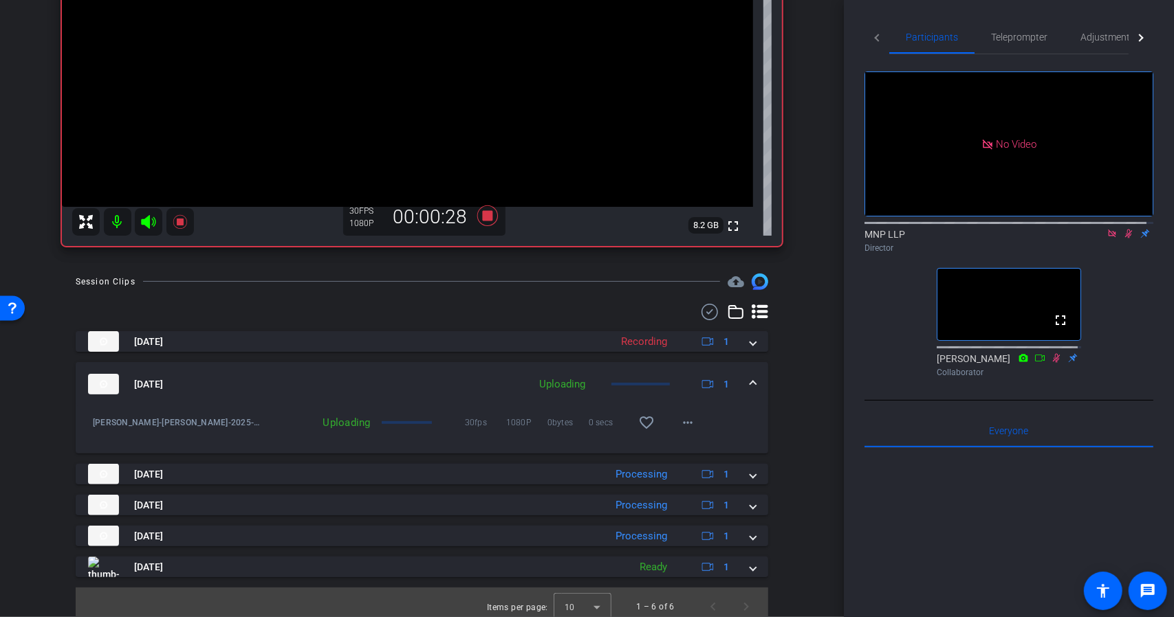
scroll to position [254, 0]
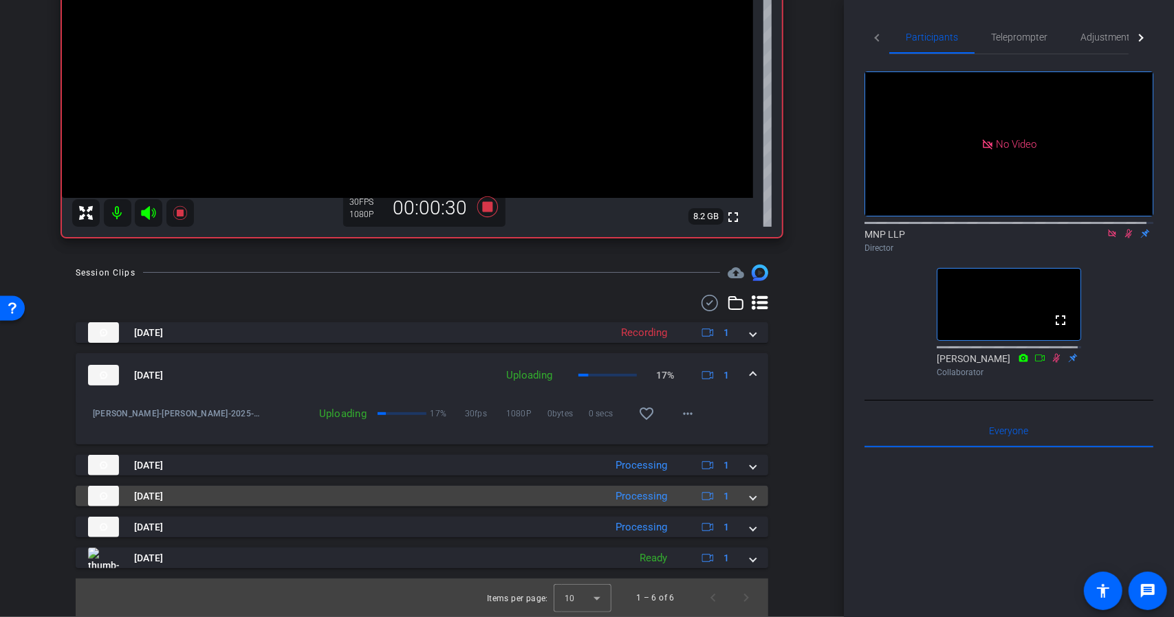
click at [750, 498] on span at bounding box center [753, 497] width 6 height 14
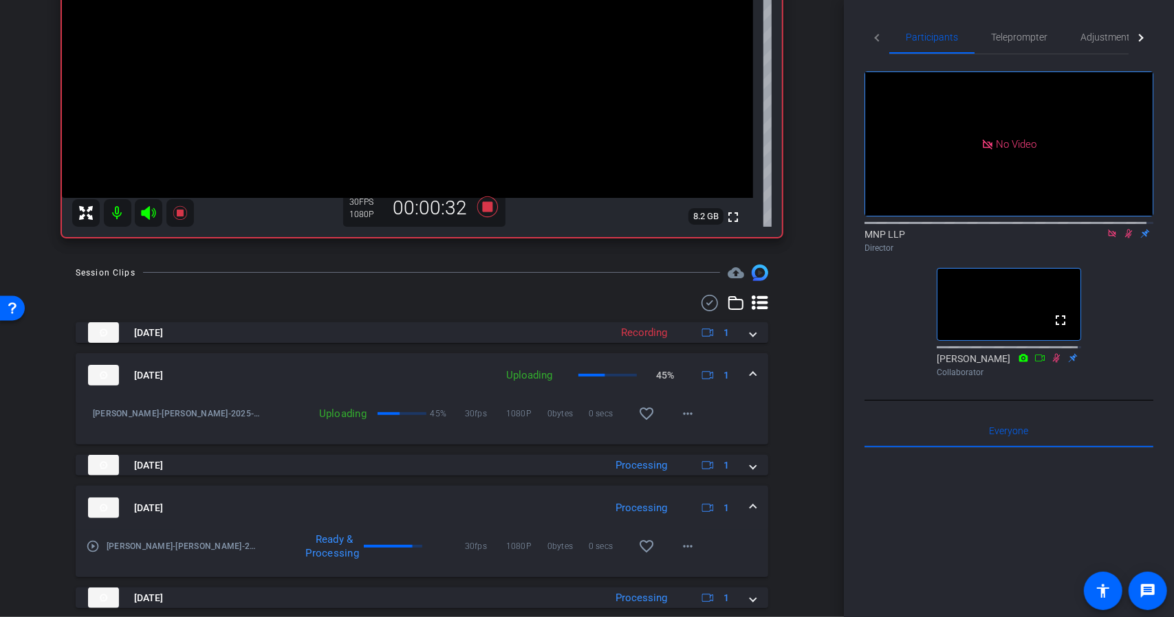
click at [744, 498] on mat-expansion-panel-header "Sep 29, 2025 Processing 1" at bounding box center [422, 508] width 692 height 44
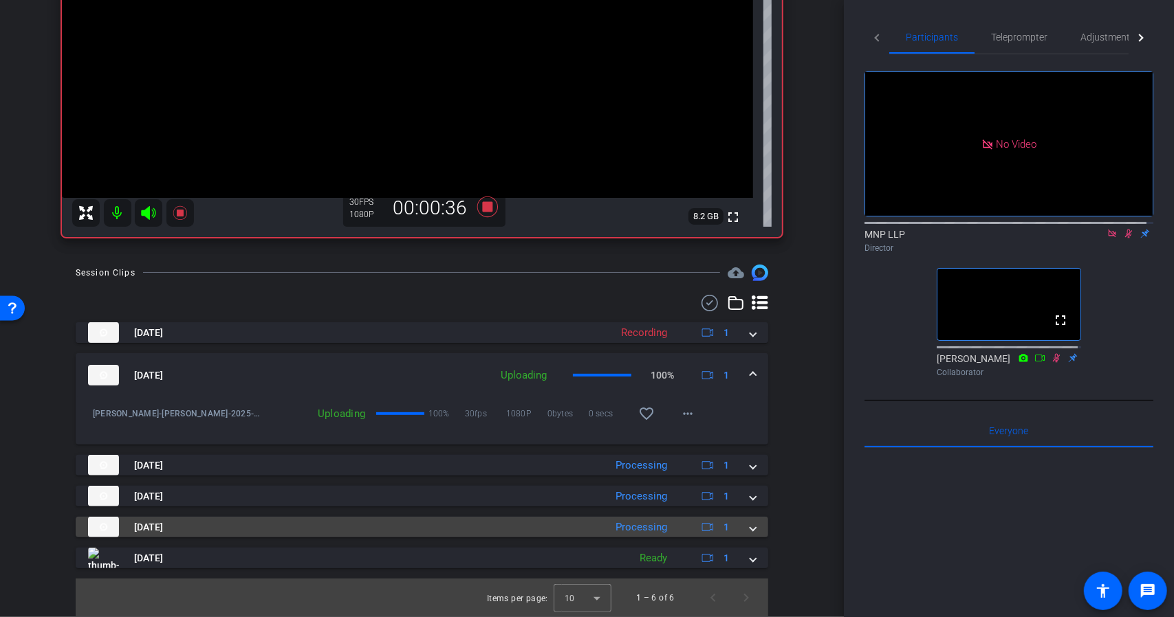
click at [751, 523] on mat-expansion-panel-header "Sep 29, 2025 Processing 1" at bounding box center [422, 527] width 692 height 21
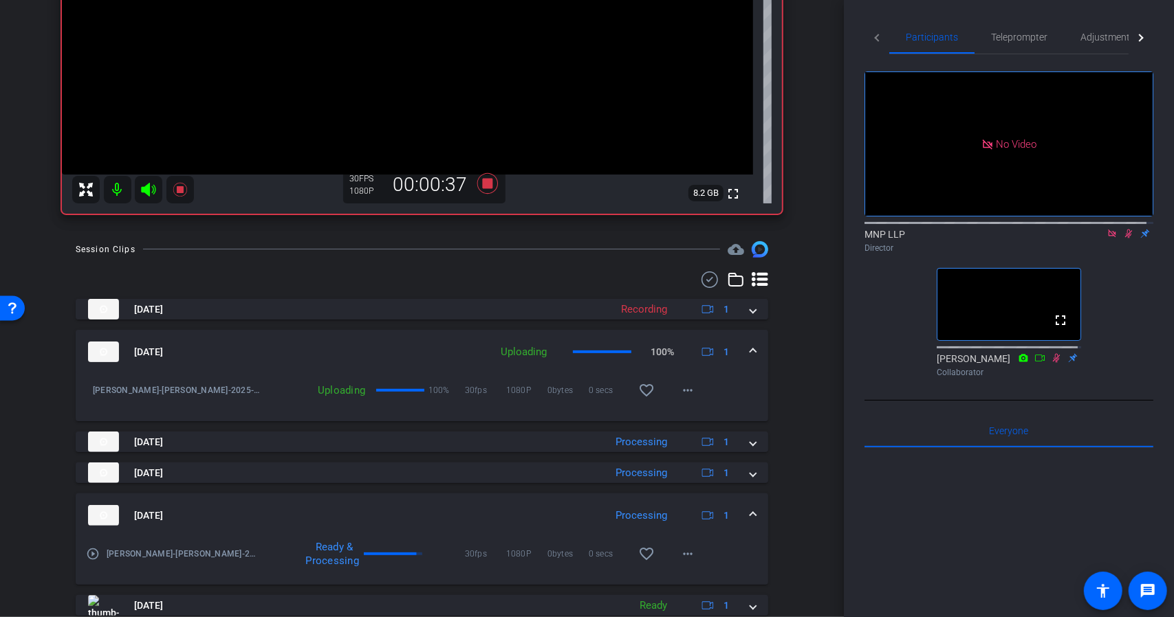
scroll to position [292, 0]
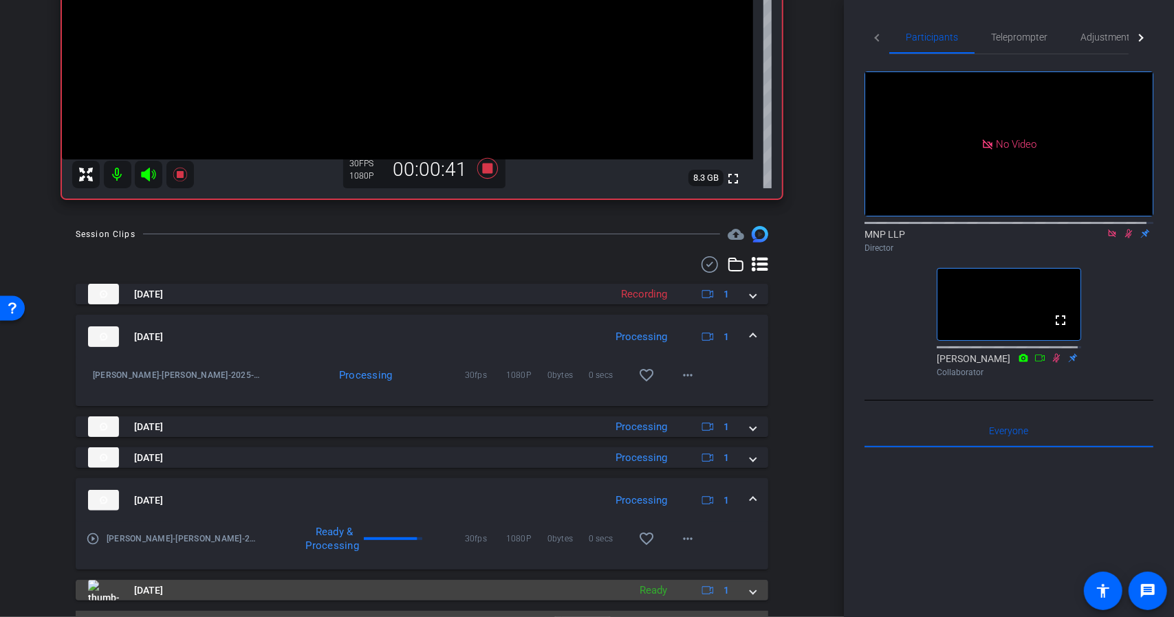
click at [750, 591] on span at bounding box center [753, 591] width 6 height 14
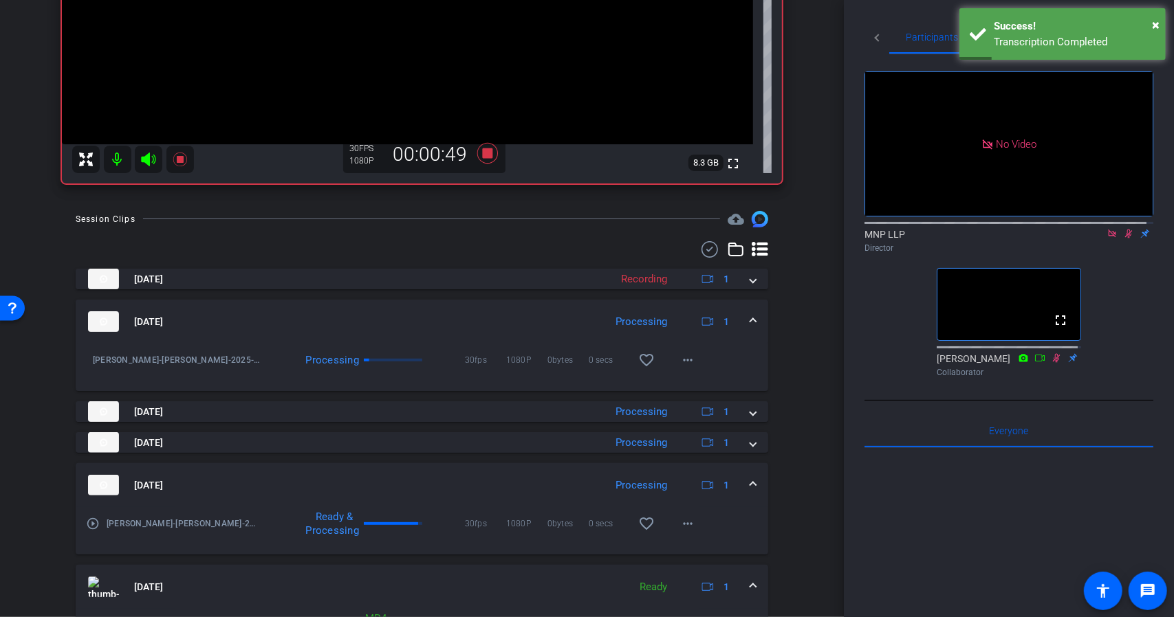
scroll to position [307, 0]
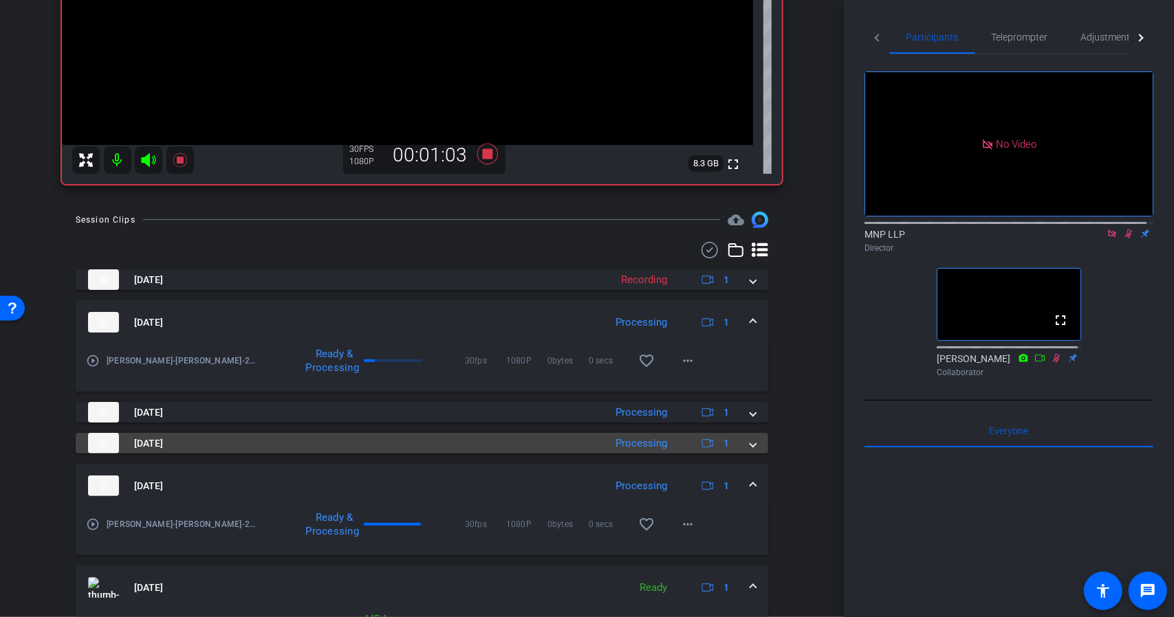
click at [744, 451] on mat-expansion-panel-header "Sep 29, 2025 Processing 1" at bounding box center [422, 443] width 692 height 21
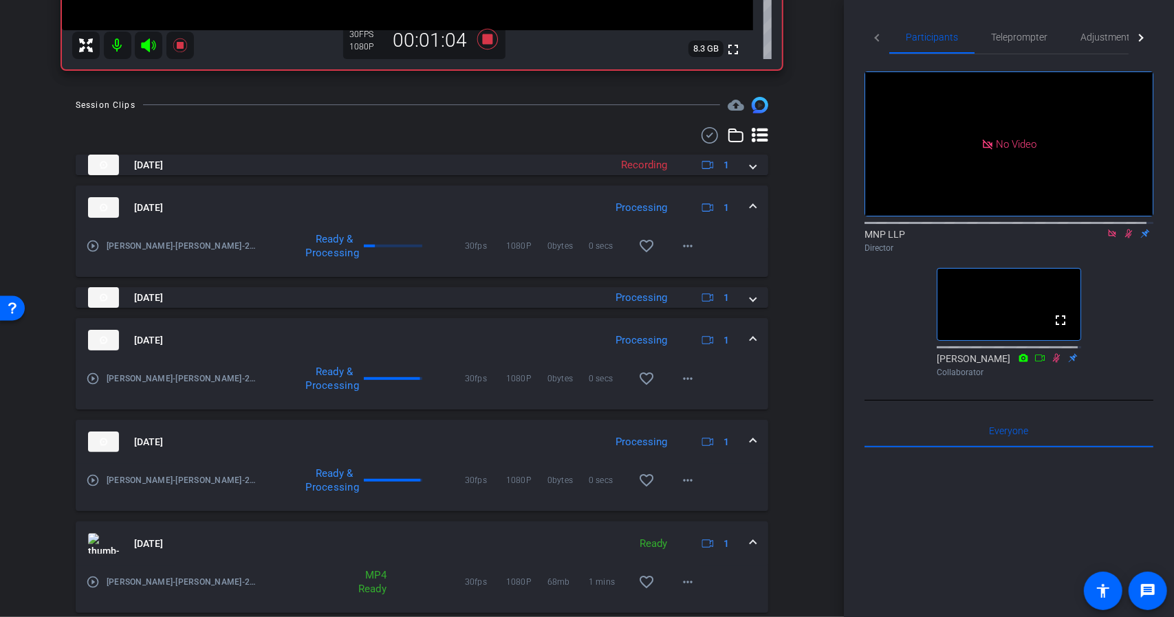
scroll to position [424, 0]
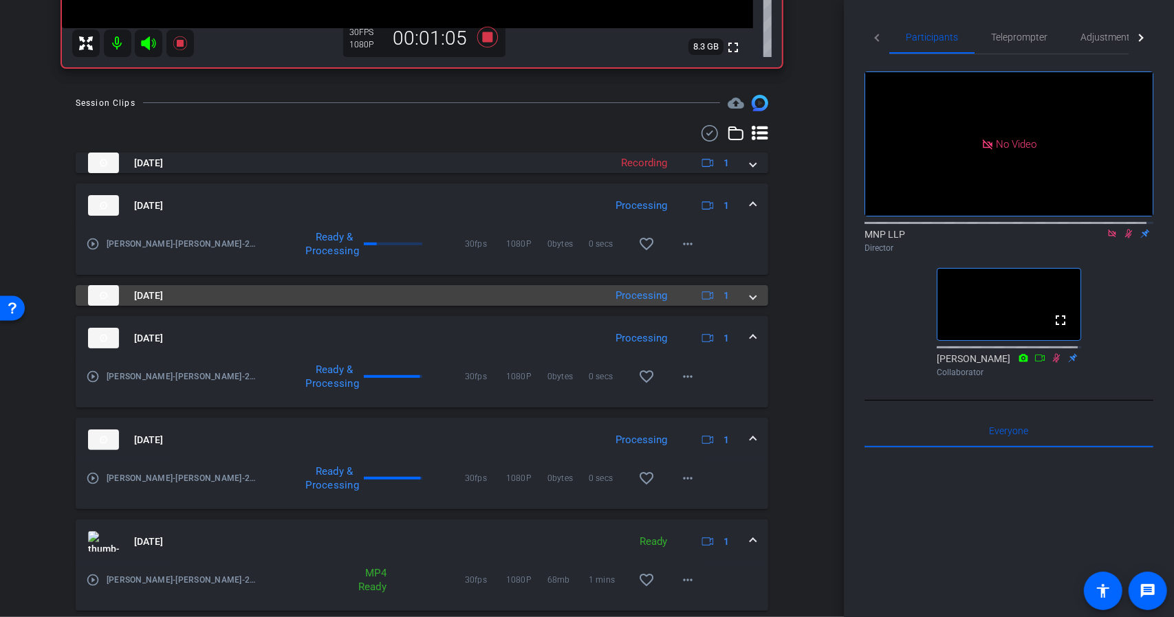
click at [750, 294] on span at bounding box center [753, 296] width 6 height 14
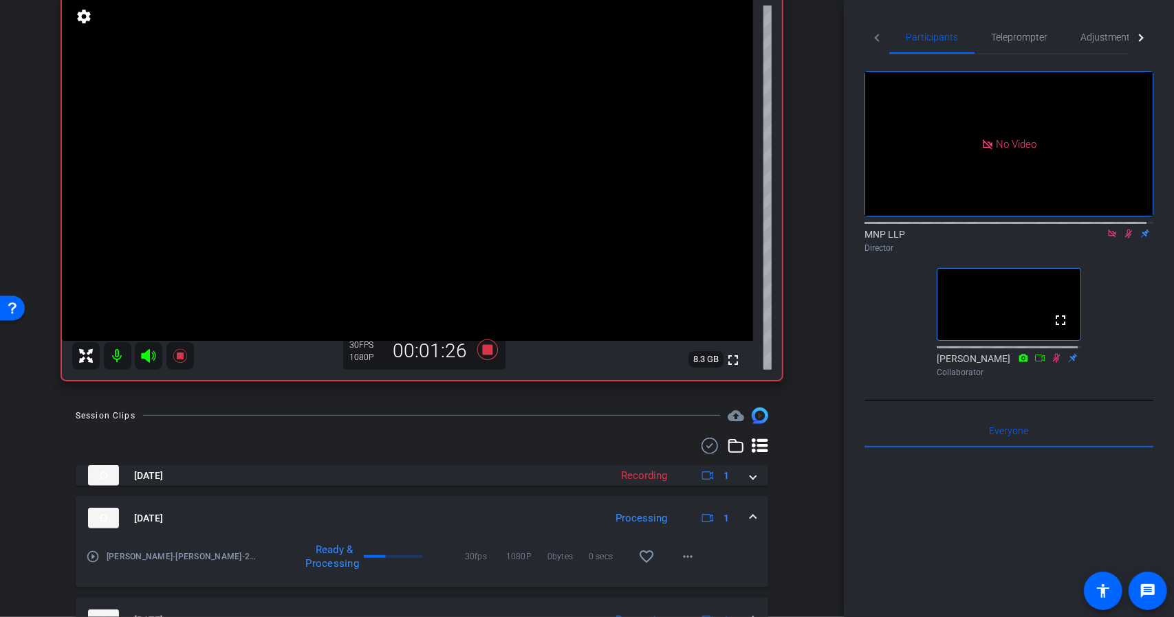
scroll to position [109, 0]
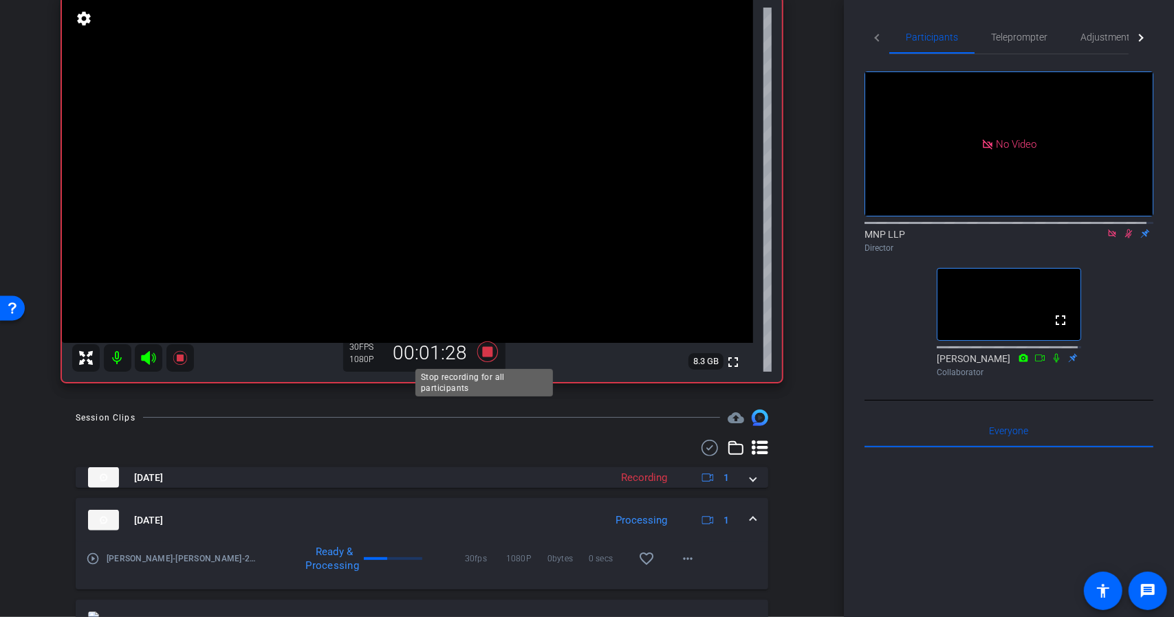
click at [485, 356] on icon at bounding box center [486, 352] width 21 height 21
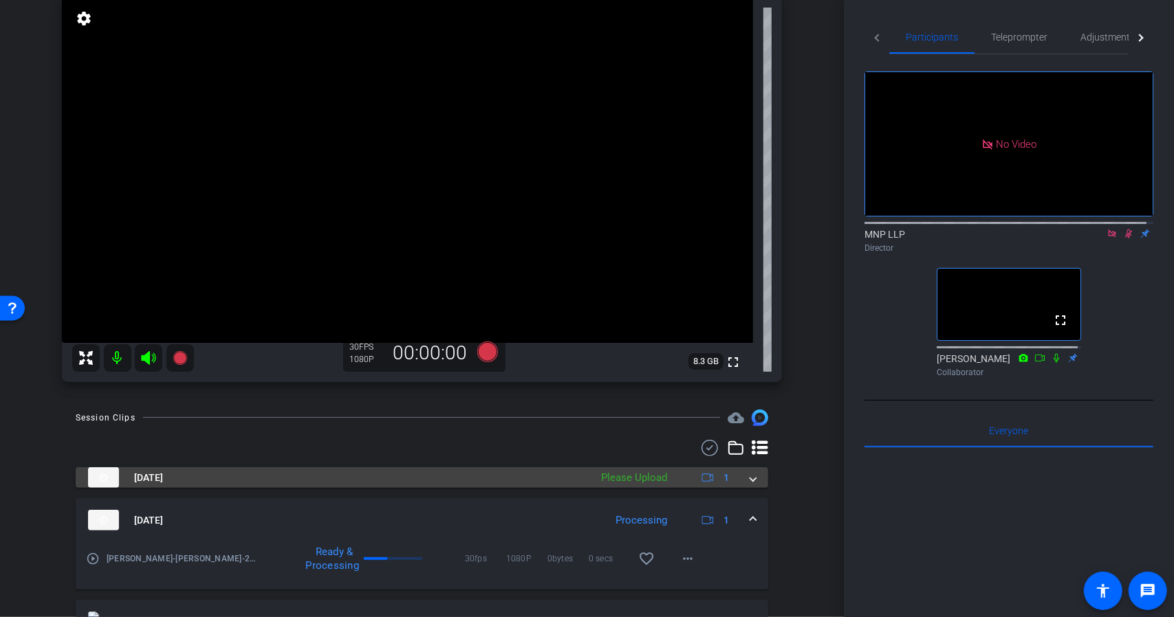
click at [750, 481] on span at bounding box center [753, 478] width 6 height 14
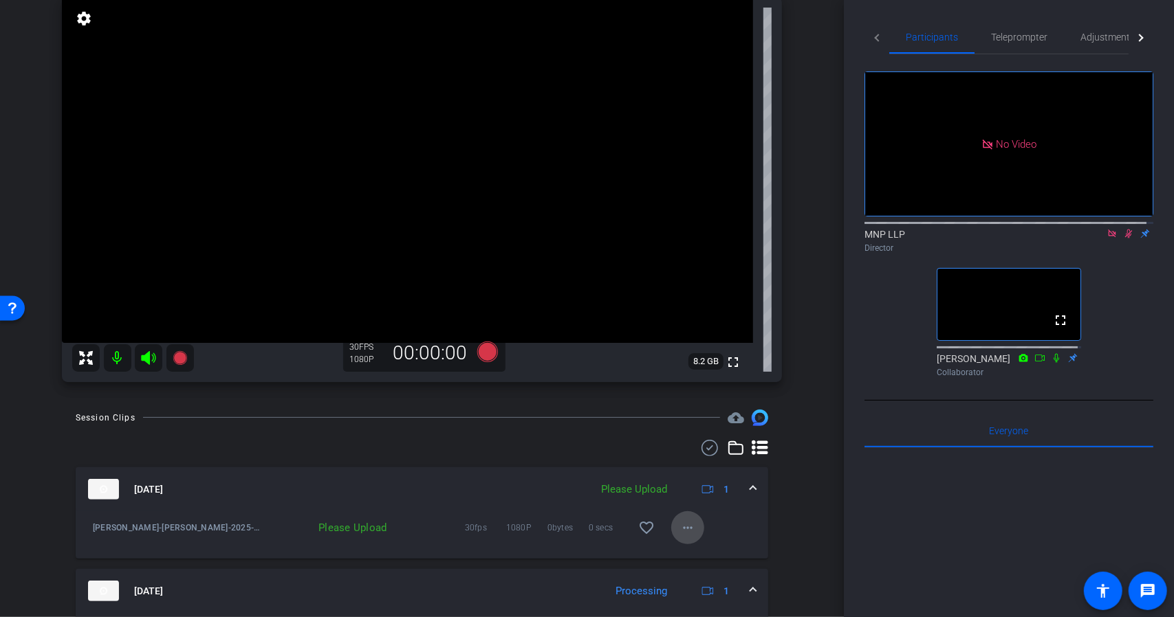
click at [679, 525] on mat-icon "more_horiz" at bounding box center [687, 528] width 17 height 17
click at [696, 551] on span "Upload" at bounding box center [703, 556] width 55 height 17
click at [1108, 237] on icon at bounding box center [1112, 234] width 8 height 8
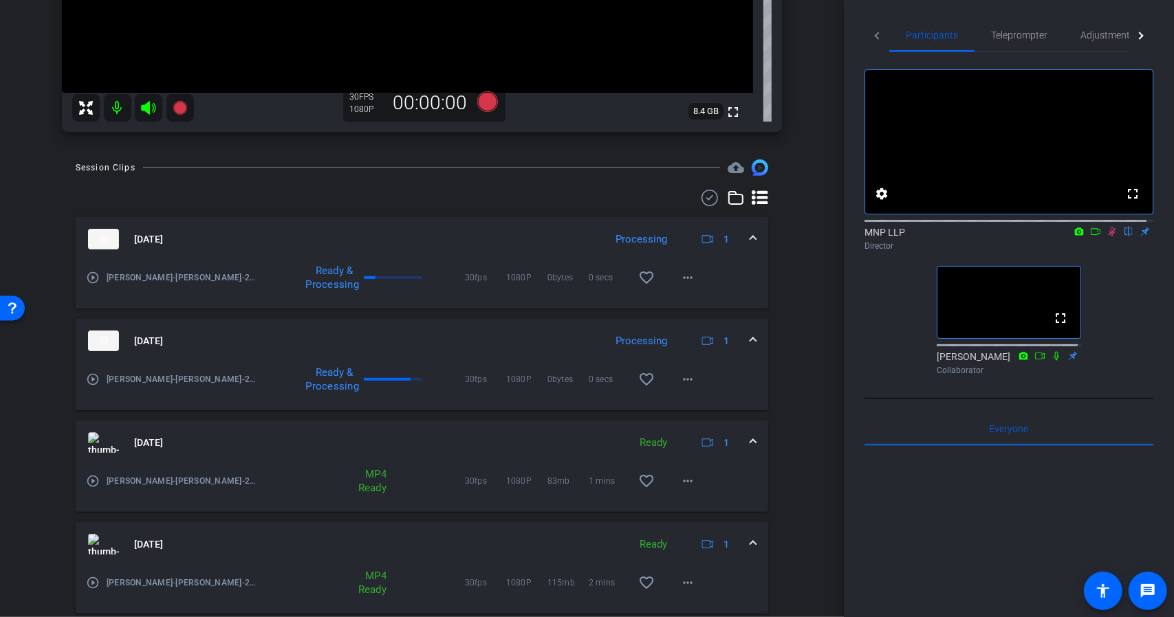
scroll to position [0, 0]
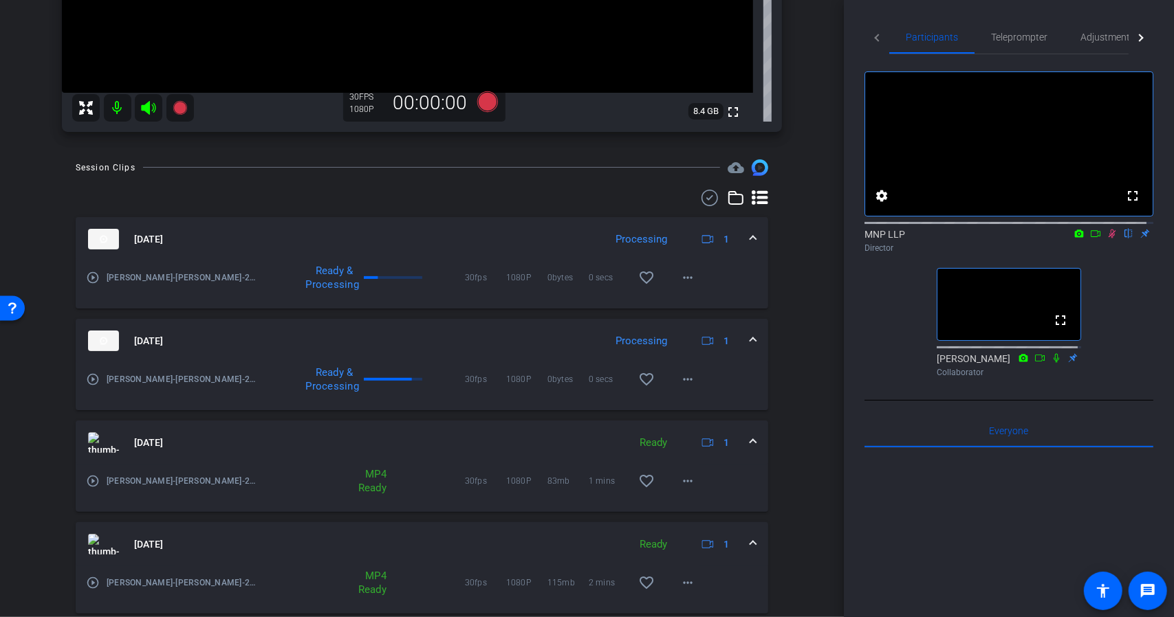
click at [125, 109] on mat-icon at bounding box center [118, 108] width 28 height 28
click at [1106, 239] on icon at bounding box center [1111, 234] width 11 height 10
click at [143, 105] on icon at bounding box center [148, 108] width 14 height 14
click at [1108, 239] on icon at bounding box center [1112, 234] width 8 height 9
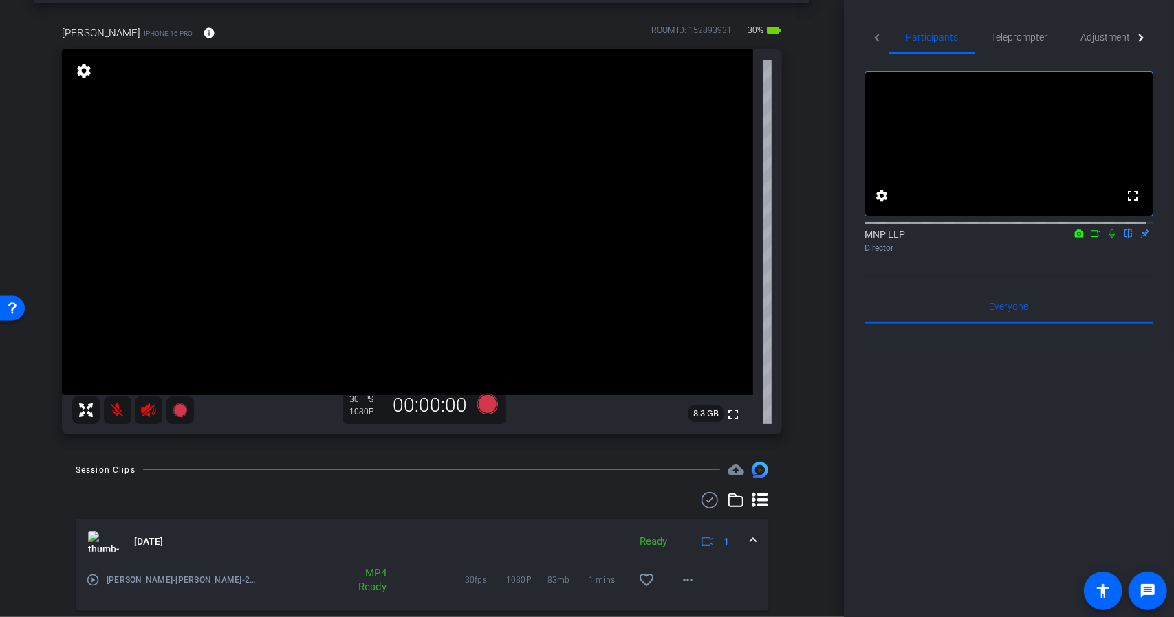
scroll to position [55, 0]
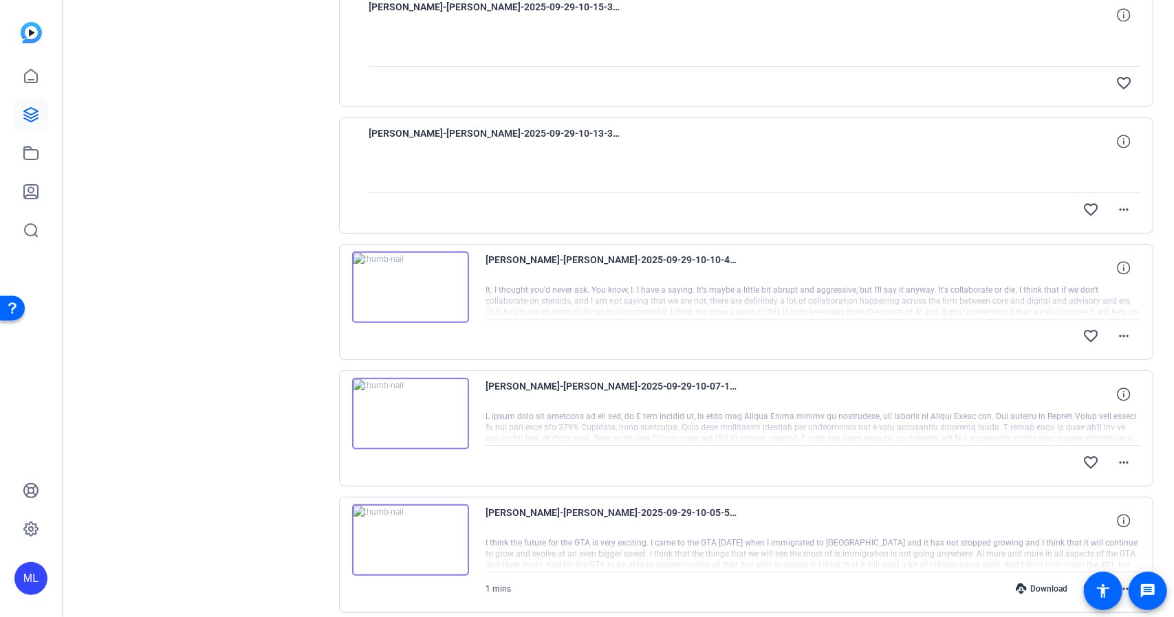
scroll to position [364, 0]
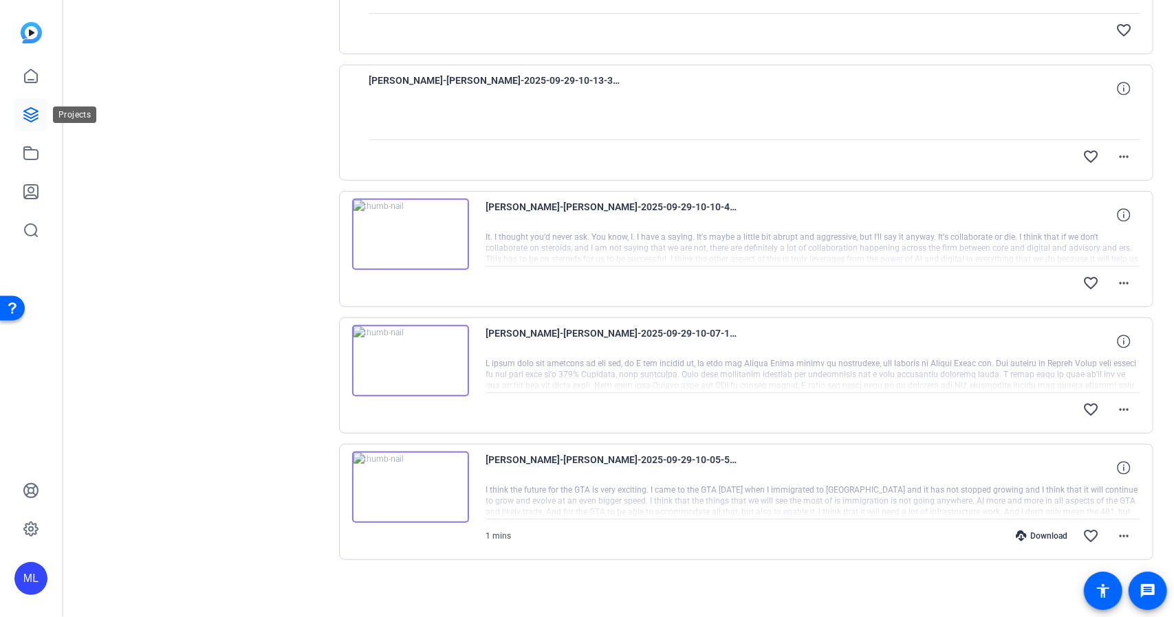
click at [29, 119] on icon at bounding box center [31, 115] width 17 height 17
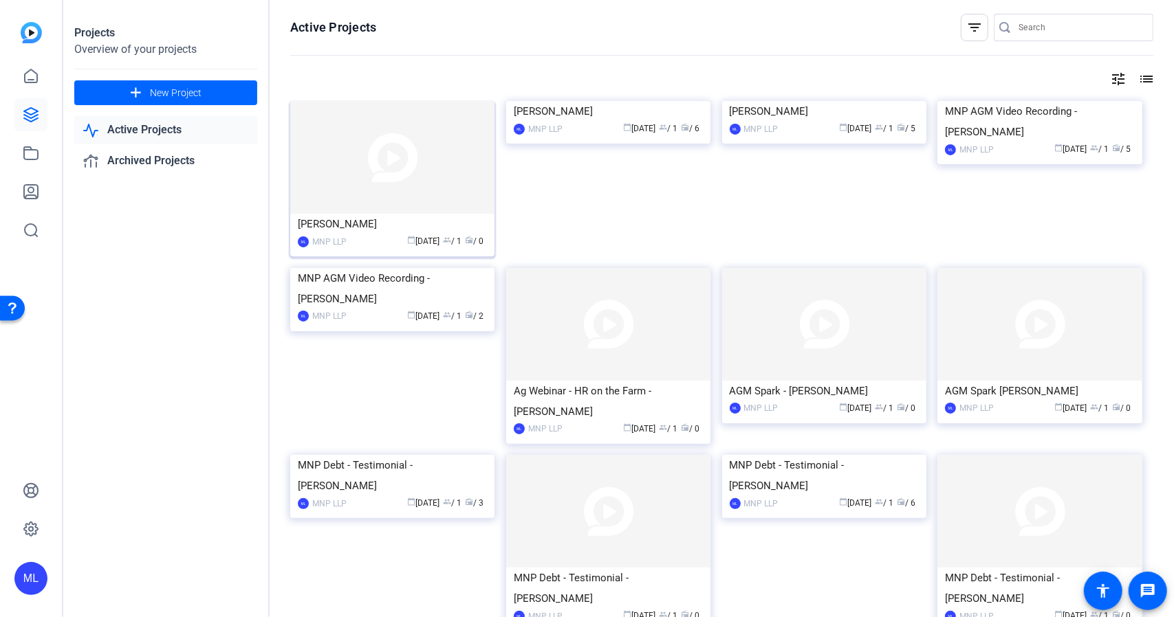
click at [378, 168] on img at bounding box center [392, 157] width 204 height 113
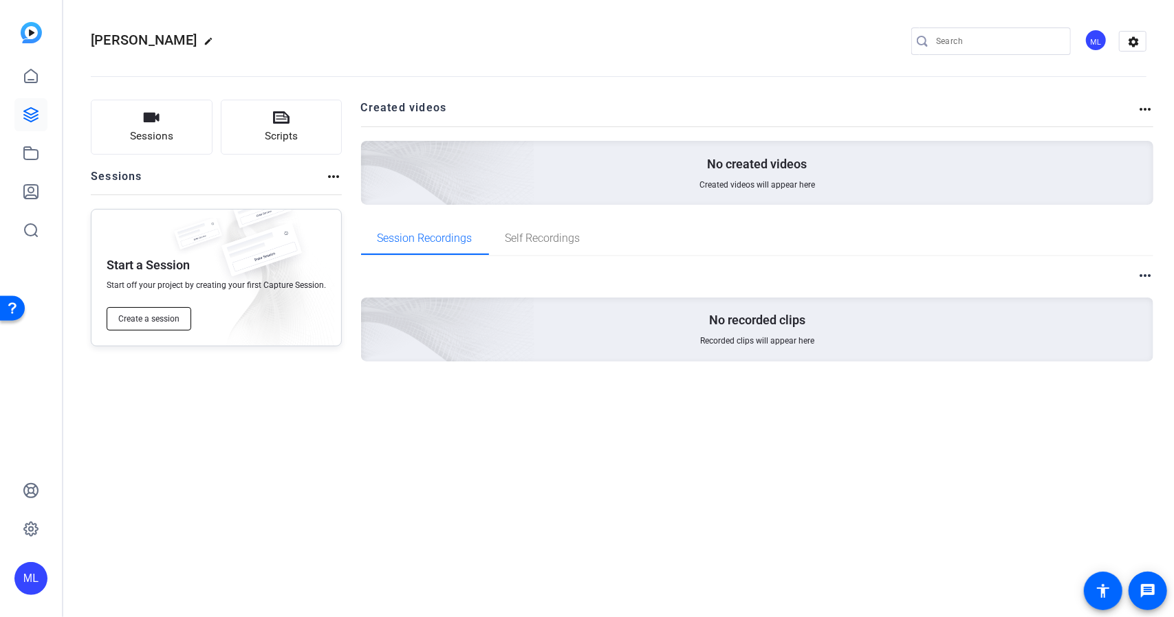
click at [154, 314] on span "Create a session" at bounding box center [148, 319] width 61 height 11
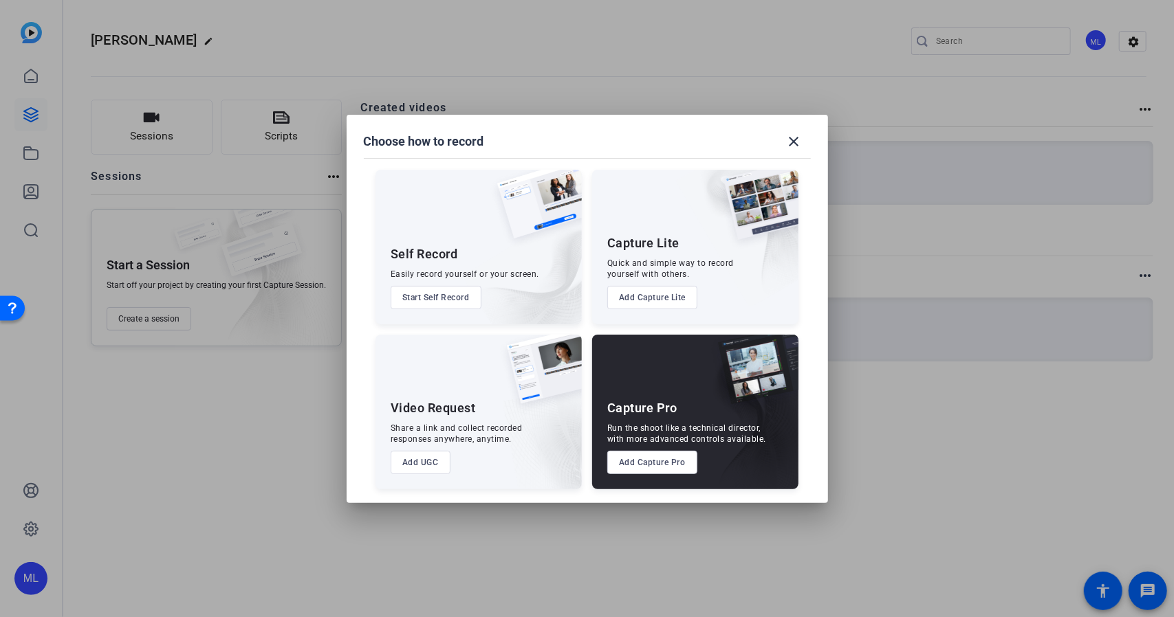
click at [304, 203] on div at bounding box center [587, 308] width 1174 height 617
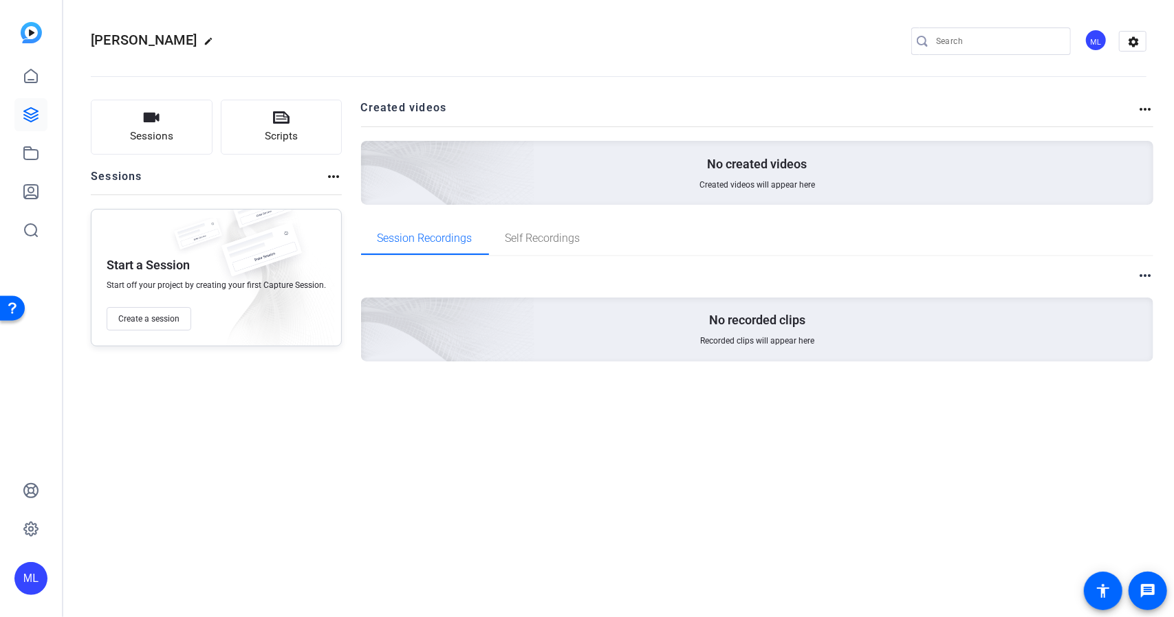
click at [327, 178] on mat-icon "more_horiz" at bounding box center [333, 176] width 17 height 17
click at [248, 353] on div at bounding box center [587, 308] width 1174 height 617
click at [163, 317] on span "Create a session" at bounding box center [148, 319] width 61 height 11
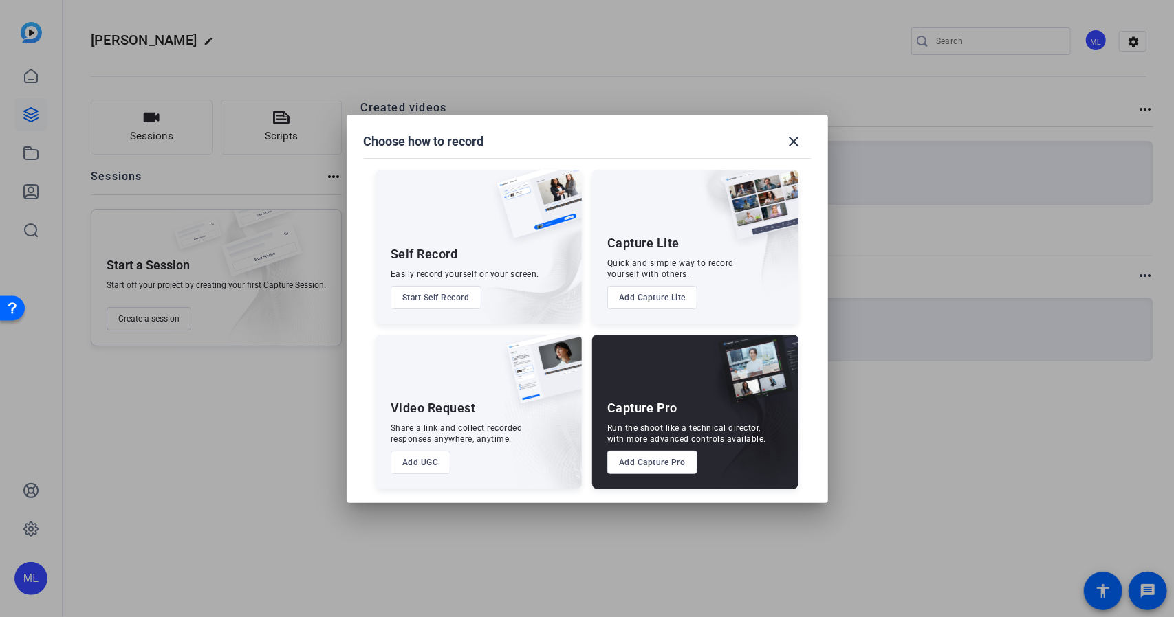
click at [667, 460] on button "Add Capture Pro" at bounding box center [652, 462] width 90 height 23
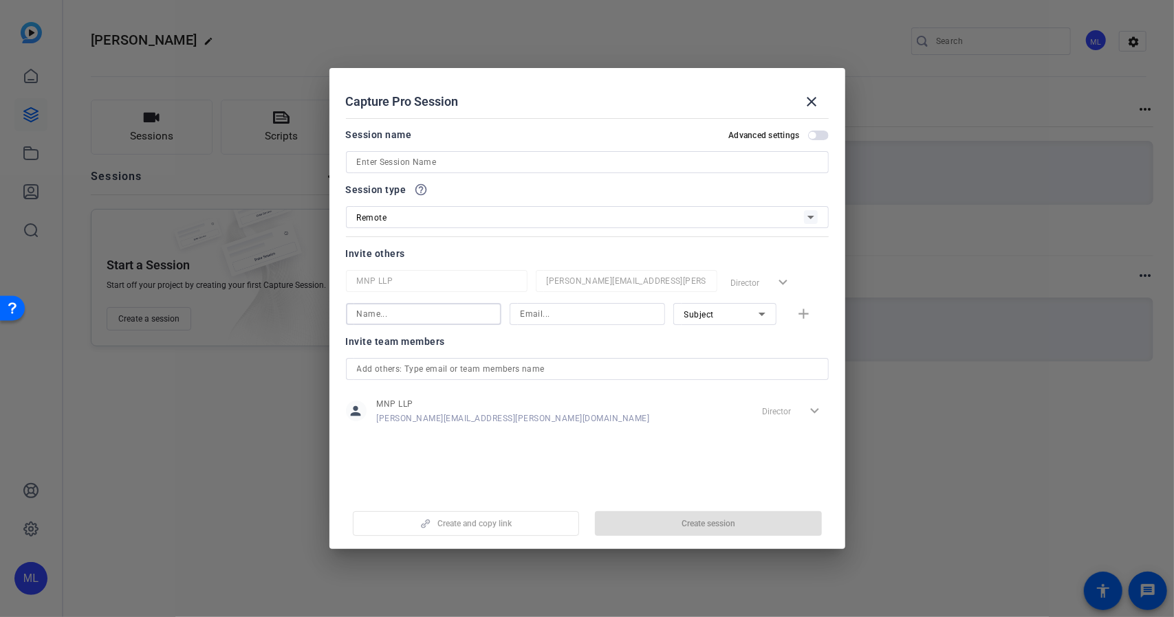
click at [452, 313] on input at bounding box center [423, 314] width 133 height 17
type input "[PERSON_NAME]"
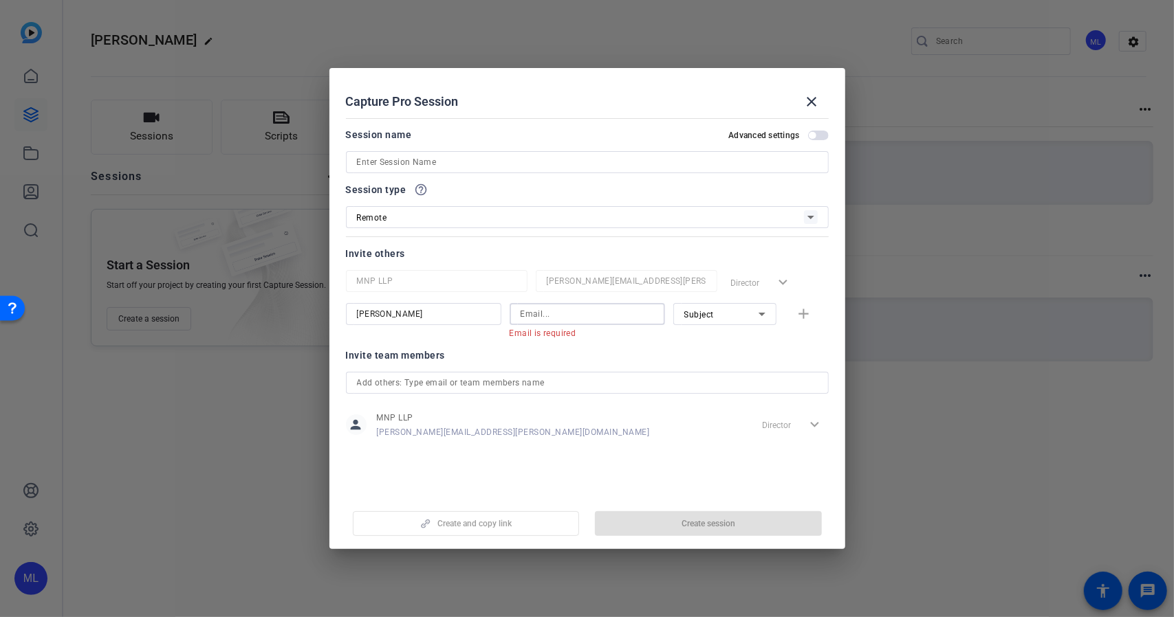
click at [542, 314] on input at bounding box center [586, 314] width 133 height 17
paste input "[PERSON_NAME][DOMAIN_NAME][EMAIL_ADDRESS][PERSON_NAME][DOMAIN_NAME]"
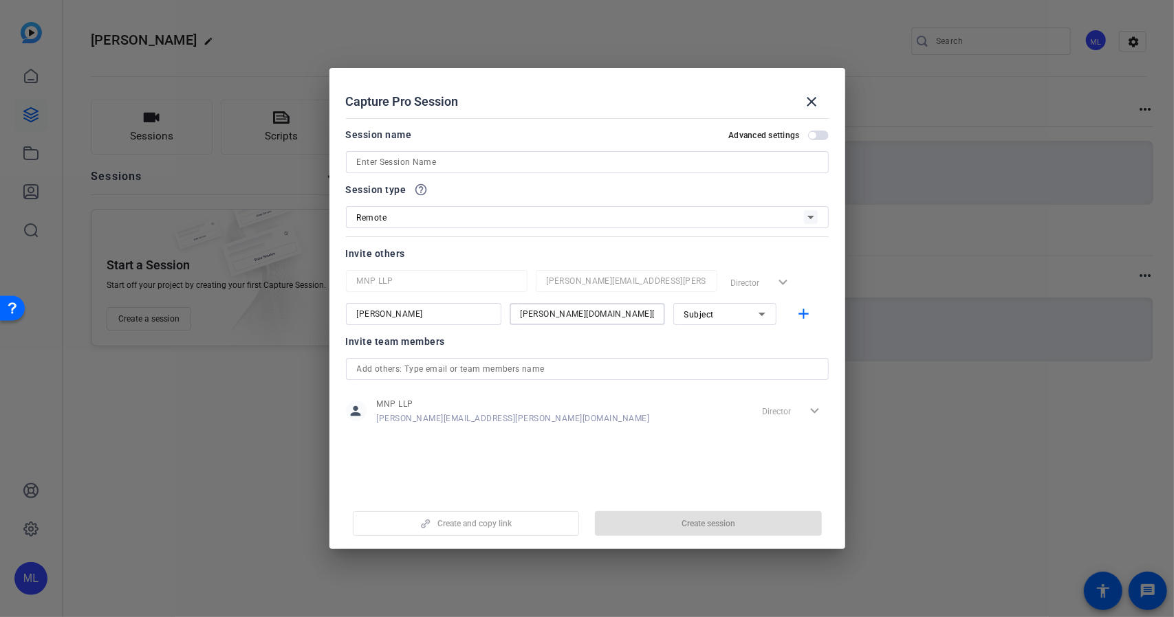
click at [542, 314] on input "[PERSON_NAME][DOMAIN_NAME][EMAIL_ADDRESS][PERSON_NAME][DOMAIN_NAME]" at bounding box center [586, 314] width 133 height 17
type input "[PERSON_NAME][DOMAIN_NAME][EMAIL_ADDRESS][PERSON_NAME][DOMAIN_NAME]"
click at [725, 313] on div "Subject" at bounding box center [721, 314] width 74 height 17
click at [714, 343] on span "Collaborator" at bounding box center [709, 341] width 50 height 17
click at [802, 314] on mat-icon "add" at bounding box center [803, 314] width 17 height 17
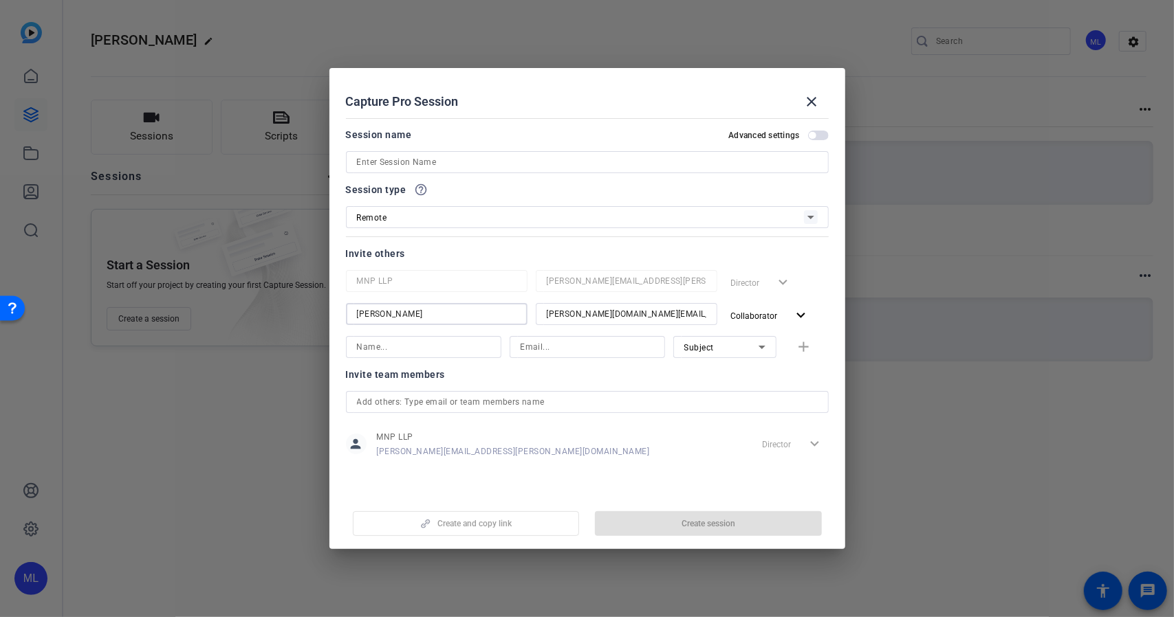
click at [384, 312] on input "[PERSON_NAME]" at bounding box center [437, 314] width 160 height 17
type input "[PERSON_NAME]"
click at [914, 393] on div at bounding box center [587, 308] width 1174 height 617
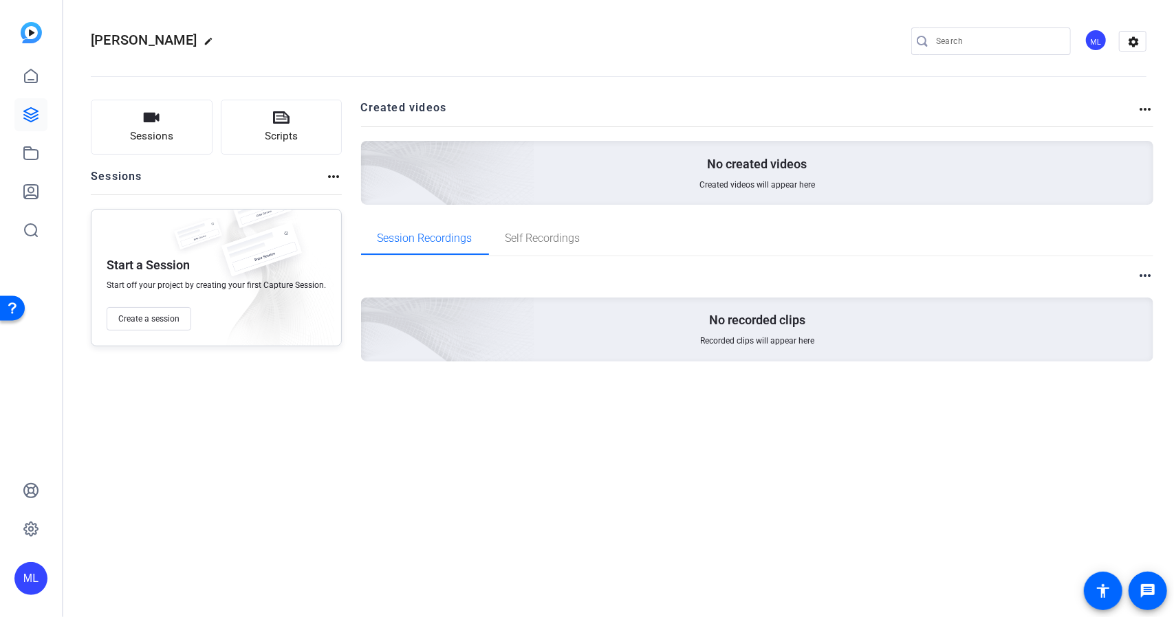
click at [326, 184] on mat-icon "more_horiz" at bounding box center [333, 176] width 17 height 17
click at [177, 321] on div at bounding box center [587, 308] width 1174 height 617
click at [177, 321] on span "Create a session" at bounding box center [148, 319] width 61 height 11
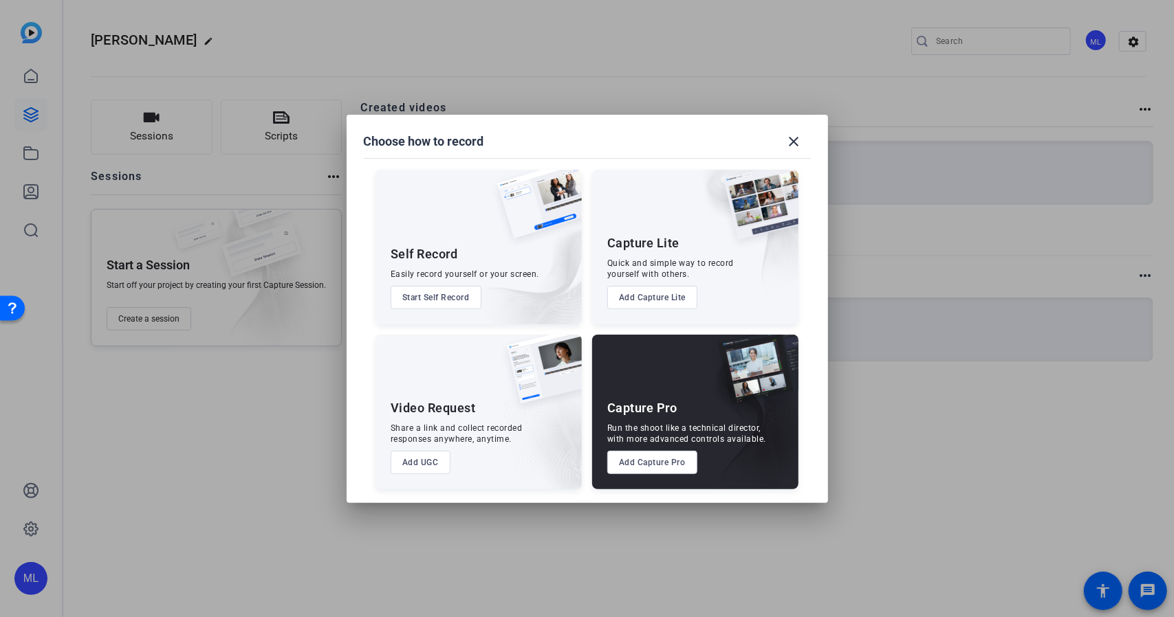
click at [667, 465] on button "Add Capture Pro" at bounding box center [652, 462] width 90 height 23
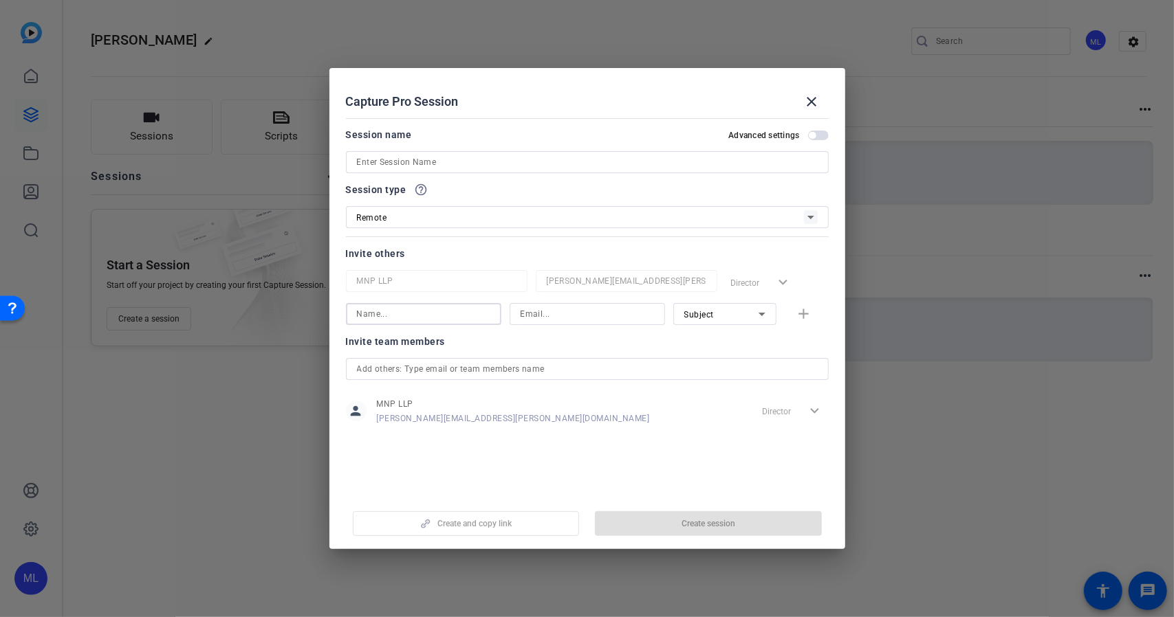
click at [447, 311] on input at bounding box center [423, 314] width 133 height 17
type input "[PERSON_NAME]"
click at [540, 318] on input at bounding box center [586, 314] width 133 height 17
paste input "[PERSON_NAME][DOMAIN_NAME][EMAIL_ADDRESS][PERSON_NAME][DOMAIN_NAME]"
type input "[PERSON_NAME][DOMAIN_NAME][EMAIL_ADDRESS][PERSON_NAME][DOMAIN_NAME]"
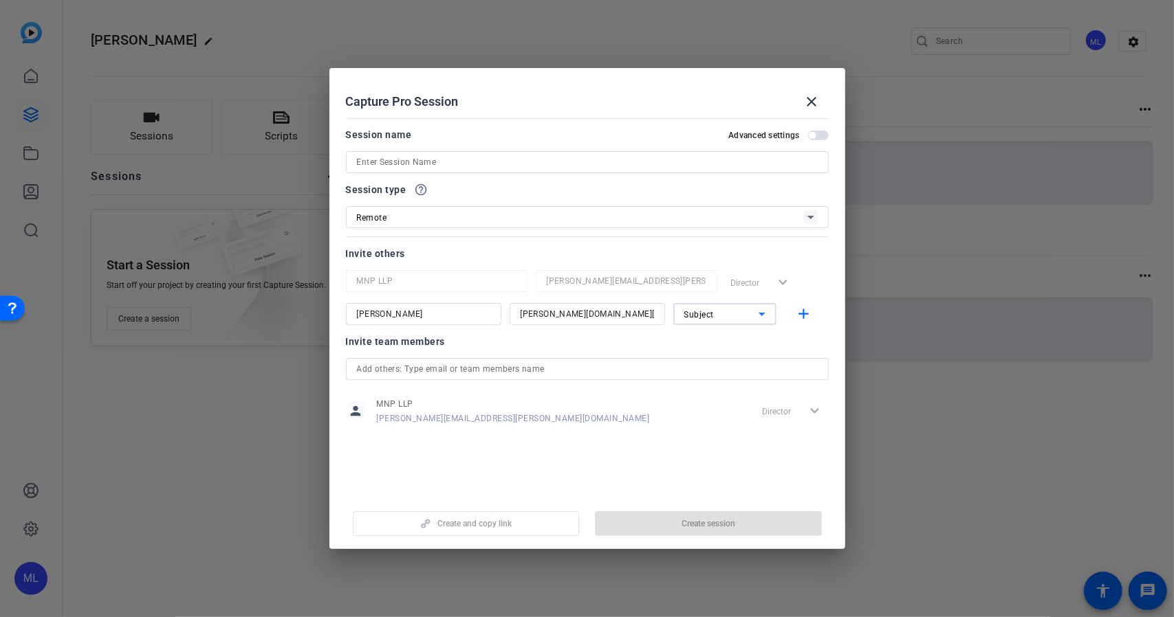
click at [760, 321] on icon at bounding box center [762, 314] width 17 height 17
click at [733, 340] on mat-option "Collaborator" at bounding box center [724, 342] width 103 height 22
click at [806, 310] on mat-icon "add" at bounding box center [803, 314] width 17 height 17
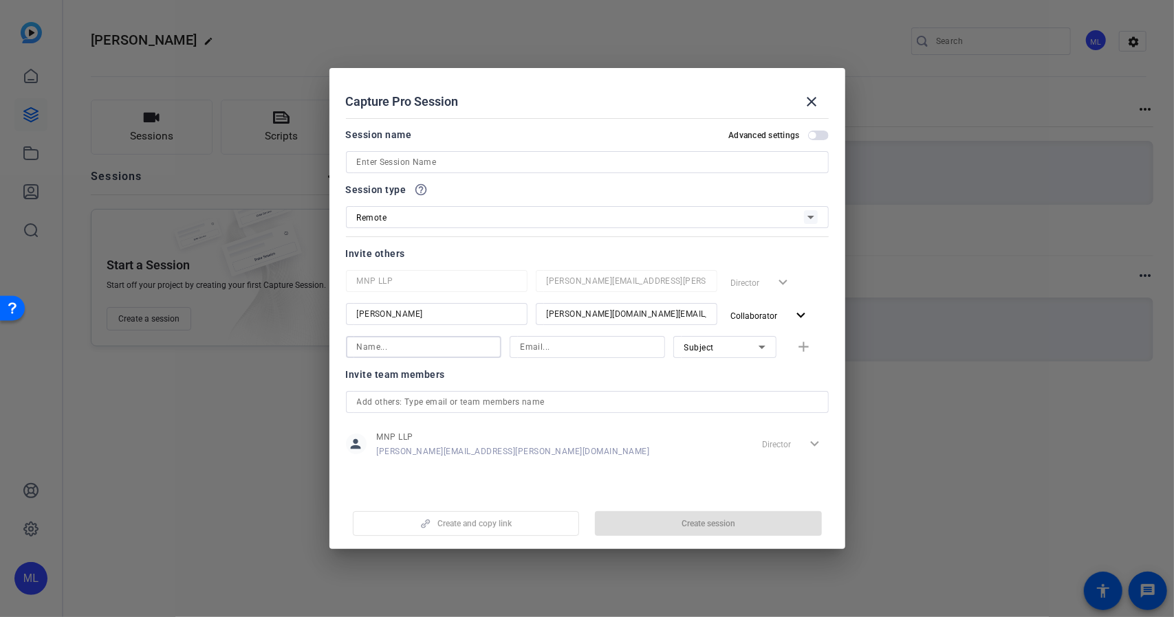
click at [402, 347] on input at bounding box center [423, 347] width 133 height 17
type input "[PERSON_NAME]"
click at [557, 339] on input at bounding box center [586, 347] width 133 height 17
type input "[EMAIL_ADDRESS][DOMAIN_NAME]"
click at [669, 373] on div "Invite team members" at bounding box center [587, 374] width 483 height 17
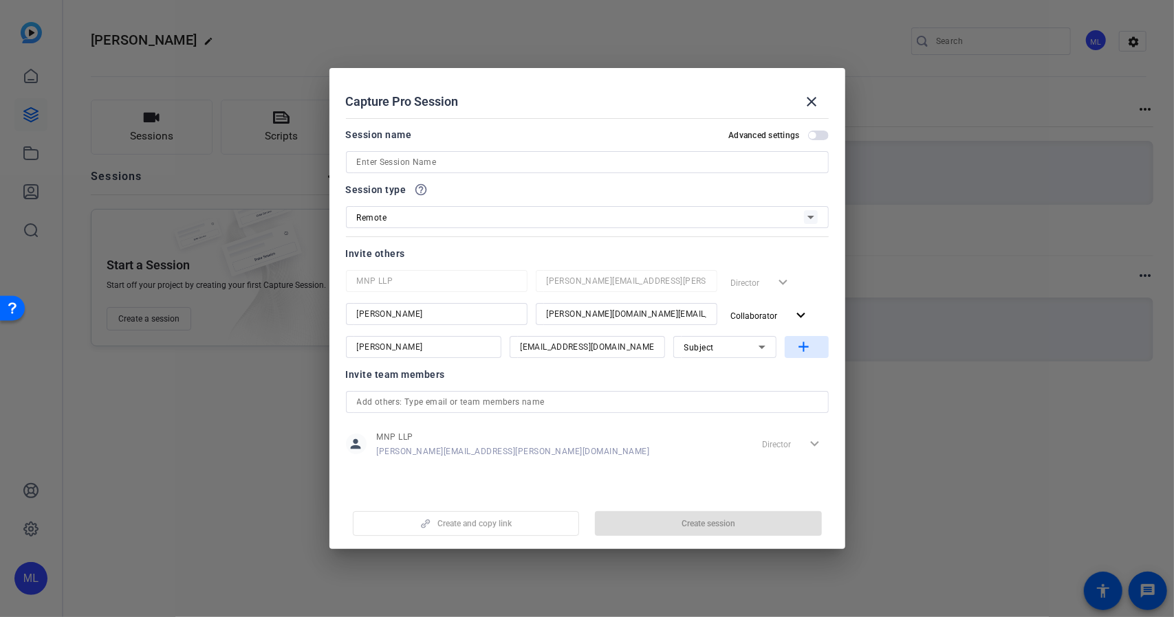
click at [812, 349] on span "button" at bounding box center [806, 347] width 44 height 33
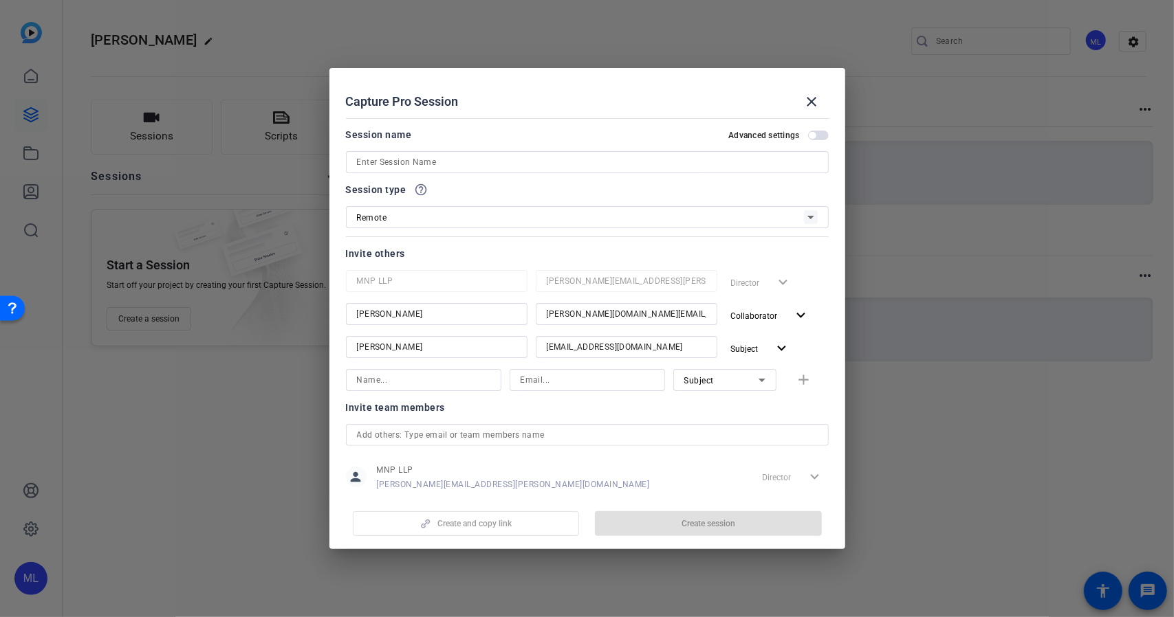
click at [666, 492] on div "person MNP LLP [PERSON_NAME][EMAIL_ADDRESS][PERSON_NAME][DOMAIN_NAME] Director …" at bounding box center [587, 477] width 483 height 34
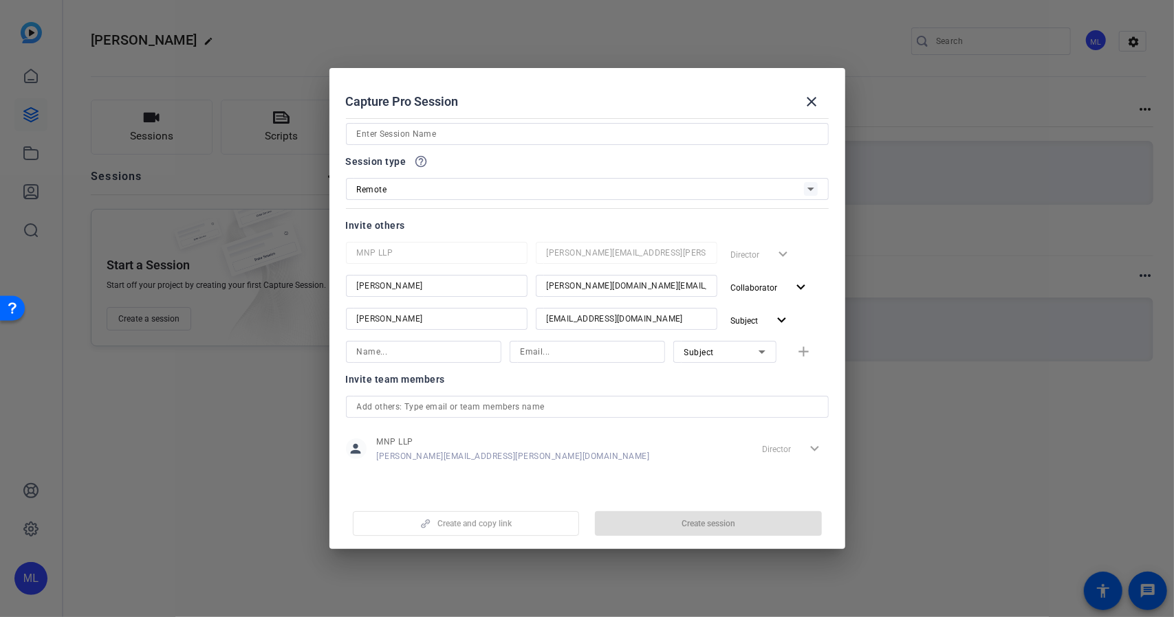
click at [678, 532] on div "Create and copy link Create session" at bounding box center [587, 518] width 483 height 35
click at [823, 97] on span at bounding box center [811, 101] width 33 height 33
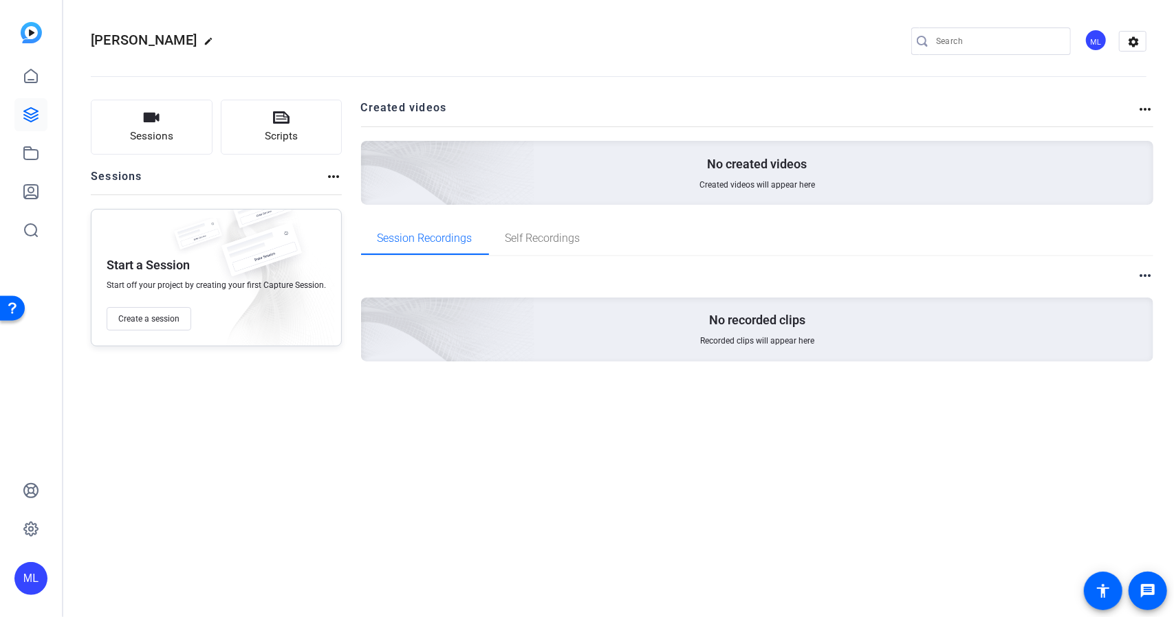
click at [325, 176] on mat-icon "more_horiz" at bounding box center [333, 176] width 17 height 17
click at [540, 233] on span "Self Recordings" at bounding box center [542, 238] width 75 height 11
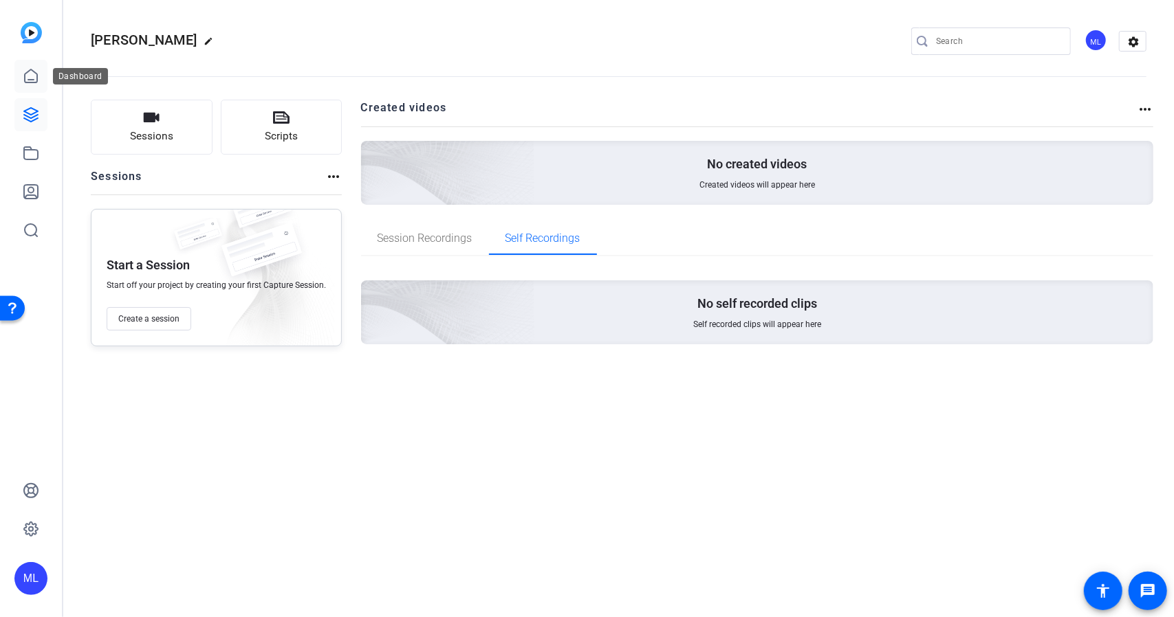
click at [23, 80] on icon at bounding box center [31, 76] width 17 height 17
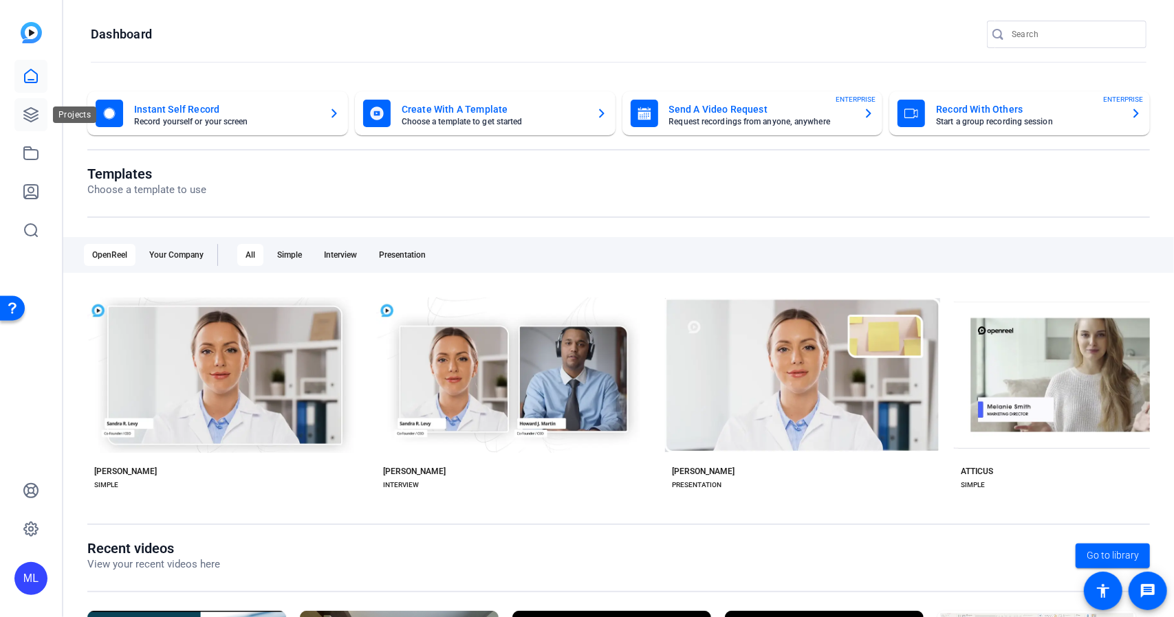
click at [31, 130] on link at bounding box center [30, 114] width 33 height 33
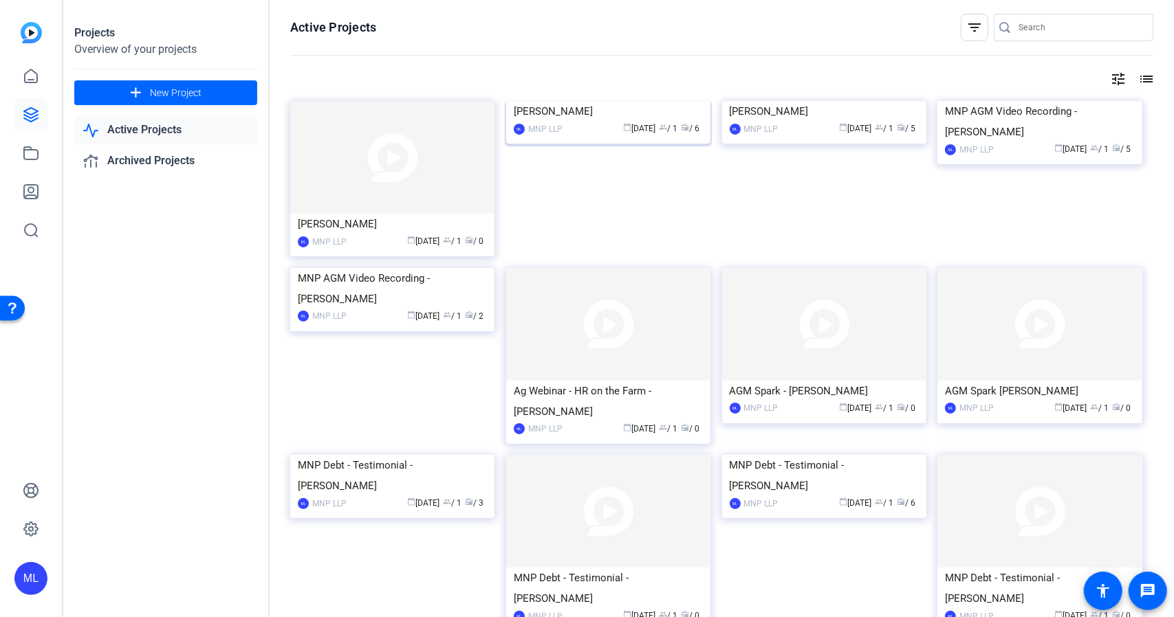
click at [543, 101] on img at bounding box center [608, 101] width 204 height 0
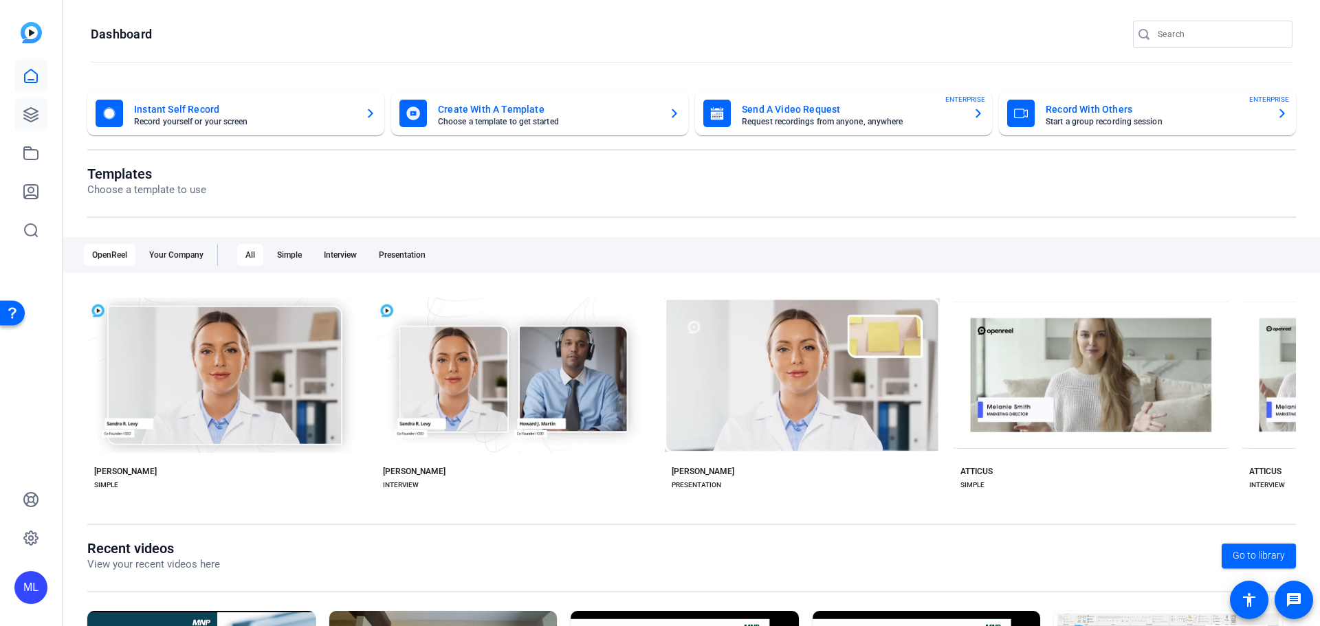
click at [47, 112] on body "ML Dashboard Instant Self Record Record yourself or your screen Create With A T…" at bounding box center [660, 313] width 1320 height 626
click at [31, 118] on icon at bounding box center [31, 115] width 14 height 14
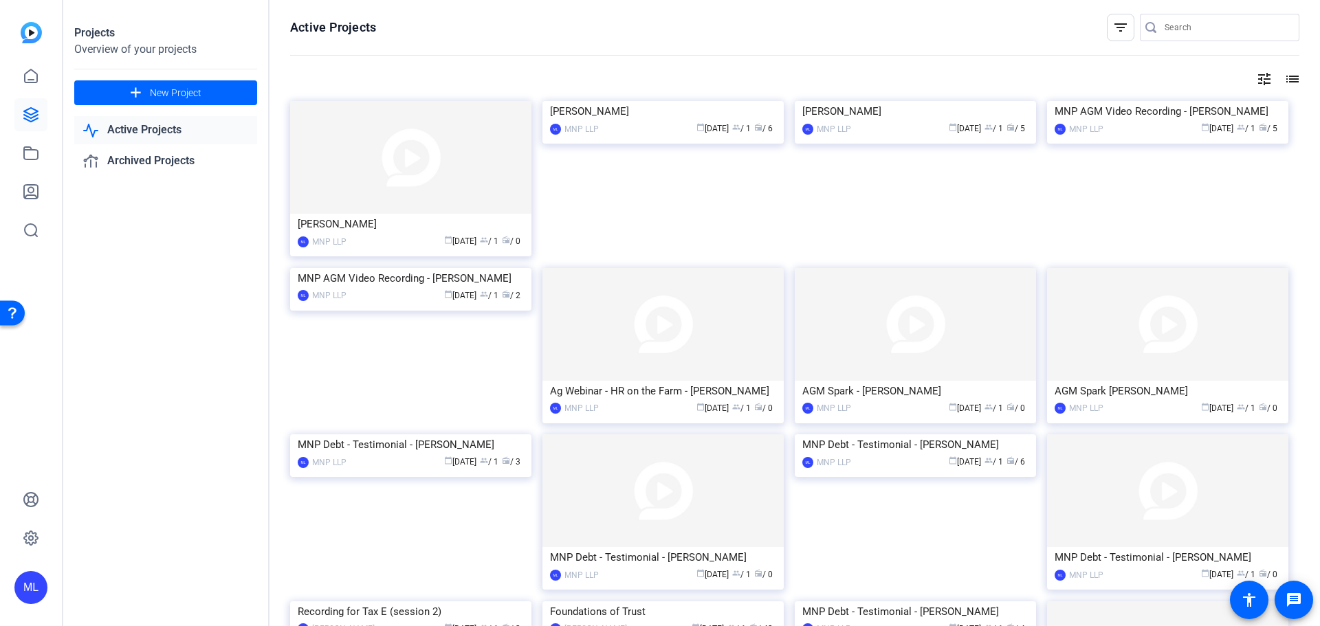
click at [414, 177] on img at bounding box center [410, 157] width 241 height 113
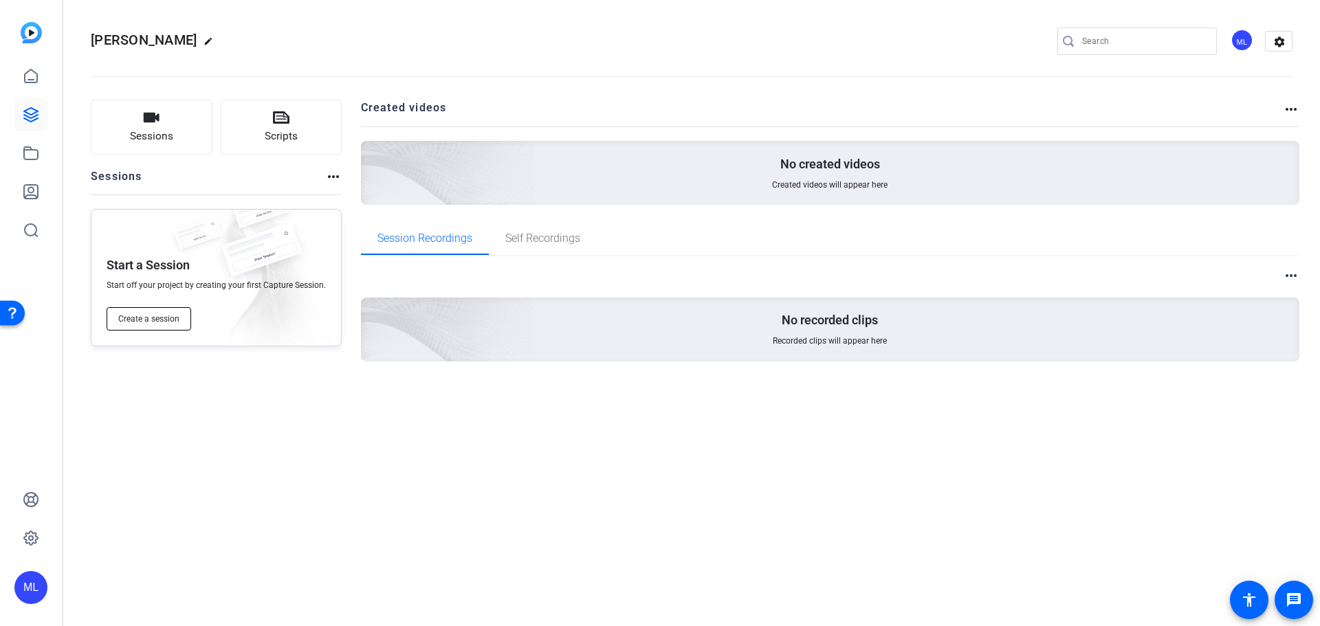
click at [160, 318] on span "Create a session" at bounding box center [148, 319] width 61 height 11
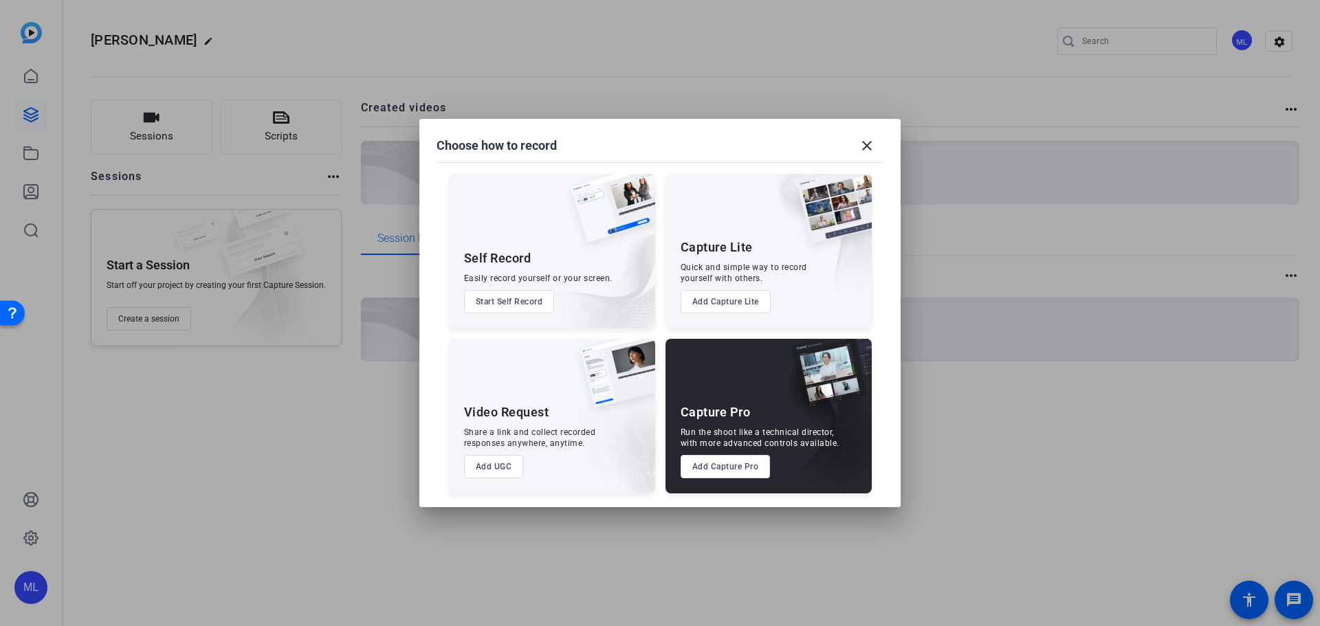
click at [727, 468] on button "Add Capture Pro" at bounding box center [726, 466] width 90 height 23
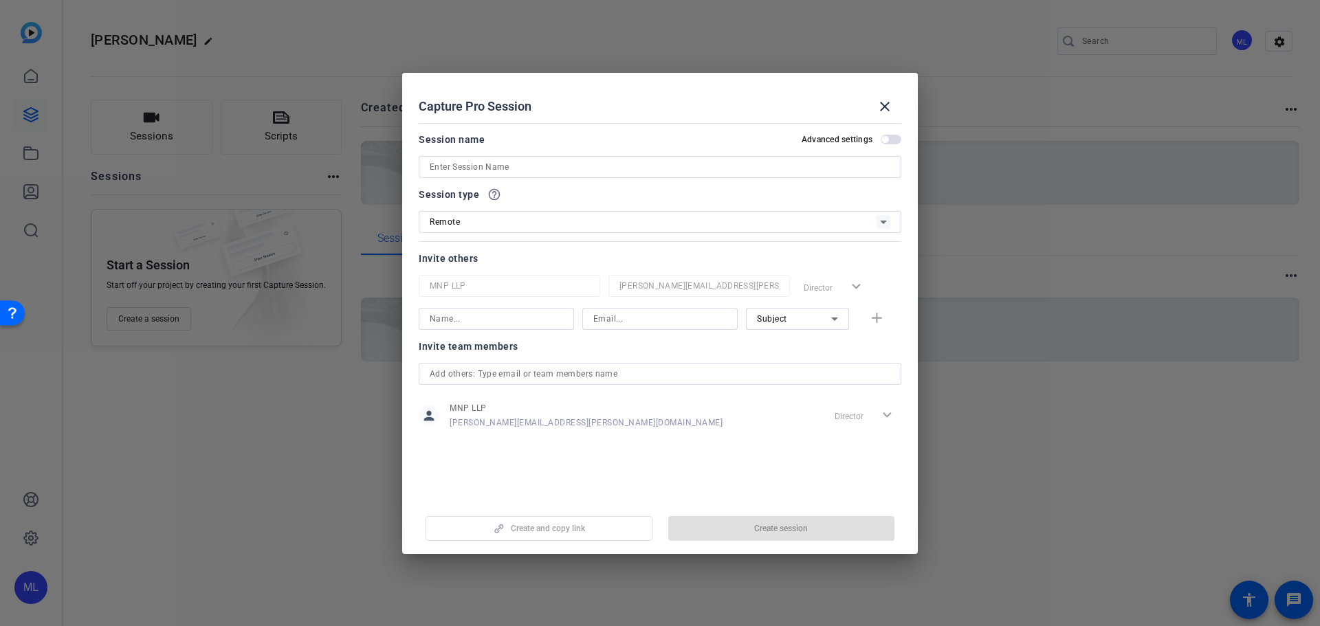
click at [585, 219] on div "Remote" at bounding box center [653, 221] width 447 height 17
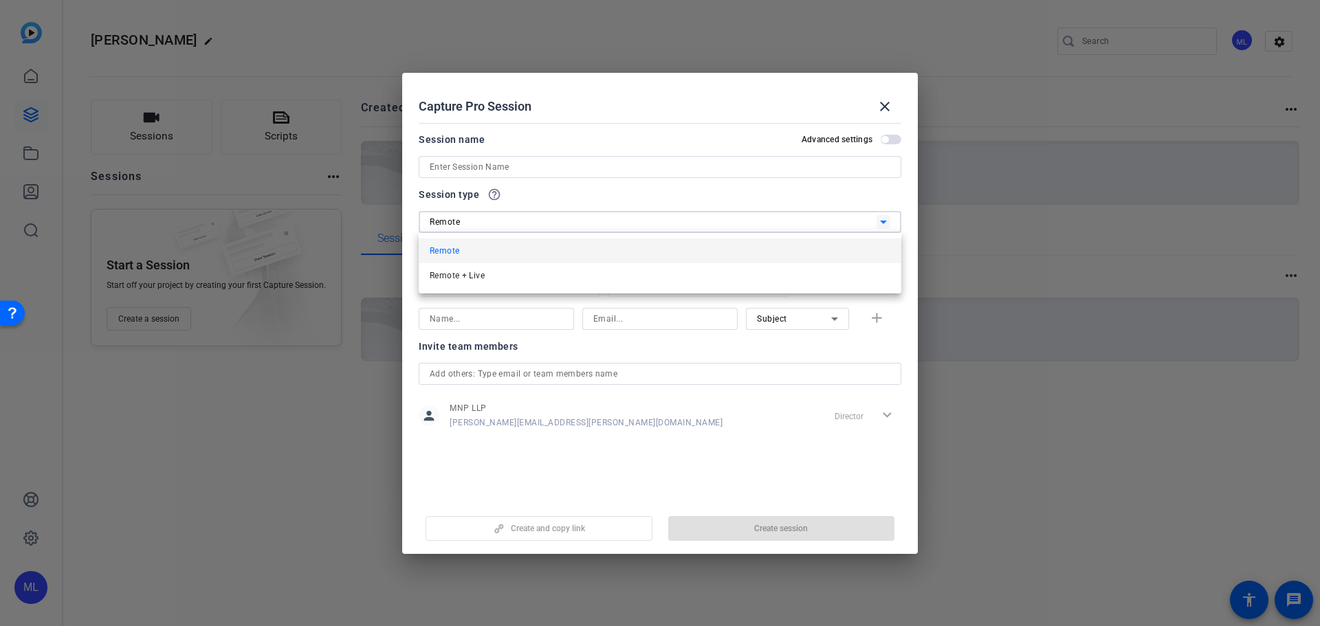
click at [585, 219] on div at bounding box center [660, 313] width 1320 height 626
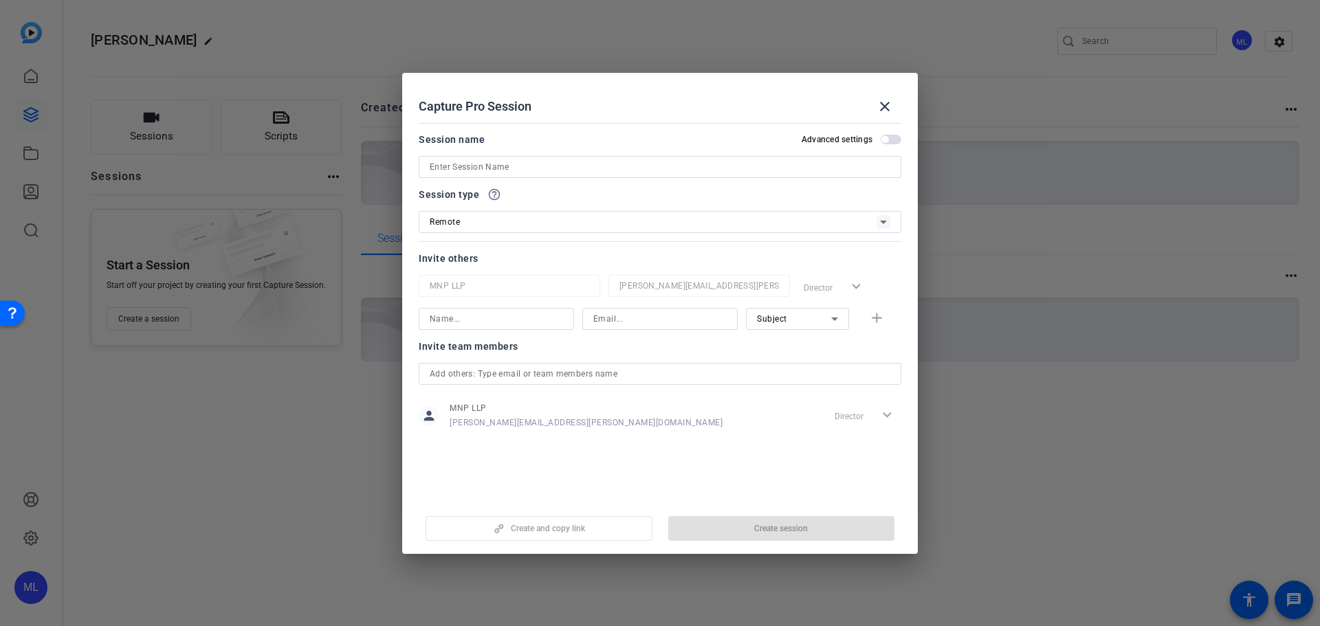
click at [529, 324] on input at bounding box center [496, 319] width 133 height 17
type input "[PERSON_NAME]"
click at [609, 327] on input at bounding box center [659, 319] width 133 height 17
type input "[EMAIL_ADDRESS][DOMAIN_NAME]"
click at [869, 321] on mat-icon "add" at bounding box center [876, 318] width 17 height 17
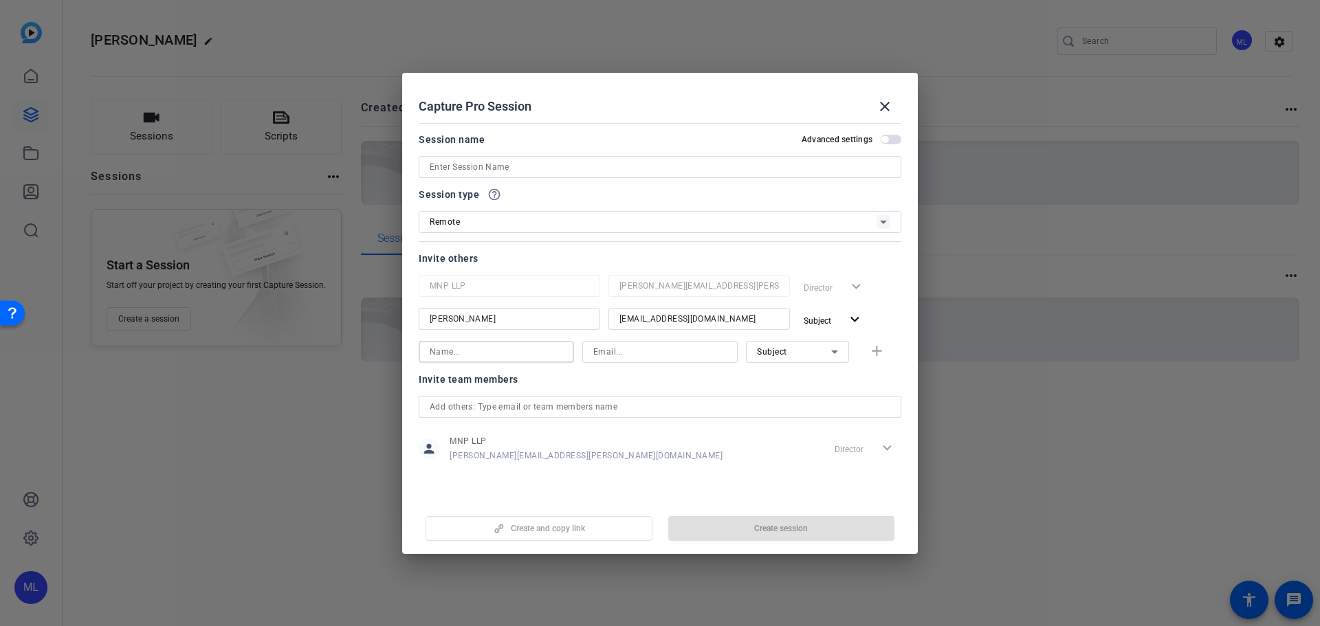
click at [501, 349] on input at bounding box center [496, 352] width 133 height 17
type input "[PERSON_NAME]"
click at [639, 357] on input at bounding box center [659, 352] width 133 height 17
paste input "[PERSON_NAME][DOMAIN_NAME][EMAIL_ADDRESS][PERSON_NAME][DOMAIN_NAME]"
type input "[PERSON_NAME][DOMAIN_NAME][EMAIL_ADDRESS][PERSON_NAME][DOMAIN_NAME]"
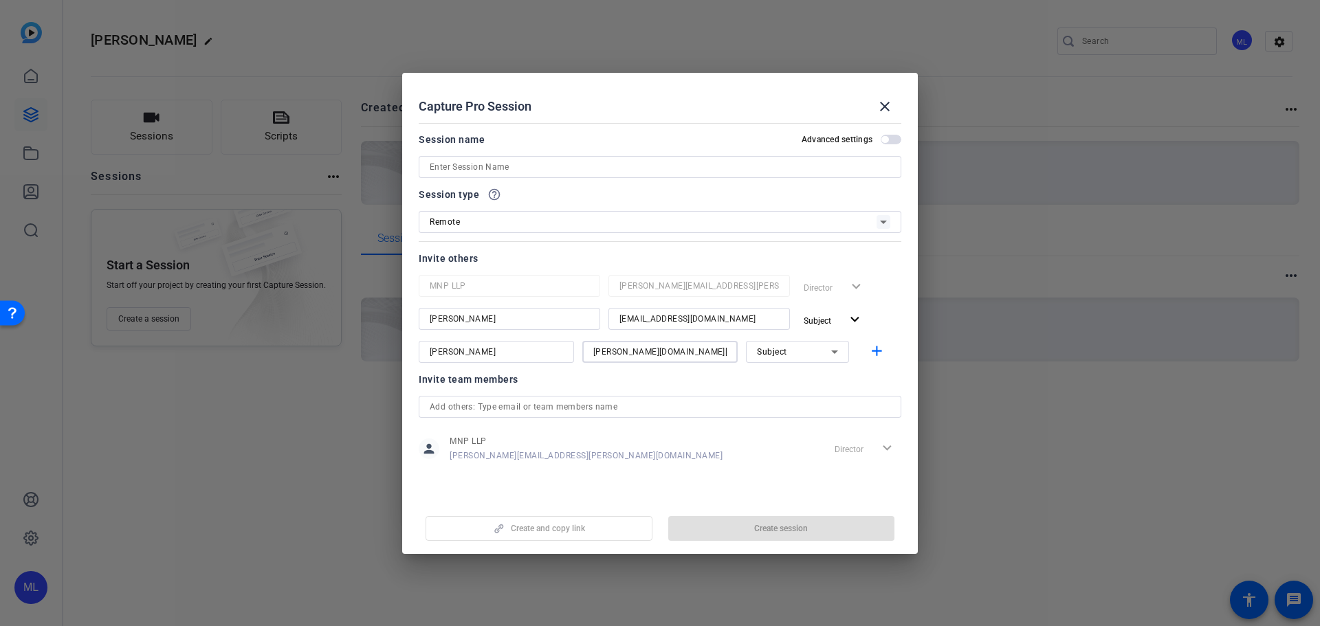
click at [789, 352] on div "Subject" at bounding box center [794, 351] width 74 height 17
click at [796, 383] on span "Collaborator" at bounding box center [782, 379] width 50 height 17
click at [875, 351] on mat-icon "add" at bounding box center [876, 351] width 17 height 17
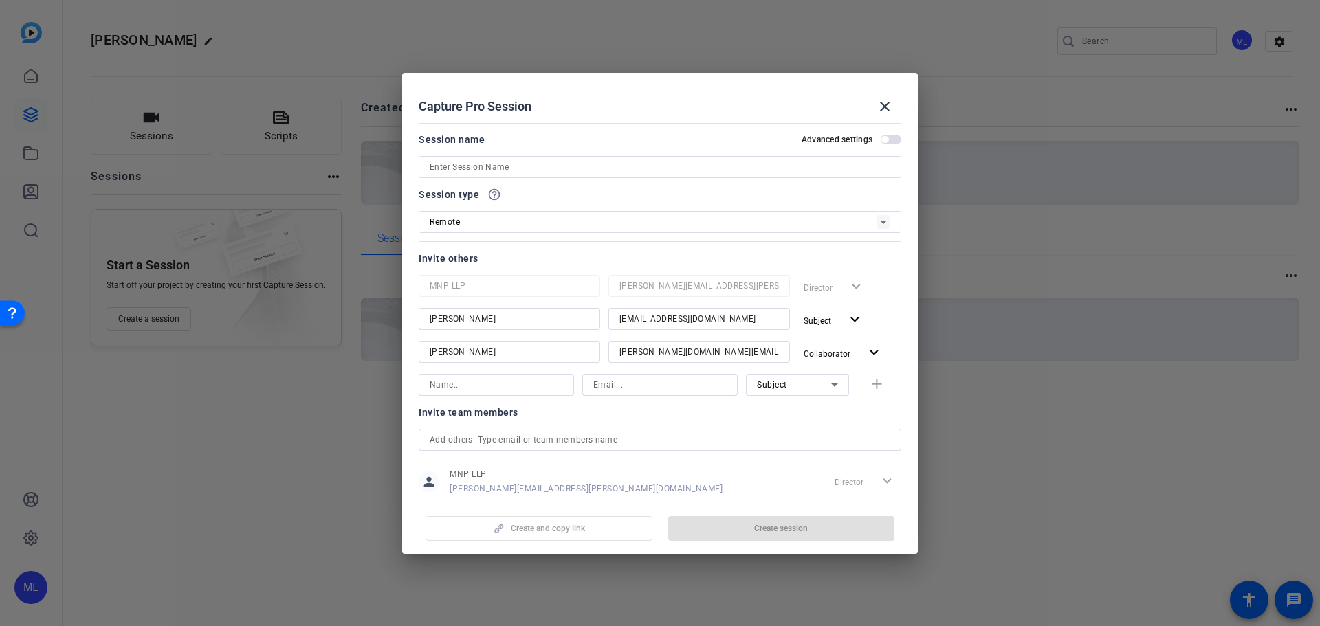
drag, startPoint x: 840, startPoint y: 519, endPoint x: 827, endPoint y: 530, distance: 17.1
click at [831, 529] on div "Create and copy link Create session" at bounding box center [660, 523] width 483 height 35
click at [827, 531] on div "Create and copy link Create session" at bounding box center [660, 523] width 483 height 35
click at [826, 529] on div "Create and copy link Create session" at bounding box center [660, 523] width 483 height 35
click at [823, 533] on div "Create and copy link Create session" at bounding box center [660, 523] width 483 height 35
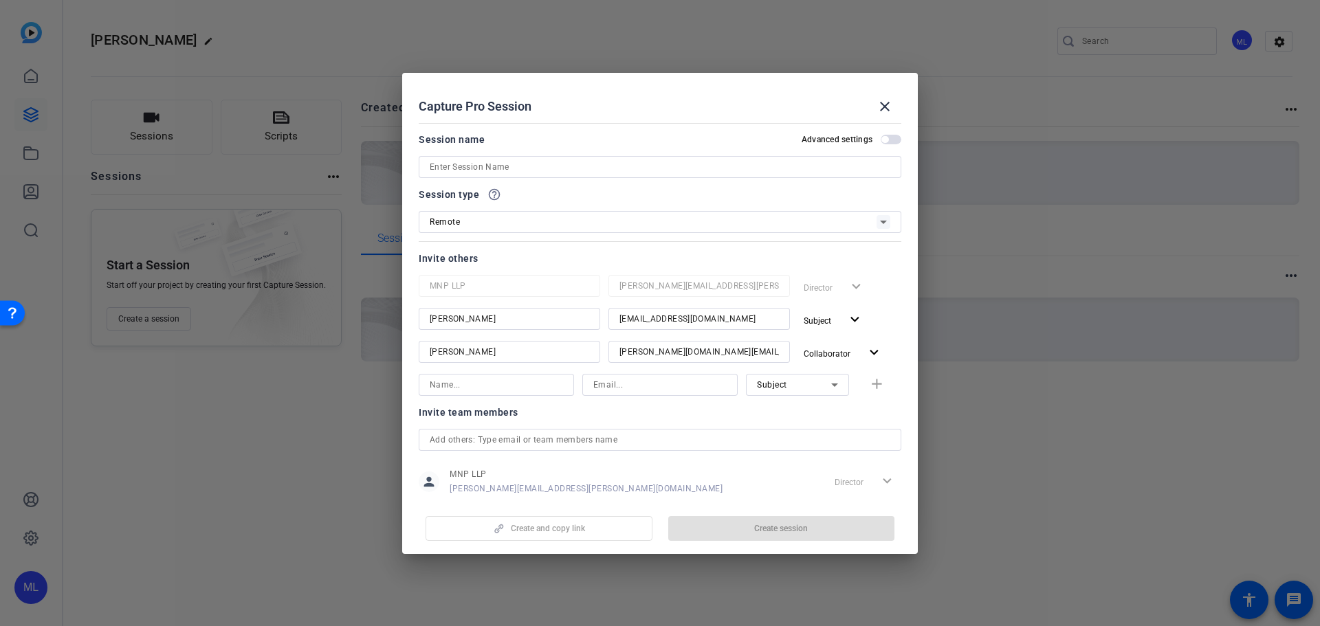
click at [822, 534] on div "Create and copy link Create session" at bounding box center [660, 523] width 483 height 35
click at [824, 531] on div "Create and copy link Create session" at bounding box center [660, 523] width 483 height 35
click at [825, 531] on div "Create and copy link Create session" at bounding box center [660, 523] width 483 height 35
click at [824, 529] on div "Create and copy link Create session" at bounding box center [660, 523] width 483 height 35
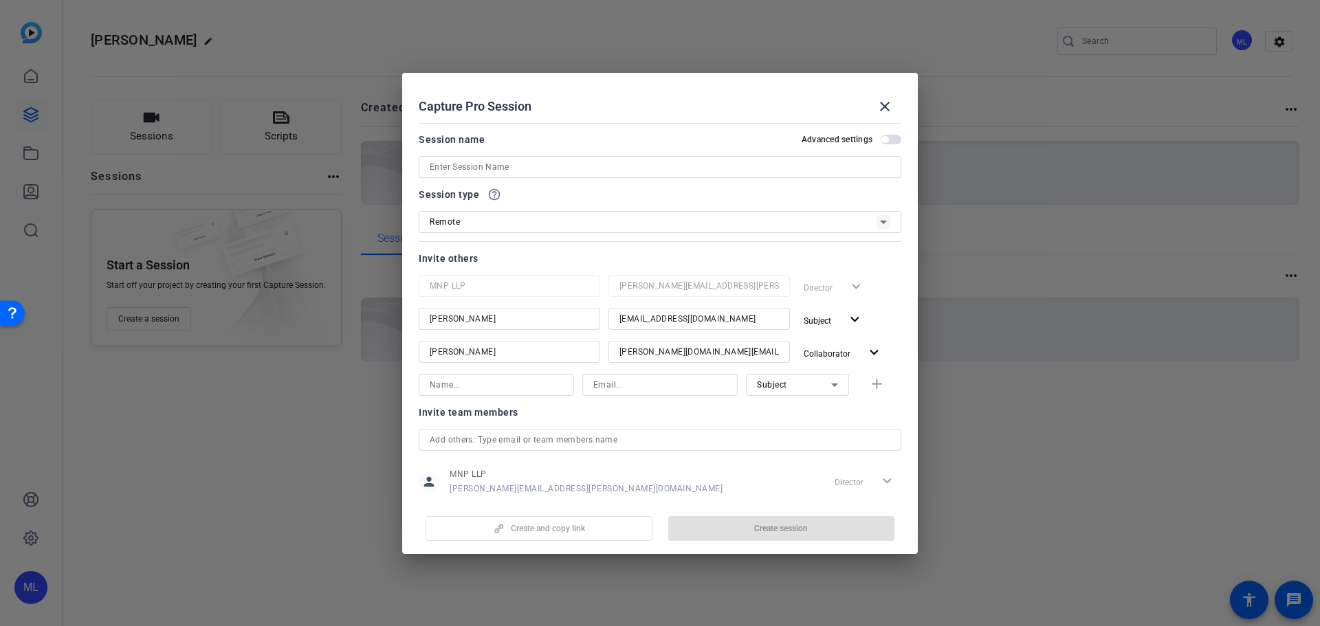
click at [827, 525] on div "Create and copy link Create session" at bounding box center [660, 523] width 483 height 35
click at [550, 168] on input at bounding box center [660, 167] width 461 height 17
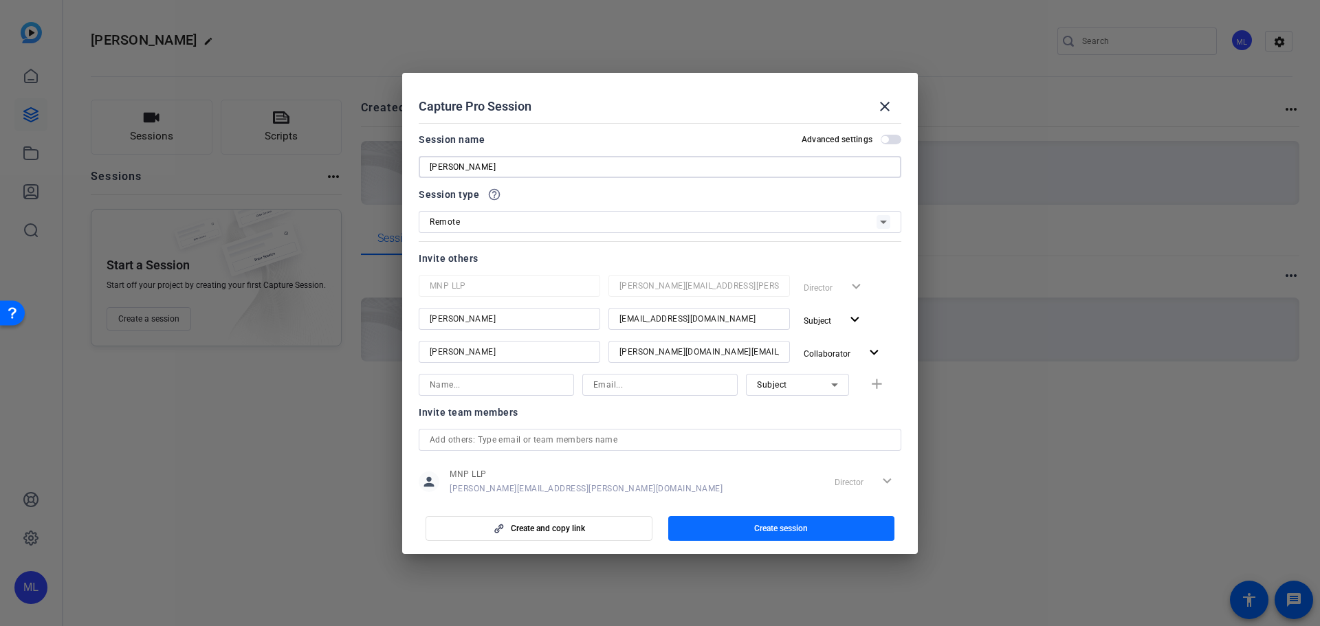
type input "[PERSON_NAME]"
click at [753, 525] on span "button" at bounding box center [781, 528] width 227 height 33
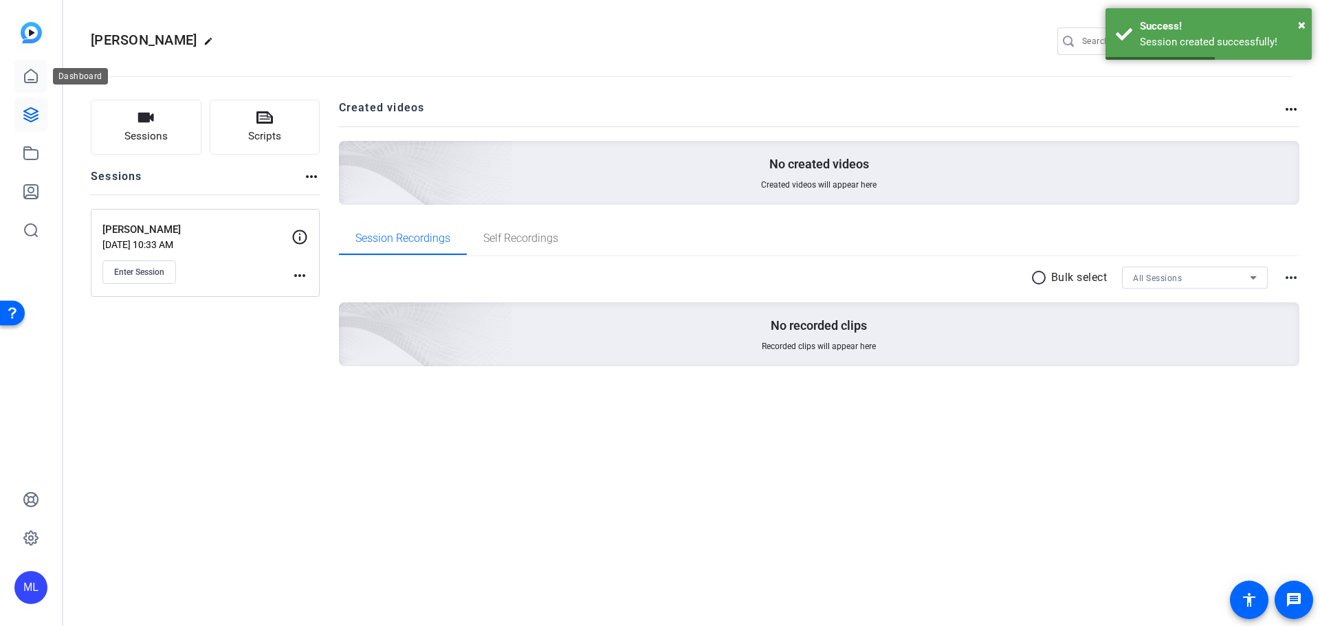
click at [36, 78] on icon at bounding box center [31, 75] width 12 height 13
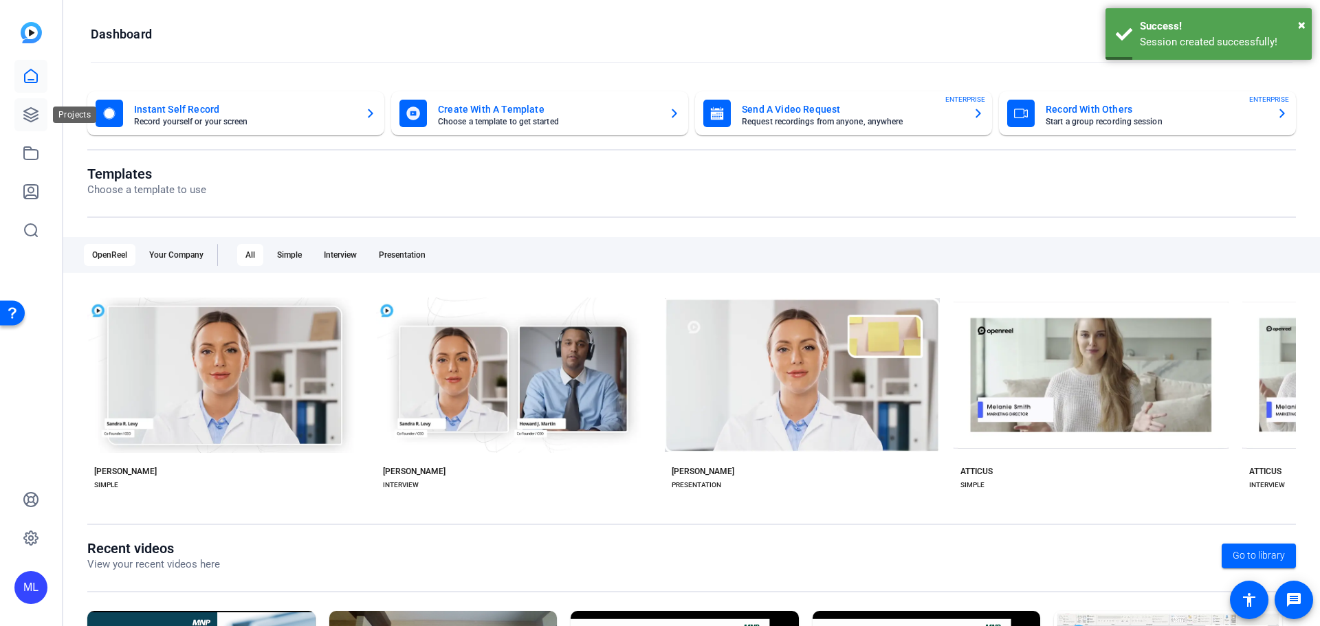
click at [31, 119] on icon at bounding box center [31, 115] width 17 height 17
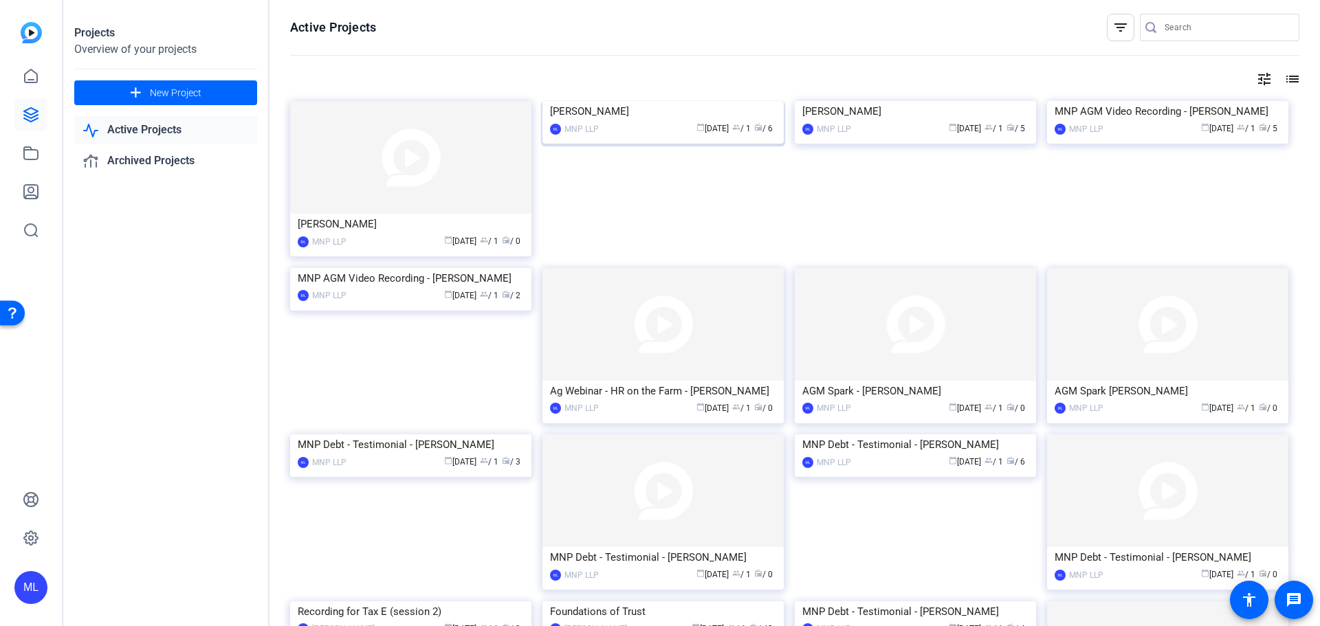
click at [652, 101] on img at bounding box center [662, 101] width 241 height 0
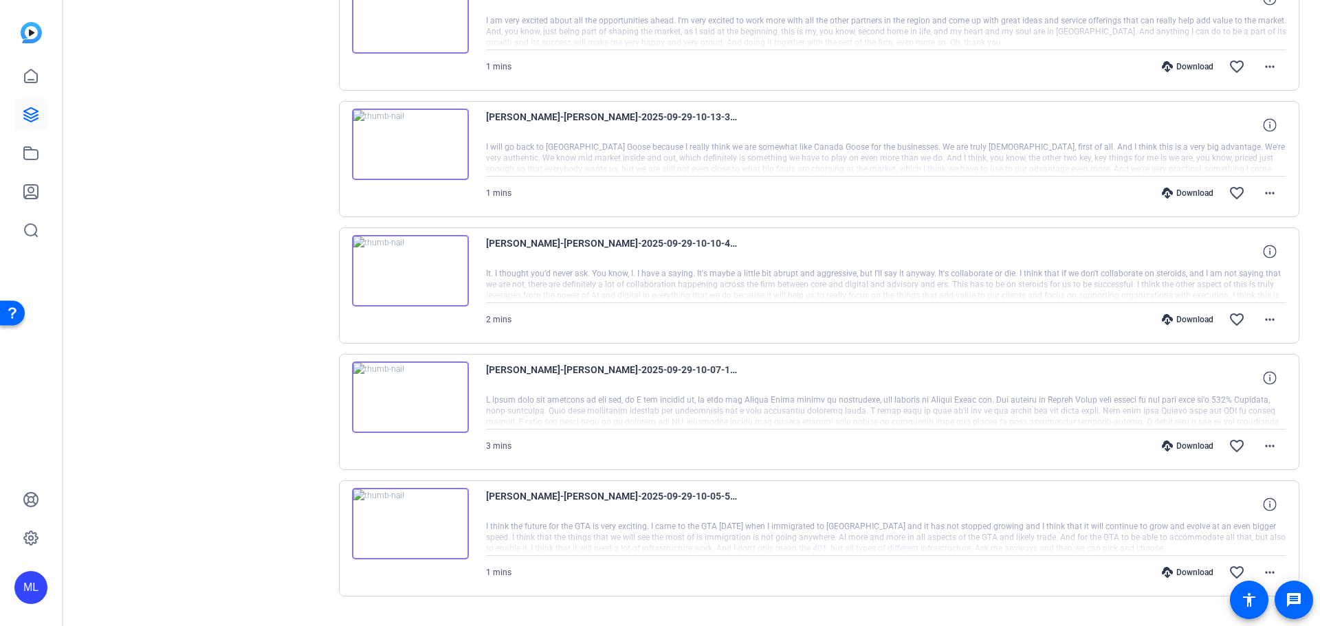
scroll to position [486, 0]
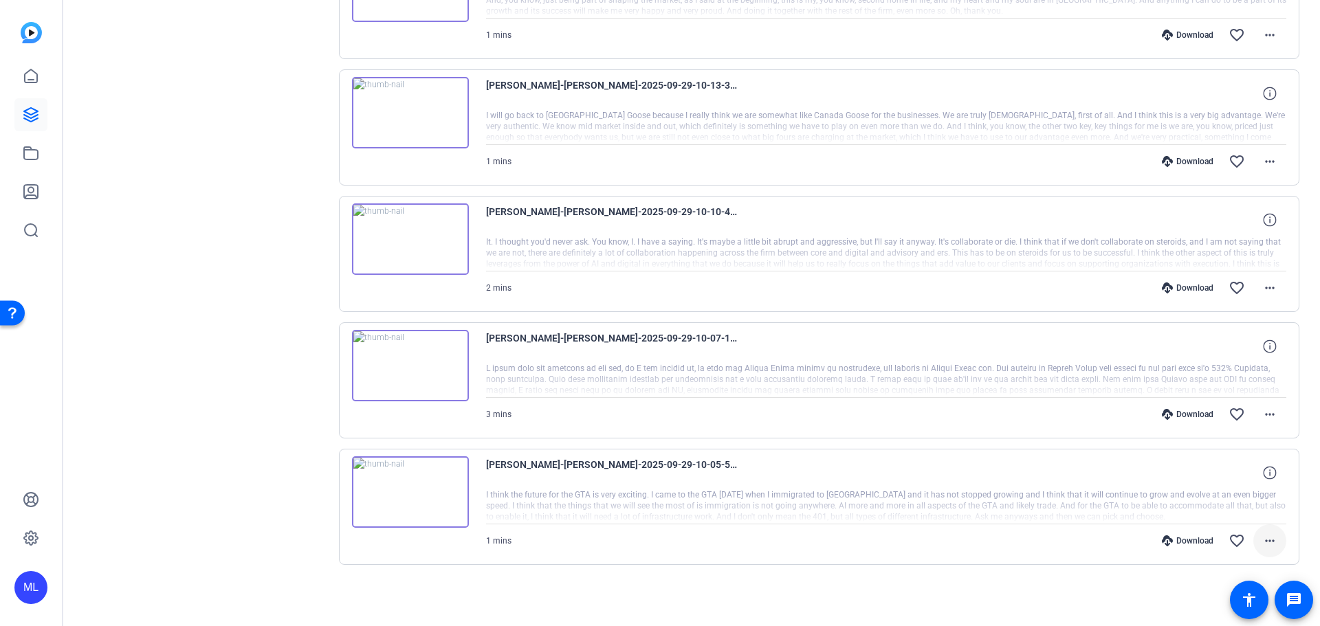
click at [1264, 542] on mat-icon "more_horiz" at bounding box center [1270, 541] width 17 height 17
click at [1209, 374] on span "Download Original" at bounding box center [1227, 375] width 83 height 17
click at [1262, 415] on mat-icon "more_horiz" at bounding box center [1270, 414] width 17 height 17
click at [1222, 446] on span "Download Original" at bounding box center [1227, 443] width 83 height 17
click at [1262, 286] on mat-icon "more_horiz" at bounding box center [1270, 288] width 17 height 17
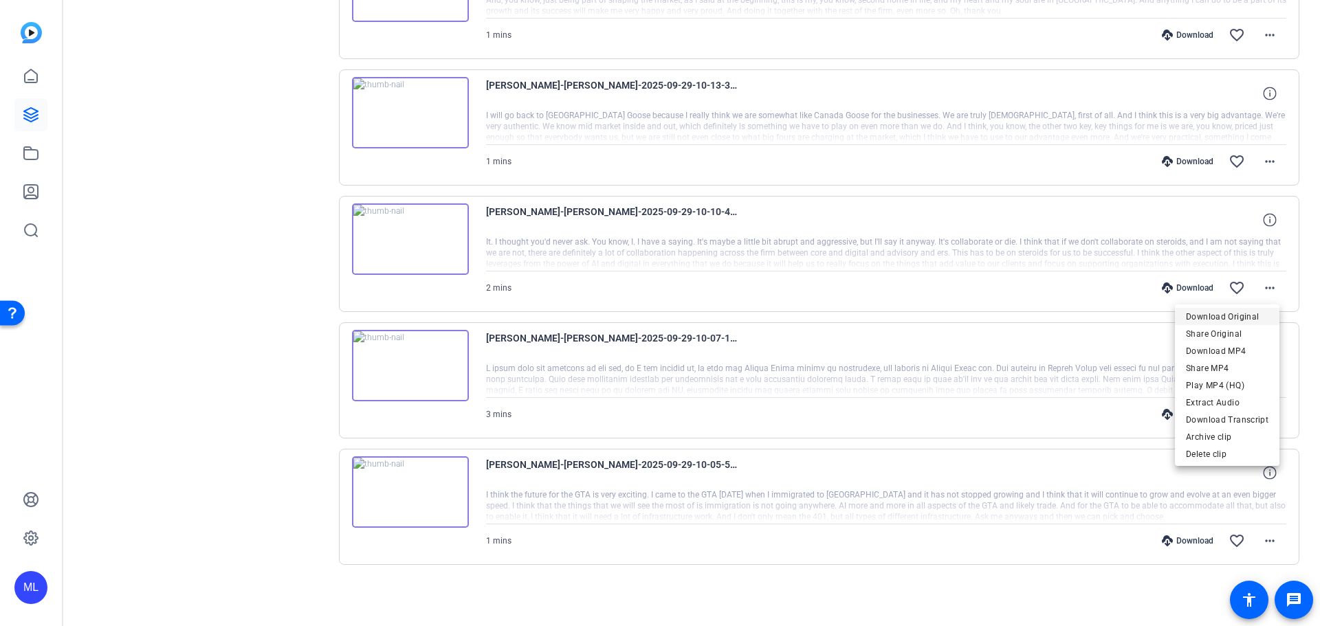
click at [1205, 317] on span "Download Original" at bounding box center [1227, 317] width 83 height 17
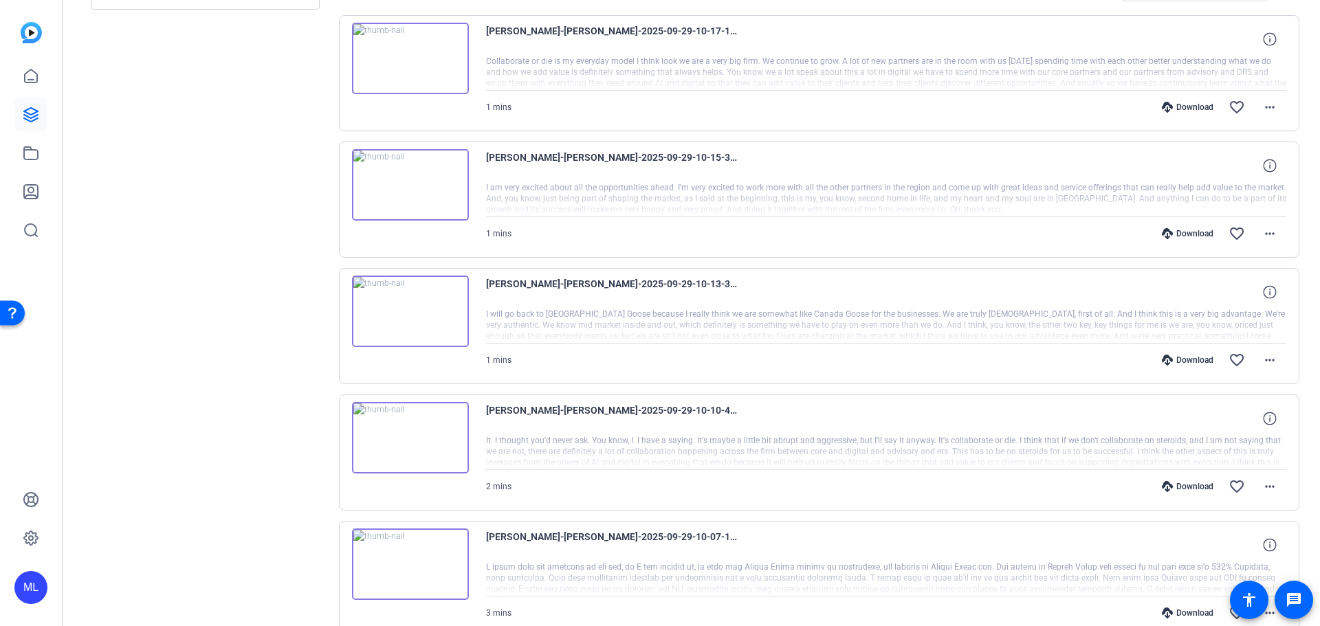
scroll to position [280, 0]
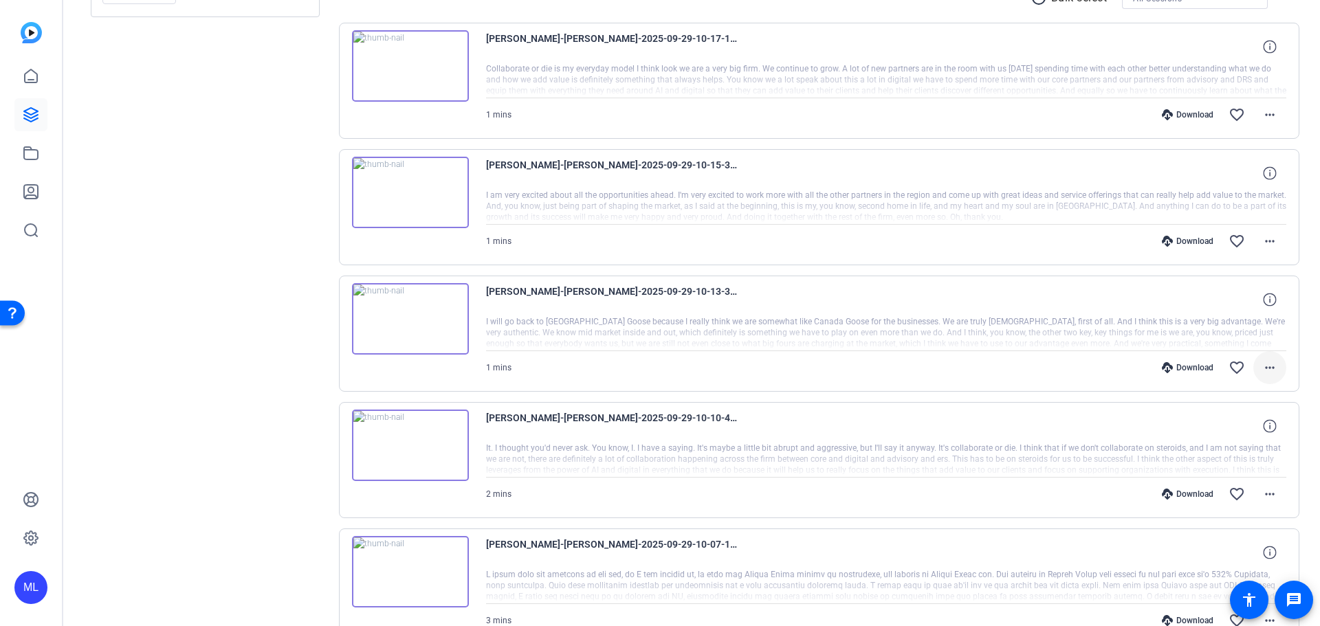
click at [1266, 371] on mat-icon "more_horiz" at bounding box center [1270, 368] width 17 height 17
click at [1201, 398] on span "Download Original" at bounding box center [1227, 396] width 83 height 17
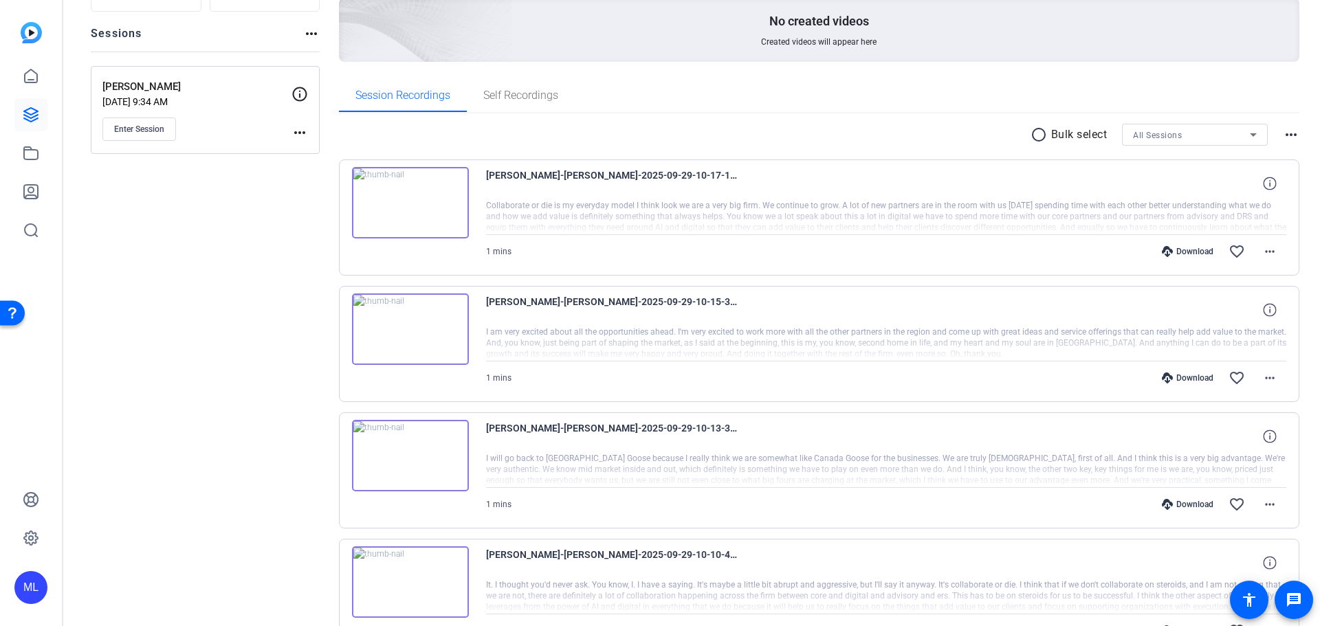
scroll to position [142, 0]
click at [1253, 375] on span at bounding box center [1269, 378] width 33 height 33
click at [1201, 407] on span "Download Original" at bounding box center [1227, 407] width 83 height 17
click at [1275, 252] on span at bounding box center [1269, 252] width 33 height 33
drag, startPoint x: 1236, startPoint y: 287, endPoint x: 1228, endPoint y: 285, distance: 8.4
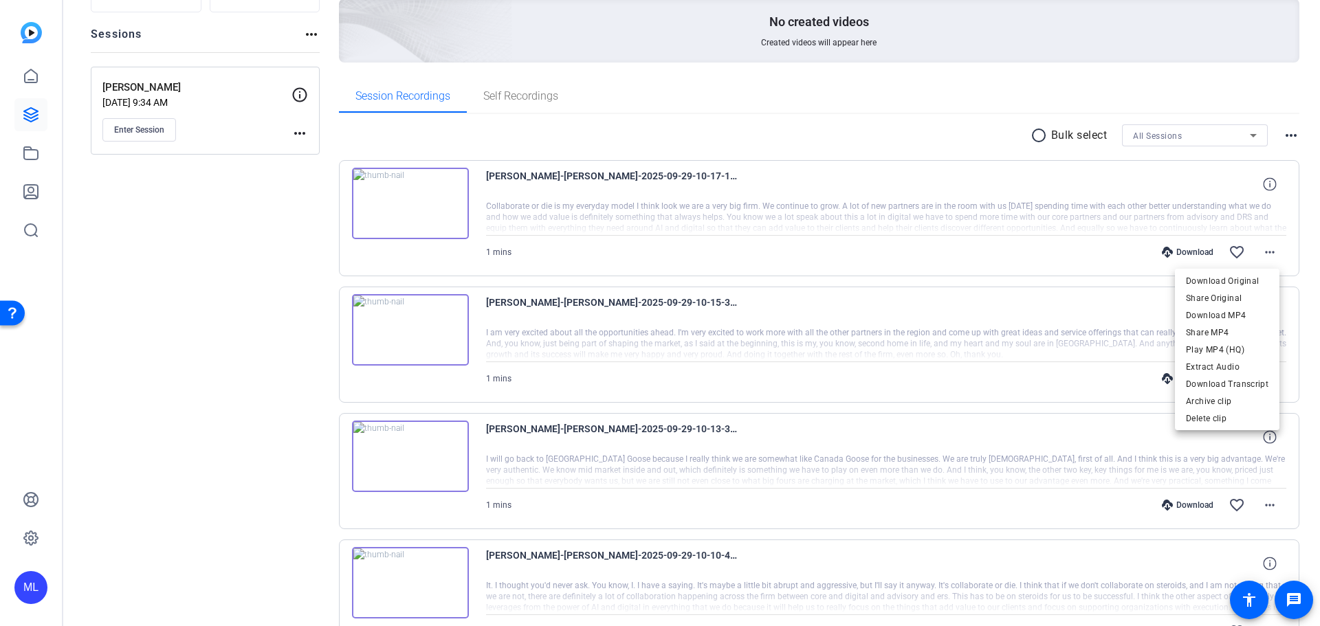
click at [1236, 285] on span "Download Original" at bounding box center [1227, 281] width 83 height 17
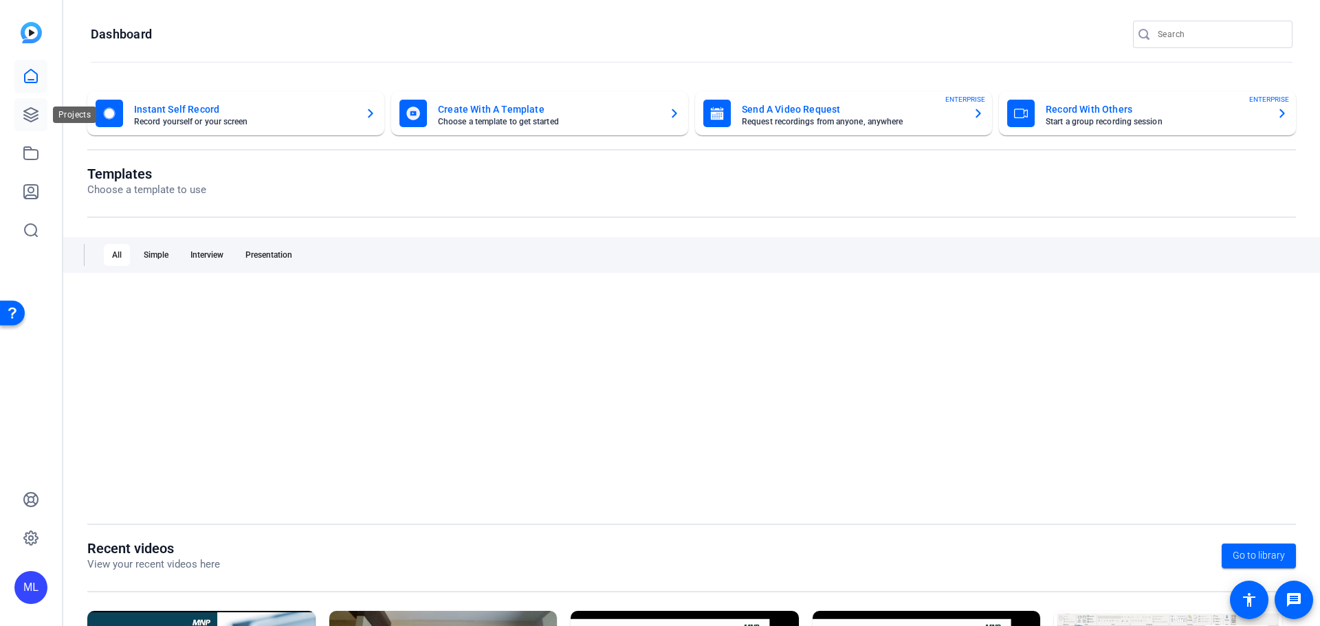
click at [43, 111] on link at bounding box center [30, 114] width 33 height 33
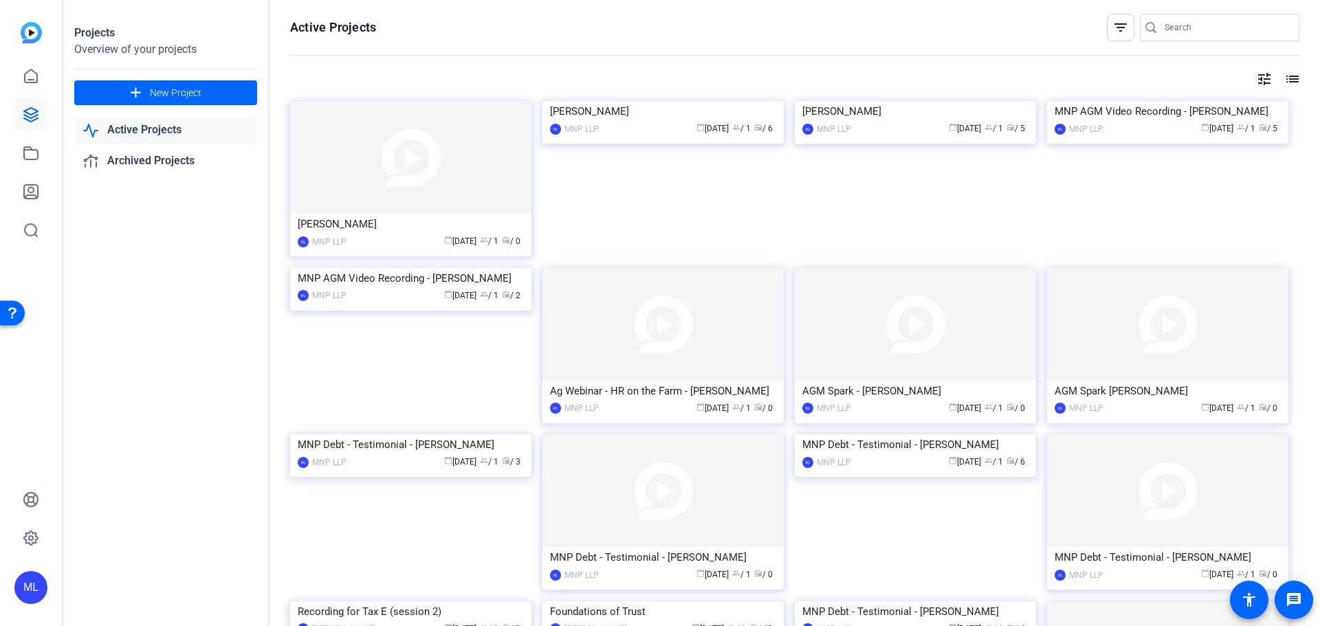
click at [1129, 101] on img at bounding box center [1167, 101] width 241 height 0
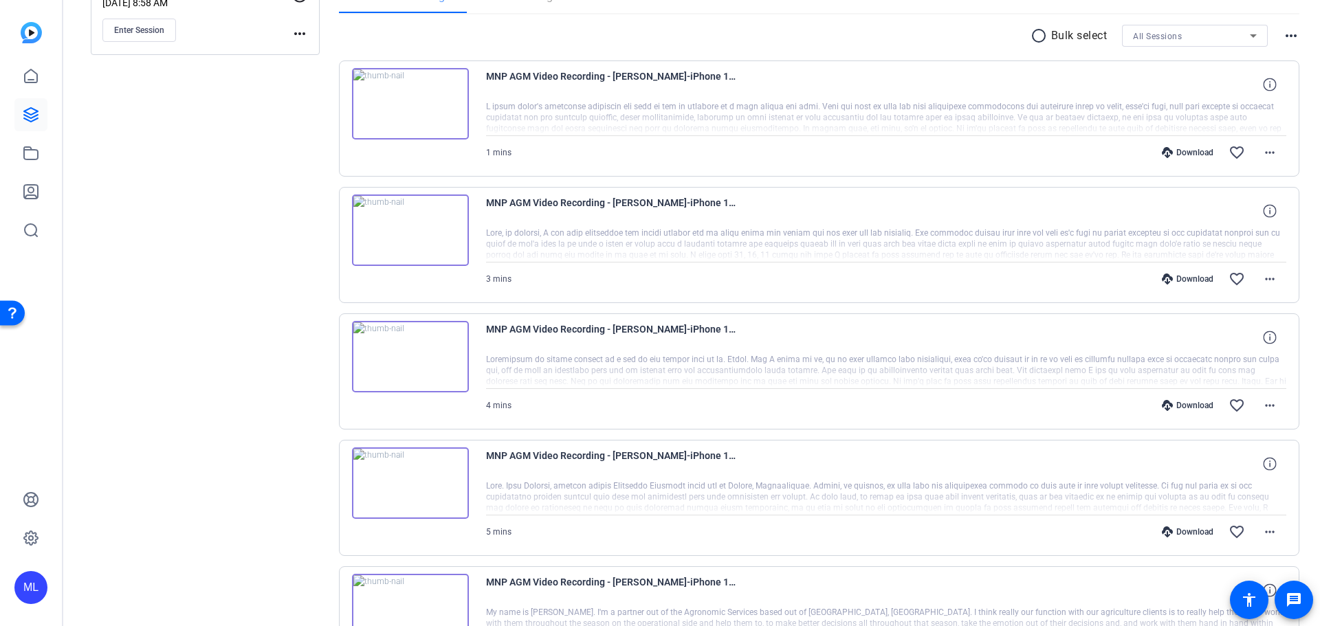
scroll to position [360, 0]
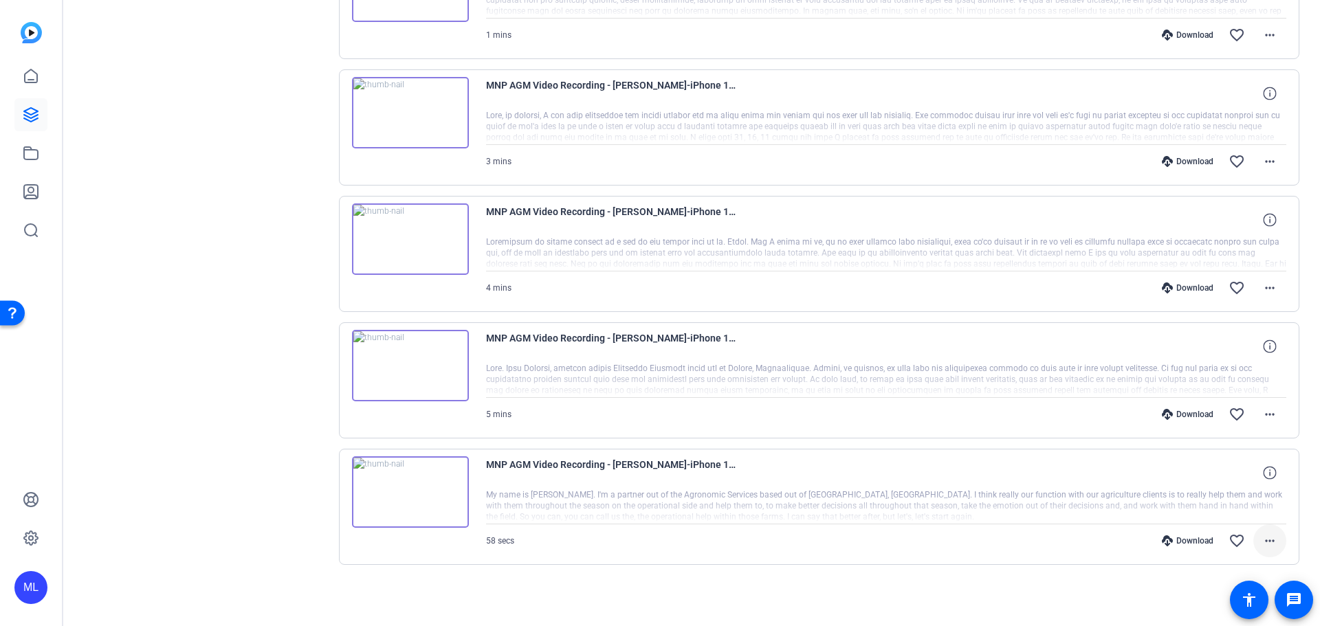
click at [1274, 543] on span at bounding box center [1269, 541] width 33 height 33
click at [1242, 375] on span "Download Original" at bounding box center [1227, 375] width 83 height 17
click at [1262, 415] on mat-icon "more_horiz" at bounding box center [1270, 414] width 17 height 17
click at [1233, 445] on span "Download Original" at bounding box center [1227, 443] width 83 height 17
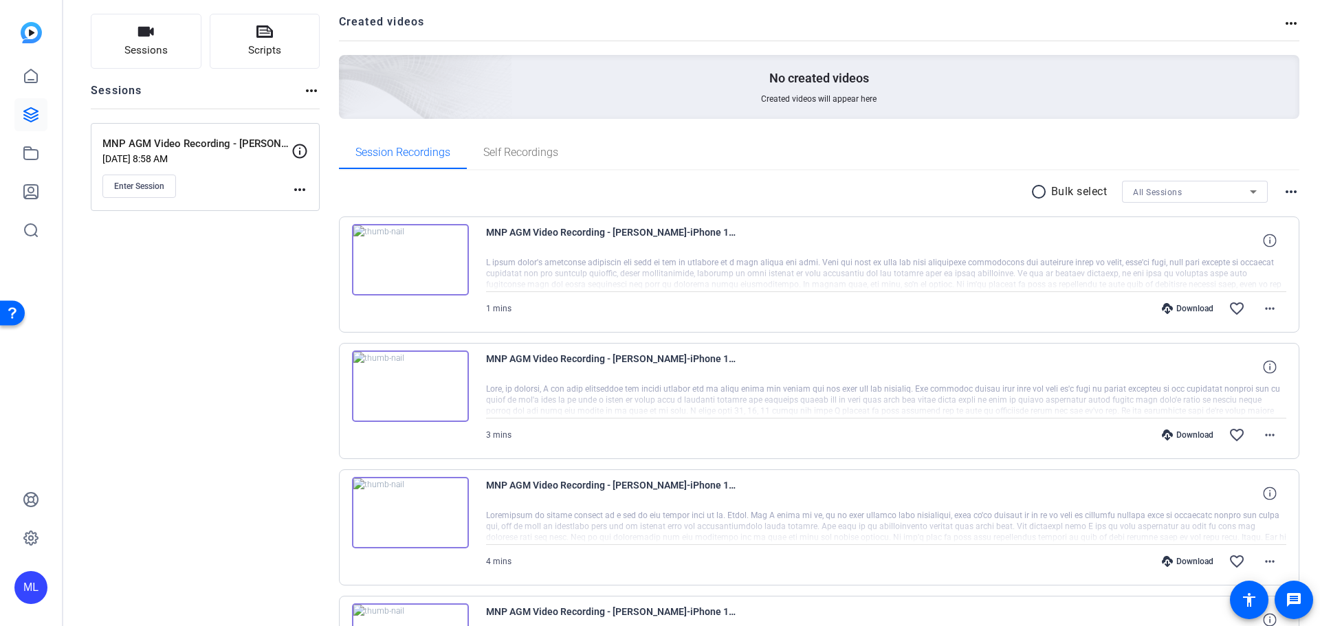
scroll to position [85, 0]
